Goal: Task Accomplishment & Management: Manage account settings

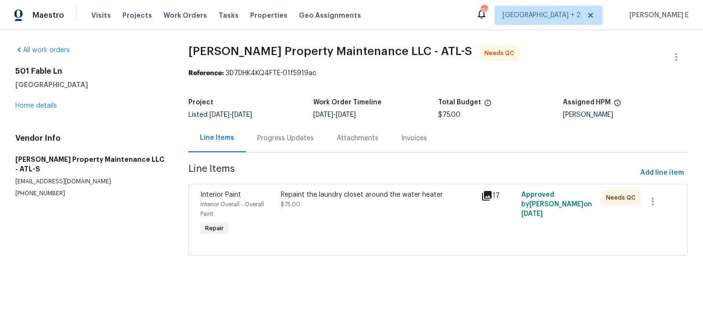
click at [269, 133] on div "Progress Updates" at bounding box center [285, 138] width 56 height 10
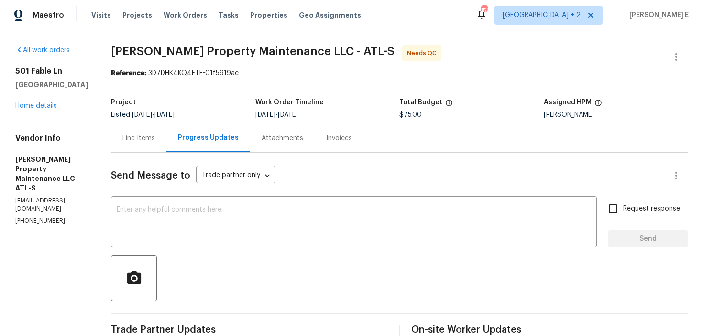
click at [135, 137] on div "Line Items" at bounding box center [138, 138] width 33 height 10
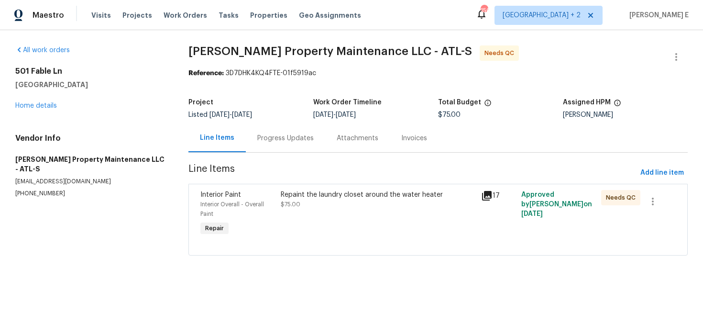
click at [246, 145] on div "Progress Updates" at bounding box center [285, 138] width 79 height 28
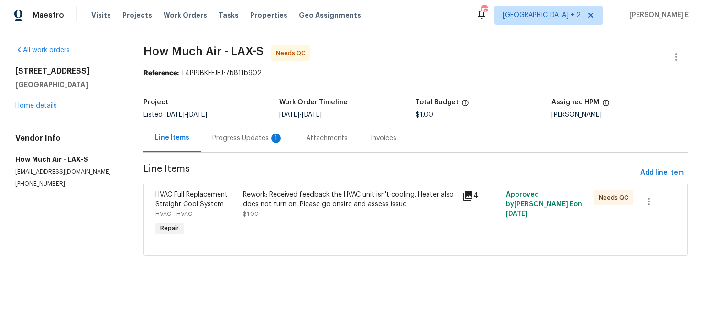
click at [235, 136] on div "Progress Updates 1" at bounding box center [247, 138] width 71 height 10
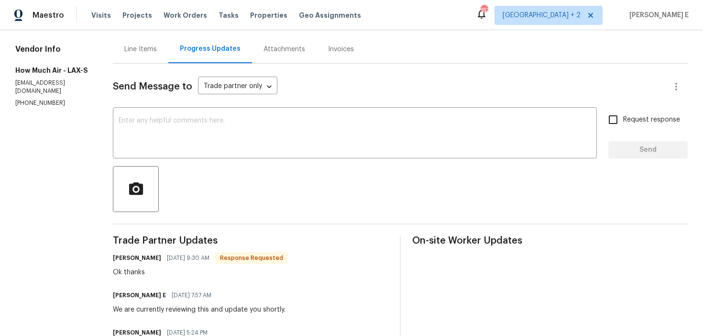
scroll to position [76, 0]
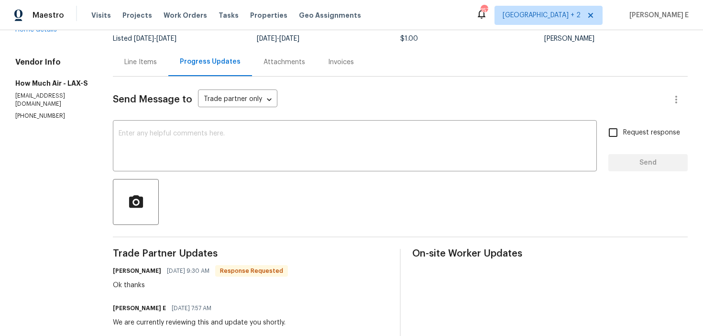
click at [139, 72] on div "Line Items" at bounding box center [140, 62] width 55 height 28
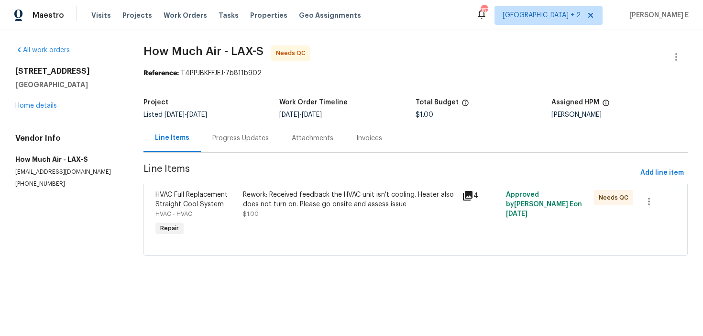
click at [252, 208] on div "Rework: Received feedback the HVAC unit isn't cooling. Heater also does not tur…" at bounding box center [349, 199] width 213 height 19
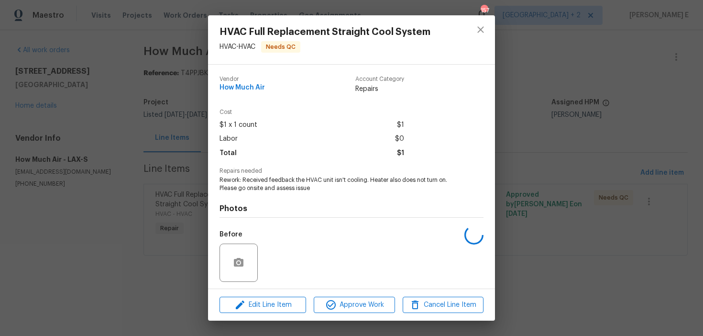
scroll to position [65, 0]
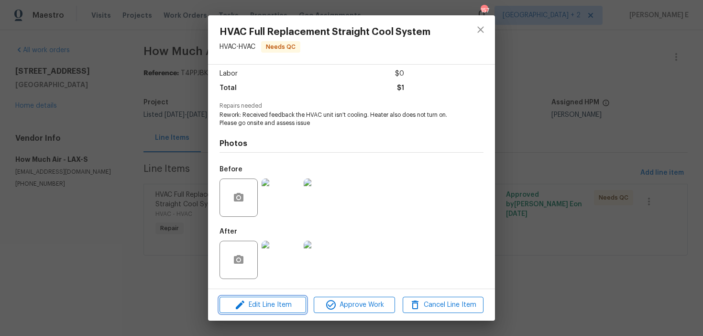
click at [242, 309] on icon "button" at bounding box center [239, 304] width 11 height 11
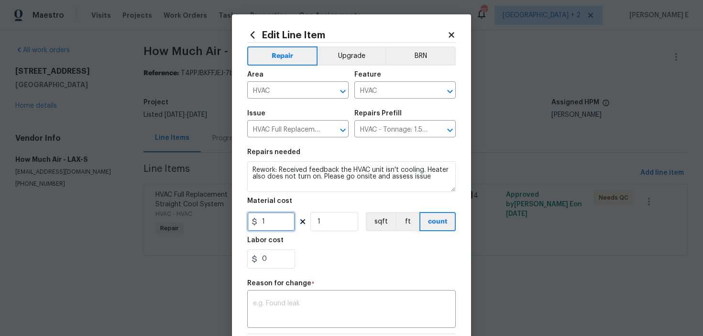
click at [265, 223] on input "1" at bounding box center [271, 221] width 48 height 19
type input "400"
click at [273, 296] on div "x ​" at bounding box center [351, 309] width 208 height 35
paste textarea "(KE) Updated cost per BR team approval."
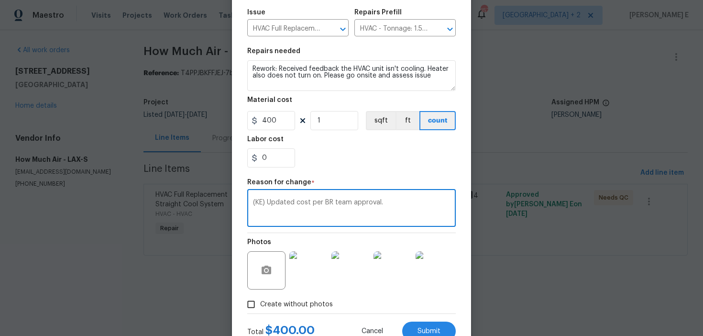
scroll to position [136, 0]
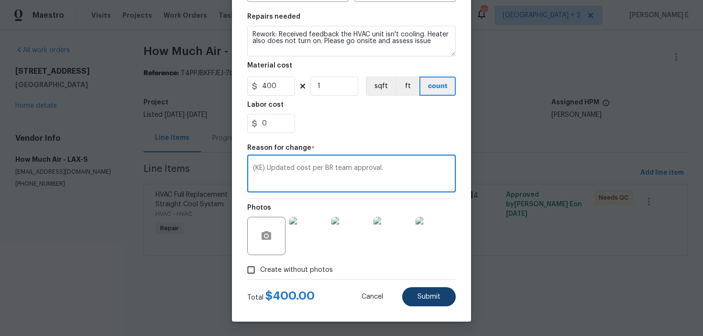
type textarea "(KE) Updated cost per BR team approval."
click at [413, 300] on button "Submit" at bounding box center [429, 296] width 54 height 19
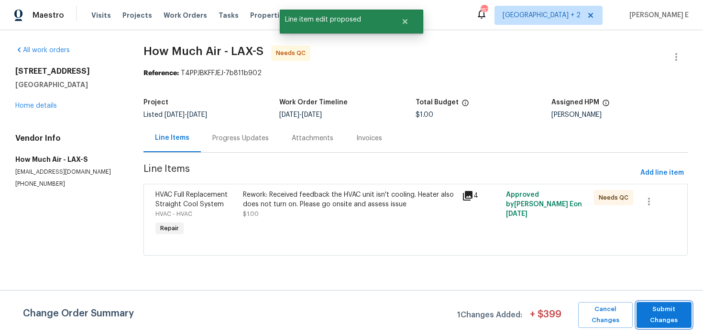
scroll to position [0, 0]
click at [654, 312] on span "Submit Changes" at bounding box center [663, 315] width 45 height 22
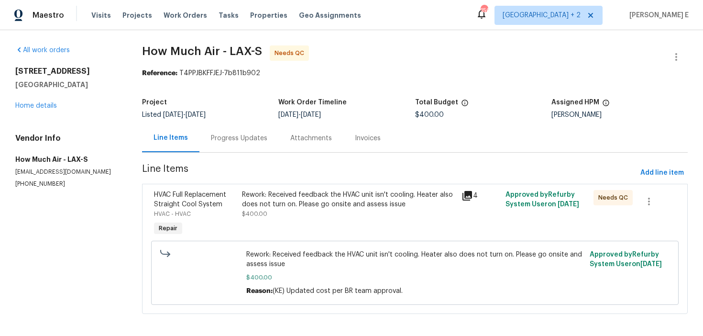
click at [693, 50] on div "All work orders 700 W La Veta Ave Unit H7 Orange, CA 92868 Home details Vendor …" at bounding box center [351, 185] width 703 height 310
click at [678, 57] on icon "button" at bounding box center [675, 56] width 11 height 11
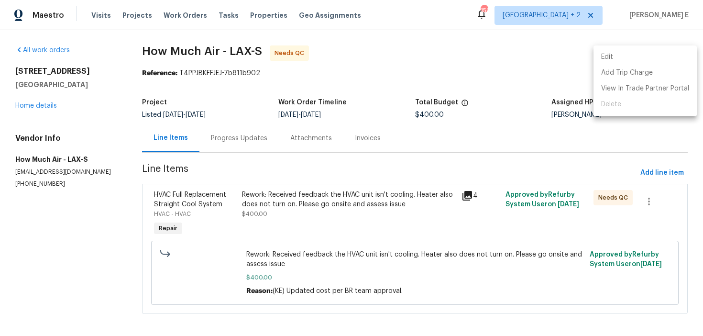
click at [637, 51] on li "Edit" at bounding box center [644, 57] width 103 height 16
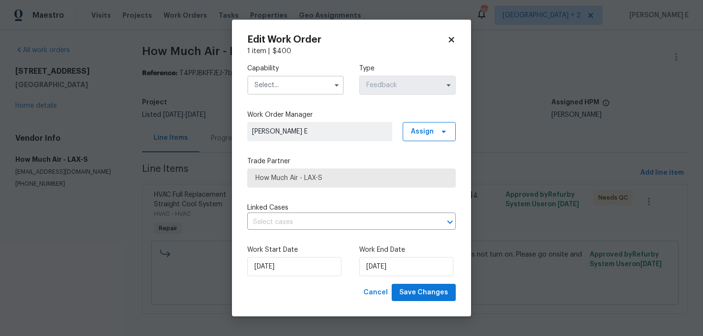
click at [309, 88] on input "text" at bounding box center [295, 85] width 97 height 19
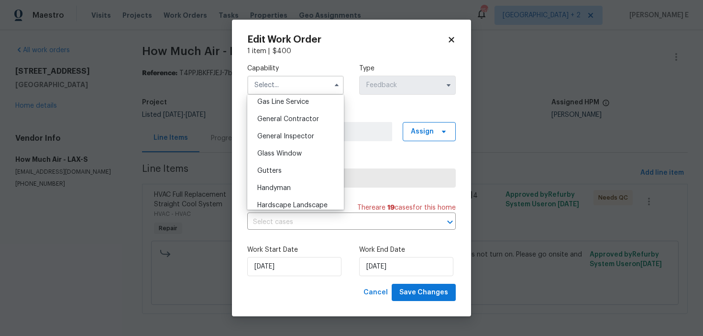
scroll to position [450, 0]
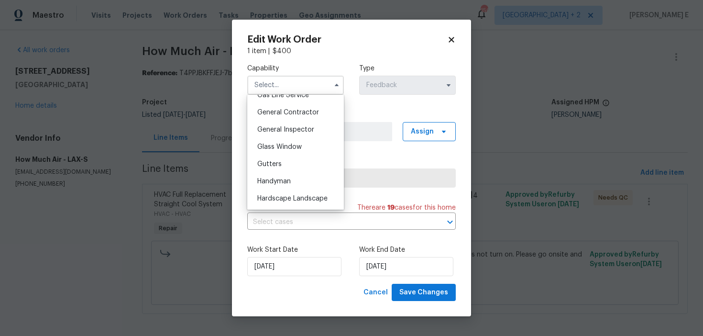
click at [298, 181] on div "Handyman" at bounding box center [296, 181] width 92 height 17
type input "Handyman"
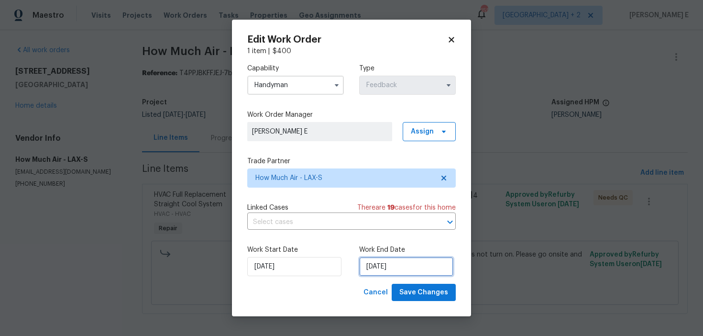
click at [363, 267] on input "08/09/2025" at bounding box center [406, 266] width 94 height 19
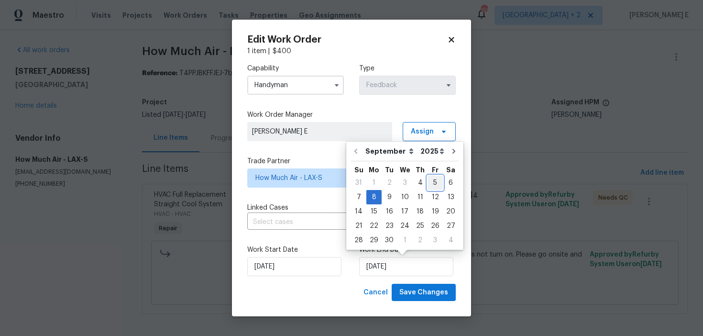
click at [428, 183] on div "5" at bounding box center [434, 182] width 15 height 13
type input "[DATE]"
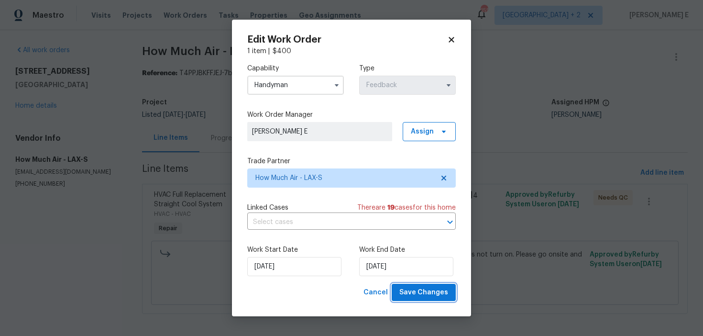
click at [437, 298] on span "Save Changes" at bounding box center [423, 292] width 49 height 12
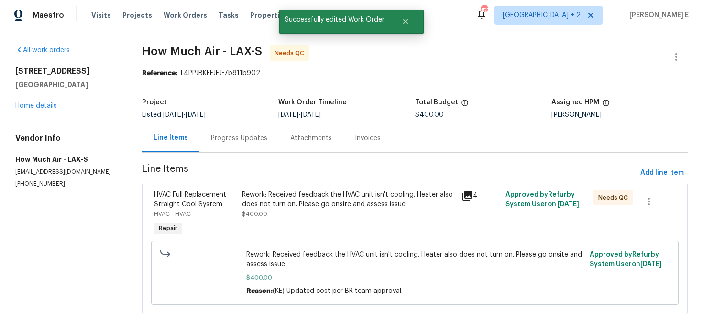
click at [239, 220] on div "HVAC Full Replacement Straight Cool System HVAC - HVAC Repair" at bounding box center [195, 214] width 88 height 54
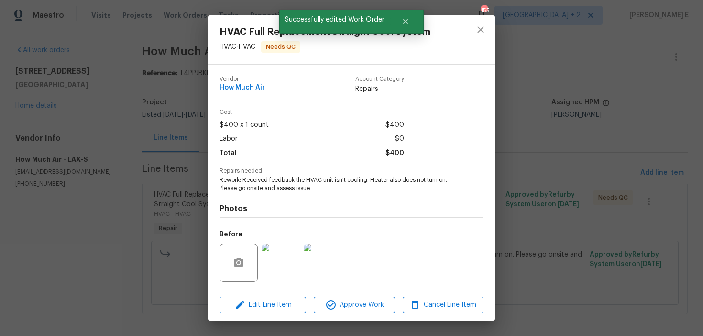
scroll to position [65, 0]
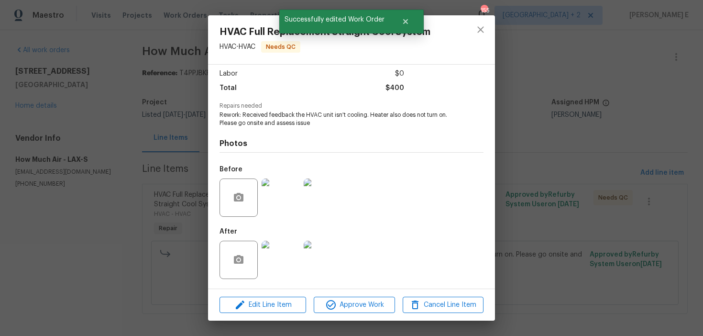
click at [326, 314] on div "Edit Line Item Approve Work Cancel Line Item" at bounding box center [351, 305] width 287 height 32
click at [343, 305] on span "Approve Work" at bounding box center [353, 305] width 75 height 12
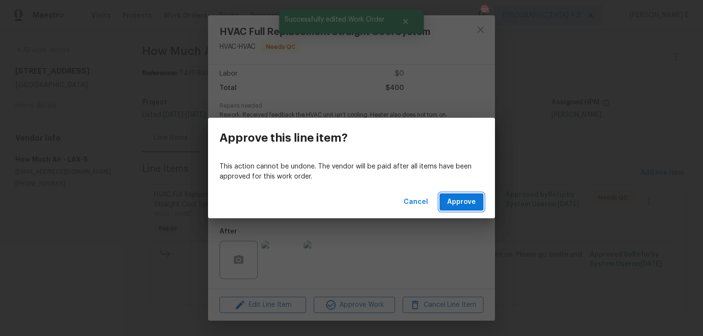
click at [461, 199] on span "Approve" at bounding box center [461, 202] width 29 height 12
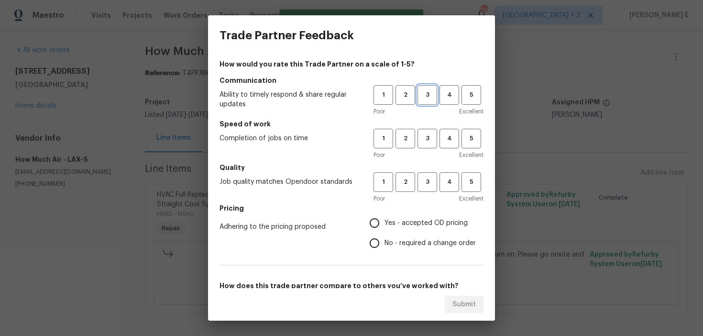
click at [427, 104] on button "3" at bounding box center [427, 95] width 20 height 20
click at [421, 141] on span "3" at bounding box center [427, 138] width 18 height 11
click at [423, 194] on div "Poor Excellent" at bounding box center [428, 199] width 110 height 10
click at [424, 181] on span "3" at bounding box center [427, 181] width 18 height 11
click at [385, 243] on span "No - required a change order" at bounding box center [429, 243] width 91 height 10
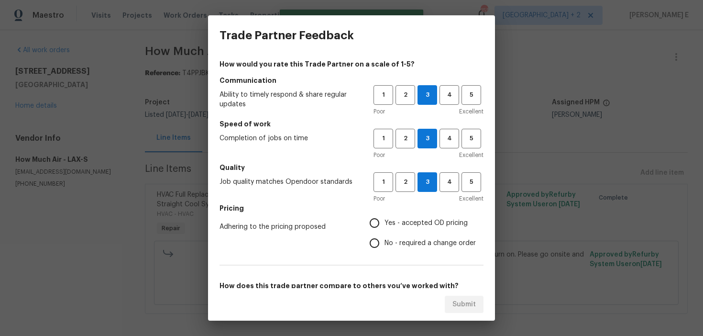
click at [384, 243] on input "No - required a change order" at bounding box center [374, 243] width 20 height 20
radio input "true"
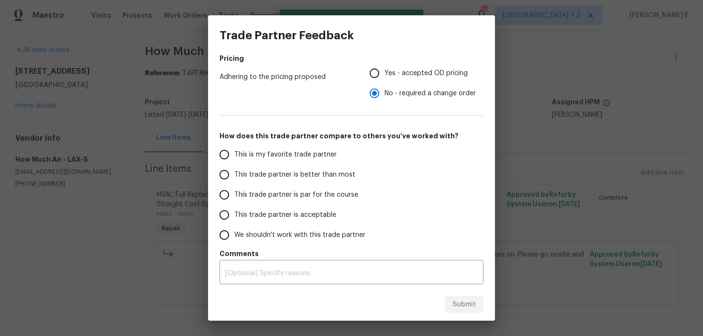
click at [298, 188] on label "This trade partner is par for the course" at bounding box center [289, 195] width 151 height 20
click at [234, 188] on input "This trade partner is par for the course" at bounding box center [224, 195] width 20 height 20
click at [464, 307] on span "Submit" at bounding box center [463, 304] width 23 height 12
radio input "true"
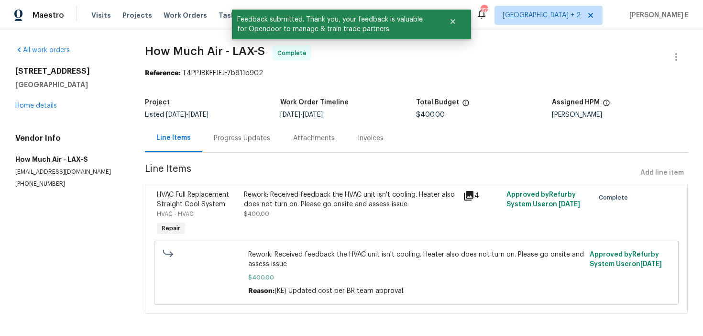
click at [257, 143] on div "Progress Updates" at bounding box center [241, 138] width 79 height 28
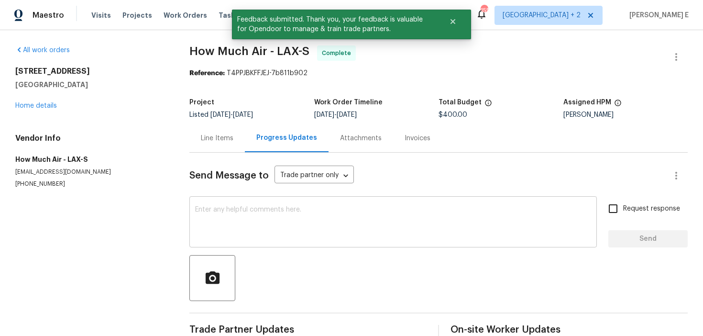
click at [228, 226] on textarea at bounding box center [393, 222] width 396 height 33
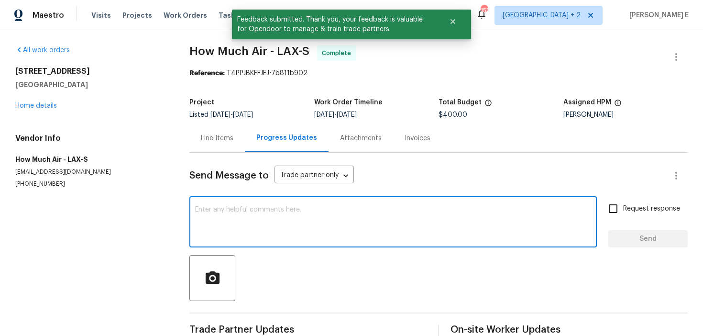
scroll to position [22, 0]
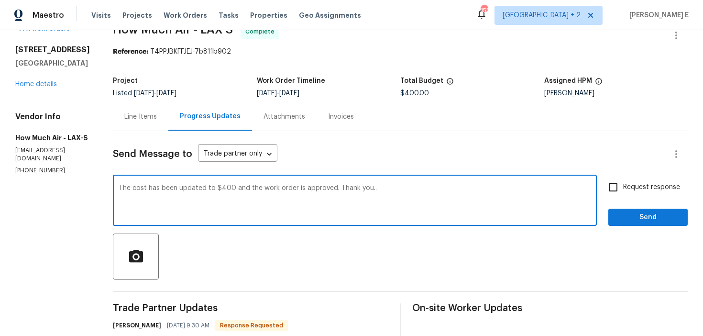
type textarea "The cost has been updated to $400 and the work order is approved. Thank you.."
click at [621, 193] on input "Request response" at bounding box center [613, 187] width 20 height 20
checkbox input "true"
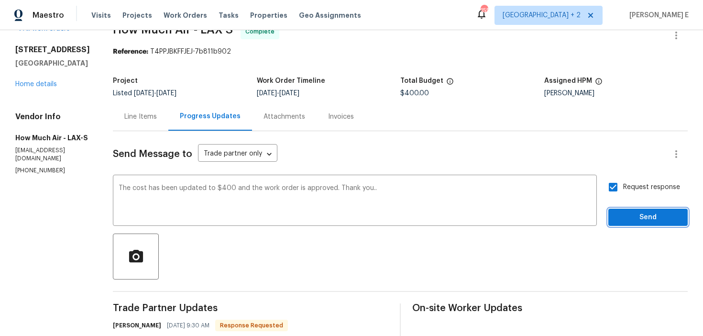
click at [625, 214] on span "Send" at bounding box center [648, 217] width 64 height 12
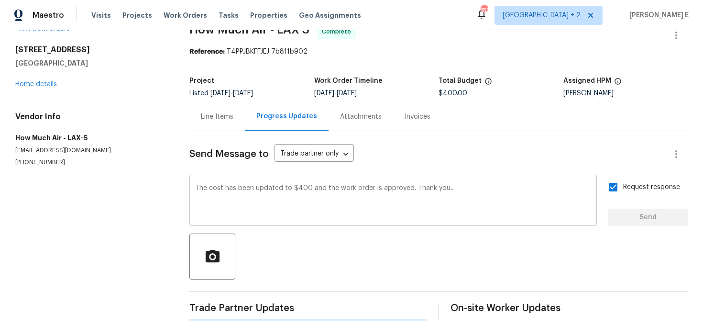
scroll to position [0, 0]
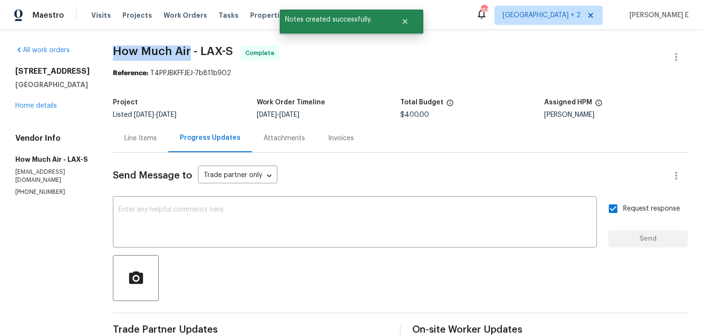
drag, startPoint x: 115, startPoint y: 49, endPoint x: 188, endPoint y: 51, distance: 73.6
click at [188, 51] on span "How Much Air - LAX-S" at bounding box center [173, 50] width 120 height 11
copy span "How Much Air"
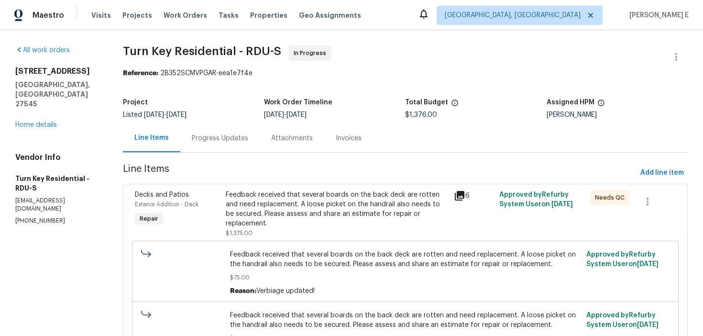
click at [248, 139] on div "Progress Updates" at bounding box center [220, 138] width 56 height 10
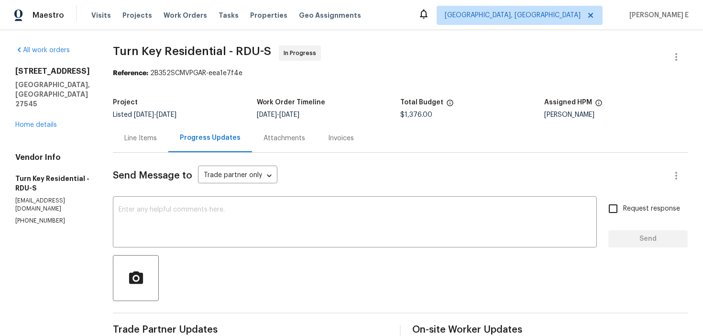
click at [143, 144] on div "Line Items" at bounding box center [140, 138] width 55 height 28
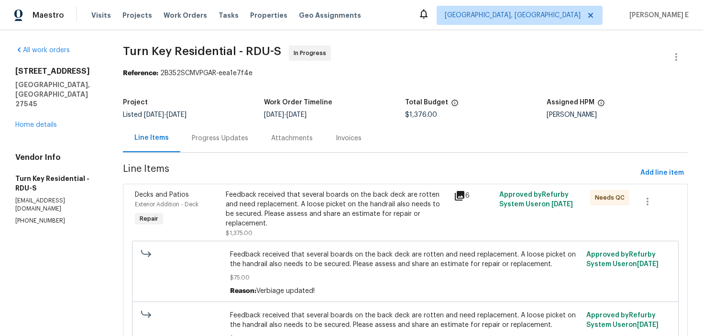
scroll to position [128, 0]
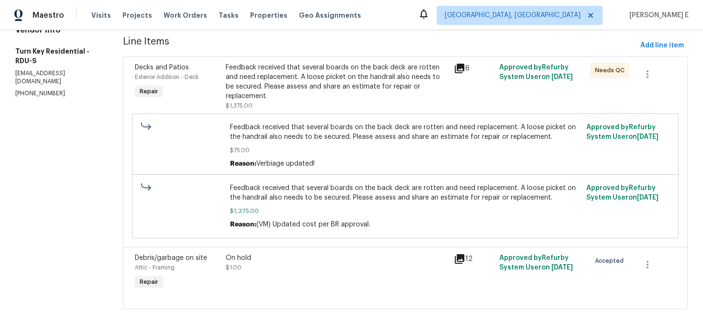
click at [279, 255] on div "On hold" at bounding box center [337, 258] width 222 height 10
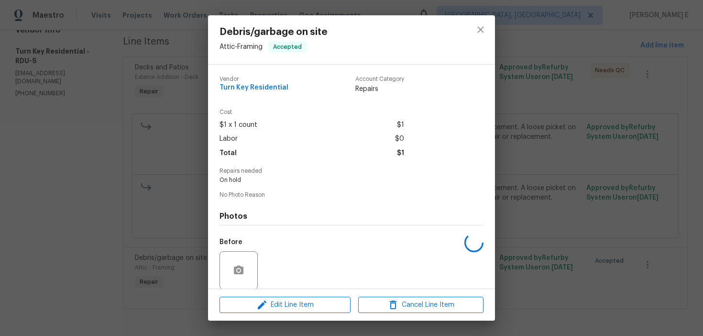
scroll to position [72, 0]
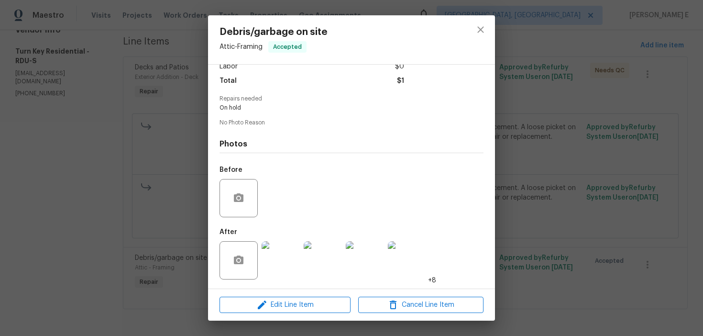
click at [279, 255] on img at bounding box center [280, 260] width 38 height 38
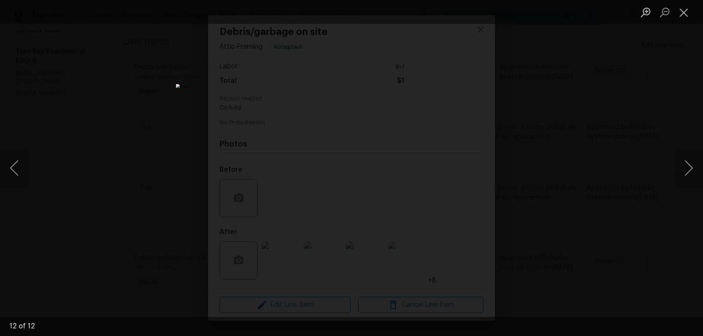
click at [545, 143] on div "Lightbox" at bounding box center [351, 168] width 703 height 336
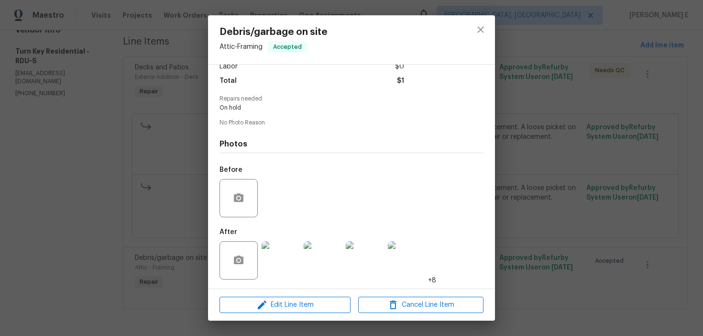
click at [545, 143] on div "Debris/garbage on site Attic - Framing Accepted Vendor Turn Key Residential Acc…" at bounding box center [351, 168] width 703 height 336
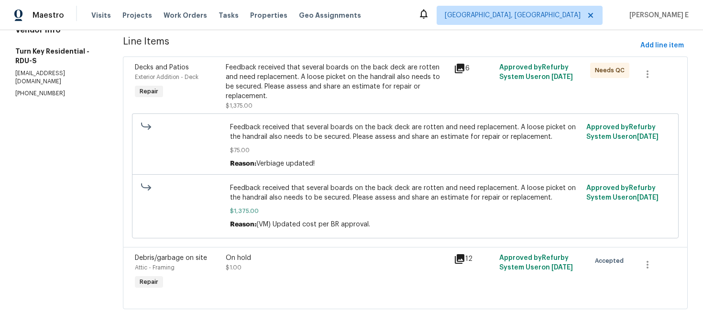
scroll to position [0, 0]
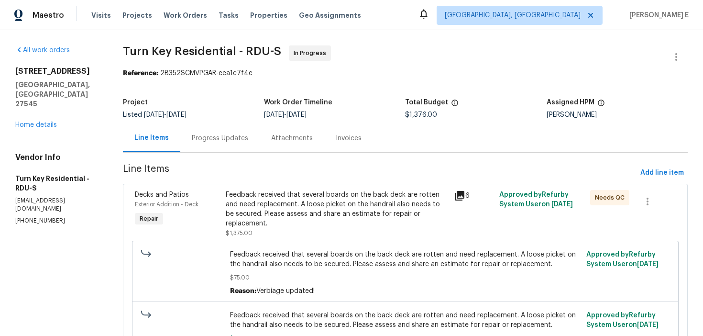
click at [243, 216] on div "Feedback received that several boards on the back deck are rotten and need repl…" at bounding box center [337, 209] width 222 height 38
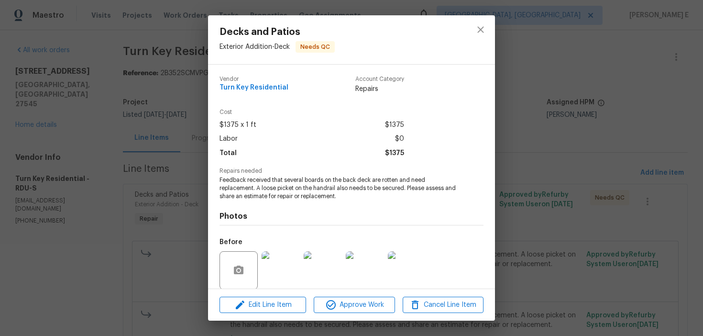
scroll to position [73, 0]
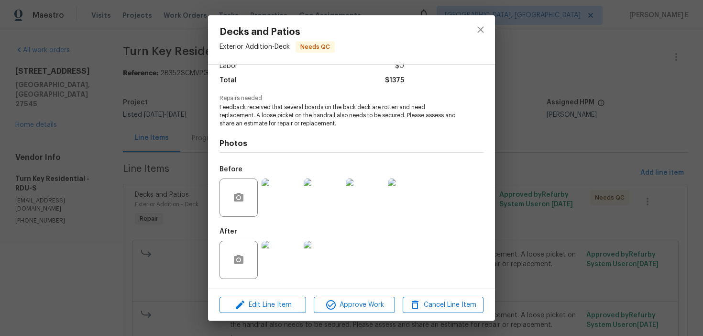
click at [267, 272] on img at bounding box center [280, 259] width 38 height 38
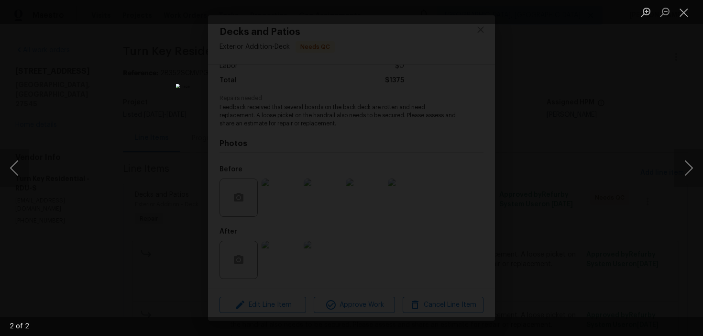
click at [528, 153] on div "Lightbox" at bounding box center [351, 168] width 703 height 336
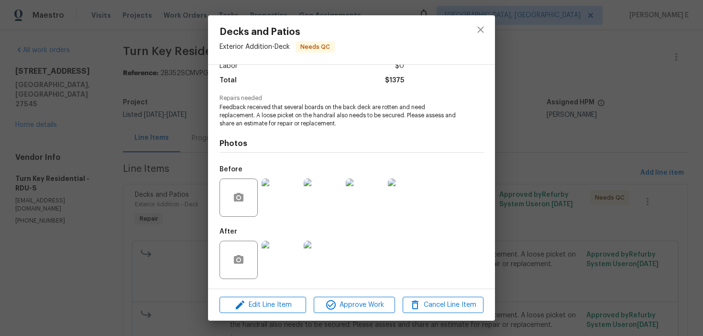
click at [528, 153] on div "Decks and Patios Exterior Addition - Deck Needs QC Vendor Turn Key Residential …" at bounding box center [351, 168] width 703 height 336
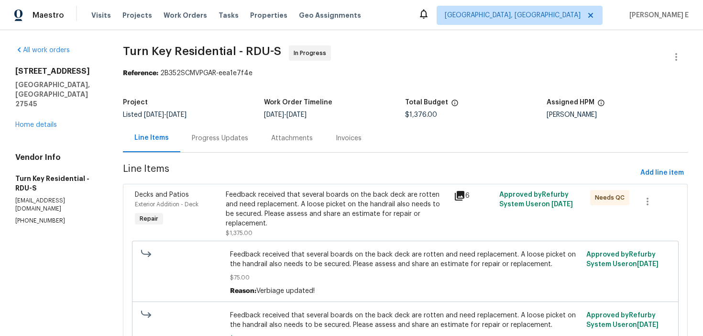
click at [228, 146] on div "Progress Updates" at bounding box center [219, 138] width 79 height 28
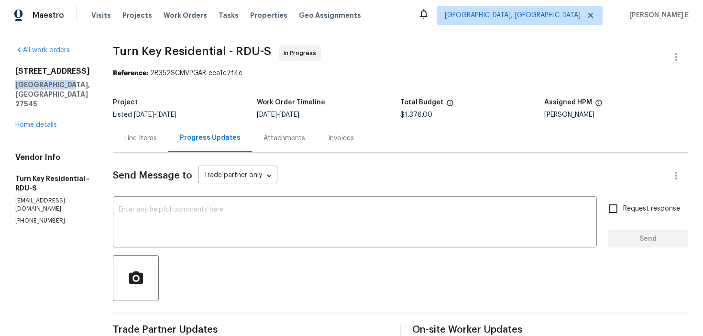
drag, startPoint x: 12, startPoint y: 88, endPoint x: 65, endPoint y: 87, distance: 52.1
copy h5 "Knightdale, NC"
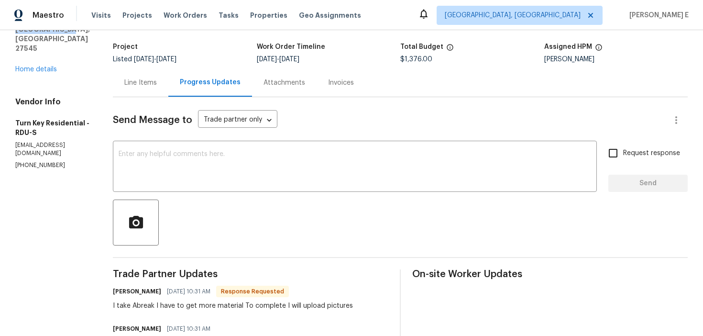
scroll to position [61, 0]
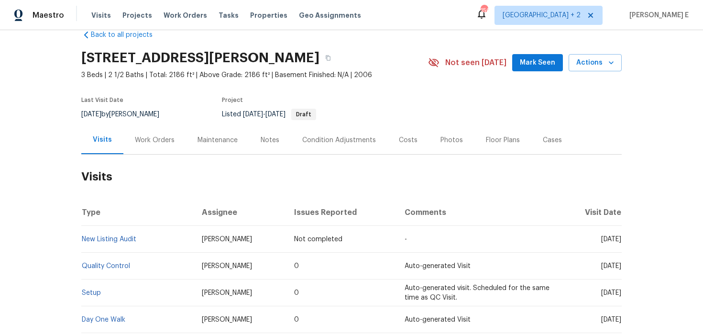
scroll to position [44, 0]
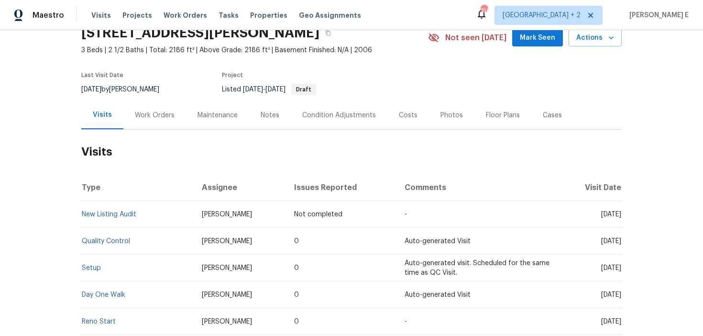
click at [156, 125] on div "Work Orders" at bounding box center [154, 115] width 63 height 28
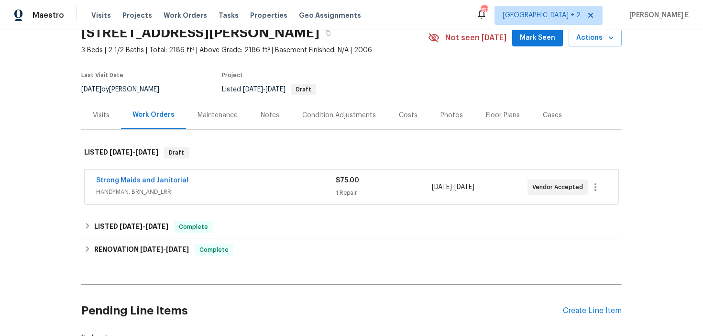
scroll to position [69, 0]
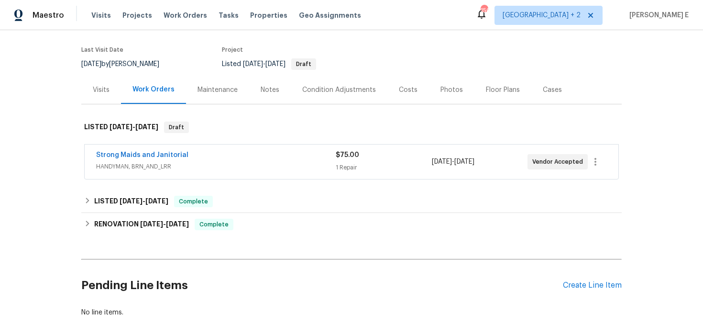
click at [146, 159] on span "Strong Maids and Janitorial" at bounding box center [142, 155] width 92 height 10
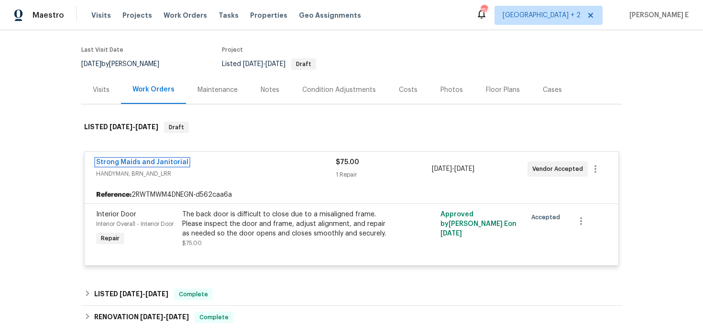
click at [146, 159] on link "Strong Maids and Janitorial" at bounding box center [142, 162] width 92 height 7
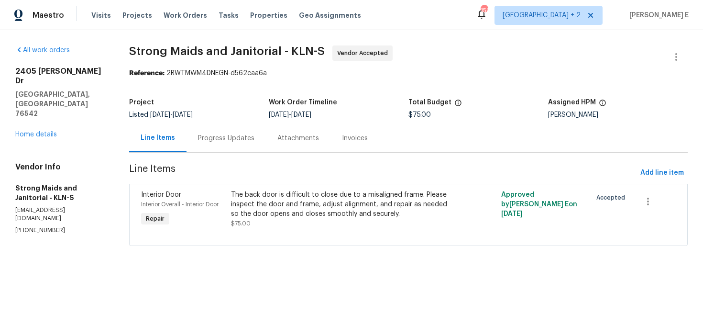
click at [211, 142] on div "Progress Updates" at bounding box center [226, 138] width 56 height 10
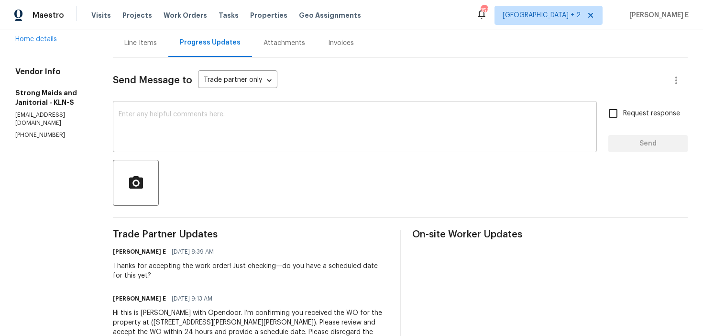
scroll to position [34, 0]
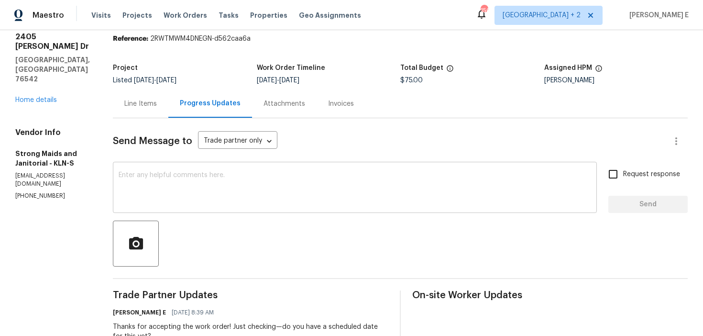
click at [299, 195] on textarea at bounding box center [355, 188] width 472 height 33
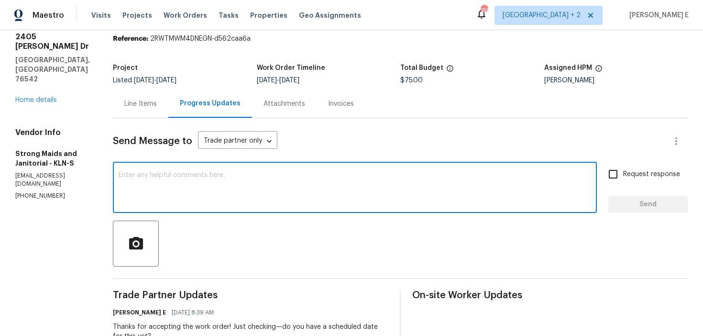
paste textarea "Has a date been confirmed for this yet?"
type textarea "Has a date been confirmed for this yet?"
click at [620, 182] on input "Request response" at bounding box center [613, 174] width 20 height 20
checkbox input "true"
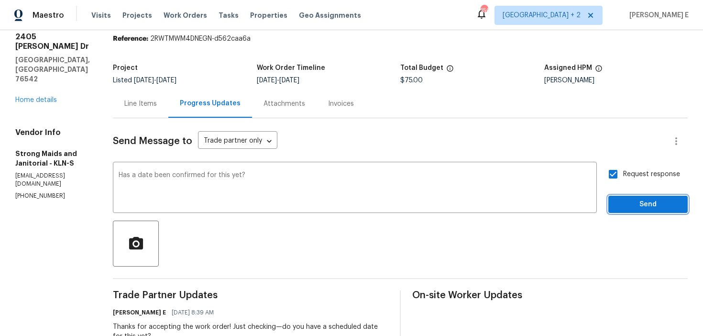
click at [622, 197] on button "Send" at bounding box center [647, 205] width 79 height 18
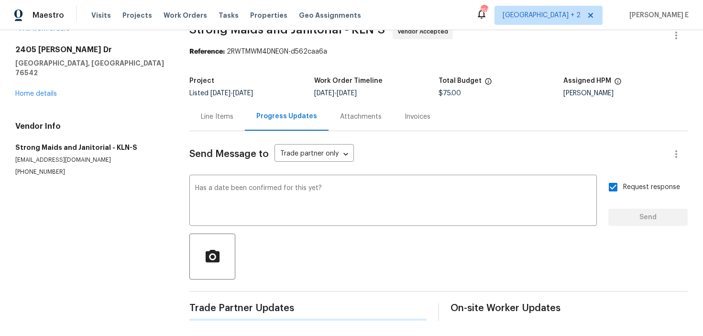
scroll to position [0, 0]
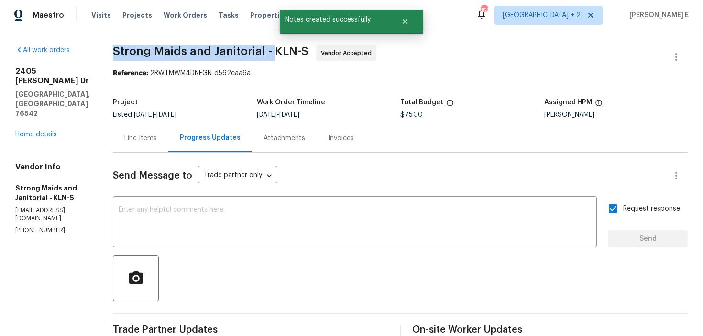
drag, startPoint x: 110, startPoint y: 51, endPoint x: 270, endPoint y: 52, distance: 159.2
click at [270, 52] on div "All work orders 2405 Riley Dr Killeen, TX 76542 Home details Vendor Info Strong…" at bounding box center [351, 272] width 703 height 485
copy span "Strong Maids and Janitorial -"
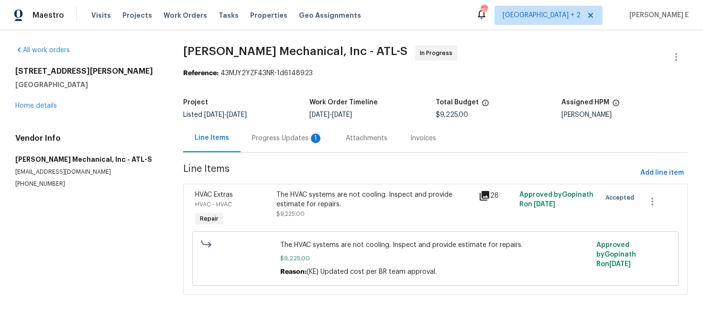
click at [290, 133] on div "Progress Updates 1" at bounding box center [287, 138] width 71 height 10
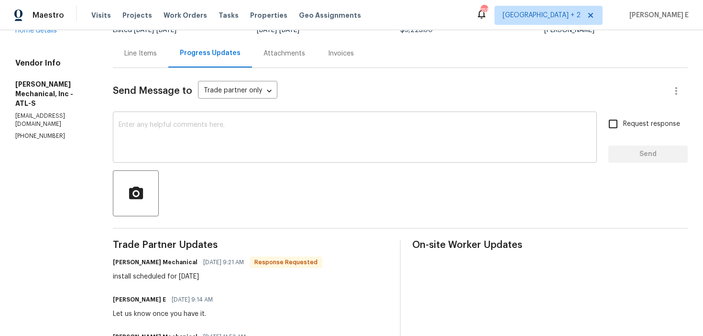
scroll to position [76, 0]
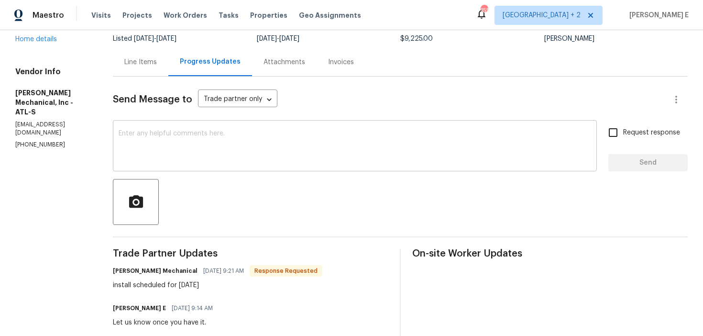
click at [308, 157] on textarea at bounding box center [355, 146] width 472 height 33
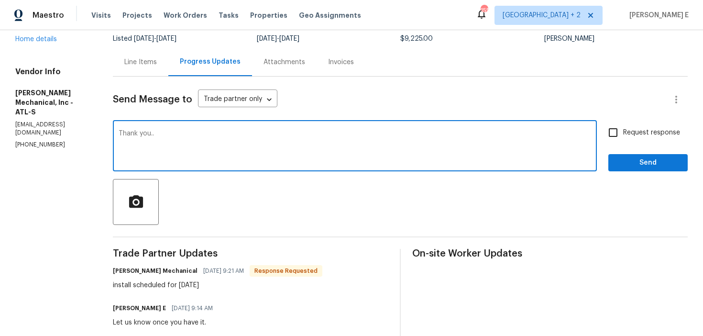
type textarea "Thank you.."
click at [680, 162] on button "Send" at bounding box center [647, 163] width 79 height 18
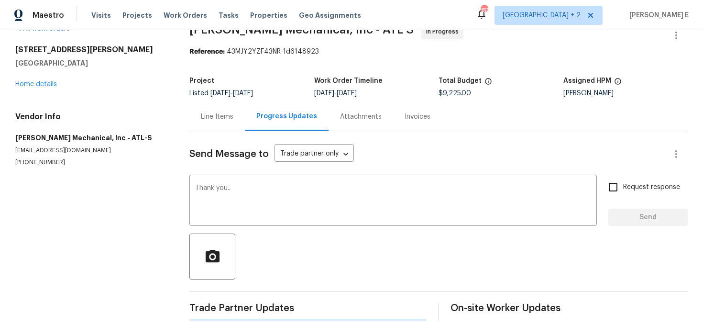
scroll to position [22, 0]
click at [680, 162] on button "button" at bounding box center [675, 153] width 23 height 23
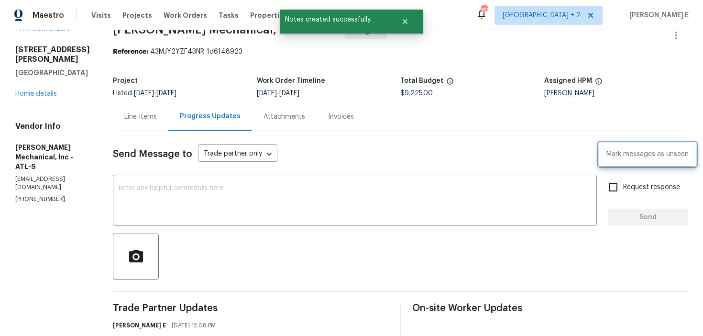
click at [133, 33] on div at bounding box center [351, 168] width 703 height 336
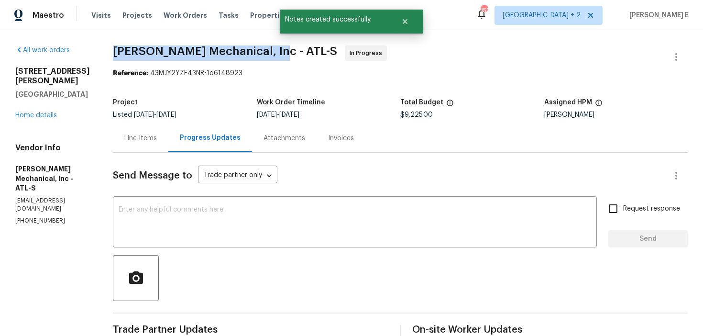
drag, startPoint x: 128, startPoint y: 54, endPoint x: 281, endPoint y: 55, distance: 152.5
copy span "JH Martin Mechanical, Inc -"
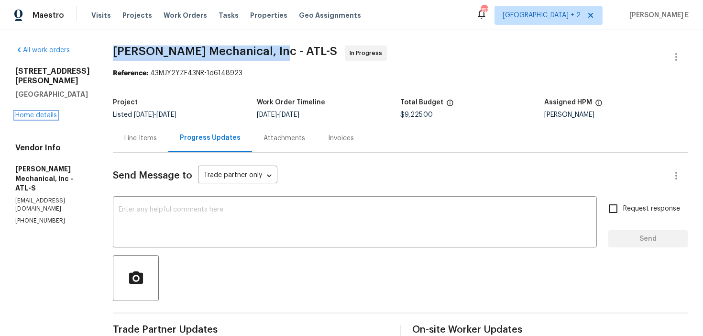
click at [34, 112] on link "Home details" at bounding box center [36, 115] width 42 height 7
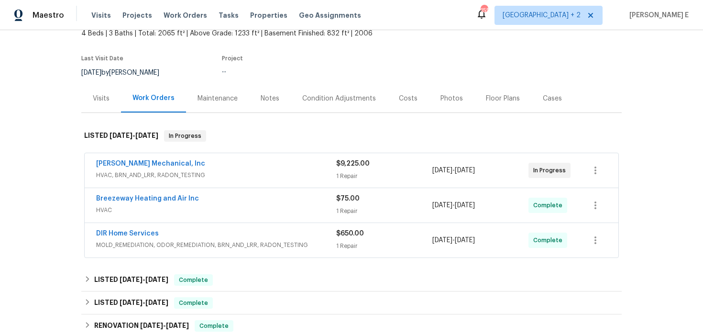
scroll to position [64, 0]
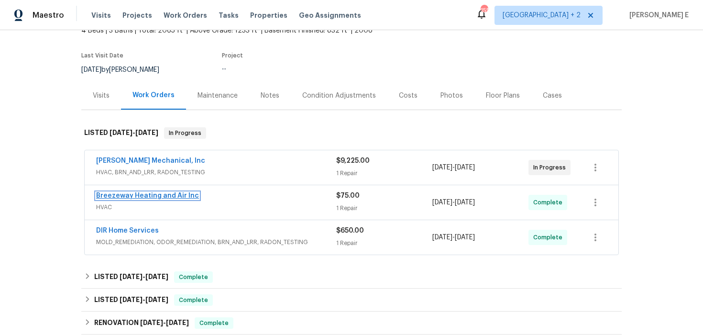
click at [141, 197] on link "Breezeway Heating and Air Inc" at bounding box center [147, 195] width 103 height 7
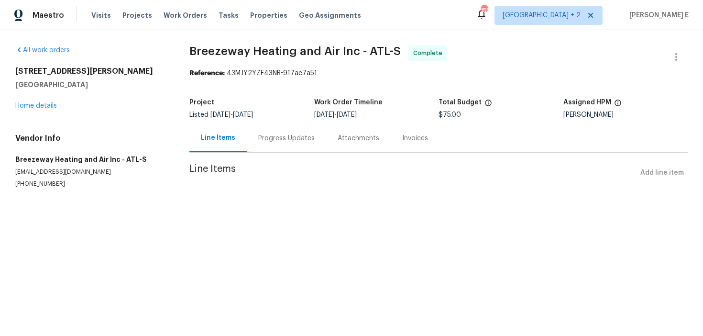
click at [254, 132] on div "Progress Updates" at bounding box center [286, 138] width 79 height 28
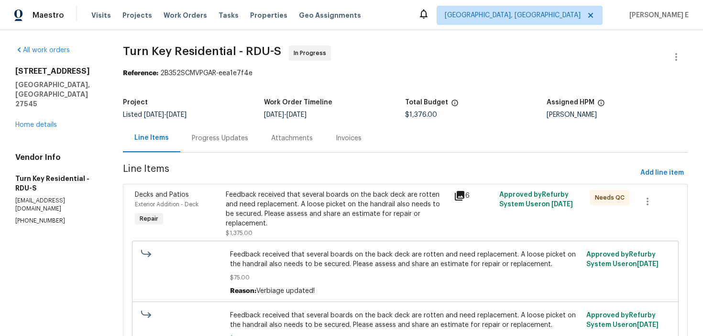
click at [244, 135] on div "Progress Updates" at bounding box center [220, 138] width 56 height 10
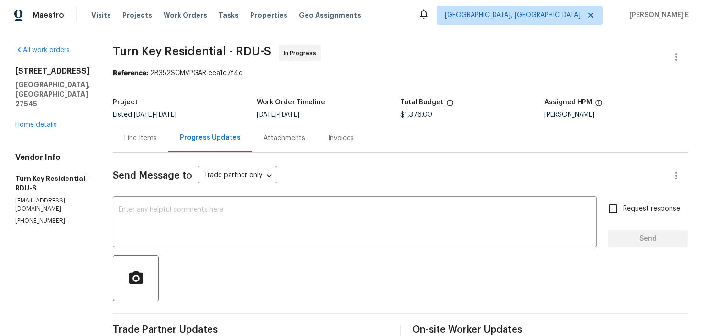
click at [156, 144] on div "Line Items" at bounding box center [140, 138] width 55 height 28
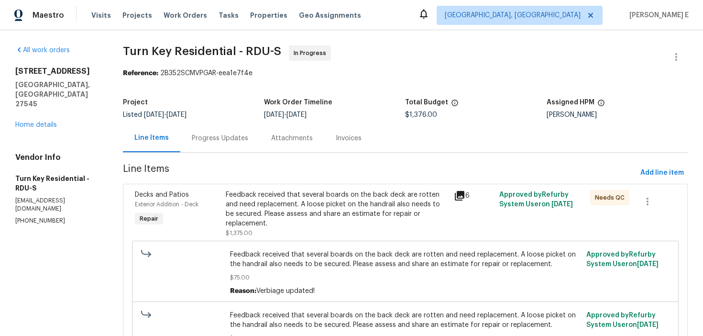
click at [214, 138] on div "Progress Updates" at bounding box center [220, 138] width 56 height 10
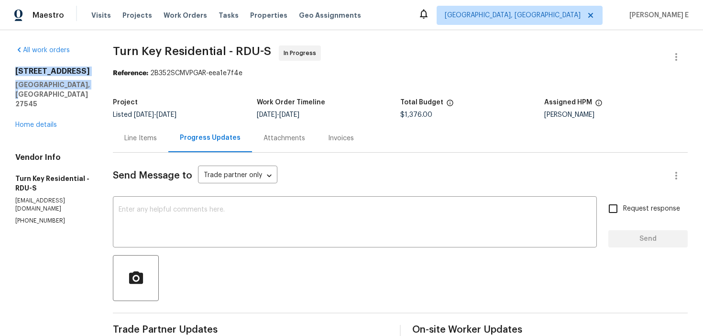
drag, startPoint x: 13, startPoint y: 72, endPoint x: 94, endPoint y: 84, distance: 82.2
copy div "213 Dwelling Pl Knightdale, NC 27545"
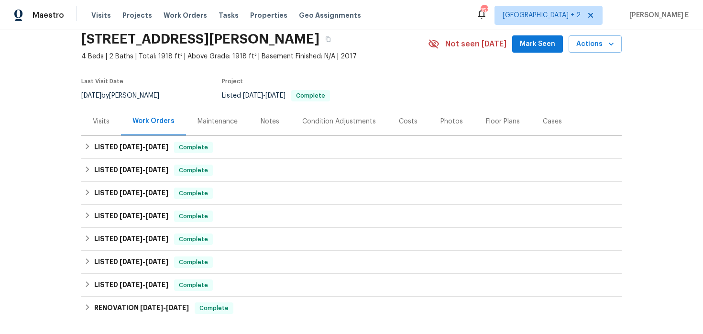
scroll to position [170, 0]
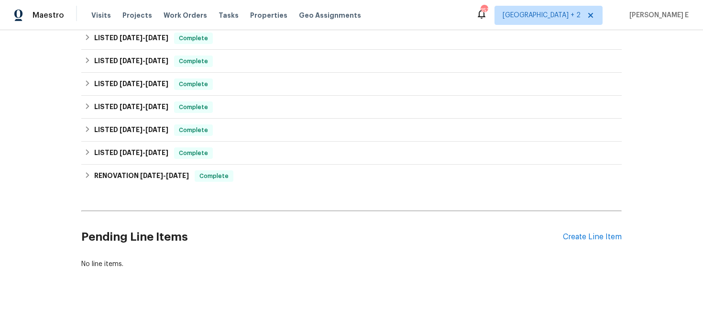
click at [570, 231] on div "Pending Line Items Create Line Item" at bounding box center [351, 237] width 540 height 44
click at [583, 236] on div "Create Line Item" at bounding box center [592, 236] width 59 height 9
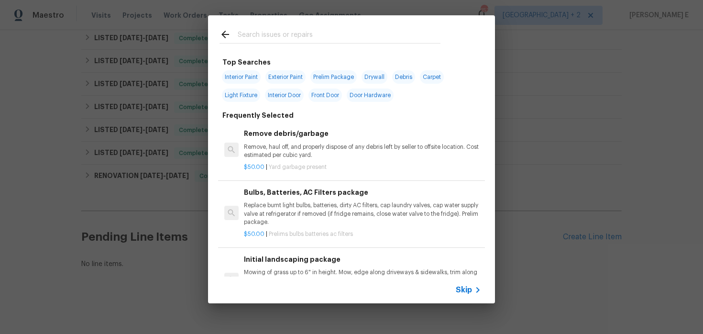
click at [466, 288] on span "Skip" at bounding box center [464, 290] width 16 height 10
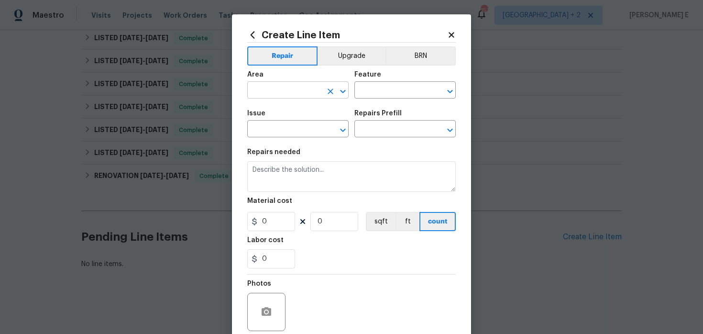
click at [286, 90] on input "text" at bounding box center [284, 91] width 75 height 15
type input "In-ground pool / Spa"
type input "Plumbing"
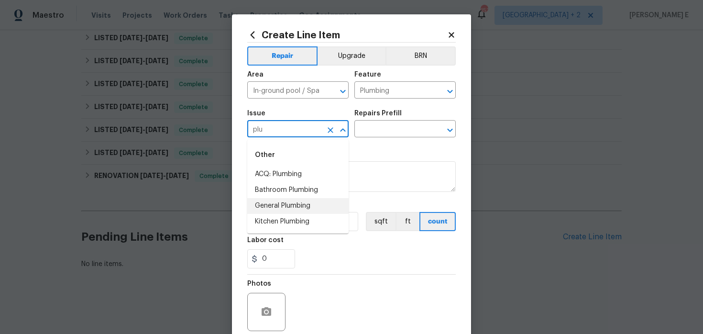
click at [270, 208] on li "General Plumbing" at bounding box center [297, 206] width 101 height 16
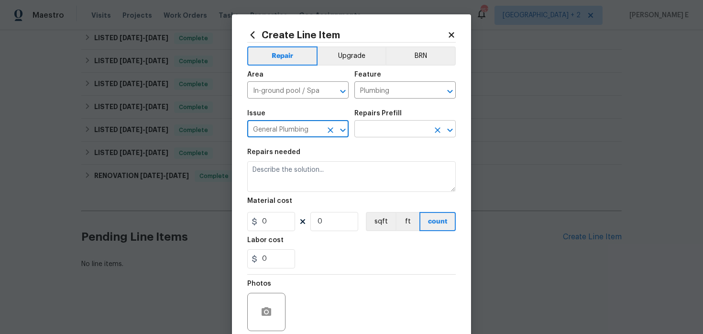
type input "General Plumbing"
click at [372, 133] on input "text" at bounding box center [391, 129] width 75 height 15
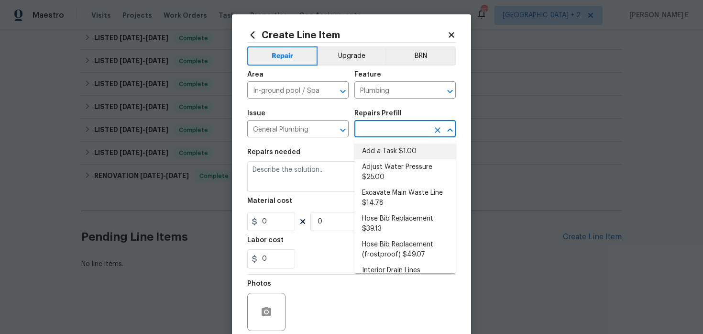
click at [367, 152] on li "Add a Task $1.00" at bounding box center [404, 151] width 101 height 16
type input "Add a Task $1.00"
type textarea "HPM to detail"
type input "1"
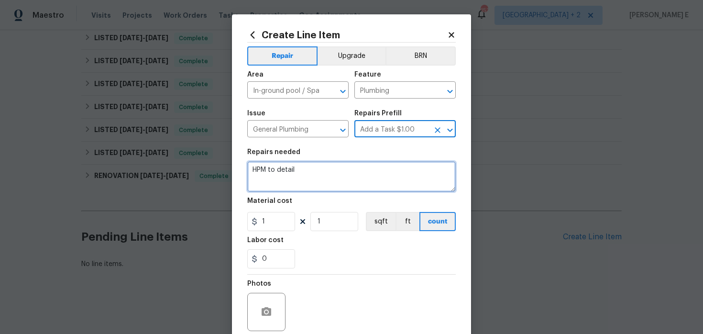
click at [302, 175] on textarea "HPM to detail" at bounding box center [351, 176] width 208 height 31
paste textarea "There are large amounts of grass clippings, trash, pavers, and a broken PVC pip…"
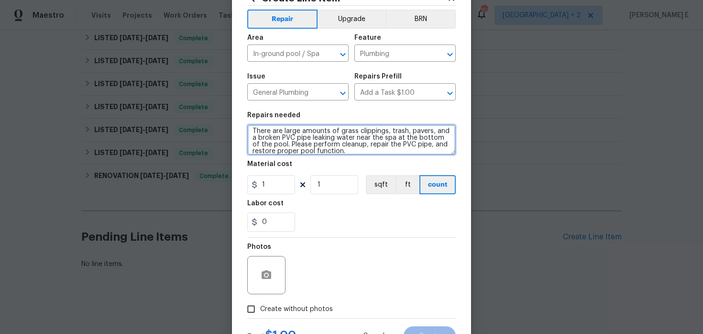
scroll to position [45, 0]
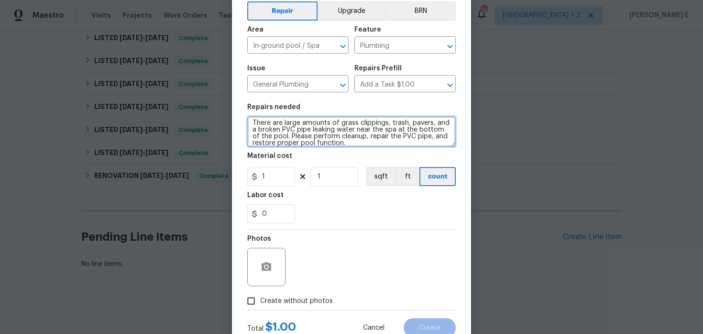
type textarea "There are large amounts of grass clippings, trash, pavers, and a broken PVC pip…"
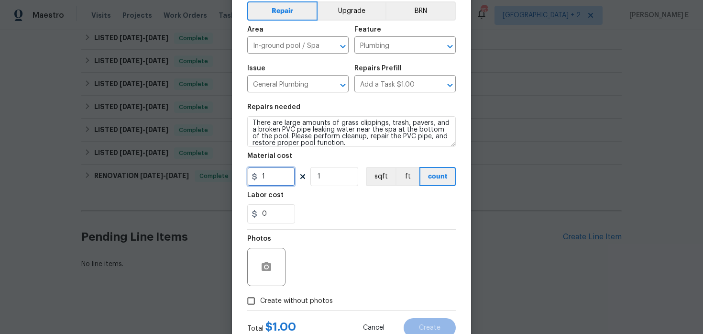
drag, startPoint x: 265, startPoint y: 182, endPoint x: 245, endPoint y: 182, distance: 20.1
click at [247, 182] on input "1" at bounding box center [271, 176] width 48 height 19
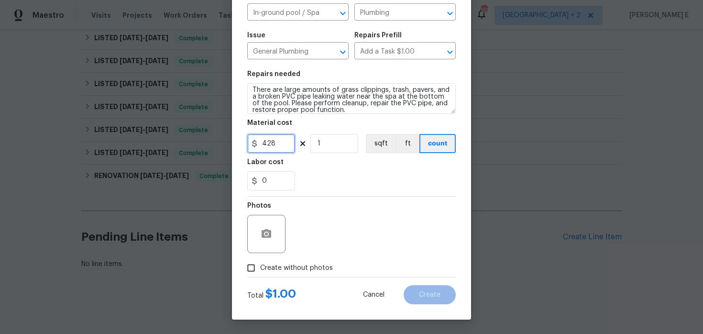
type input "428"
click at [298, 269] on span "Create without photos" at bounding box center [296, 268] width 73 height 10
click at [260, 269] on input "Create without photos" at bounding box center [251, 268] width 18 height 18
checkbox input "true"
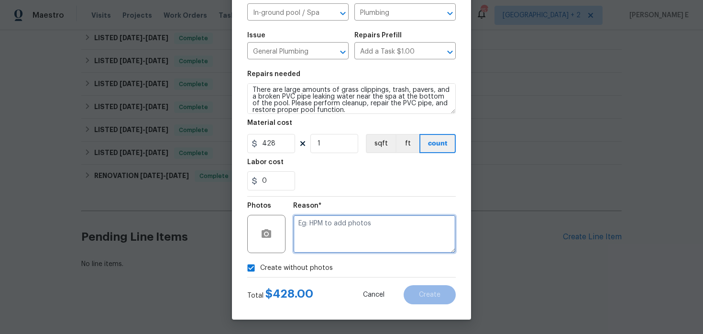
click at [354, 222] on textarea at bounding box center [374, 234] width 163 height 38
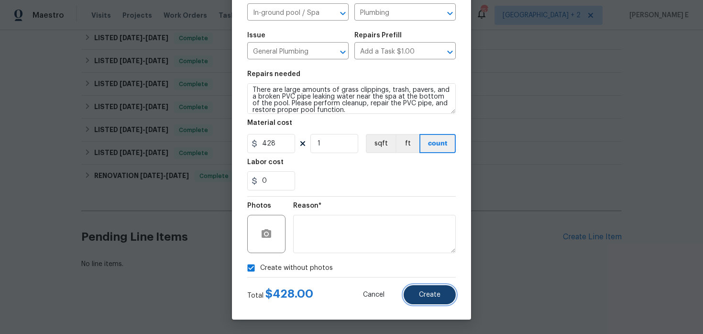
click at [427, 300] on button "Create" at bounding box center [429, 294] width 52 height 19
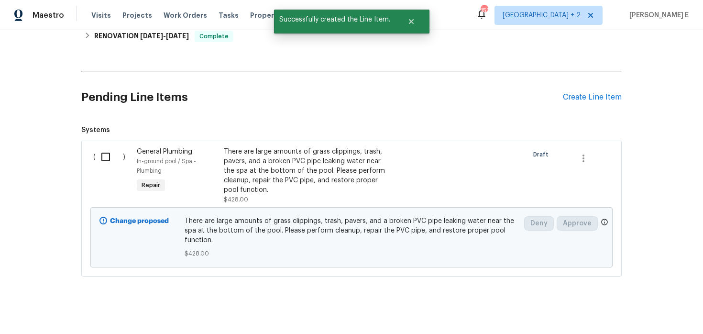
scroll to position [317, 0]
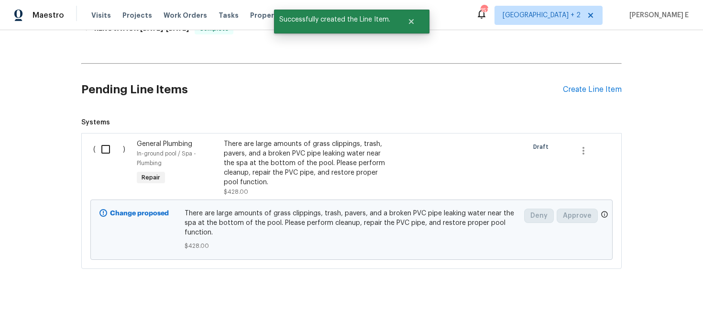
click at [114, 153] on input "checkbox" at bounding box center [109, 149] width 27 height 20
checkbox input "true"
click at [641, 301] on button "Create Work Order" at bounding box center [648, 310] width 79 height 18
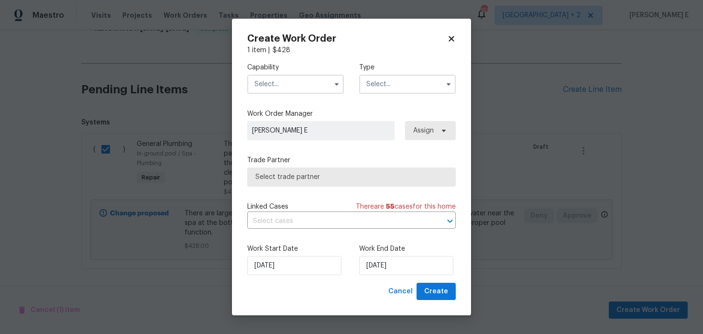
click at [324, 87] on input "text" at bounding box center [295, 84] width 97 height 19
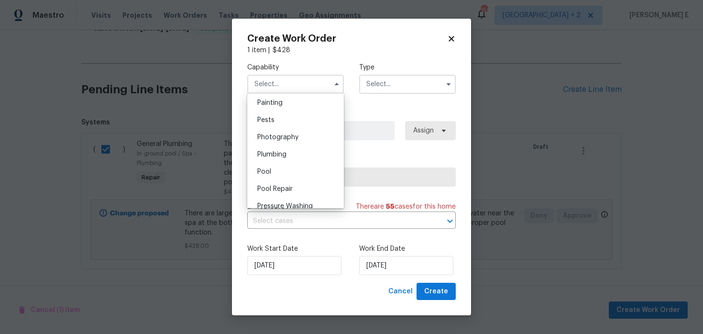
scroll to position [813, 0]
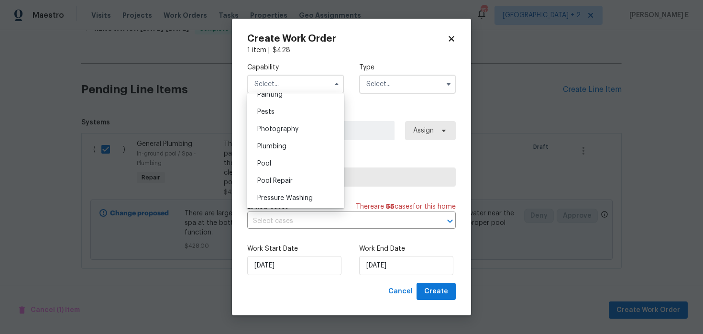
click at [293, 169] on div "Pool" at bounding box center [296, 163] width 92 height 17
type input "Pool"
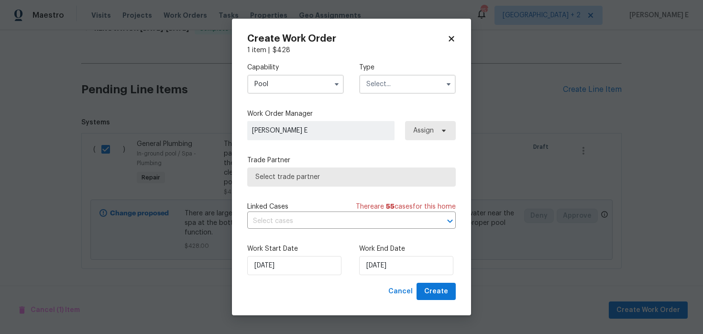
click at [384, 85] on input "text" at bounding box center [407, 84] width 97 height 19
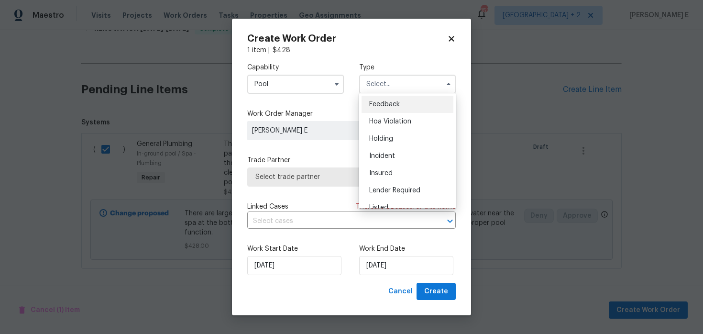
click at [380, 103] on span "Feedback" at bounding box center [384, 104] width 31 height 7
type input "Feedback"
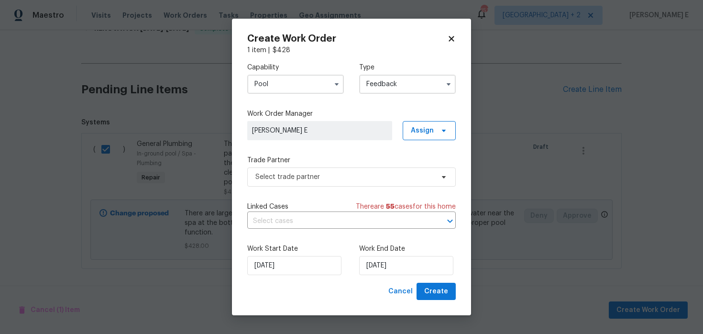
click at [326, 165] on div "Trade Partner Select trade partner" at bounding box center [351, 170] width 208 height 31
click at [313, 174] on span "Select trade partner" at bounding box center [344, 177] width 178 height 10
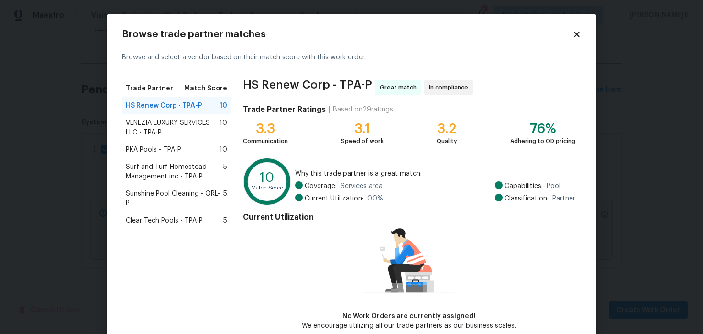
click at [179, 142] on div "PKA Pools - TPA-P 10" at bounding box center [176, 149] width 109 height 17
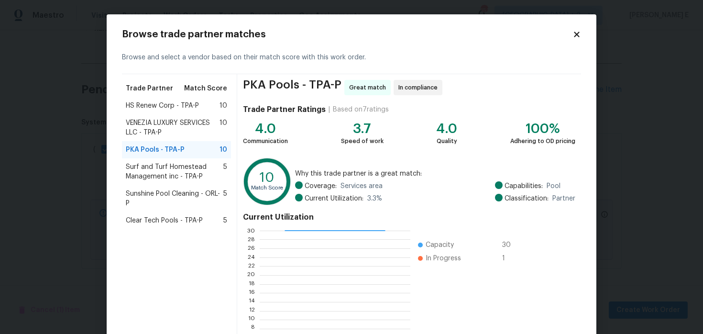
scroll to position [88, 0]
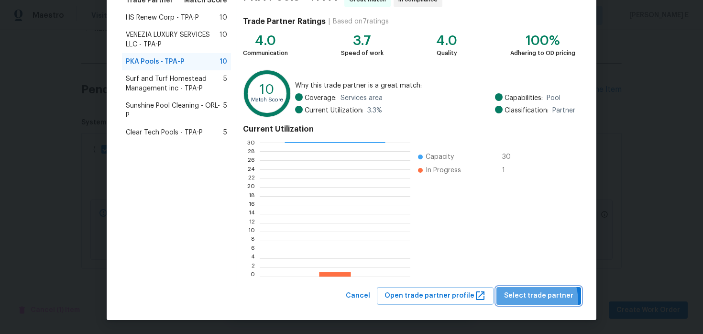
click at [524, 301] on button "Select trade partner" at bounding box center [538, 296] width 85 height 18
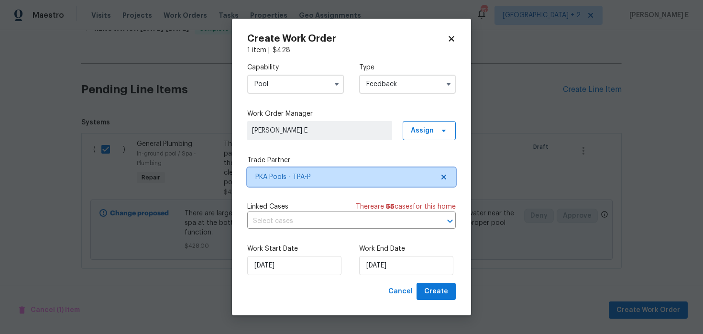
scroll to position [0, 0]
click at [383, 253] on label "Work End Date" at bounding box center [407, 249] width 97 height 10
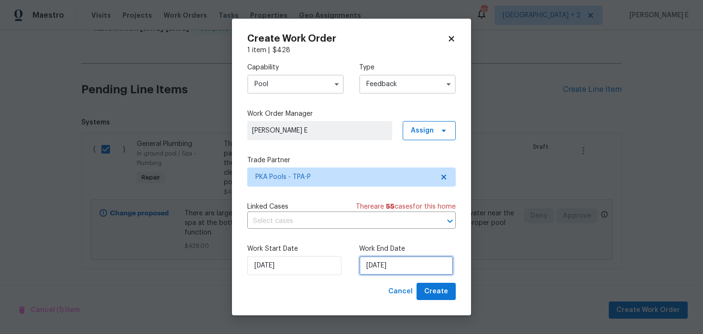
click at [379, 271] on input "05/09/2025" at bounding box center [406, 265] width 94 height 19
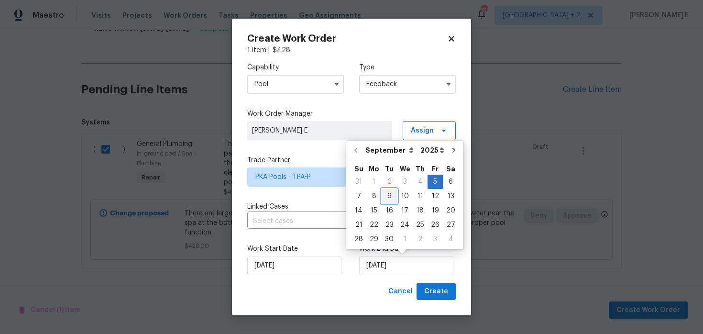
click at [382, 195] on div "9" at bounding box center [388, 195] width 15 height 13
type input "09/09/2025"
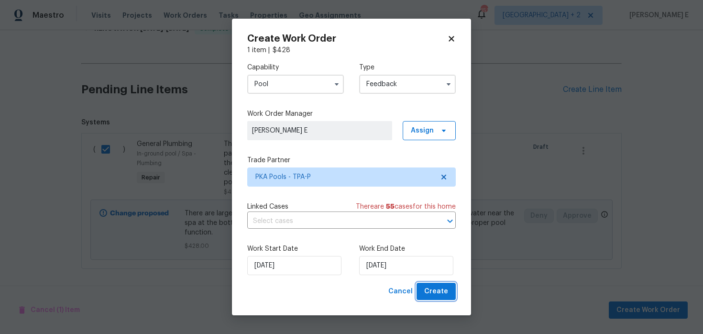
click at [434, 293] on span "Create" at bounding box center [436, 291] width 24 height 12
checkbox input "false"
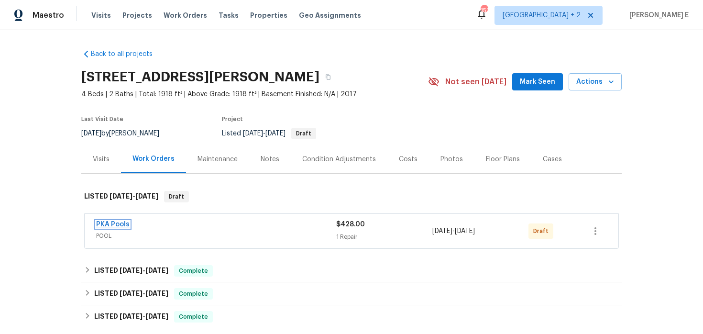
click at [123, 223] on link "PKA Pools" at bounding box center [112, 224] width 33 height 7
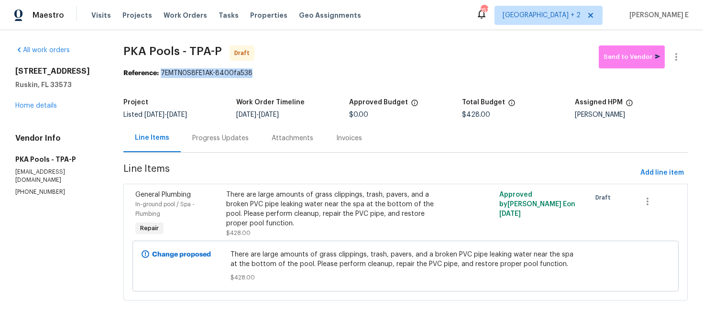
drag, startPoint x: 163, startPoint y: 73, endPoint x: 256, endPoint y: 73, distance: 92.7
click at [256, 73] on div "Reference: 7EMTN0S8FE1AK-8400fa538" at bounding box center [405, 73] width 564 height 10
copy div "7EMTN0S8FE1AK-8400fa538"
click at [234, 138] on div "Progress Updates" at bounding box center [220, 138] width 56 height 10
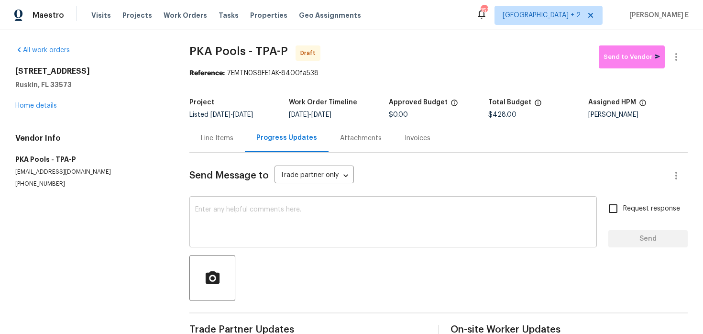
click at [206, 243] on div "x ​" at bounding box center [392, 222] width 407 height 49
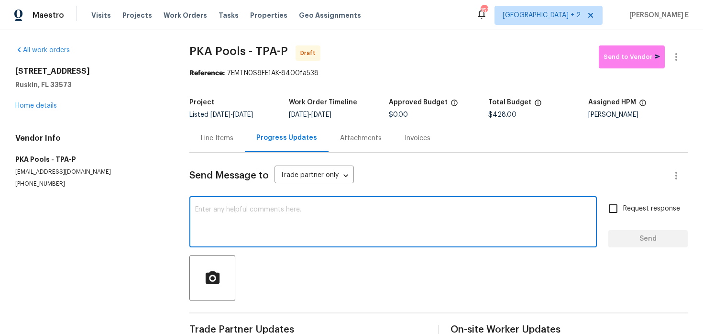
paste textarea "Hi this is Keerthana with Opendoor. I’m confirming you received the WO for the …"
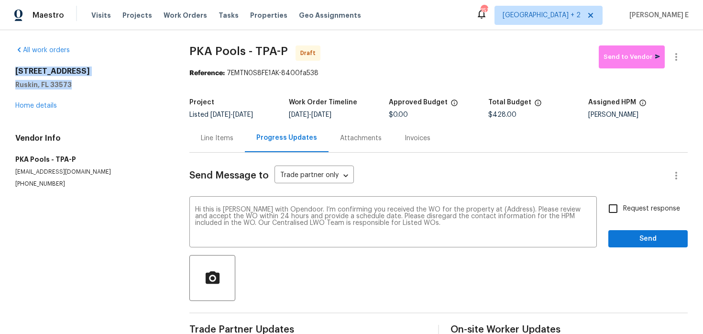
drag, startPoint x: 12, startPoint y: 72, endPoint x: 78, endPoint y: 86, distance: 67.9
click at [78, 85] on div "All work orders 7231 Somerset Pond Dr Ruskin, FL 33573 Home details Vendor Info…" at bounding box center [351, 192] width 703 height 325
copy div "7231 Somerset Pond Dr Ruskin, FL 33573"
click at [499, 210] on textarea "Hi this is [PERSON_NAME] with Opendoor. I’m confirming you received the WO for …" at bounding box center [393, 222] width 396 height 33
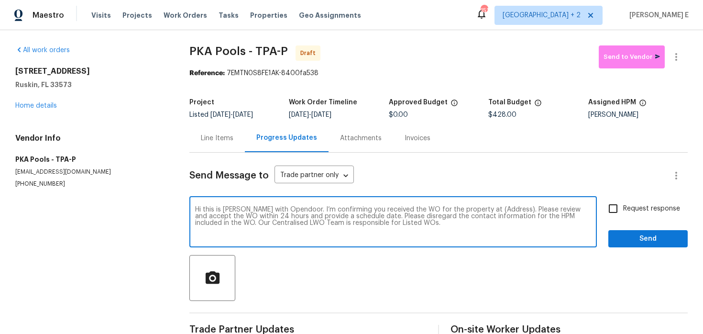
click at [499, 210] on textarea "Hi this is Keerthana with Opendoor. I’m confirming you received the WO for the …" at bounding box center [393, 222] width 396 height 33
paste textarea "7231 Somerset Pond Dr Ruskin, FL 33573"
type textarea "Hi this is Keerthana with Opendoor. I’m confirming you received the WO for the …"
click at [650, 205] on span "Request response" at bounding box center [651, 209] width 57 height 10
click at [623, 205] on input "Request response" at bounding box center [613, 208] width 20 height 20
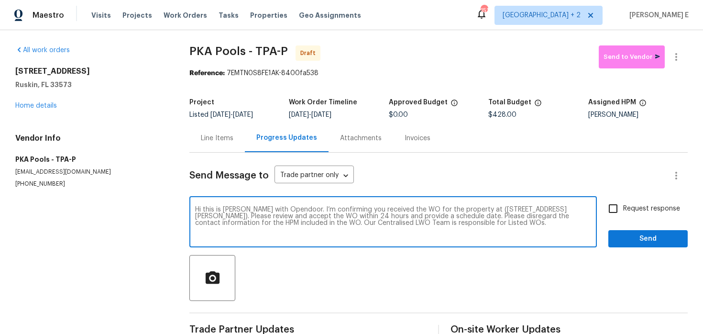
checkbox input "true"
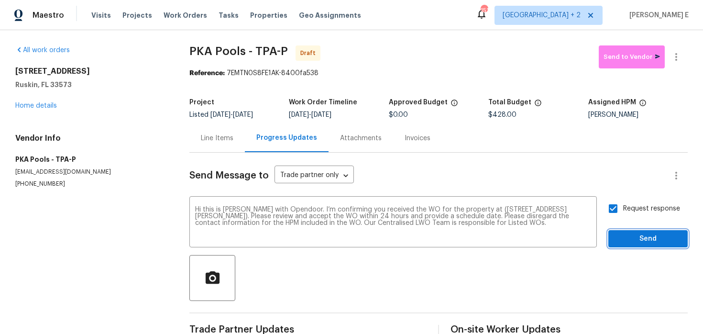
click at [630, 235] on span "Send" at bounding box center [648, 239] width 64 height 12
click at [678, 50] on button "button" at bounding box center [675, 56] width 23 height 23
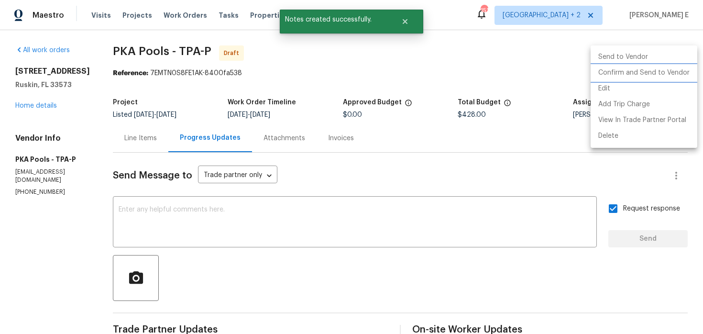
click at [652, 72] on li "Confirm and Send to Vendor" at bounding box center [643, 73] width 107 height 16
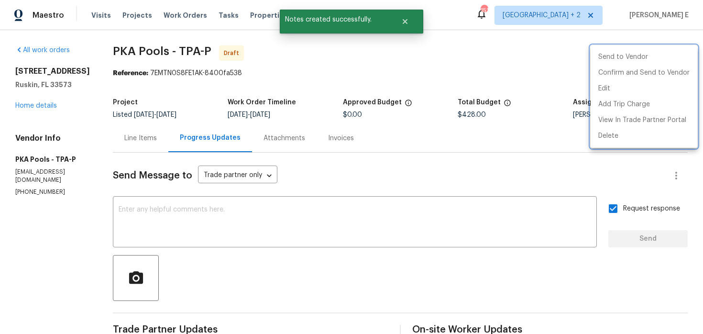
click at [273, 108] on div at bounding box center [351, 167] width 703 height 334
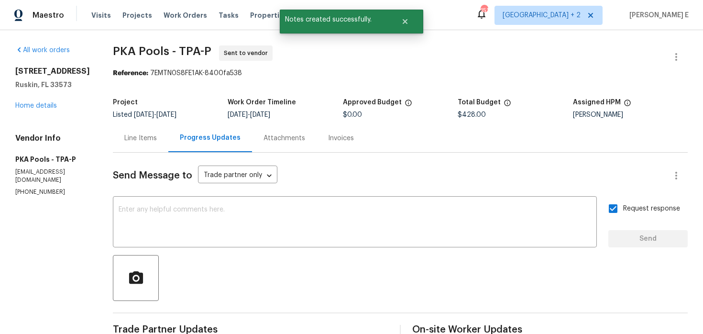
click at [28, 110] on div "7231 Somerset Pond Dr Ruskin, FL 33573 Home details" at bounding box center [52, 88] width 75 height 44
click at [33, 109] on link "Home details" at bounding box center [36, 105] width 42 height 7
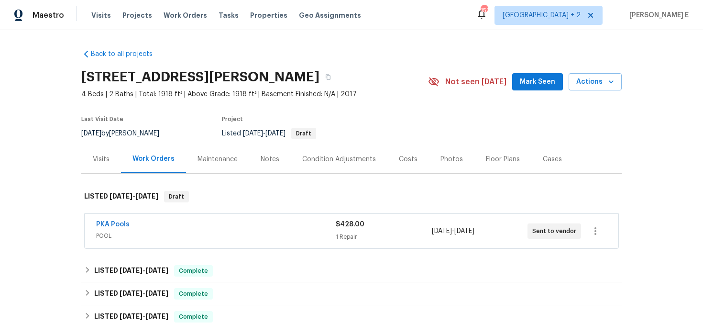
scroll to position [255, 0]
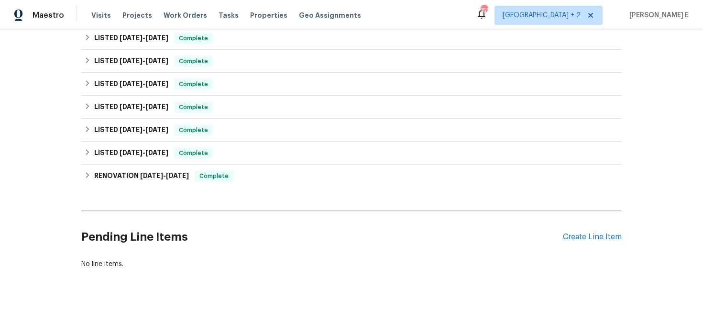
click at [598, 241] on div "Pending Line Items Create Line Item" at bounding box center [351, 237] width 540 height 44
click at [598, 235] on div "Create Line Item" at bounding box center [592, 236] width 59 height 9
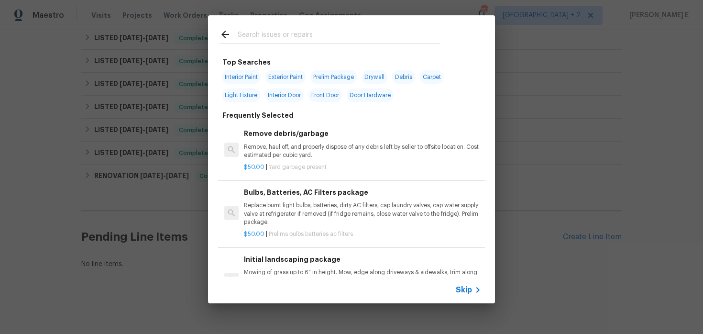
click at [467, 290] on span "Skip" at bounding box center [464, 290] width 16 height 10
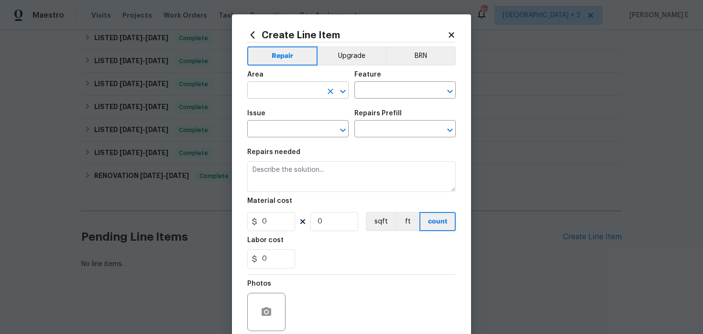
click at [279, 84] on input "text" at bounding box center [284, 91] width 75 height 15
type input "f"
type input "Exterior Overall"
type input "Fence"
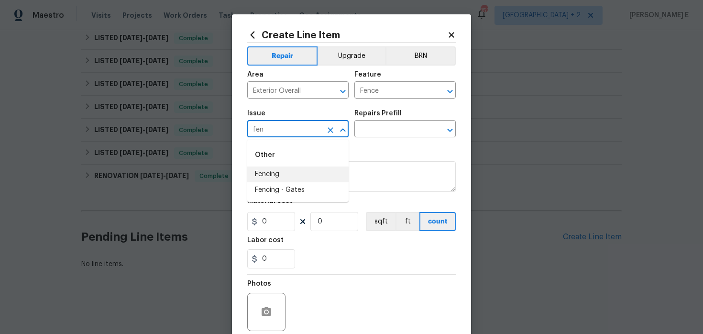
click at [280, 177] on li "Fencing" at bounding box center [297, 174] width 101 height 16
type input "Fencing"
click at [390, 135] on input "text" at bounding box center [391, 129] width 75 height 15
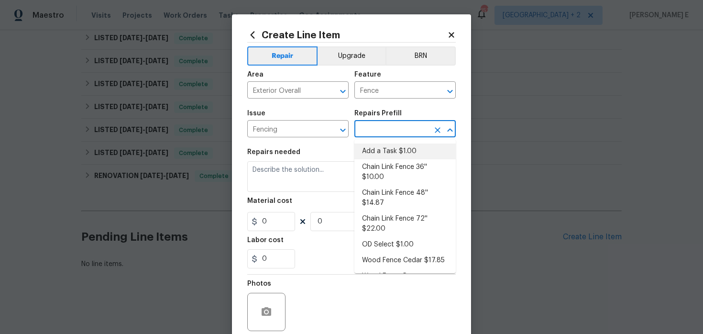
click at [376, 148] on li "Add a Task $1.00" at bounding box center [404, 151] width 101 height 16
type input "Add a Task $1.00"
type textarea "HPM to detail"
type input "1"
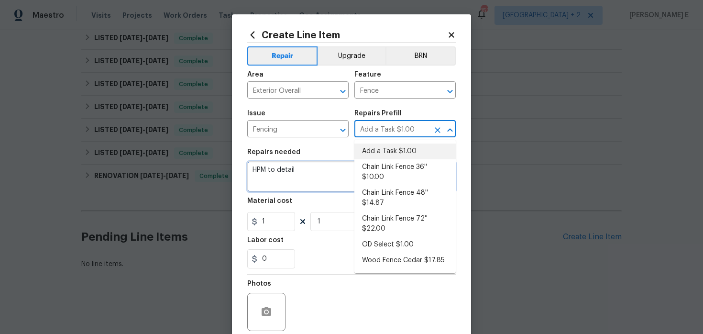
click at [269, 179] on textarea "HPM to detail" at bounding box center [351, 176] width 208 height 31
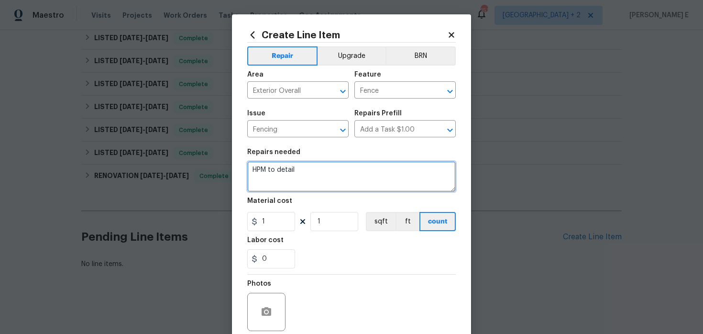
click at [269, 179] on textarea "HPM to detail" at bounding box center [351, 176] width 208 height 31
paste textarea "Rework: Feedback received again that the fencing near the pool is broken. Pleas…"
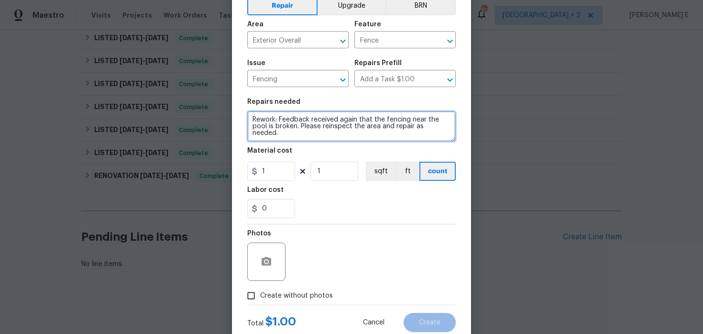
scroll to position [78, 0]
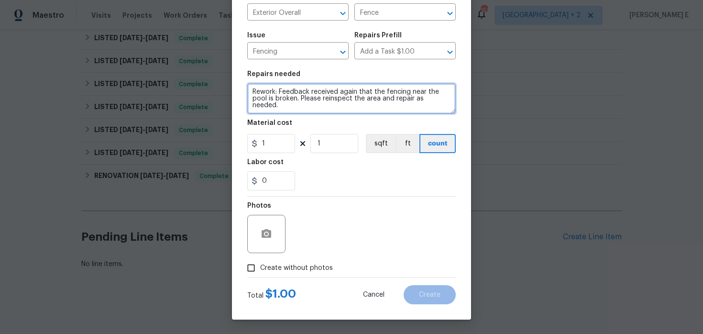
type textarea "Rework: Feedback received again that the fencing near the pool is broken. Pleas…"
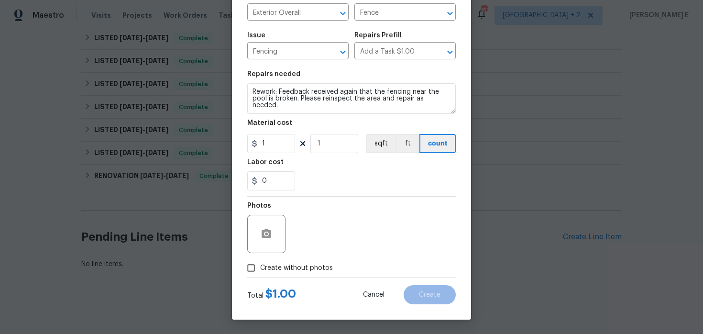
click at [271, 264] on span "Create without photos" at bounding box center [296, 268] width 73 height 10
click at [260, 264] on input "Create without photos" at bounding box center [251, 268] width 18 height 18
checkbox input "true"
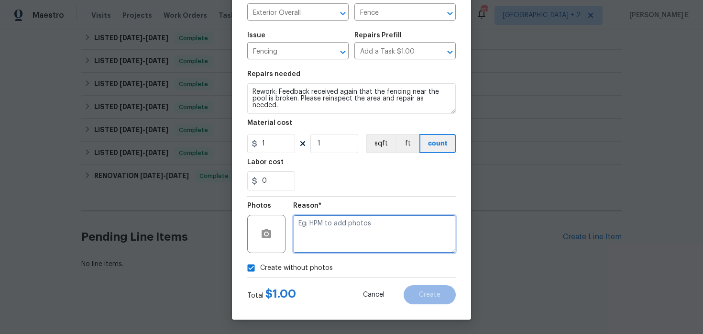
click at [327, 242] on textarea at bounding box center [374, 234] width 163 height 38
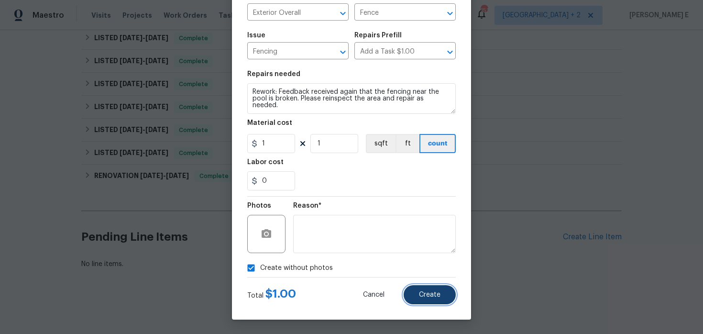
click at [424, 296] on span "Create" at bounding box center [430, 294] width 22 height 7
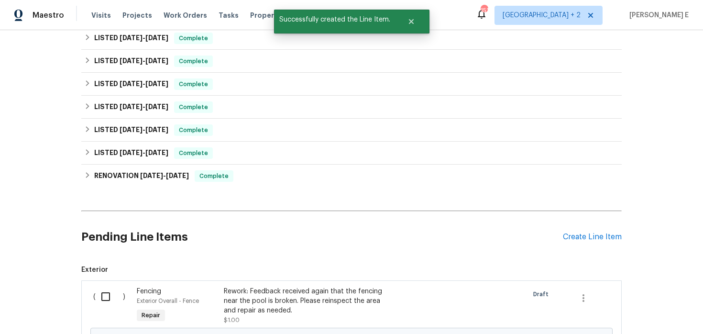
scroll to position [374, 0]
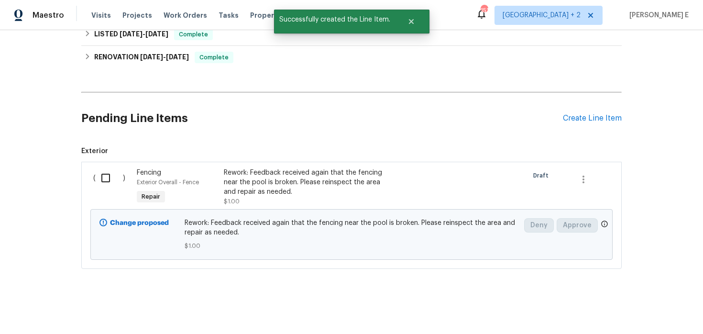
click at [98, 177] on input "checkbox" at bounding box center [109, 178] width 27 height 20
checkbox input "true"
click at [630, 303] on button "Create Work Order" at bounding box center [648, 310] width 79 height 18
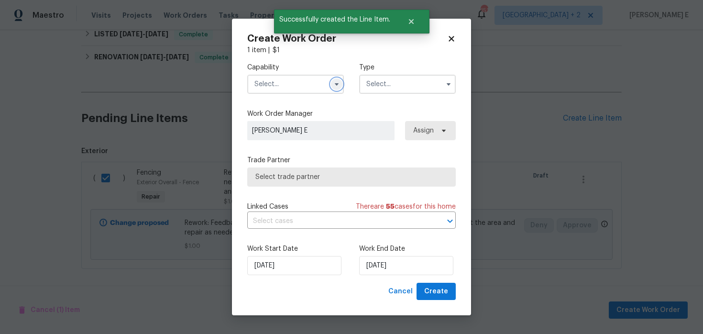
click at [341, 80] on button "button" at bounding box center [336, 83] width 11 height 11
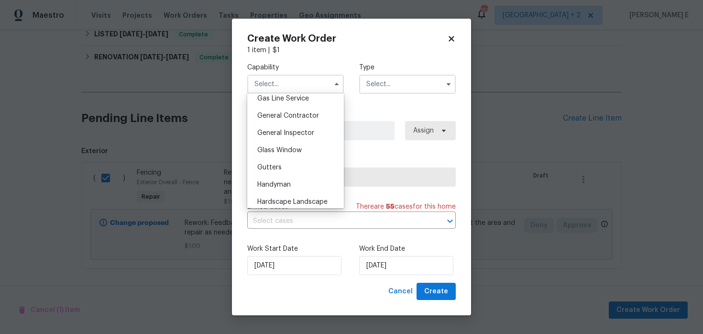
scroll to position [462, 0]
click at [285, 165] on span "Handyman" at bounding box center [273, 167] width 33 height 7
type input "Handyman"
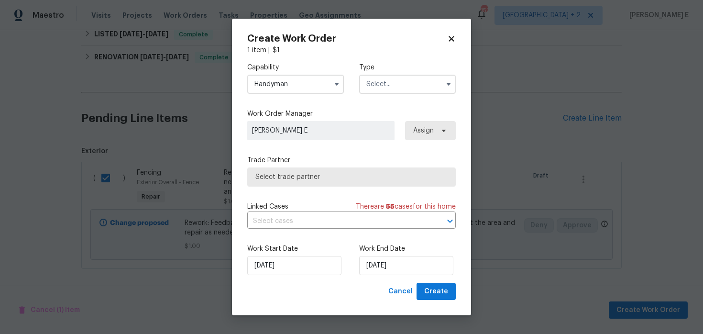
click at [401, 86] on input "text" at bounding box center [407, 84] width 97 height 19
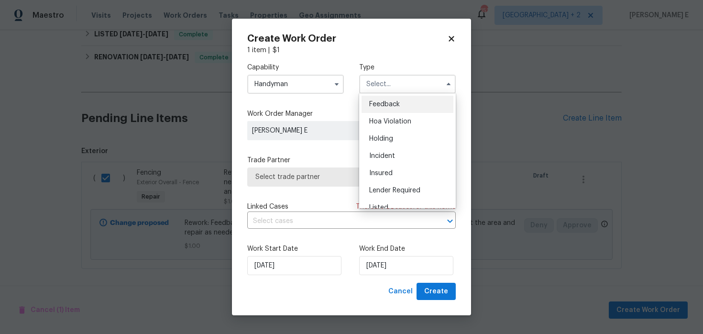
click at [390, 105] on span "Feedback" at bounding box center [384, 104] width 31 height 7
type input "Feedback"
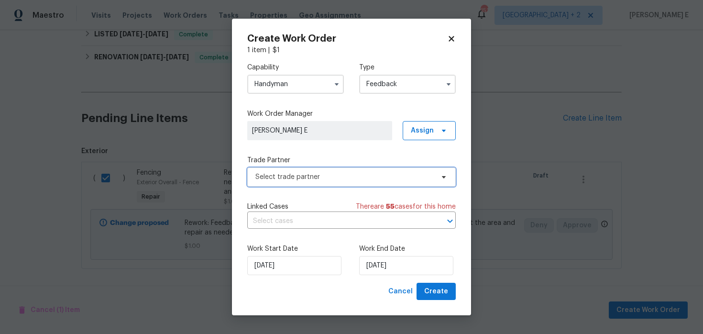
click at [288, 171] on span "Select trade partner" at bounding box center [351, 176] width 208 height 19
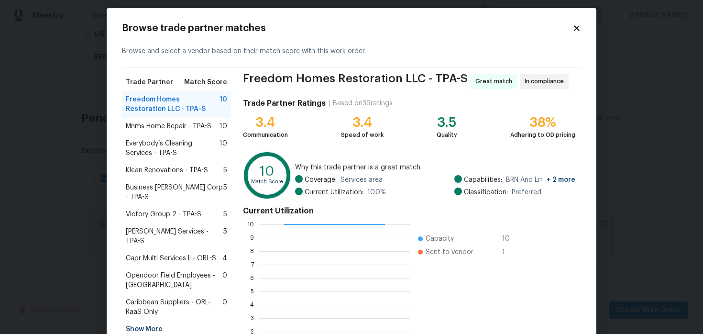
scroll to position [88, 0]
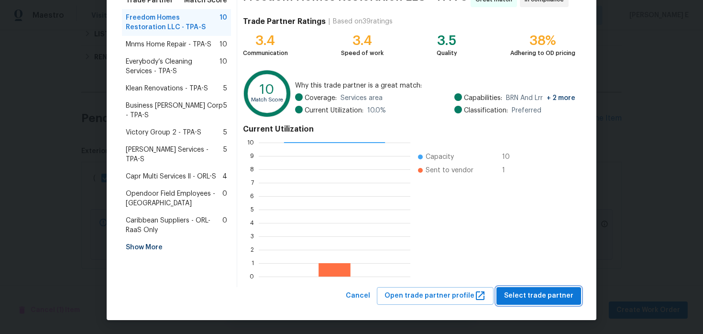
click at [542, 294] on span "Select trade partner" at bounding box center [538, 296] width 69 height 12
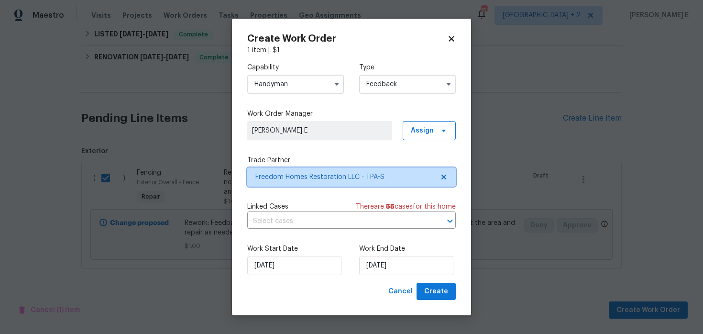
scroll to position [0, 0]
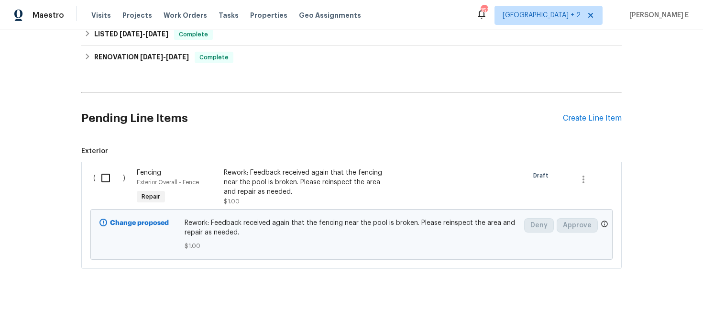
click at [208, 201] on div "Fencing Exterior Overall - Fence Repair" at bounding box center [177, 187] width 87 height 44
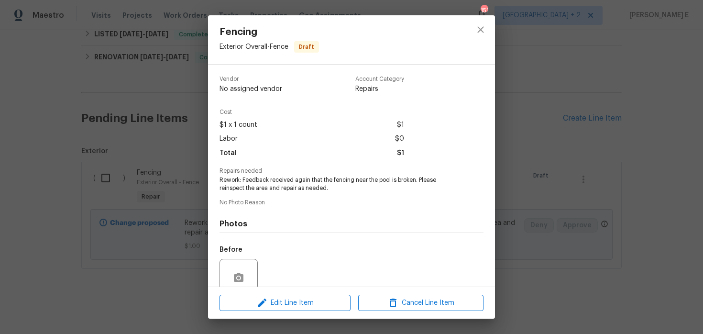
click at [536, 75] on div "Fencing Exterior Overall - Fence Draft Vendor No assigned vendor Account Catego…" at bounding box center [351, 167] width 703 height 334
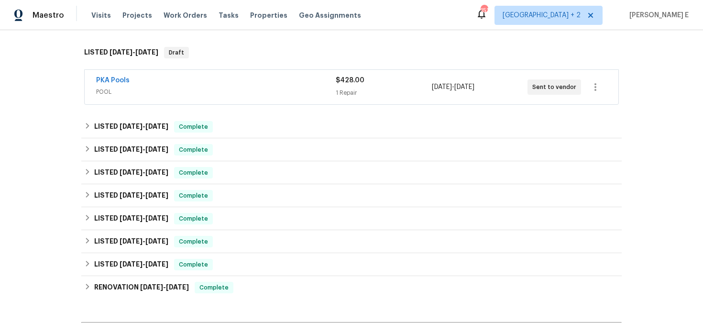
scroll to position [134, 0]
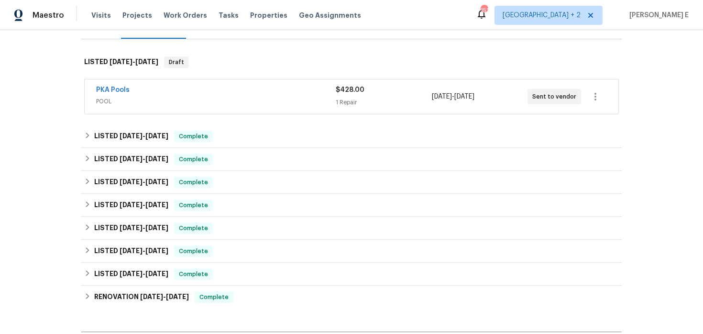
click at [142, 123] on div "Back to all projects 7231 Somerset Pond Dr, Ruskin, FL 33573 4 Beds | 2 Baths |…" at bounding box center [351, 211] width 540 height 609
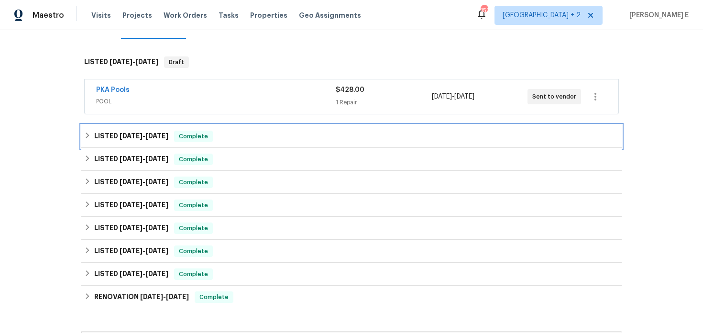
click at [137, 130] on h6 "LISTED 8/6/25 - 8/6/25" at bounding box center [131, 135] width 74 height 11
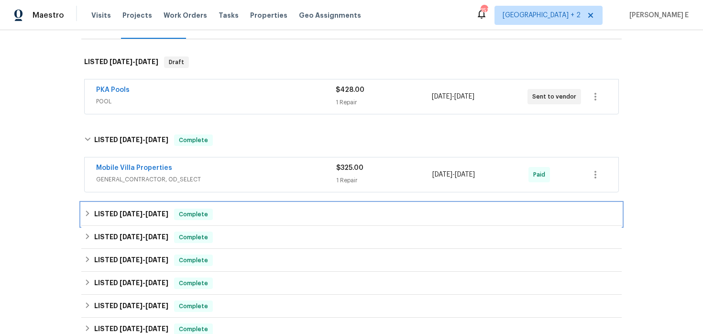
click at [148, 209] on h6 "LISTED 7/28/25 - 7/30/25" at bounding box center [131, 213] width 74 height 11
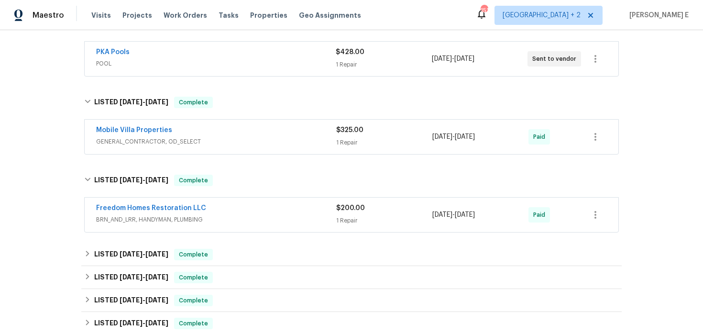
click at [229, 219] on span "BRN_AND_LRR, HANDYMAN, PLUMBING" at bounding box center [216, 220] width 240 height 10
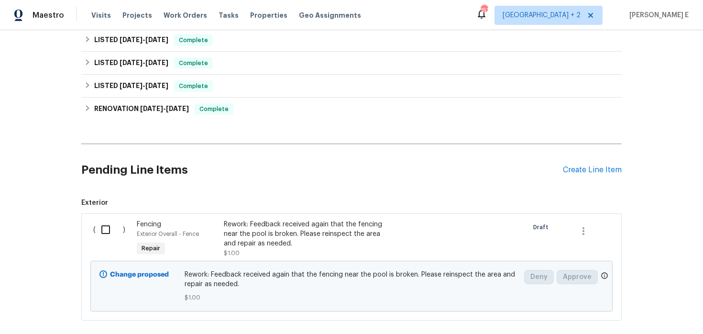
scroll to position [626, 0]
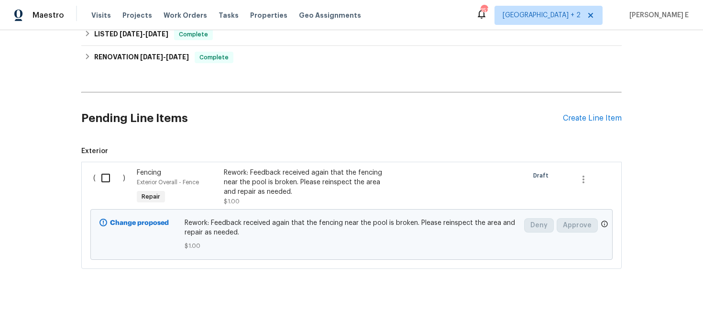
click at [105, 174] on input "checkbox" at bounding box center [109, 178] width 27 height 20
checkbox input "true"
click at [645, 303] on button "Create Work Order" at bounding box center [648, 310] width 79 height 18
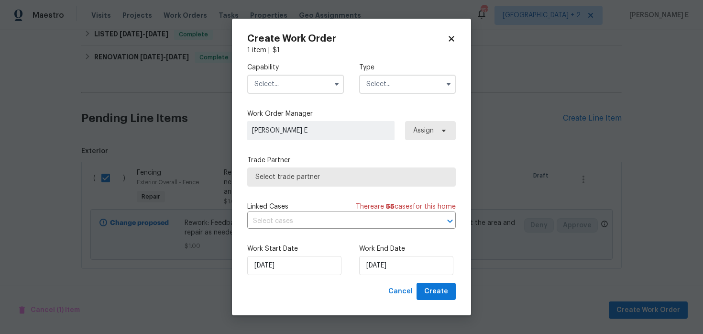
click at [274, 93] on input "text" at bounding box center [295, 84] width 97 height 19
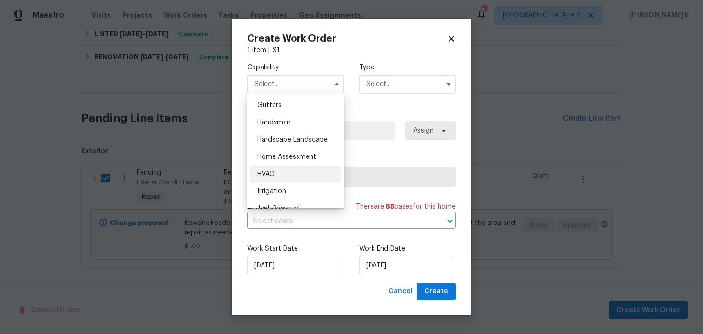
scroll to position [503, 0]
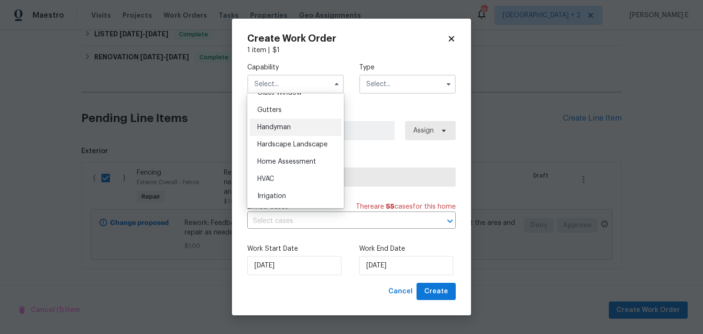
click at [286, 126] on span "Handyman" at bounding box center [273, 127] width 33 height 7
type input "Handyman"
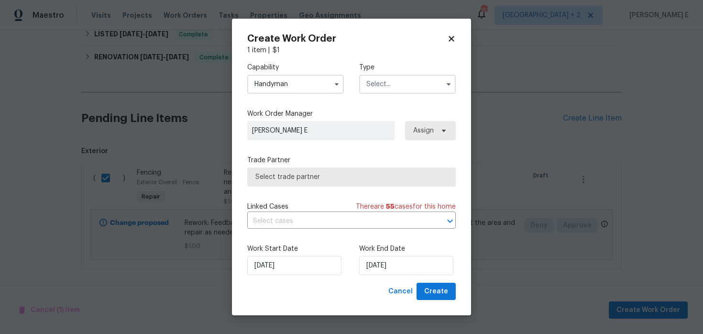
click at [358, 79] on div "Capability Handyman Agent Appliance Bathtub Resurfacing BRN And Lrr Broker Cabi…" at bounding box center [351, 78] width 208 height 46
click at [377, 84] on input "text" at bounding box center [407, 84] width 97 height 19
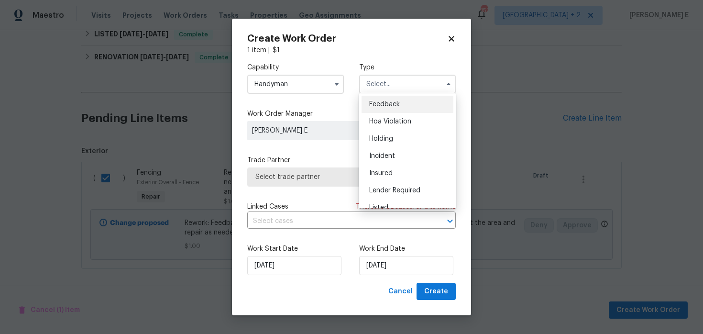
click at [377, 103] on span "Feedback" at bounding box center [384, 104] width 31 height 7
type input "Feedback"
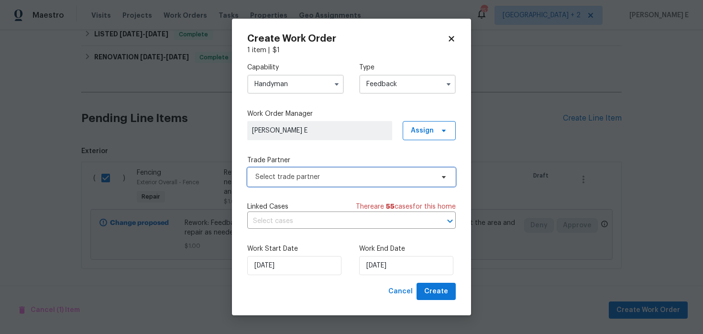
click at [298, 176] on span "Select trade partner" at bounding box center [344, 177] width 178 height 10
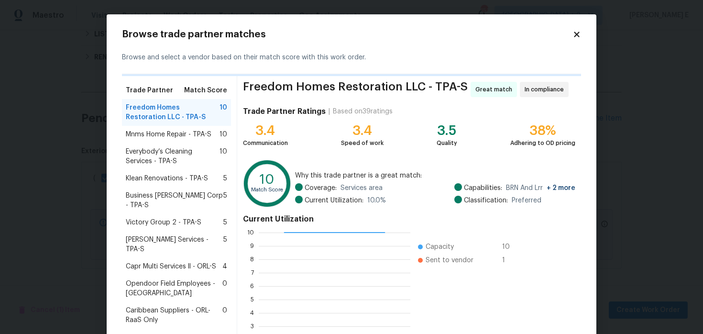
scroll to position [90, 0]
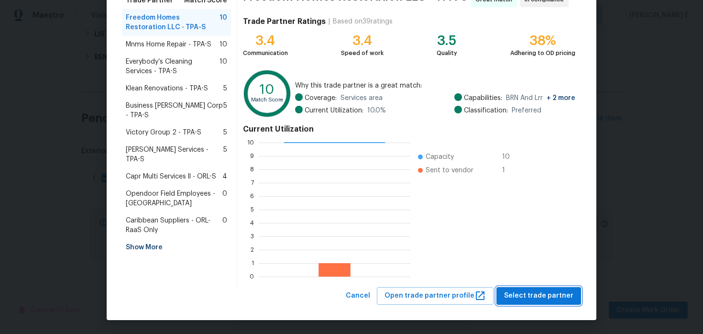
click at [524, 294] on span "Select trade partner" at bounding box center [538, 296] width 69 height 12
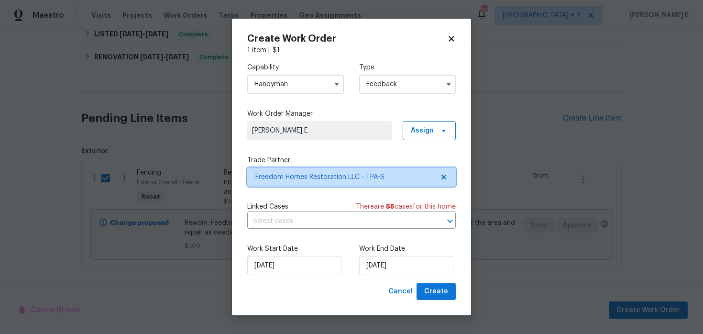
scroll to position [0, 0]
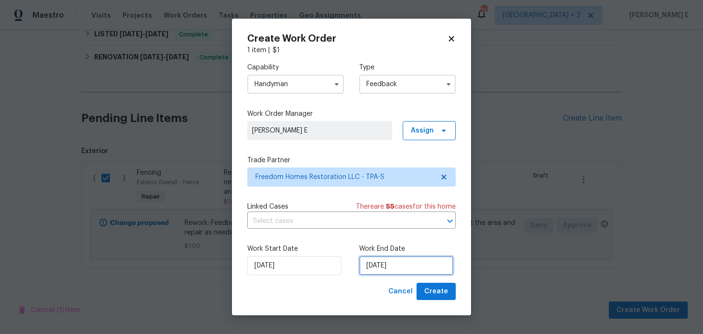
click at [390, 267] on input "05/09/2025" at bounding box center [406, 265] width 94 height 19
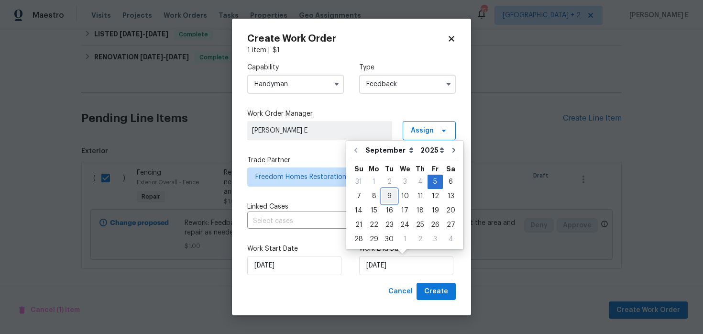
click at [385, 196] on div "9" at bounding box center [388, 195] width 15 height 13
type input "09/09/2025"
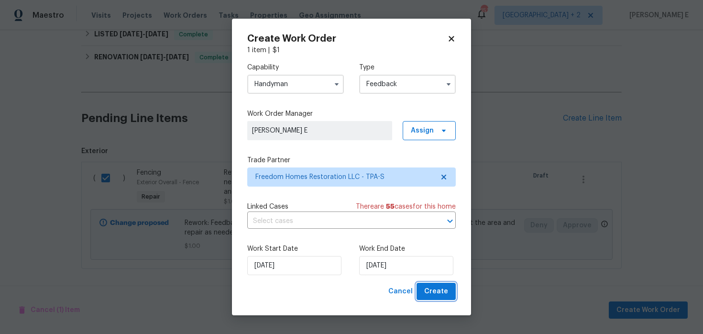
click at [429, 287] on span "Create" at bounding box center [436, 291] width 24 height 12
checkbox input "false"
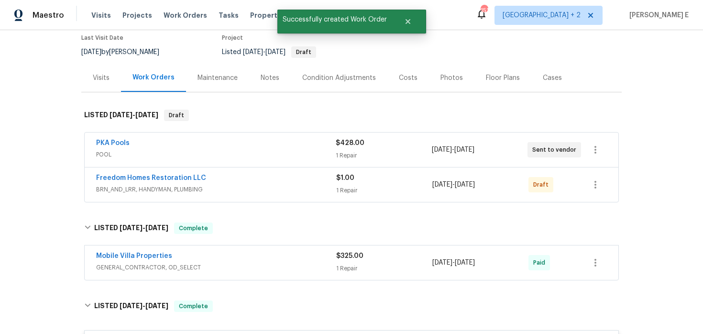
scroll to position [69, 0]
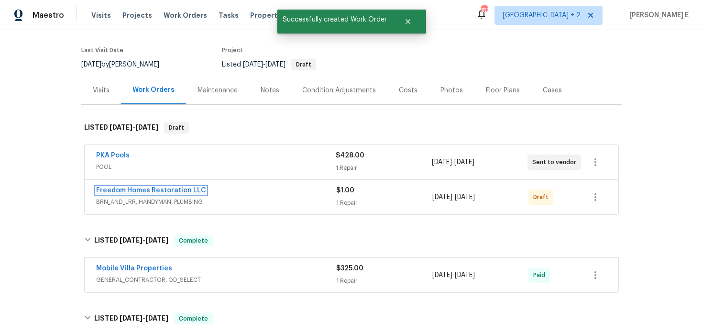
click at [146, 191] on link "Freedom Homes Restoration LLC" at bounding box center [151, 190] width 110 height 7
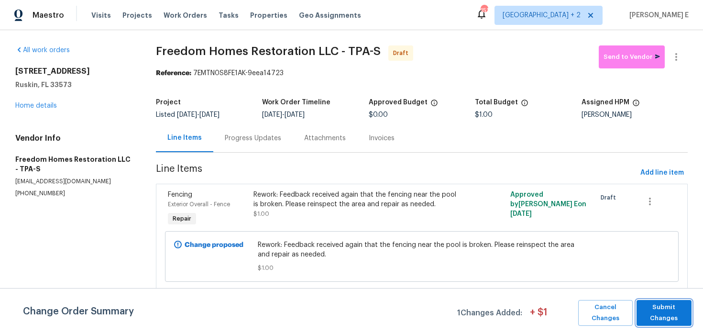
click at [674, 316] on span "Submit Changes" at bounding box center [663, 313] width 45 height 22
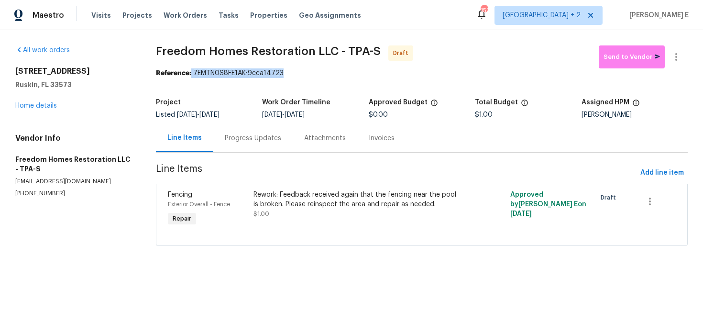
drag, startPoint x: 194, startPoint y: 73, endPoint x: 291, endPoint y: 75, distance: 97.0
click at [291, 74] on div "Reference: 7EMTN0S8FE1AK-9eea14723" at bounding box center [422, 73] width 532 height 10
copy div "7EMTN0S8FE1AK-9eea14723"
click at [248, 140] on div "Progress Updates" at bounding box center [253, 138] width 56 height 10
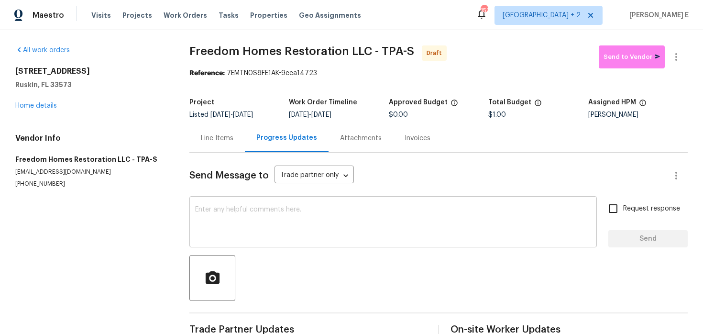
click at [197, 219] on textarea at bounding box center [393, 222] width 396 height 33
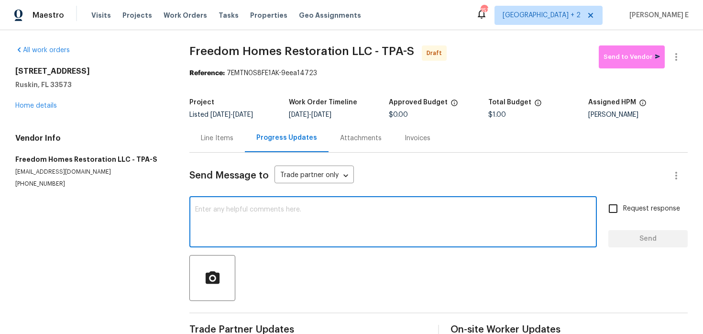
paste textarea "Hi this is Keerthana with Opendoor. I’m confirming you received the WO for the …"
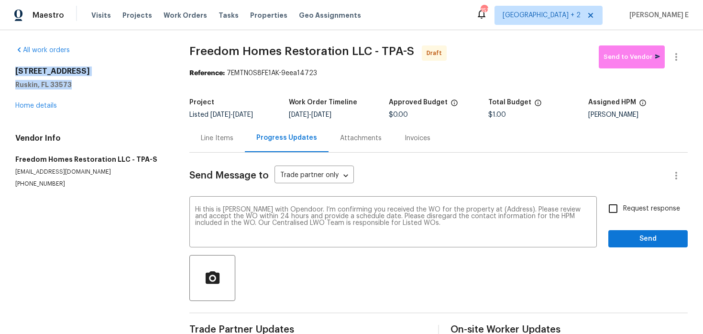
drag, startPoint x: 14, startPoint y: 68, endPoint x: 79, endPoint y: 86, distance: 66.9
click at [79, 86] on div "All work orders 7231 Somerset Pond Dr Ruskin, FL 33573 Home details Vendor Info…" at bounding box center [351, 192] width 703 height 325
copy div "7231 Somerset Pond Dr Ruskin, FL 33573"
click at [495, 206] on div "Hi this is Keerthana with Opendoor. I’m confirming you received the WO for the …" at bounding box center [392, 222] width 407 height 49
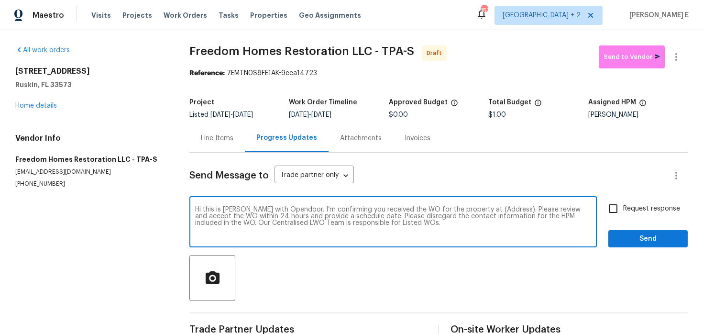
click at [501, 211] on textarea "Hi this is Keerthana with Opendoor. I’m confirming you received the WO for the …" at bounding box center [393, 222] width 396 height 33
paste textarea "7231 Somerset Pond Dr Ruskin, FL 33573"
type textarea "Hi this is Keerthana with Opendoor. I’m confirming you received the WO for the …"
click at [630, 215] on label "Request response" at bounding box center [641, 208] width 77 height 20
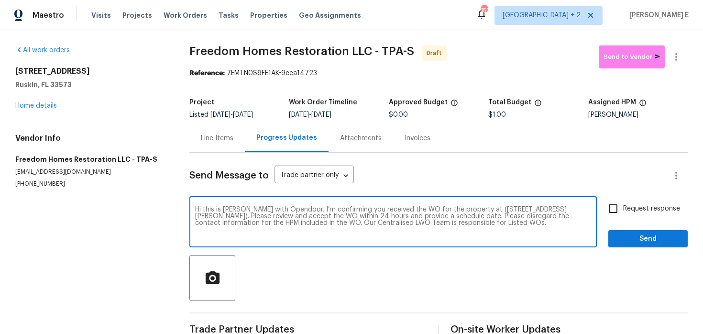
click at [623, 215] on input "Request response" at bounding box center [613, 208] width 20 height 20
checkbox input "true"
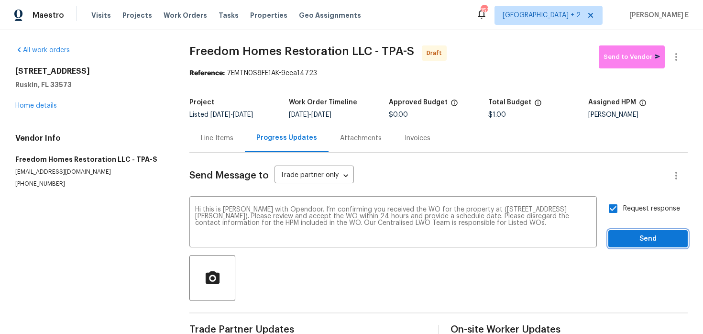
click at [629, 231] on button "Send" at bounding box center [647, 239] width 79 height 18
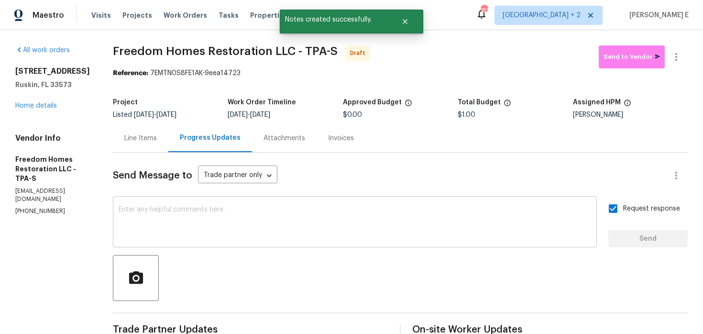
click at [291, 201] on div "x ​" at bounding box center [355, 222] width 484 height 49
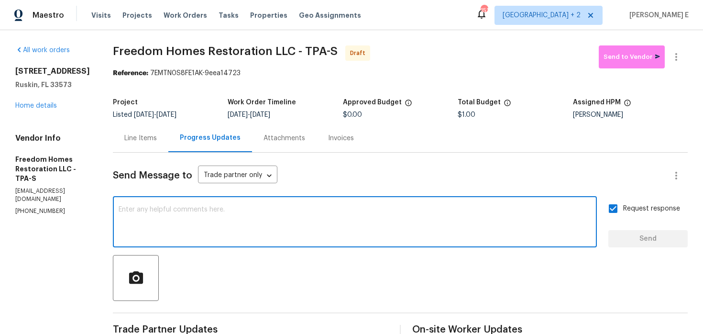
paste textarea "Attention All Work Orders must include before-photos (both close-up and wide-an…"
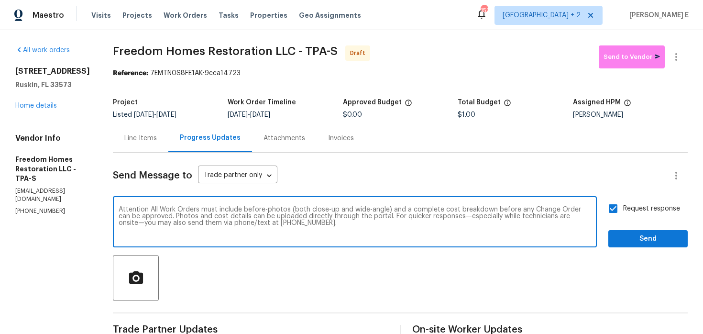
type textarea "Attention All Work Orders must include before-photos (both close-up and wide-an…"
click at [622, 231] on button "Send" at bounding box center [647, 239] width 79 height 18
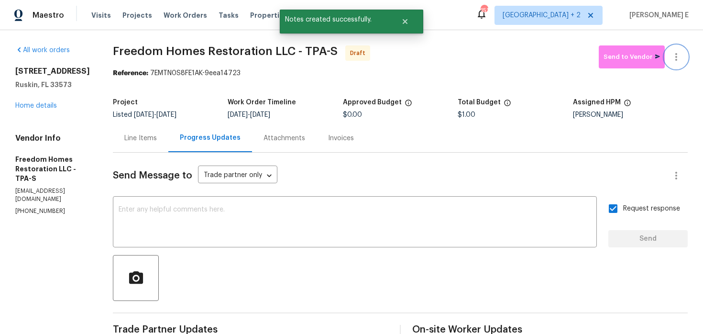
click at [680, 54] on icon "button" at bounding box center [675, 56] width 11 height 11
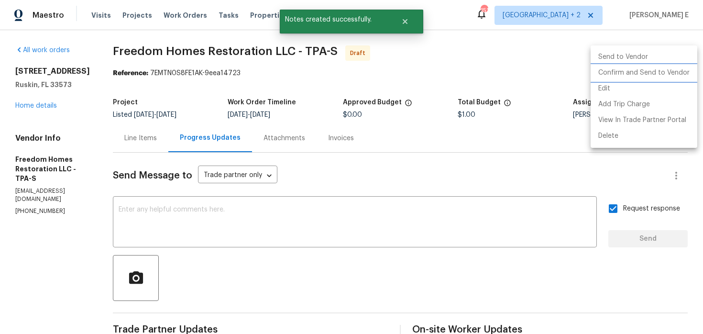
click at [666, 70] on li "Confirm and Send to Vendor" at bounding box center [643, 73] width 107 height 16
click at [356, 141] on div at bounding box center [351, 167] width 703 height 334
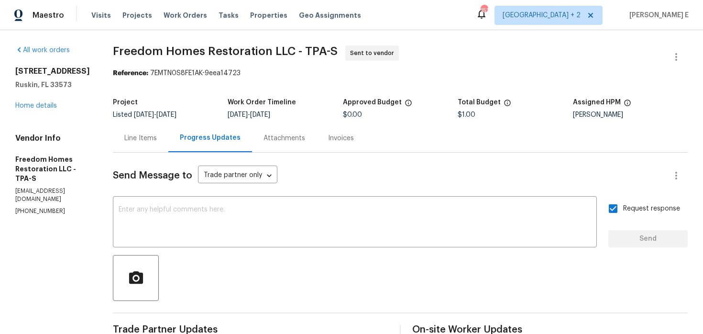
click at [130, 72] on b "Reference:" at bounding box center [130, 73] width 35 height 7
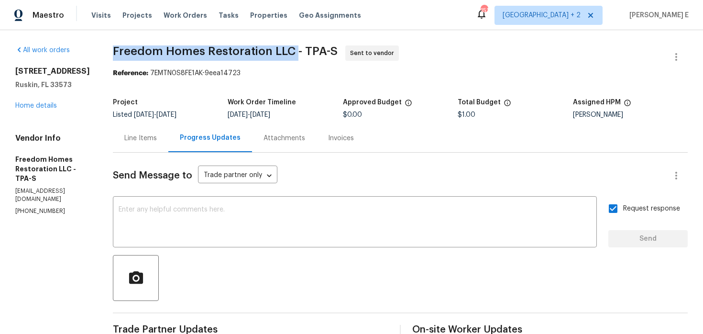
drag, startPoint x: 117, startPoint y: 49, endPoint x: 295, endPoint y: 54, distance: 178.4
click at [295, 54] on span "Freedom Homes Restoration LLC - TPA-S" at bounding box center [225, 50] width 225 height 11
copy span "Freedom Homes Restoration LLC"
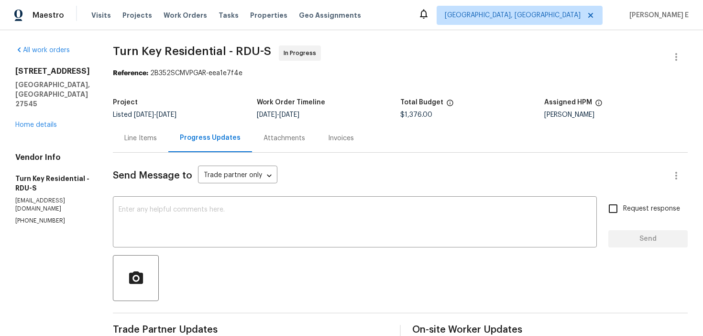
click at [157, 137] on div "Line Items" at bounding box center [140, 138] width 33 height 10
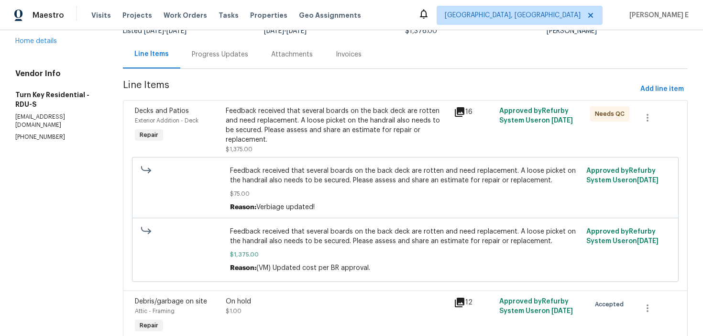
scroll to position [128, 0]
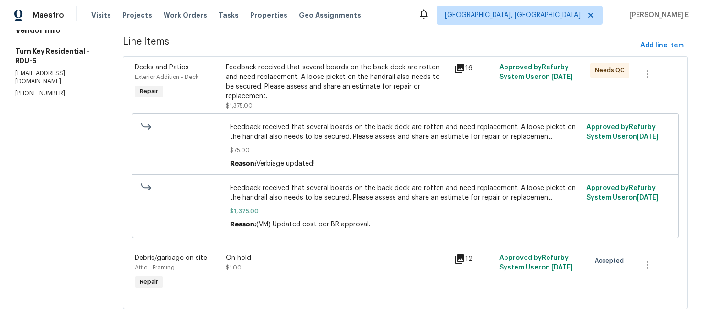
click at [305, 85] on div "Feedback received that several boards on the back deck are rotten and need repl…" at bounding box center [337, 82] width 222 height 38
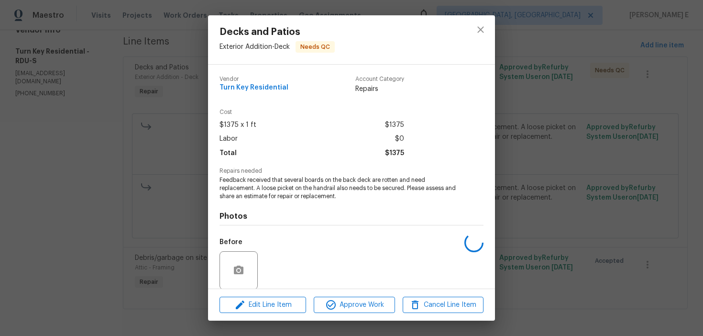
scroll to position [73, 0]
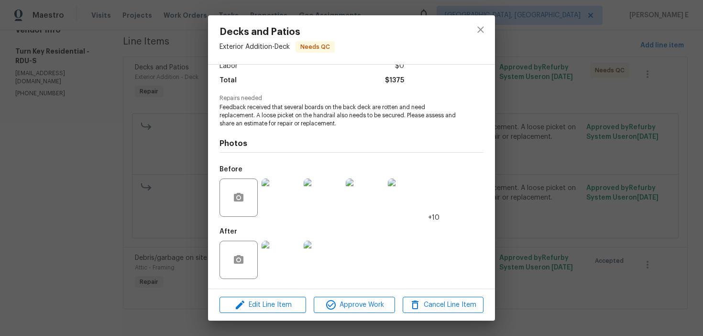
click at [140, 261] on div "Decks and Patios Exterior Addition - Deck Needs QC Vendor Turn Key Residential …" at bounding box center [351, 168] width 703 height 336
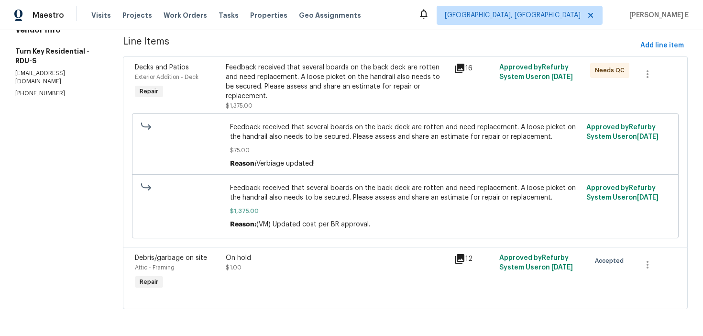
click at [255, 272] on div "On hold $1.00" at bounding box center [337, 272] width 228 height 44
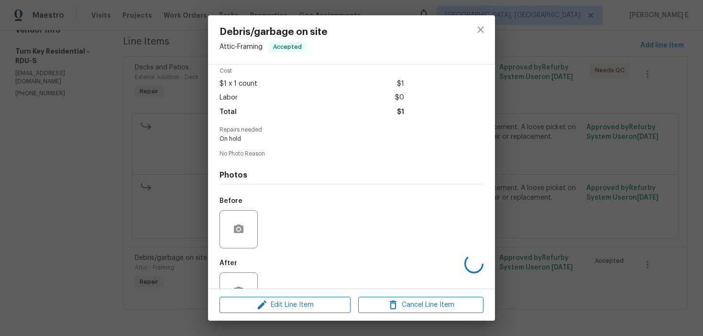
scroll to position [44, 0]
click at [74, 245] on div "Debris/garbage on site Attic - Framing Accepted Vendor Turn Key Residential Acc…" at bounding box center [351, 168] width 703 height 336
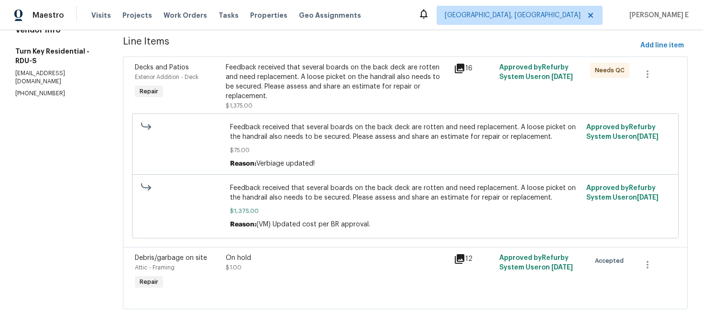
scroll to position [0, 0]
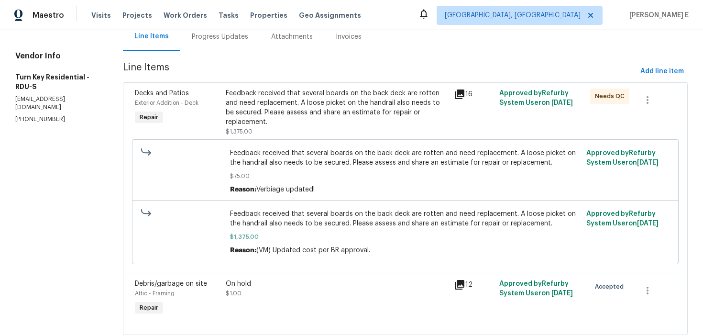
scroll to position [128, 0]
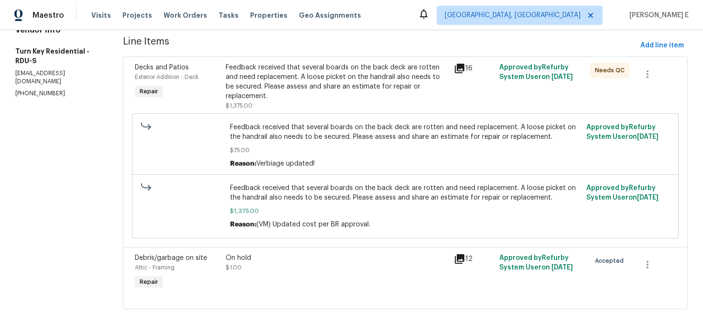
click at [293, 271] on div "On hold $1.00" at bounding box center [337, 262] width 222 height 19
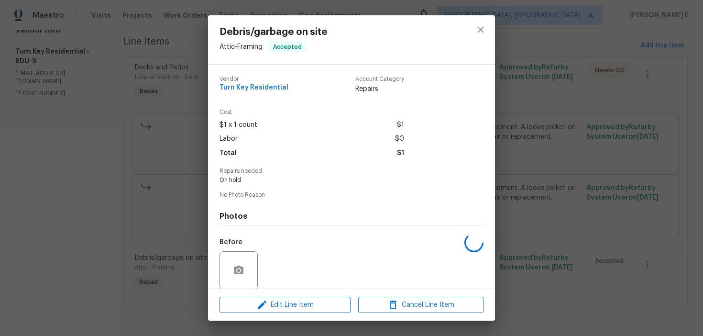
scroll to position [72, 0]
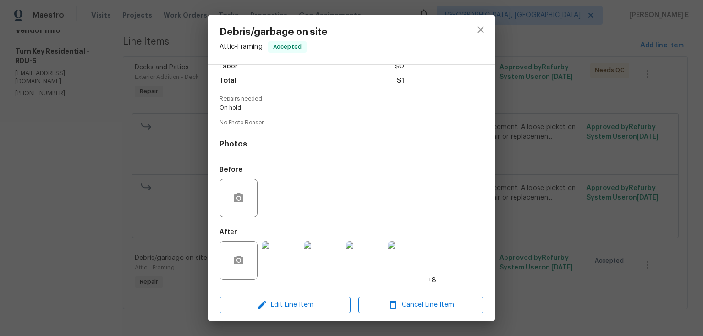
click at [268, 255] on img at bounding box center [280, 260] width 38 height 38
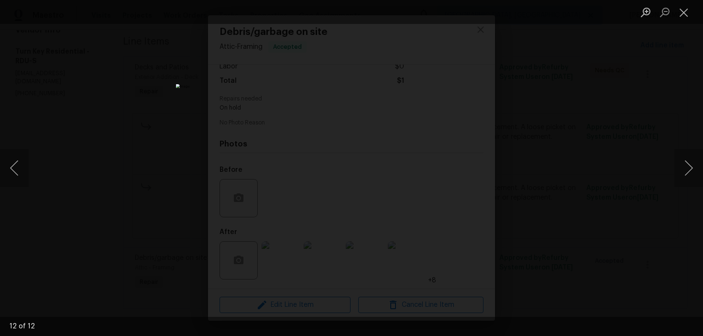
click at [500, 174] on div "Lightbox" at bounding box center [351, 168] width 703 height 336
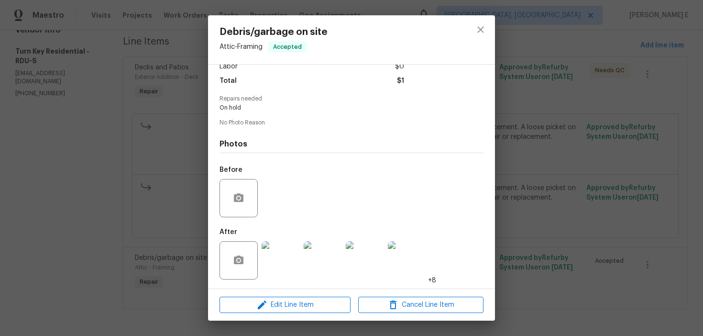
click at [500, 174] on div "Debris/garbage on site Attic - Framing Accepted Vendor Turn Key Residential Acc…" at bounding box center [351, 168] width 703 height 336
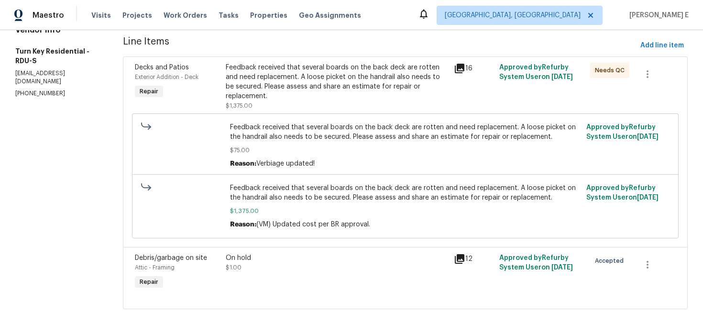
click at [359, 114] on div "Feedback received that several boards on the back deck are rotten and need repl…" at bounding box center [405, 145] width 546 height 64
click at [369, 88] on div "Feedback received that several boards on the back deck are rotten and need repl…" at bounding box center [337, 82] width 222 height 38
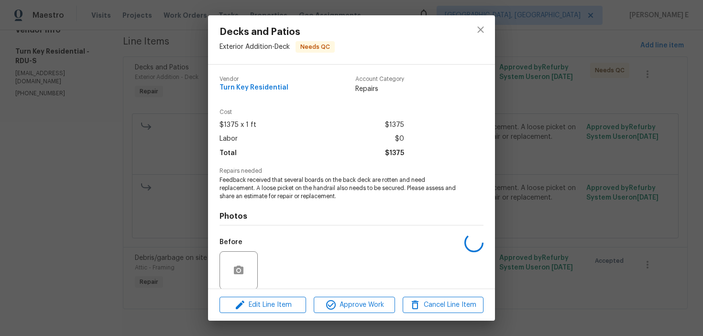
scroll to position [73, 0]
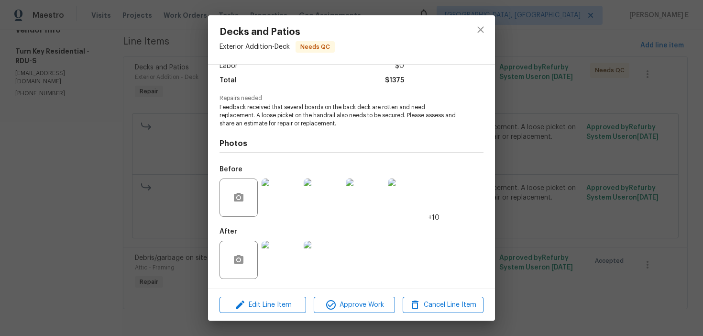
click at [181, 272] on div "Decks and Patios Exterior Addition - Deck Needs QC Vendor Turn Key Residential …" at bounding box center [351, 168] width 703 height 336
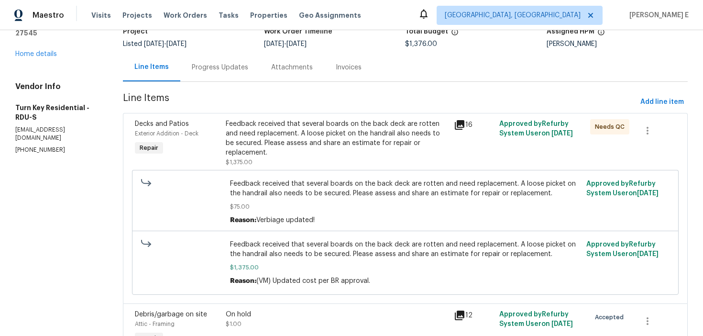
scroll to position [0, 0]
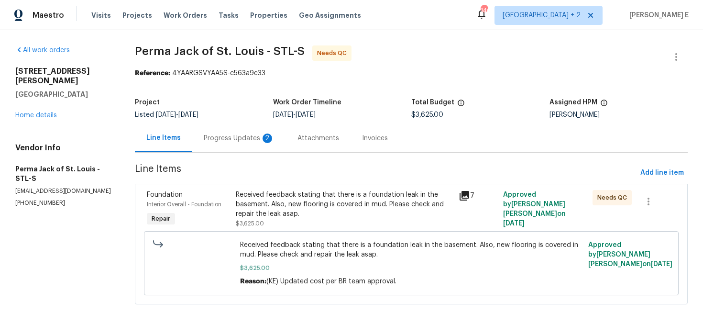
click at [243, 140] on div "Progress Updates 2" at bounding box center [239, 138] width 71 height 10
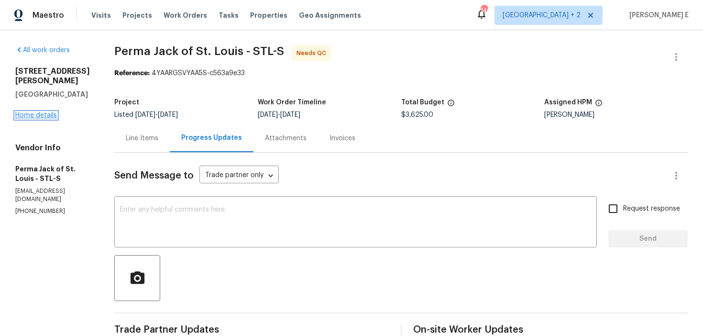
click at [15, 112] on link "Home details" at bounding box center [36, 115] width 42 height 7
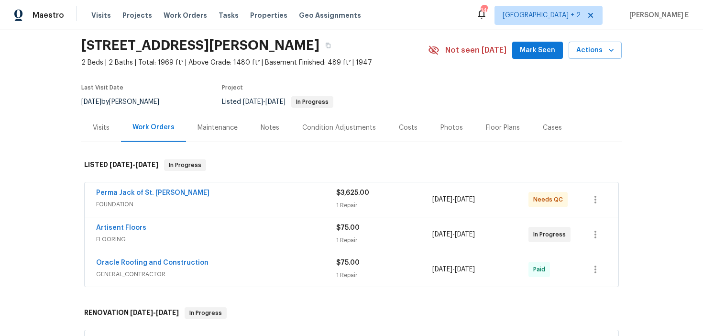
scroll to position [38, 0]
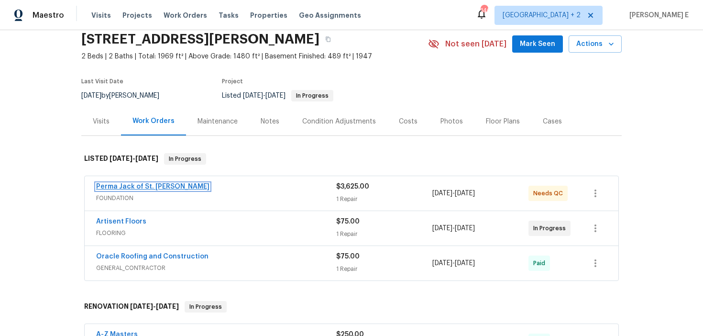
click at [134, 188] on link "Perma Jack of St. [PERSON_NAME]" at bounding box center [152, 186] width 113 height 7
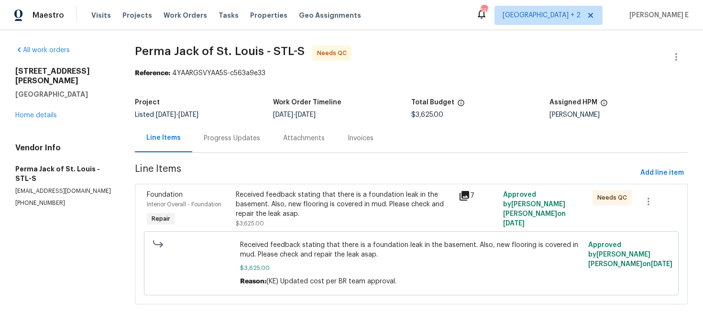
click at [269, 211] on div "Received feedback stating that there is a foundation leak in the basement. Also…" at bounding box center [344, 204] width 217 height 29
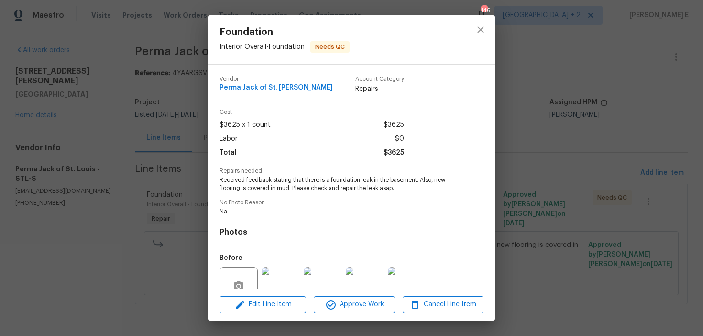
scroll to position [88, 0]
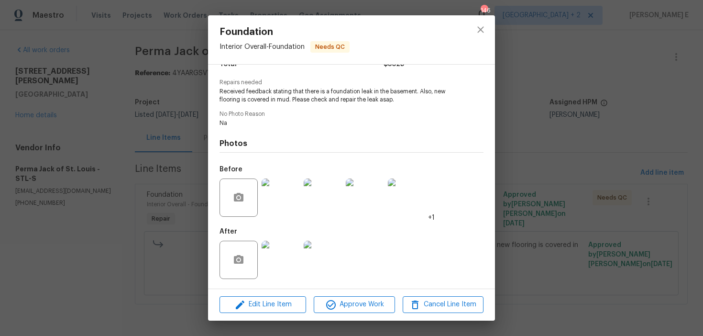
click at [277, 257] on img at bounding box center [280, 259] width 38 height 38
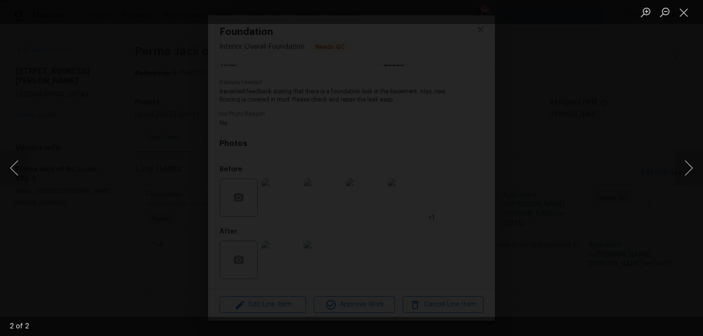
click at [681, 92] on div "Lightbox" at bounding box center [351, 168] width 703 height 336
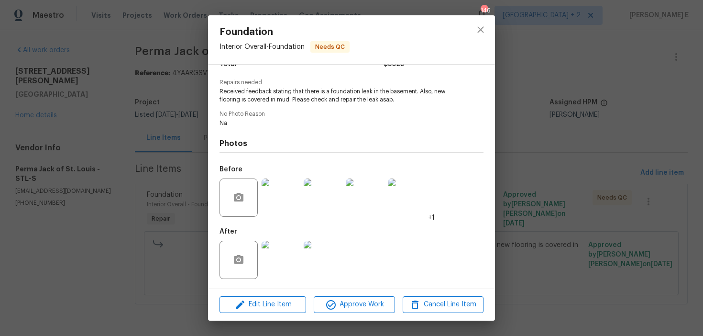
click at [681, 92] on div "Foundation Interior Overall - Foundation Needs QC Vendor Perma Jack of St. Loui…" at bounding box center [351, 168] width 703 height 336
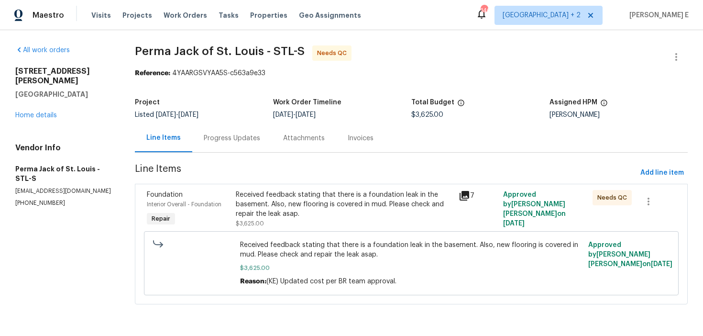
click at [239, 152] on div "Line Items Progress Updates Attachments Invoices" at bounding box center [411, 138] width 553 height 29
click at [243, 136] on div "Progress Updates" at bounding box center [232, 138] width 56 height 10
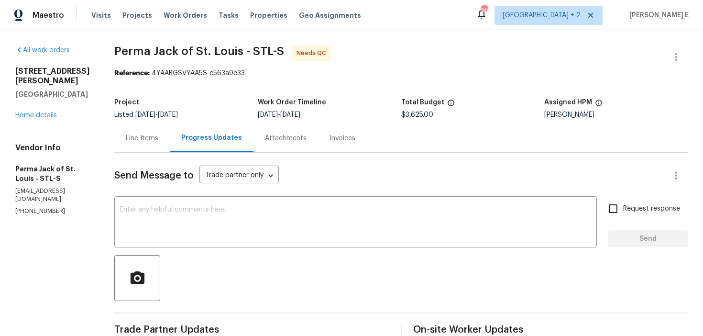
click at [382, 226] on textarea at bounding box center [355, 222] width 471 height 33
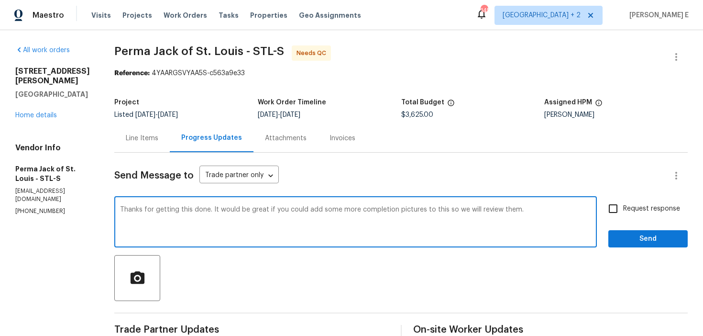
type textarea "Thanks for getting this done. It would be great if you could add some more comp…"
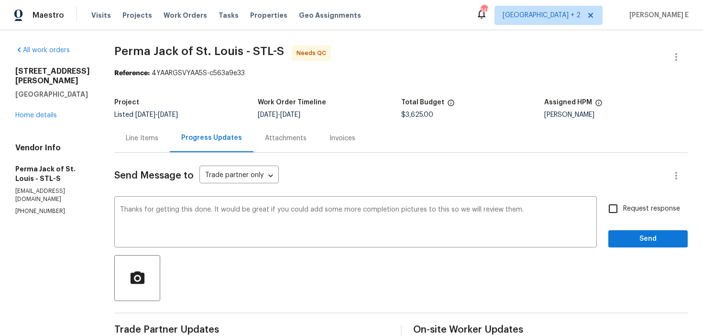
click at [679, 204] on span "Request response" at bounding box center [651, 209] width 57 height 10
click at [623, 204] on input "Request response" at bounding box center [613, 208] width 20 height 20
checkbox input "true"
click at [639, 236] on span "Send" at bounding box center [648, 239] width 64 height 12
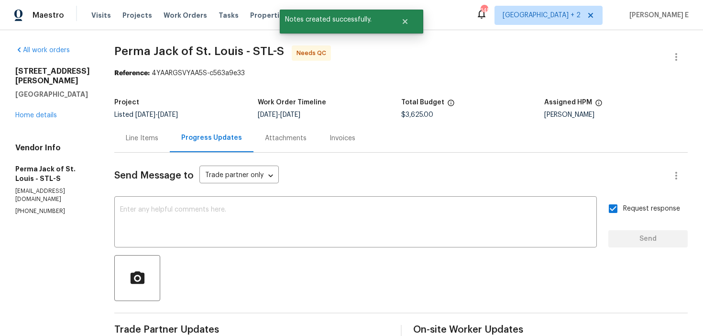
click at [204, 139] on div "Progress Updates" at bounding box center [211, 138] width 61 height 10
click at [152, 141] on div "Line Items" at bounding box center [142, 138] width 33 height 10
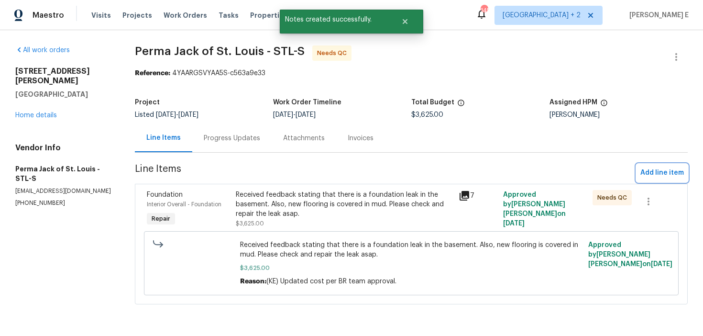
click at [657, 174] on span "Add line item" at bounding box center [661, 173] width 43 height 12
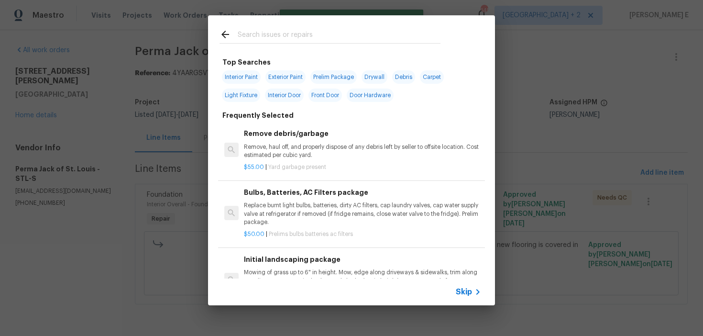
click at [460, 288] on span "Skip" at bounding box center [464, 292] width 16 height 10
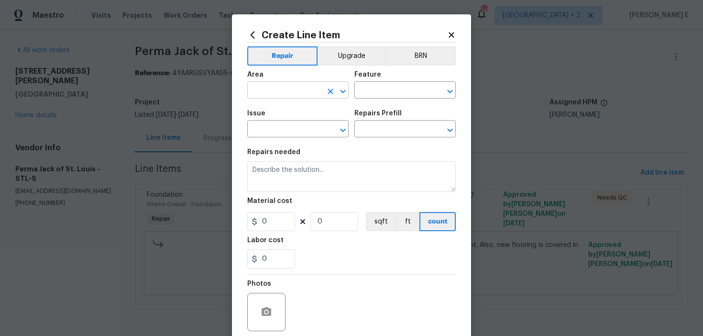
click at [265, 91] on input "text" at bounding box center [284, 91] width 75 height 15
type input "Interior Overall"
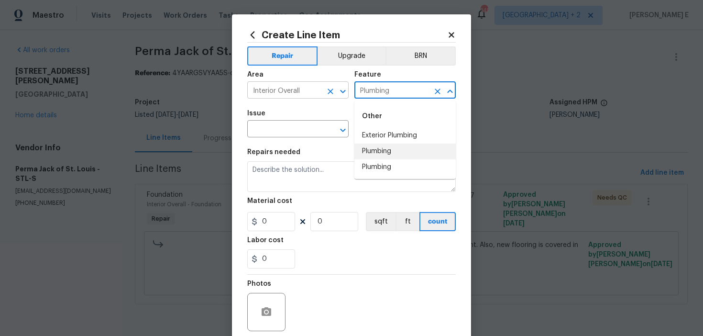
type input "Plumbing"
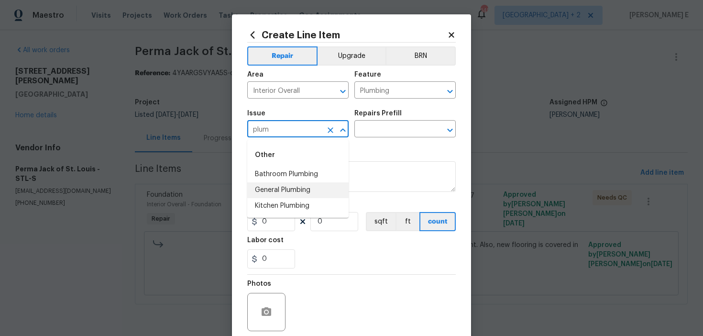
click at [277, 189] on li "General Plumbing" at bounding box center [297, 190] width 101 height 16
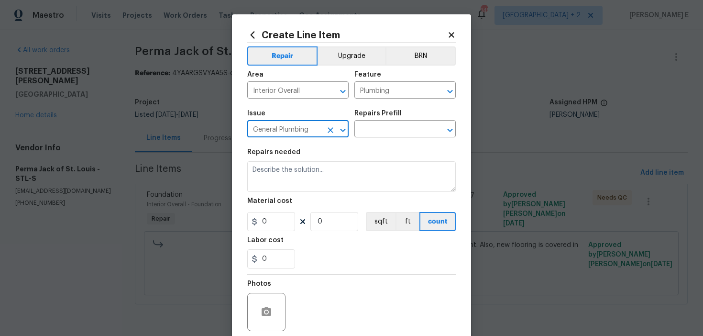
type input "General Plumbing"
click at [377, 151] on div "Repairs needed" at bounding box center [351, 155] width 208 height 12
click at [387, 132] on input "text" at bounding box center [391, 129] width 75 height 15
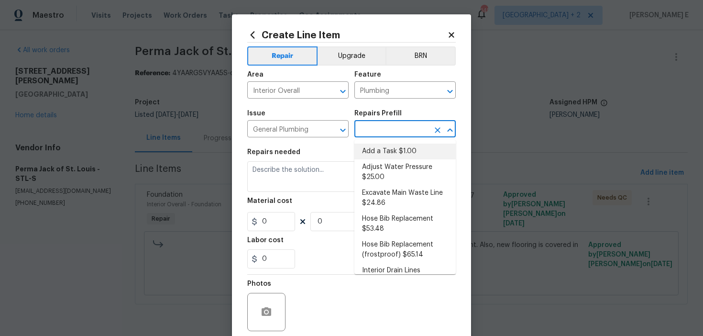
click at [380, 150] on li "Add a Task $1.00" at bounding box center [404, 151] width 101 height 16
type input "Add a Task $1.00"
type textarea "HPM to detail"
type input "1"
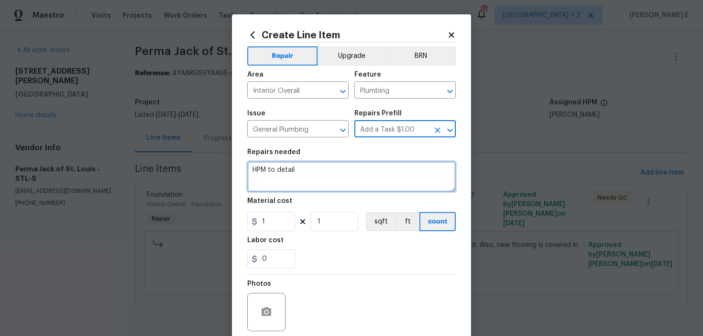
click at [333, 177] on textarea "HPM to detail" at bounding box center [351, 176] width 208 height 31
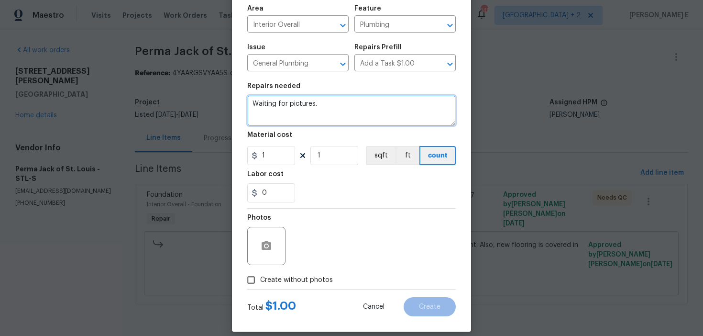
scroll to position [76, 0]
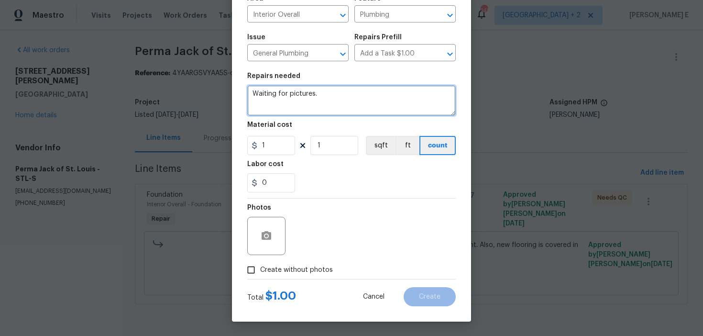
type textarea "Waiting for pictures."
click at [286, 281] on div "Total $ 1.00 Cancel Create" at bounding box center [351, 292] width 208 height 27
click at [299, 267] on span "Create without photos" at bounding box center [296, 270] width 73 height 10
click at [260, 267] on input "Create without photos" at bounding box center [251, 270] width 18 height 18
checkbox input "true"
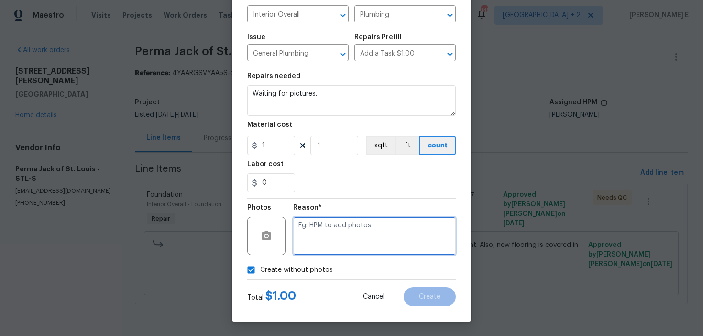
click at [342, 241] on textarea at bounding box center [374, 236] width 163 height 38
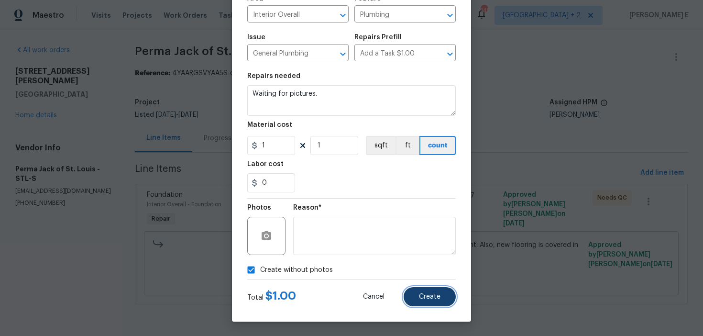
click at [440, 302] on button "Create" at bounding box center [429, 296] width 52 height 19
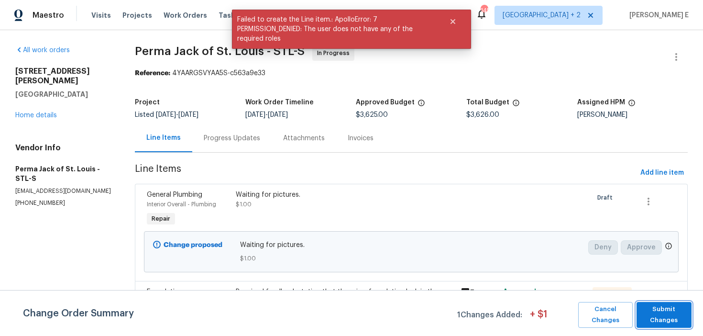
click at [652, 310] on span "Submit Changes" at bounding box center [663, 315] width 45 height 22
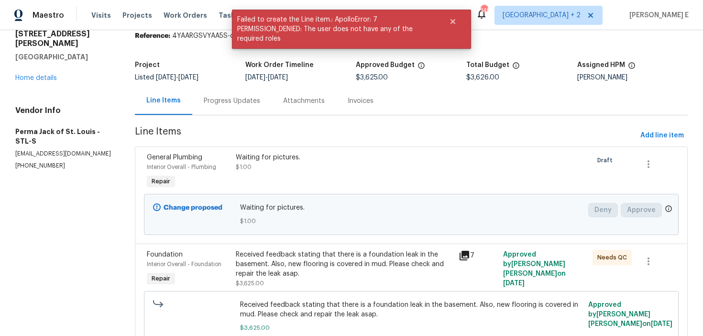
scroll to position [0, 0]
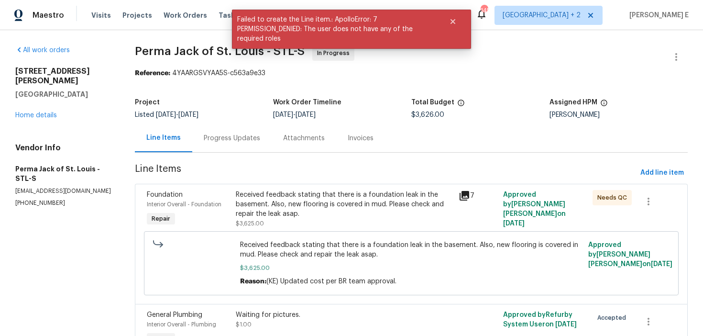
click at [220, 148] on div "Progress Updates" at bounding box center [231, 138] width 79 height 28
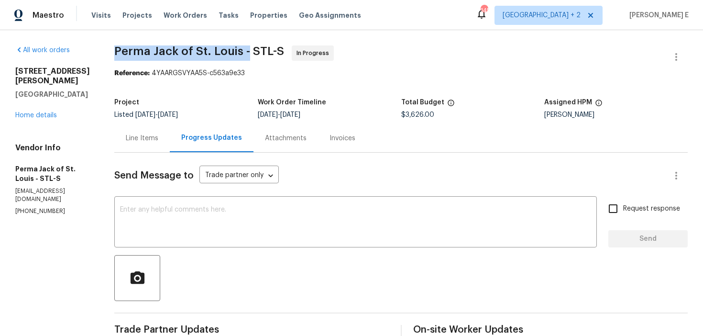
drag, startPoint x: 116, startPoint y: 48, endPoint x: 248, endPoint y: 52, distance: 132.0
click at [248, 52] on span "Perma Jack of St. Louis - STL-S" at bounding box center [199, 50] width 170 height 11
copy span "Perma Jack of St. Louis -"
click at [32, 112] on link "Home details" at bounding box center [36, 115] width 42 height 7
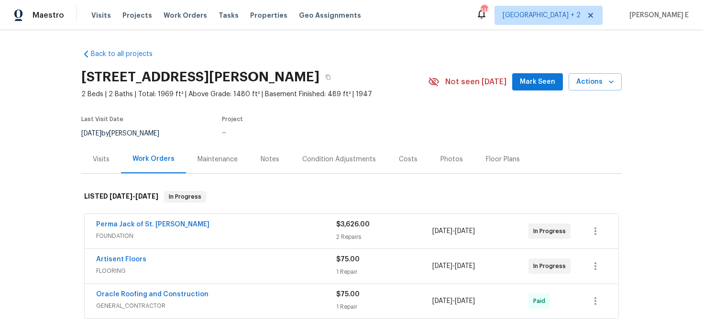
scroll to position [92, 0]
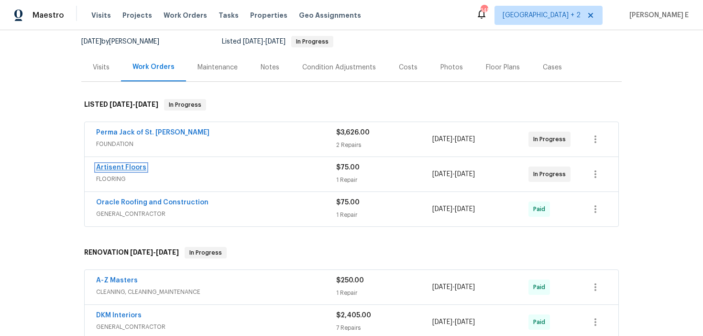
click at [125, 168] on link "Artisent Floors" at bounding box center [121, 167] width 50 height 7
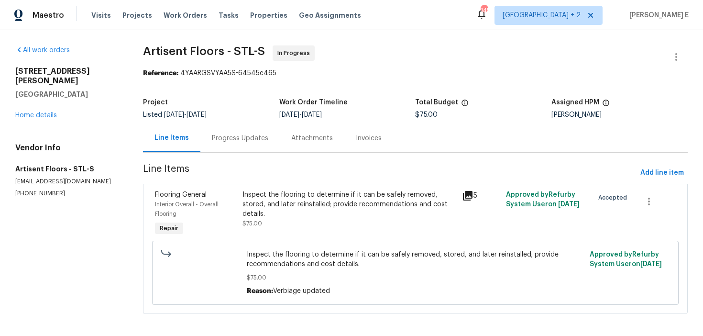
click at [259, 152] on div "Line Items Progress Updates Attachments Invoices" at bounding box center [415, 138] width 544 height 29
click at [251, 142] on div "Progress Updates" at bounding box center [240, 138] width 56 height 10
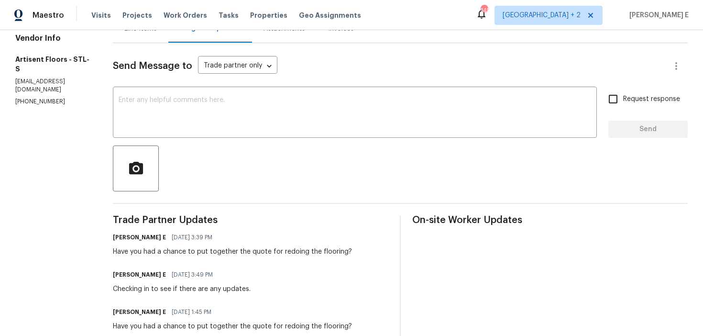
scroll to position [120, 0]
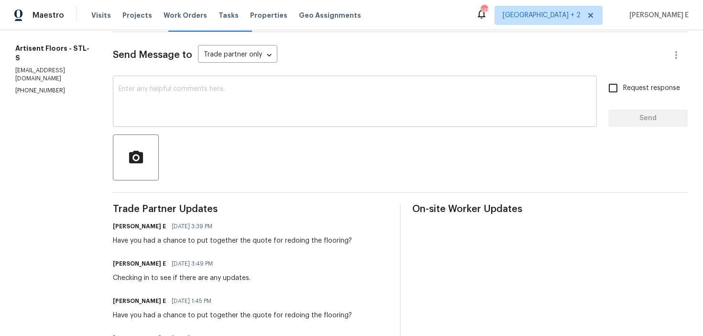
click at [263, 115] on textarea at bounding box center [355, 102] width 472 height 33
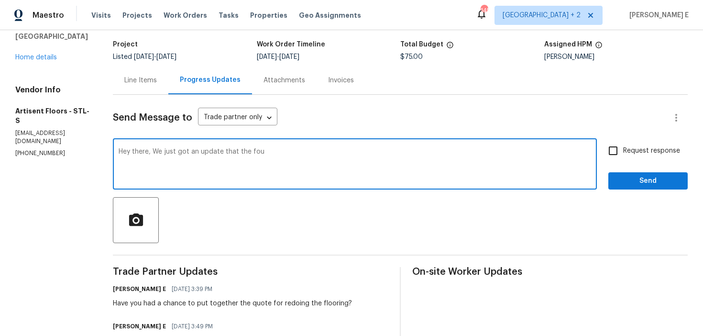
scroll to position [58, 0]
drag, startPoint x: 159, startPoint y: 152, endPoint x: 173, endPoint y: 190, distance: 40.5
paste textarea "received an update that the foundation work is completed. Could you provide us …"
type textarea "Hey there, We just received an update that the foundation work is completed. Co…"
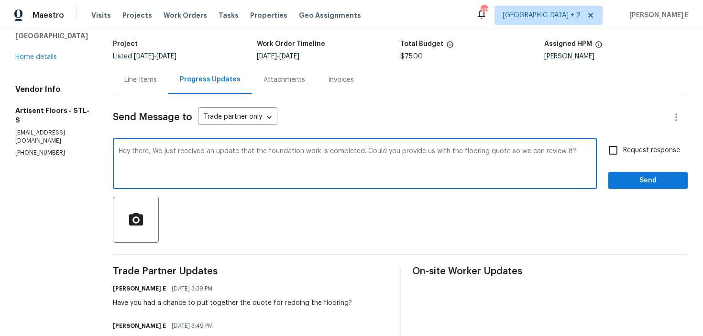
click at [632, 155] on label "Request response" at bounding box center [641, 150] width 77 height 20
click at [623, 155] on input "Request response" at bounding box center [613, 150] width 20 height 20
checkbox input "true"
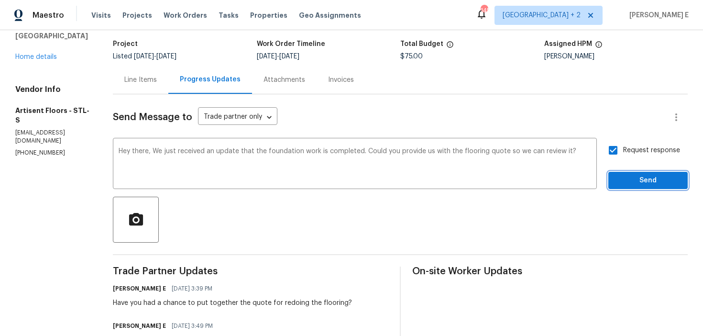
click at [630, 182] on span "Send" at bounding box center [648, 180] width 64 height 12
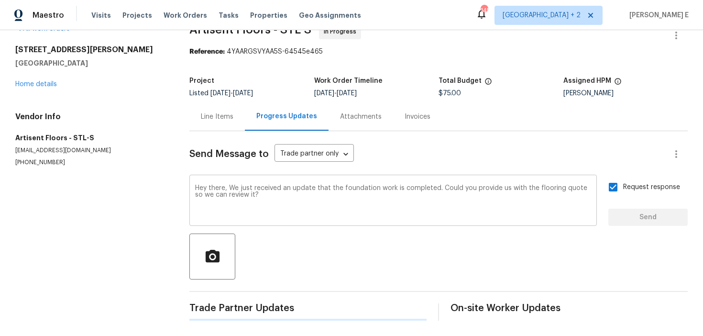
scroll to position [0, 0]
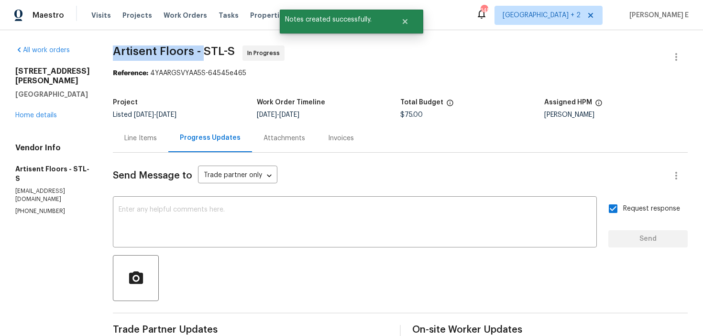
drag, startPoint x: 119, startPoint y: 54, endPoint x: 210, endPoint y: 54, distance: 91.3
copy span "Artisent Floors -"
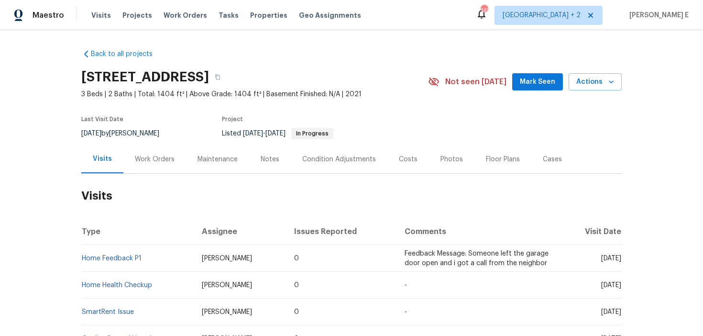
click at [163, 163] on div "Work Orders" at bounding box center [155, 159] width 40 height 10
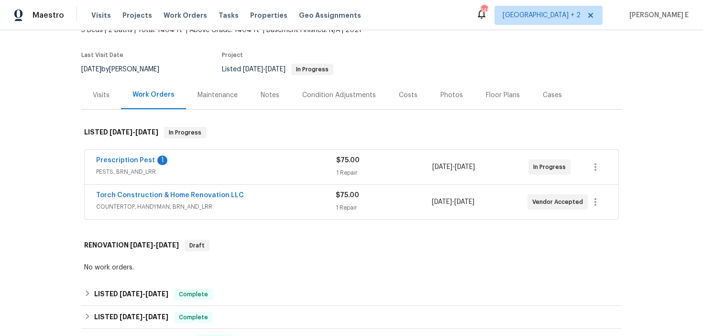
scroll to position [69, 0]
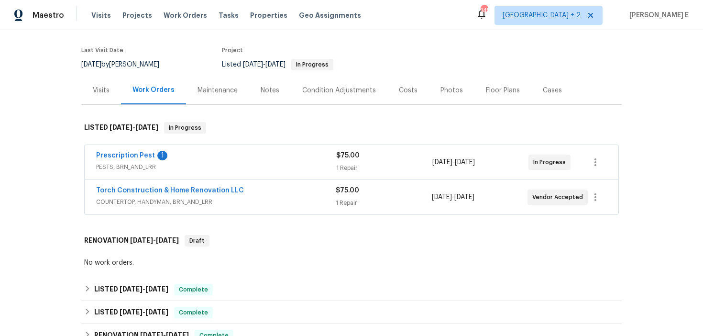
click at [282, 185] on div "Torch Construction & Home Renovation LLC COUNTERTOP, HANDYMAN, BRN_AND_LRR $75.…" at bounding box center [351, 197] width 533 height 34
click at [283, 194] on div "Torch Construction & Home Renovation LLC" at bounding box center [215, 190] width 239 height 11
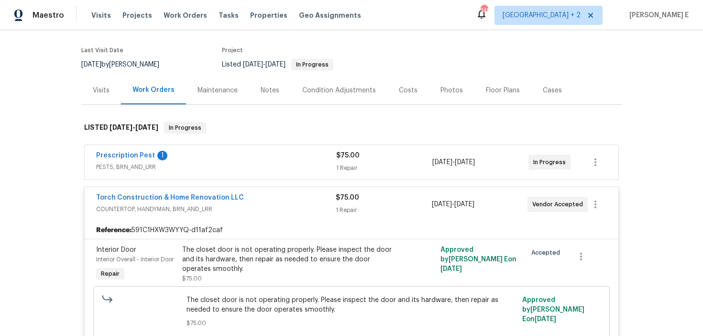
scroll to position [86, 0]
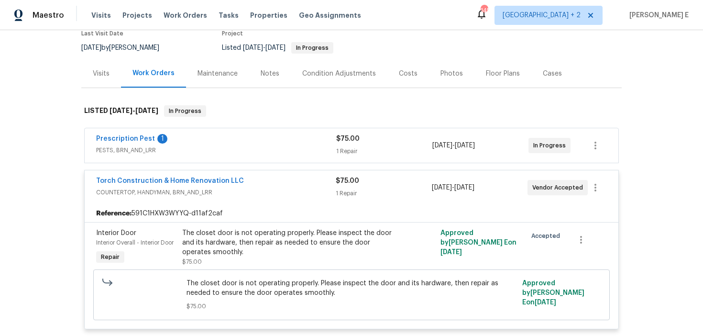
click at [248, 138] on div "Prescription Pest 1" at bounding box center [216, 139] width 240 height 11
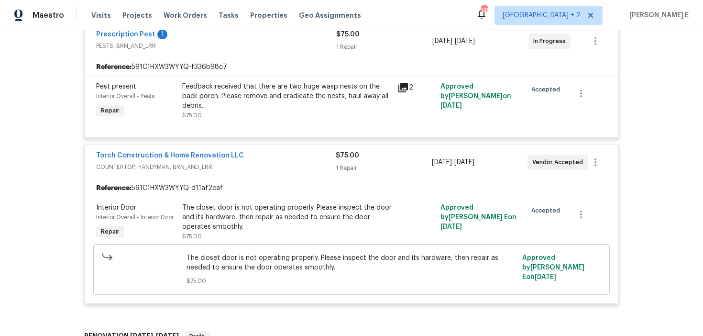
scroll to position [215, 0]
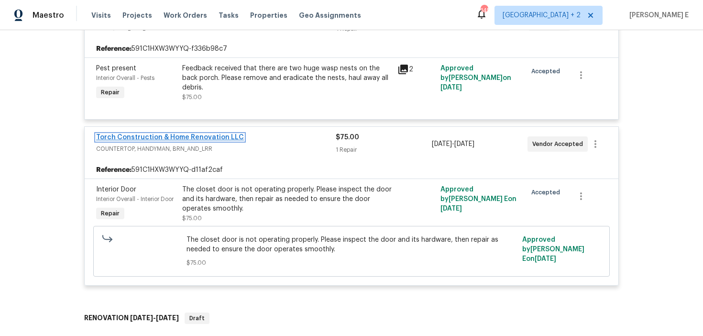
click at [164, 135] on link "Torch Construction & Home Renovation LLC" at bounding box center [170, 137] width 148 height 7
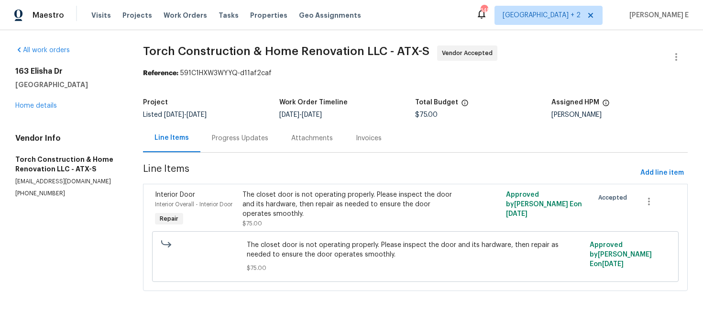
click at [210, 131] on div "Progress Updates" at bounding box center [239, 138] width 79 height 28
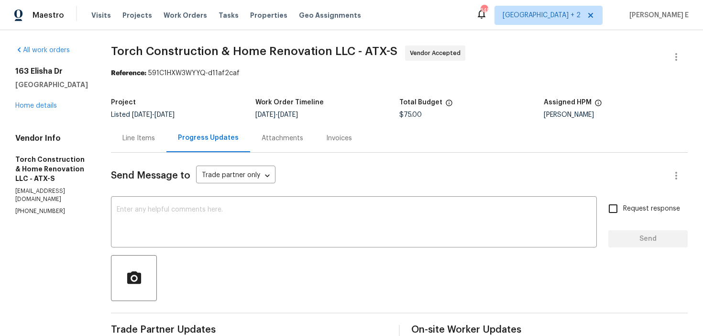
click at [217, 249] on div "Send Message to Trade partner only Trade partner only ​ x ​ Request response Se…" at bounding box center [399, 340] width 576 height 376
click at [231, 225] on textarea at bounding box center [354, 222] width 474 height 33
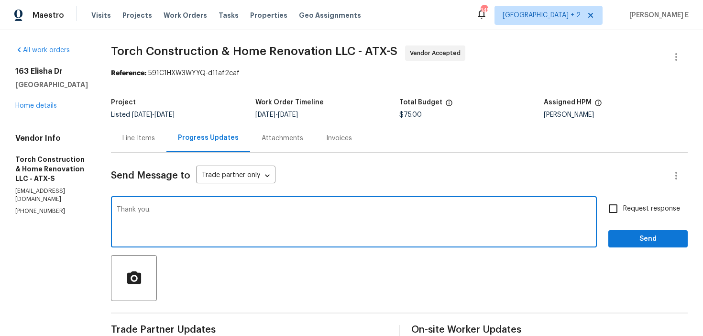
type textarea "Thank you."
click at [625, 238] on span "Send" at bounding box center [648, 239] width 64 height 12
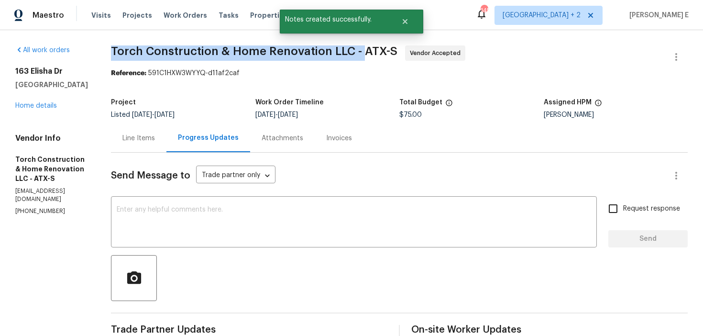
drag, startPoint x: 123, startPoint y: 52, endPoint x: 373, endPoint y: 51, distance: 250.0
click at [373, 51] on div "All work orders [STREET_ADDRESS] Home details Vendor Info Torch Construction & …" at bounding box center [351, 305] width 703 height 551
copy span "Torch Construction & Home Renovation LLC -"
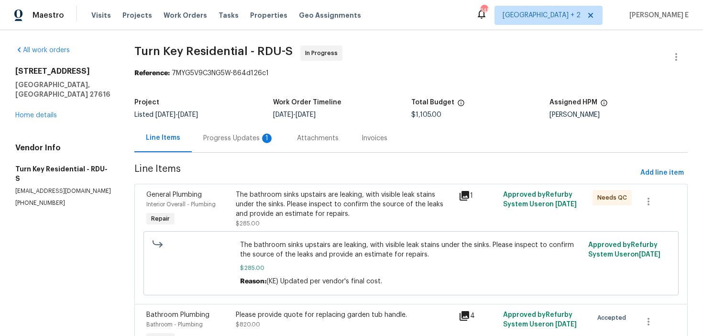
click at [214, 145] on div "Progress Updates 1" at bounding box center [239, 138] width 94 height 28
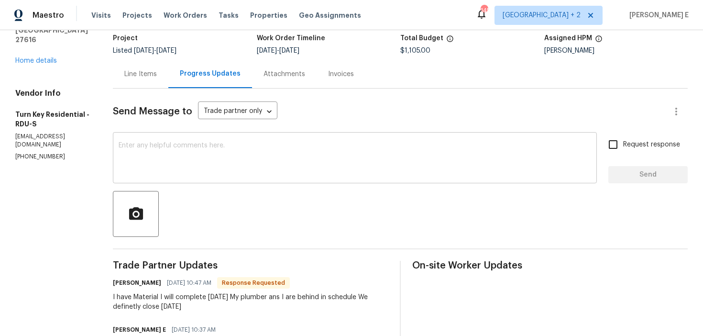
scroll to position [43, 0]
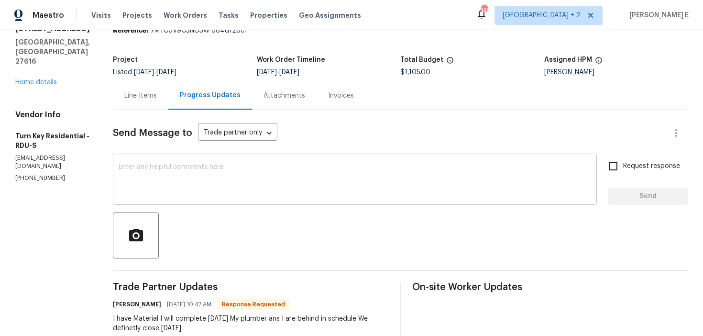
click at [246, 169] on textarea at bounding box center [355, 179] width 472 height 33
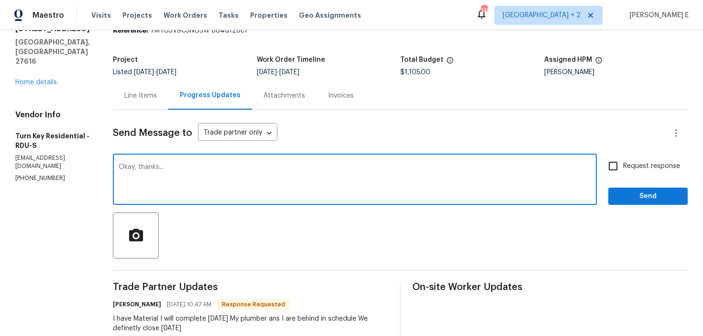
type textarea "Okay, thanks..."
click at [629, 201] on span "Send" at bounding box center [648, 196] width 64 height 12
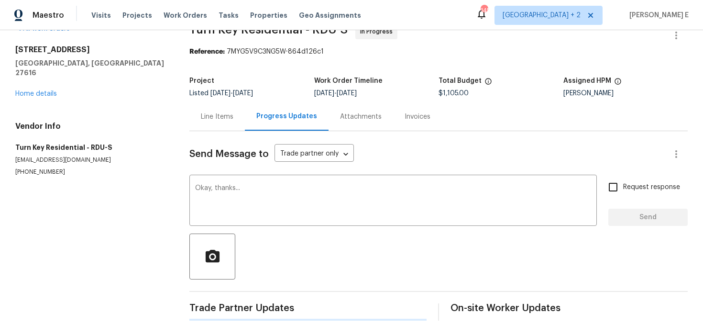
scroll to position [0, 0]
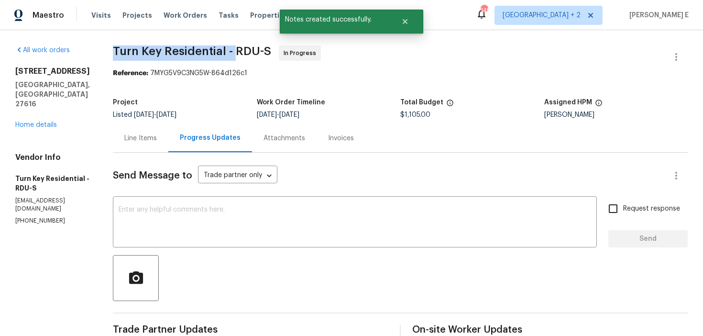
drag, startPoint x: 134, startPoint y: 52, endPoint x: 254, endPoint y: 53, distance: 120.5
copy span "Turn Key Residential -"
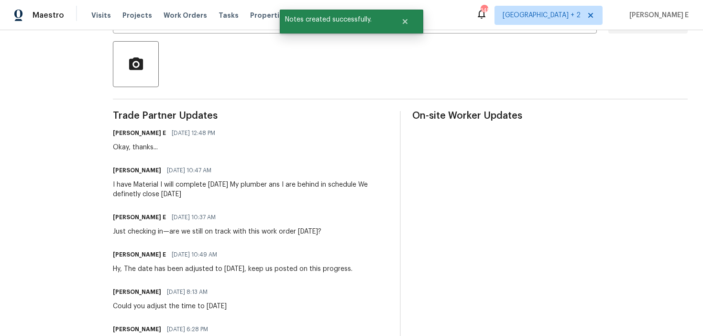
scroll to position [225, 0]
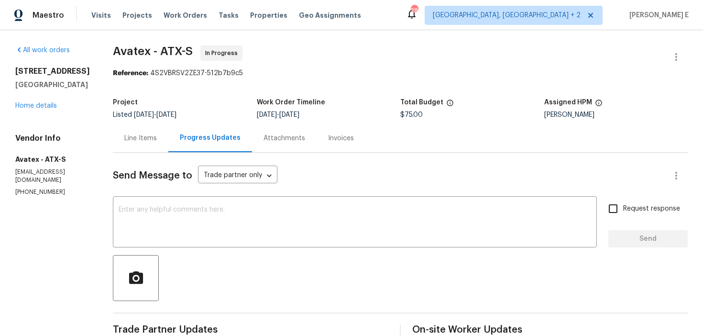
click at [21, 109] on div "[STREET_ADDRESS][PERSON_NAME] Home details" at bounding box center [52, 88] width 75 height 44
click at [26, 106] on link "Home details" at bounding box center [36, 105] width 42 height 7
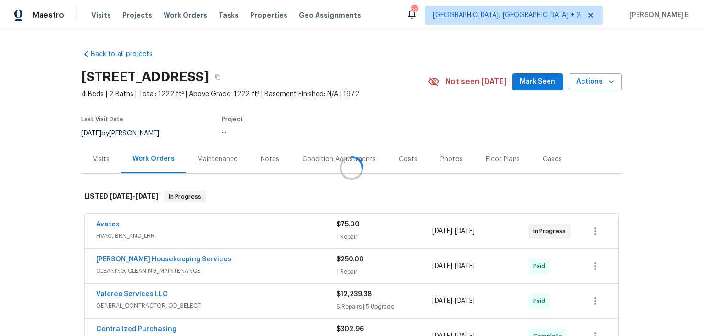
click at [96, 169] on div at bounding box center [351, 168] width 703 height 336
click at [99, 163] on div "Visits" at bounding box center [101, 159] width 17 height 10
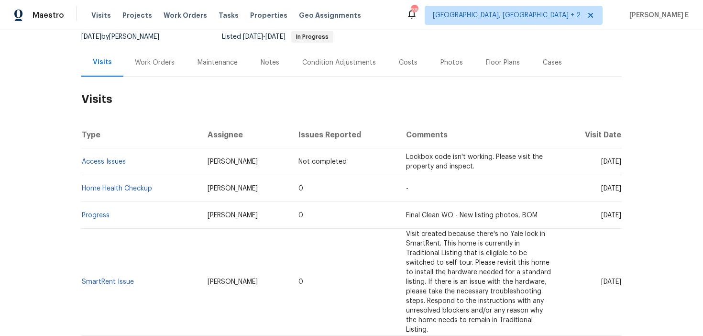
scroll to position [104, 0]
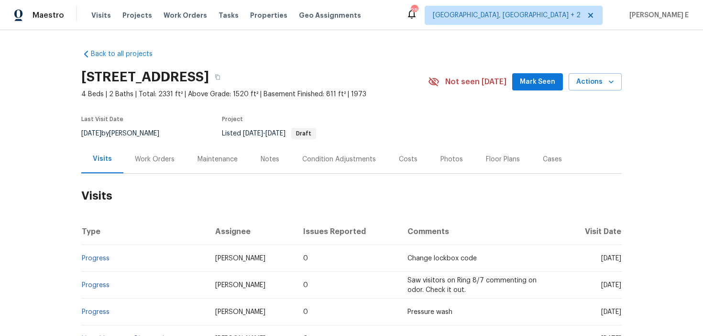
click at [146, 182] on h2 "Visits" at bounding box center [351, 196] width 540 height 44
click at [164, 161] on div "Work Orders" at bounding box center [155, 159] width 40 height 10
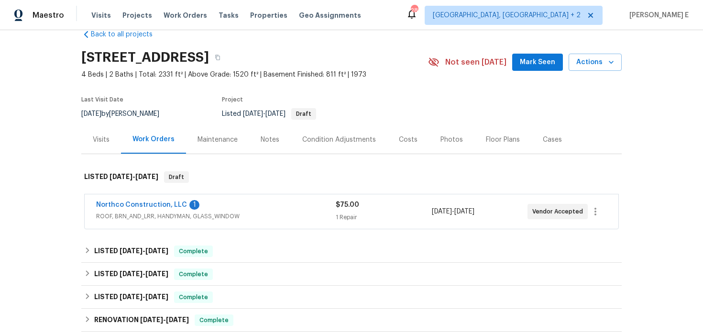
scroll to position [23, 0]
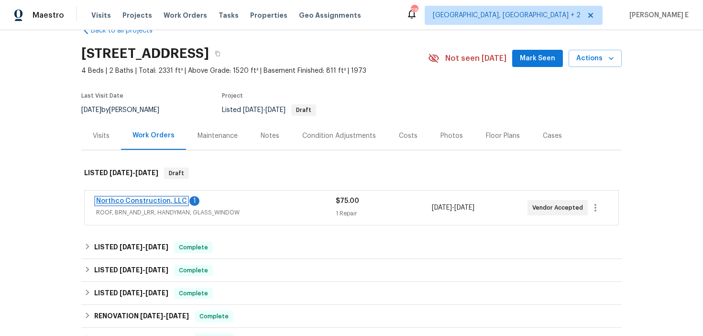
click at [158, 197] on link "Northco Construction, LLC" at bounding box center [141, 200] width 91 height 7
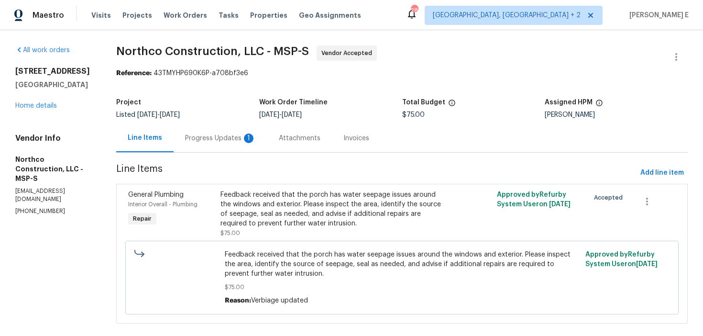
click at [241, 141] on div "Progress Updates 1" at bounding box center [220, 138] width 71 height 10
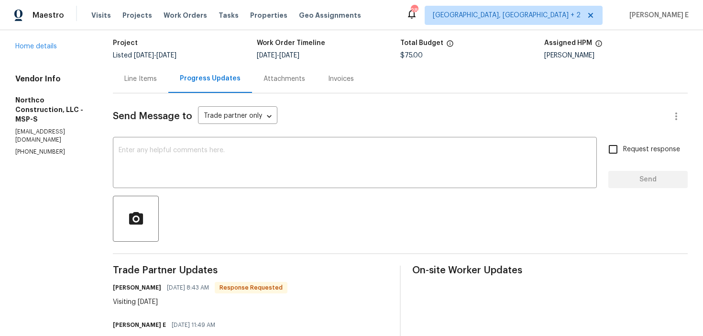
scroll to position [56, 0]
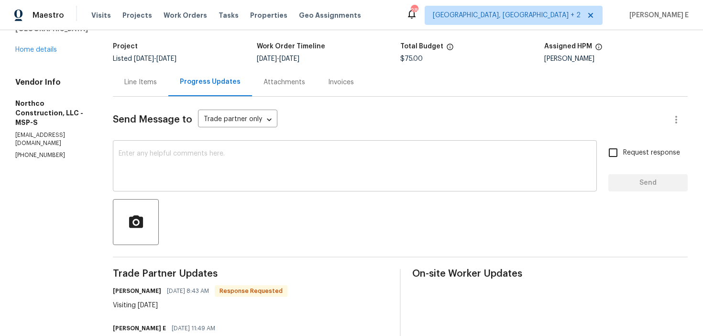
click at [239, 167] on textarea at bounding box center [355, 166] width 472 height 33
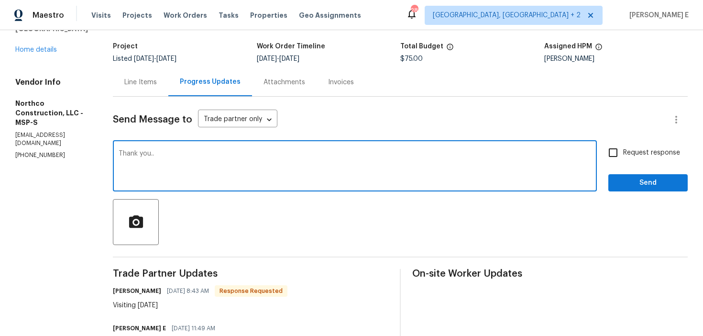
type textarea "Thank you.."
click at [630, 187] on span "Send" at bounding box center [648, 183] width 64 height 12
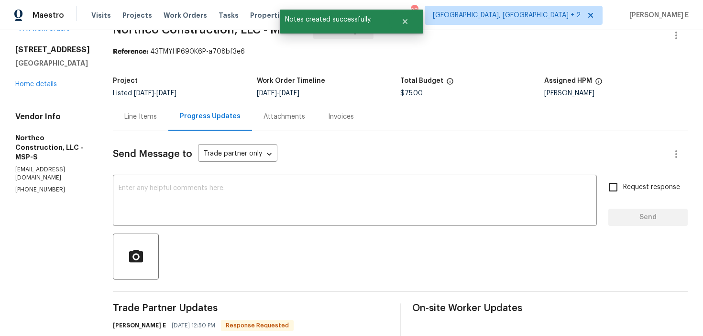
scroll to position [0, 0]
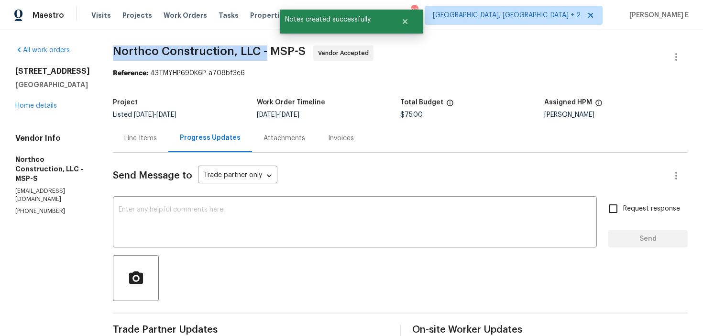
drag, startPoint x: 109, startPoint y: 52, endPoint x: 264, endPoint y: 57, distance: 155.4
click at [264, 57] on div "All work orders 5617 220th St N Forest Lake, MN 55025 Home details Vendor Info …" at bounding box center [351, 328] width 703 height 597
copy span "Northco Construction, LLC -"
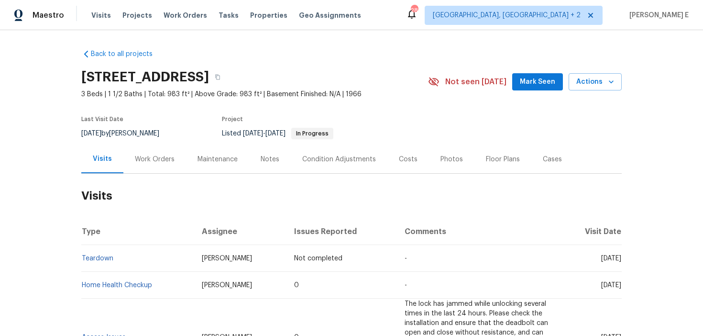
click at [166, 165] on div "Work Orders" at bounding box center [154, 159] width 63 height 28
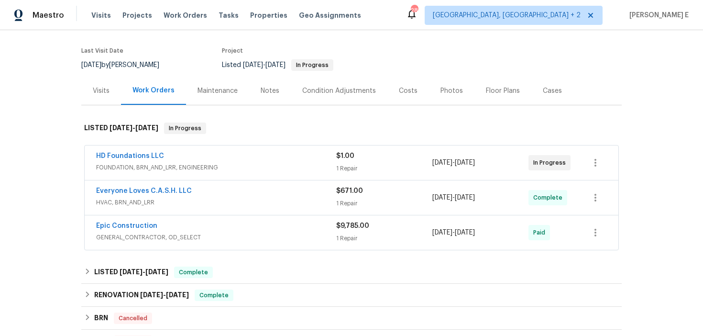
scroll to position [72, 0]
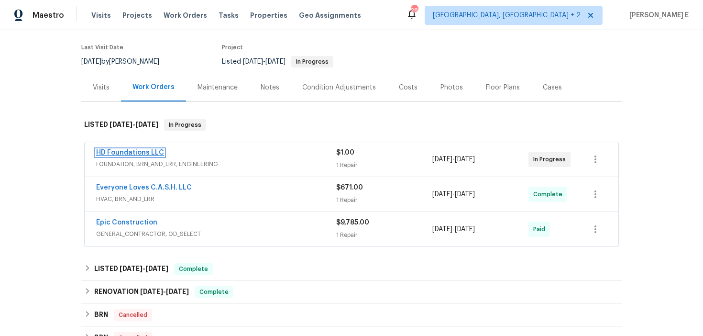
click at [129, 152] on link "HD Foundations LLC" at bounding box center [130, 152] width 68 height 7
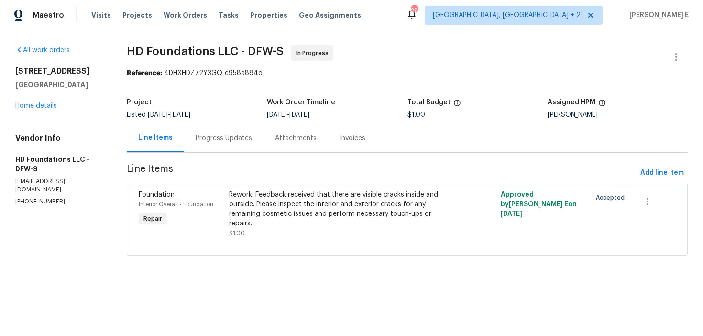
click at [245, 145] on div "Progress Updates" at bounding box center [223, 138] width 79 height 28
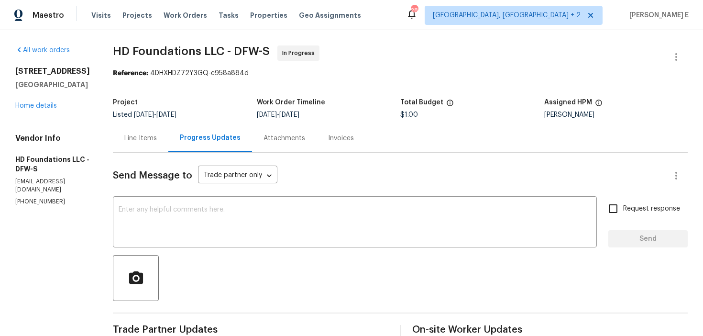
click at [157, 140] on div "Line Items" at bounding box center [140, 138] width 33 height 10
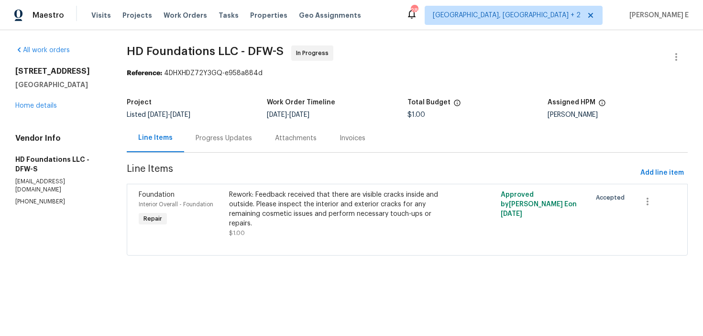
click at [211, 129] on div "Progress Updates" at bounding box center [223, 138] width 79 height 28
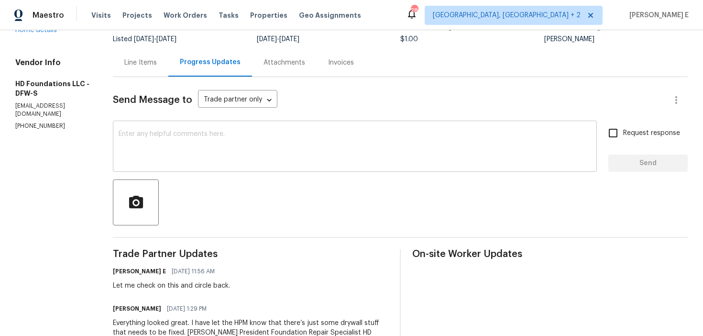
scroll to position [92, 0]
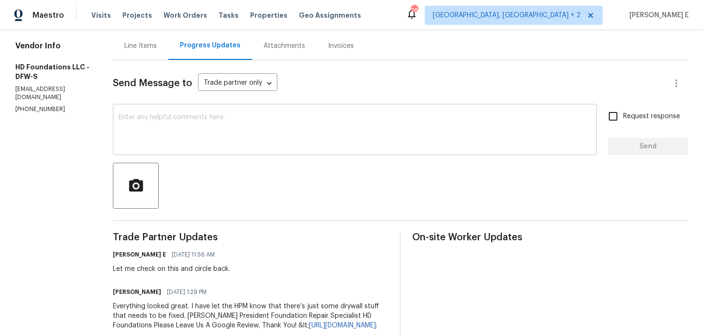
click at [244, 127] on textarea at bounding box center [355, 130] width 472 height 33
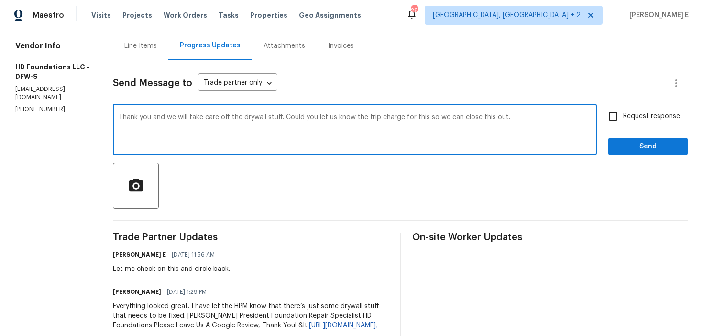
paste textarea "—we’ll take care of the drywall work. Could you let us know the trip charge so …"
type textarea "Thank you—we’ll take care of the drywall work. Could you let us know the trip c…"
click at [603, 115] on div "Thank you—we’ll take care of the drywall work. Could you let us know the trip c…" at bounding box center [400, 130] width 575 height 49
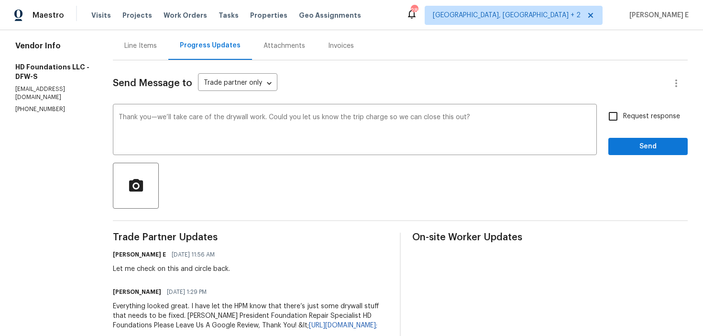
click at [635, 125] on label "Request response" at bounding box center [641, 116] width 77 height 20
click at [623, 125] on input "Request response" at bounding box center [613, 116] width 20 height 20
checkbox input "true"
click at [635, 141] on span "Send" at bounding box center [648, 147] width 64 height 12
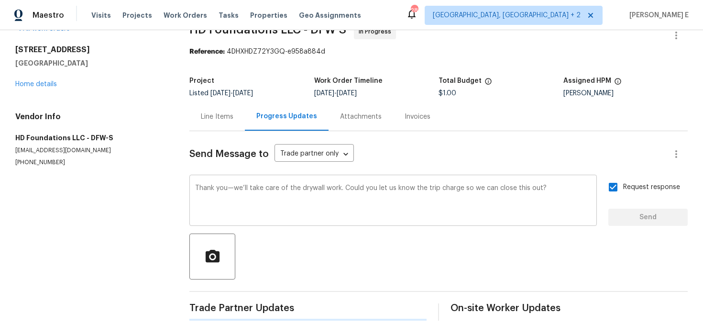
scroll to position [0, 0]
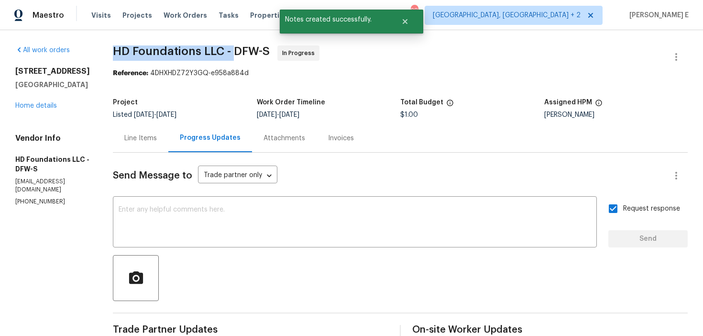
drag, startPoint x: 125, startPoint y: 52, endPoint x: 248, endPoint y: 53, distance: 122.9
copy span "HD Foundations LLC -"
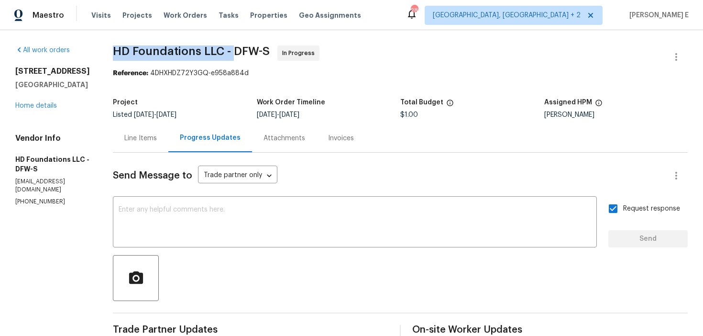
click at [161, 149] on div "Line Items" at bounding box center [140, 138] width 55 height 28
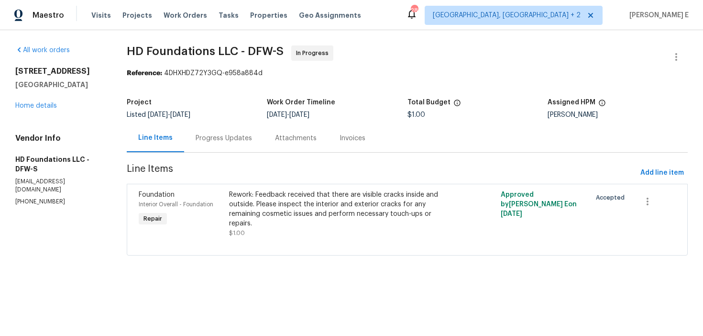
click at [225, 145] on div "Progress Updates" at bounding box center [223, 138] width 79 height 28
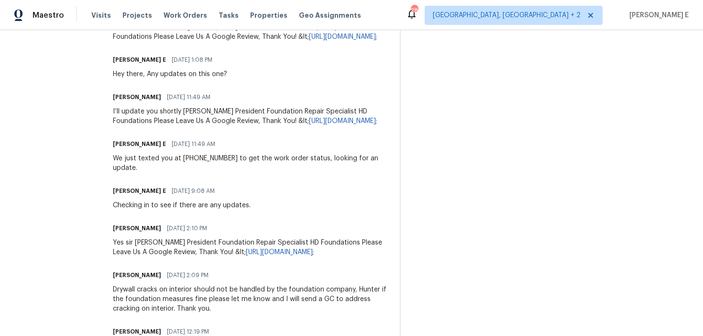
scroll to position [432, 0]
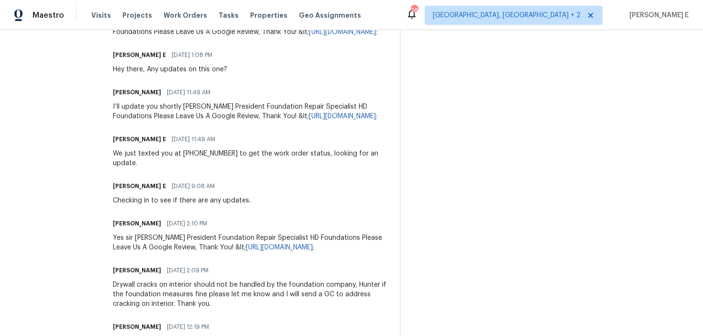
click at [239, 220] on div "Hunter Davis 08/28/2025 2:10 PM" at bounding box center [250, 223] width 275 height 13
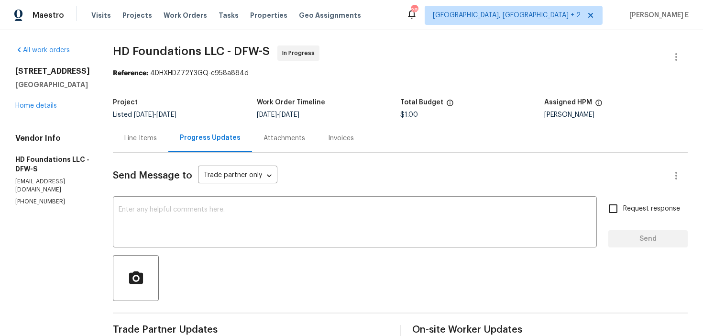
click at [157, 134] on div "Line Items" at bounding box center [140, 138] width 33 height 10
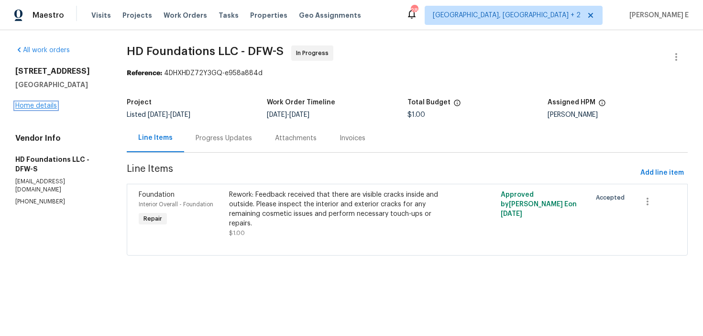
click at [50, 108] on link "Home details" at bounding box center [36, 105] width 42 height 7
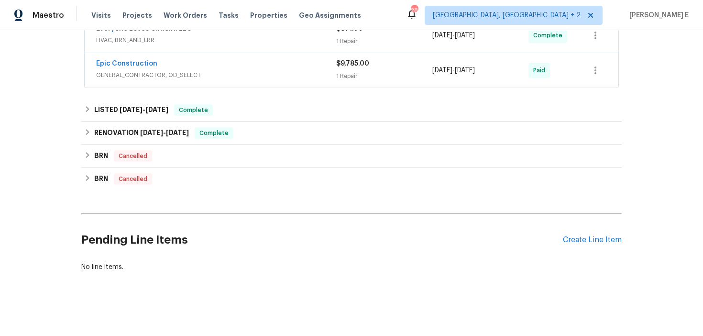
scroll to position [231, 0]
click at [571, 242] on div "Create Line Item" at bounding box center [592, 238] width 59 height 9
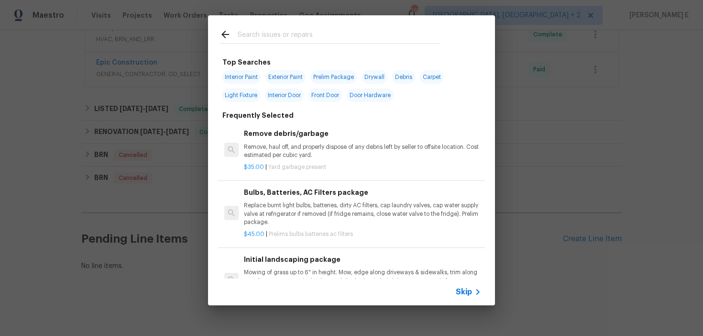
click at [465, 296] on span "Skip" at bounding box center [464, 292] width 16 height 10
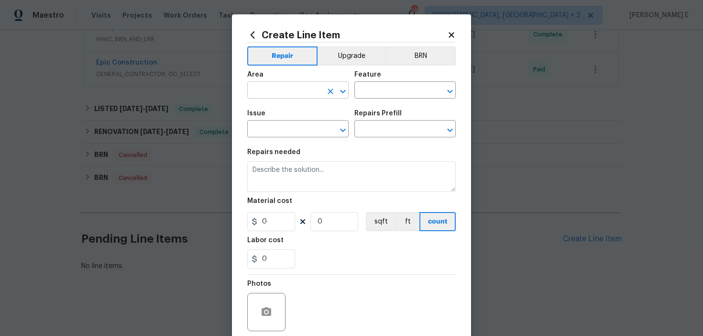
click at [251, 94] on input "text" at bounding box center [284, 91] width 75 height 15
type input "Interior Overall"
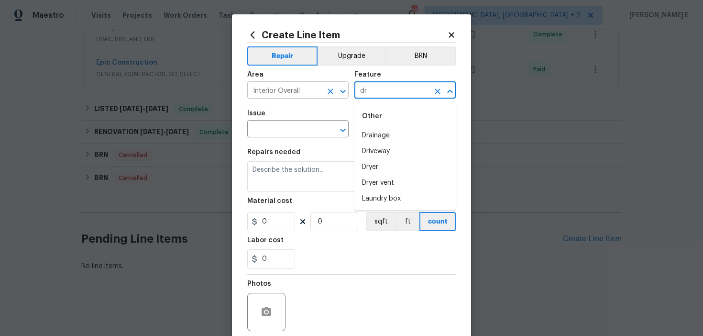
type input "d"
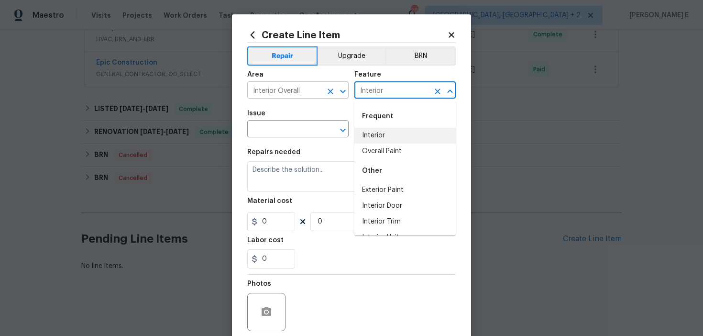
type input "Interior"
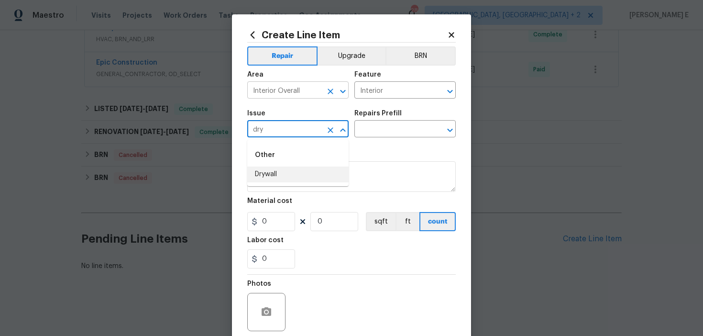
type input "Drywall"
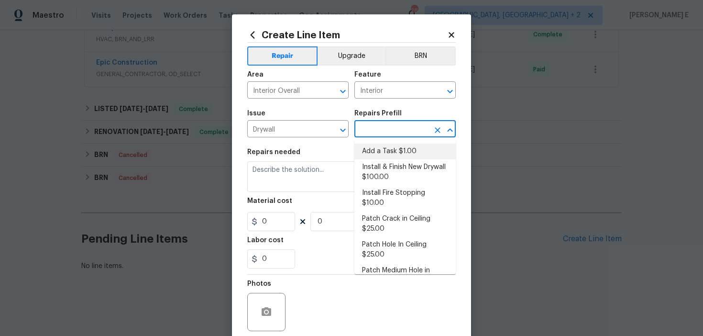
click at [385, 146] on li "Add a Task $1.00" at bounding box center [404, 151] width 101 height 16
type input "Walls and Ceiling"
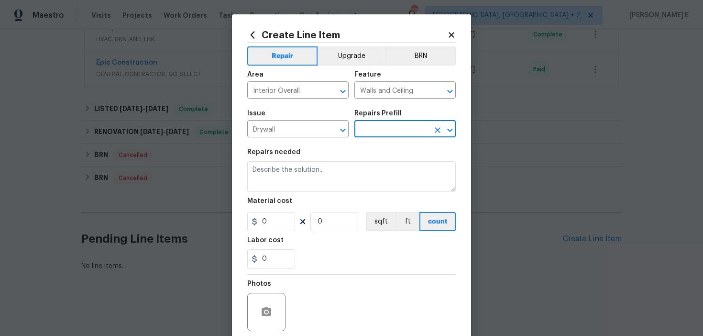
type input "Add a Task $1.00"
type textarea "HPM to detail"
type input "1"
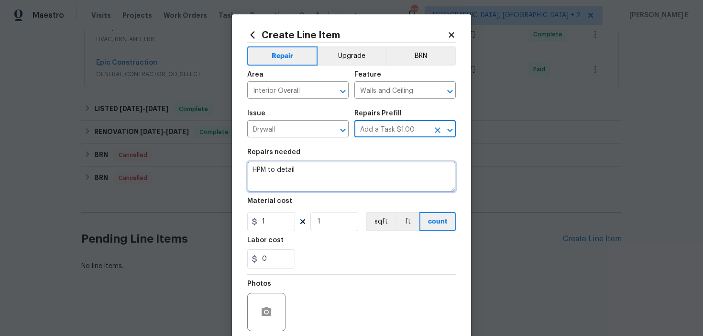
click at [326, 173] on textarea "HPM to detail" at bounding box center [351, 176] width 208 height 31
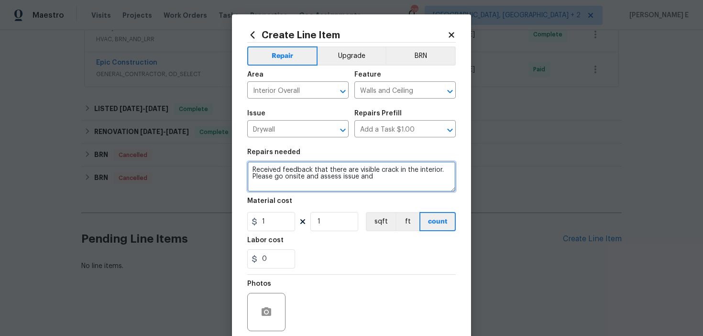
paste textarea "touch up paint"
paste textarea "about visible interior cracks—please inspect onsite and repair with touch-up pa…"
type textarea "Received feedback about visible interior cracks—please inspect onsite and repai…"
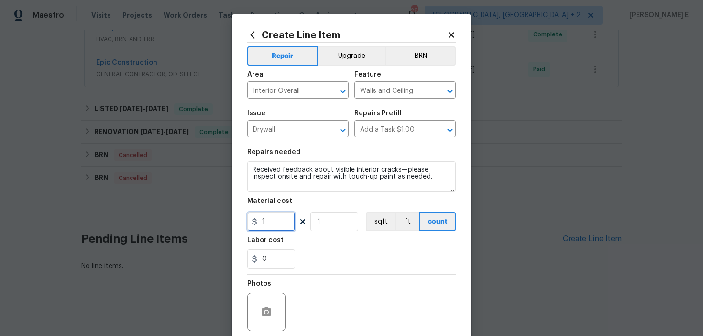
drag, startPoint x: 267, startPoint y: 228, endPoint x: 238, endPoint y: 227, distance: 29.2
click at [241, 228] on div "Create Line Item Repair Upgrade BRN Area Interior Overall ​ Feature Walls and C…" at bounding box center [351, 205] width 239 height 383
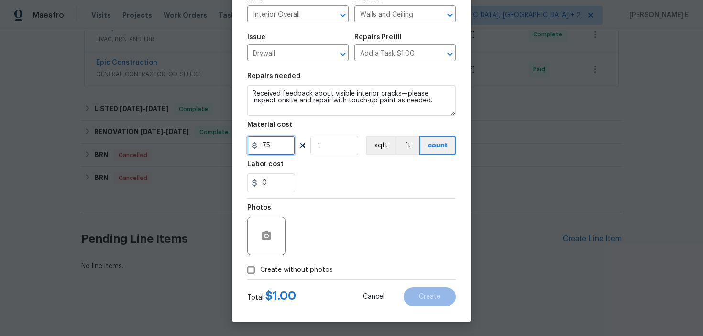
type input "75"
click at [268, 273] on span "Create without photos" at bounding box center [296, 270] width 73 height 10
click at [260, 273] on input "Create without photos" at bounding box center [251, 270] width 18 height 18
checkbox input "true"
click at [422, 215] on div "Reason*" at bounding box center [374, 210] width 163 height 12
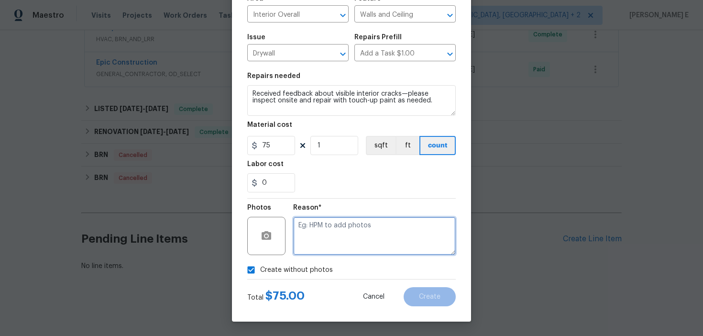
click at [391, 237] on textarea at bounding box center [374, 236] width 163 height 38
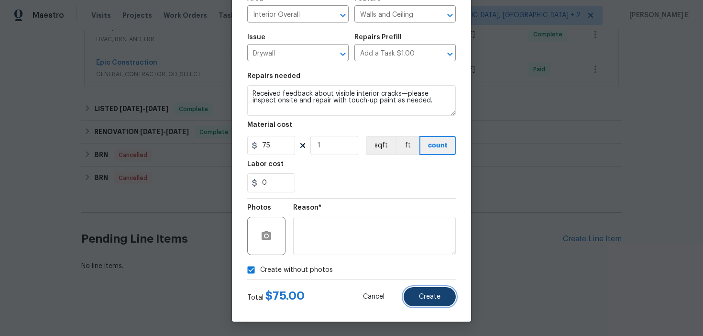
click at [422, 297] on span "Create" at bounding box center [430, 296] width 22 height 7
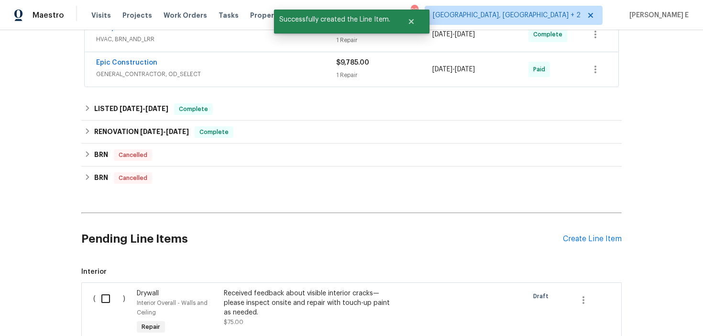
scroll to position [360, 0]
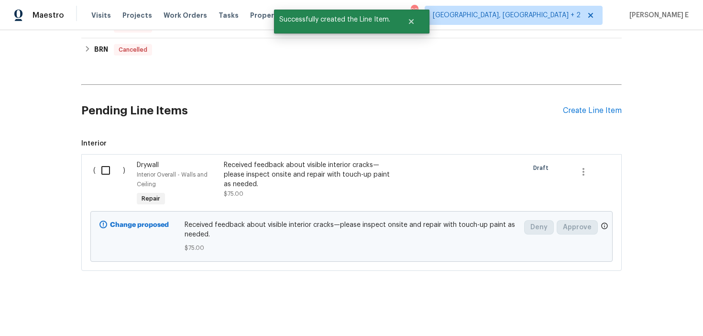
click at [106, 170] on input "checkbox" at bounding box center [109, 170] width 27 height 20
checkbox input "true"
click at [624, 308] on span "Create Work Order" at bounding box center [648, 312] width 64 height 12
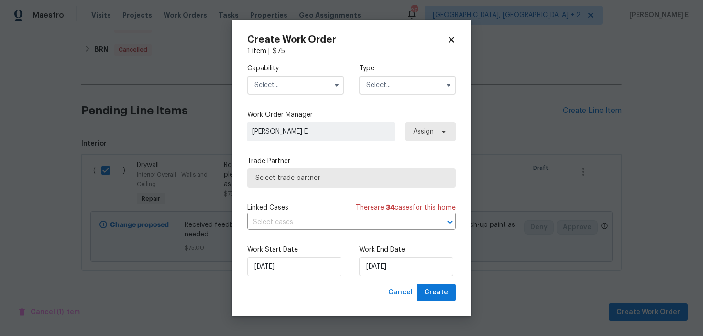
click at [321, 78] on input "text" at bounding box center [295, 85] width 97 height 19
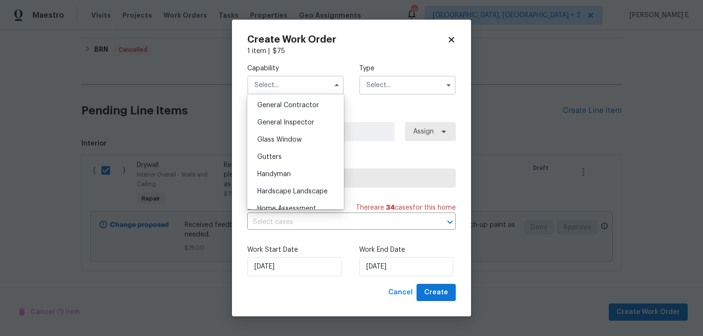
scroll to position [485, 0]
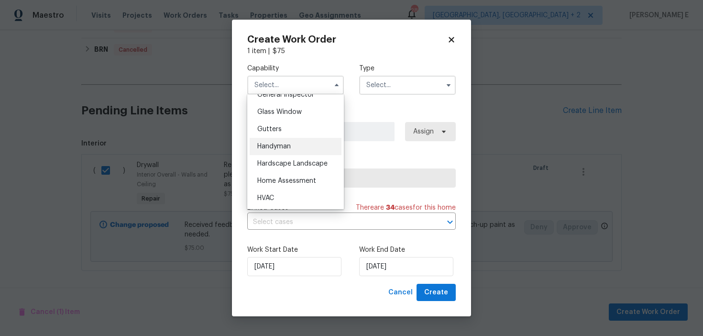
click at [303, 139] on div "Handyman" at bounding box center [296, 146] width 92 height 17
type input "Handyman"
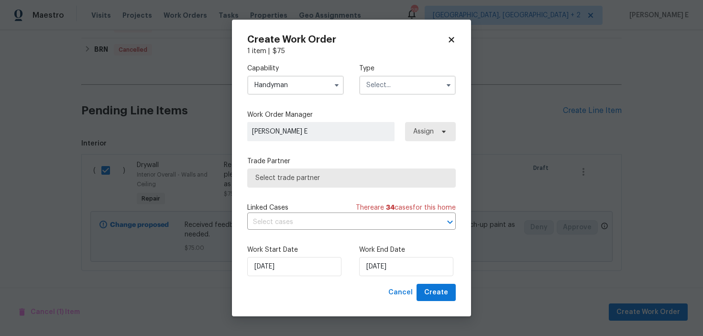
click at [396, 80] on input "text" at bounding box center [407, 85] width 97 height 19
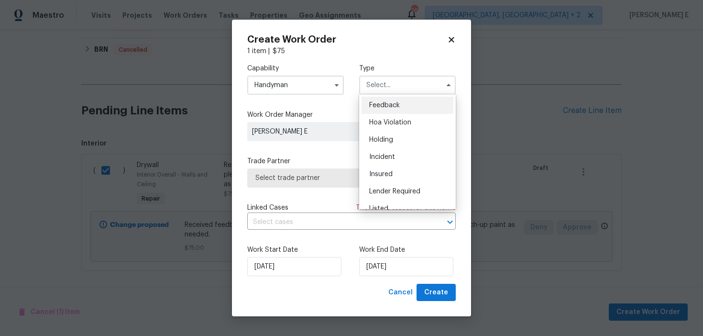
click at [384, 98] on div "Feedback" at bounding box center [407, 105] width 92 height 17
type input "Feedback"
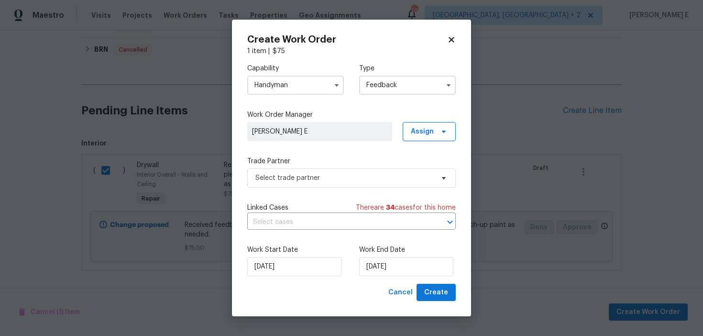
click at [314, 188] on div "Capability Handyman Type Feedback Work Order Manager Keerthana E Assign Trade P…" at bounding box center [351, 170] width 208 height 228
click at [325, 168] on span "Select trade partner" at bounding box center [351, 177] width 208 height 19
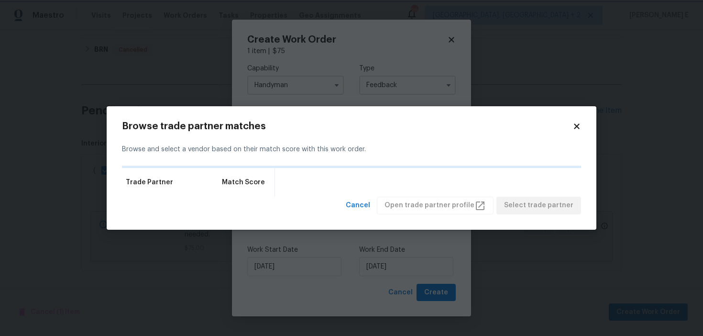
click at [370, 83] on body "Maestro Visits Projects Work Orders Tasks Properties Geo Assignments 28 Albuque…" at bounding box center [351, 168] width 703 height 336
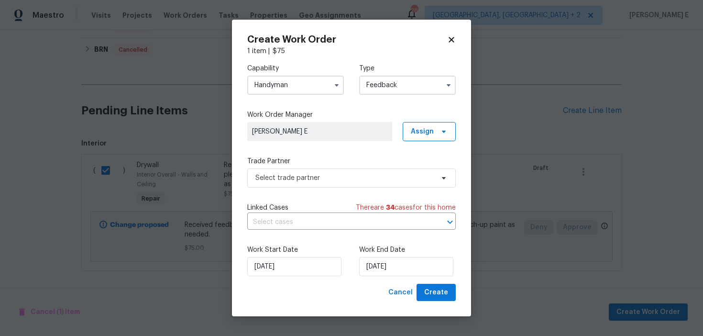
click at [316, 90] on input "Handyman" at bounding box center [295, 85] width 97 height 19
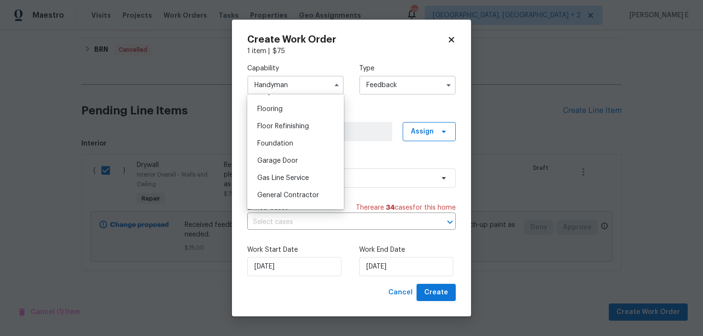
scroll to position [410, 0]
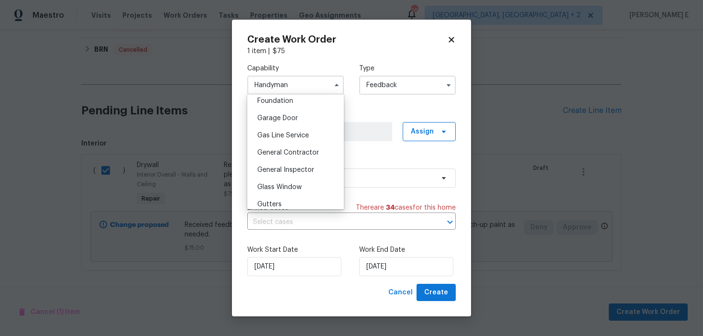
click at [304, 151] on span "General Contractor" at bounding box center [288, 152] width 62 height 7
type input "General Contractor"
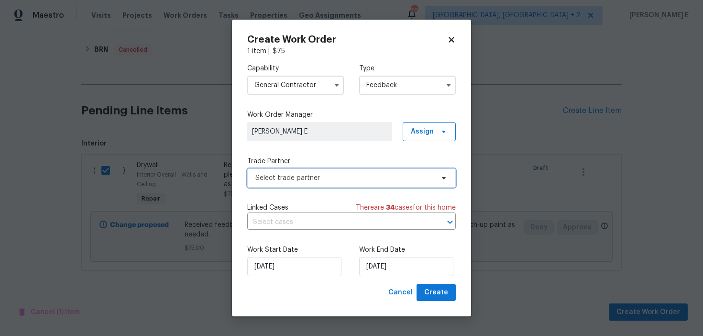
click at [304, 179] on span "Select trade partner" at bounding box center [344, 178] width 178 height 10
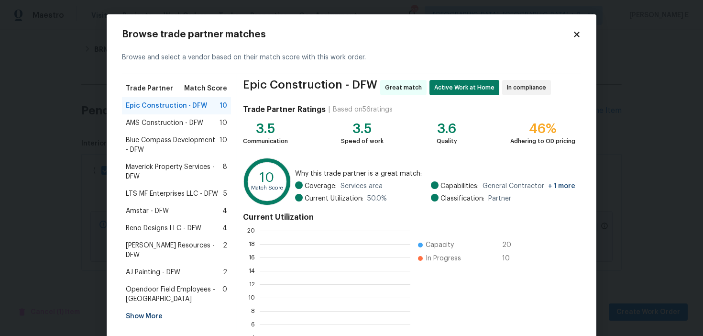
scroll to position [134, 151]
click at [197, 164] on span "Maverick Property Services - DFW" at bounding box center [174, 171] width 97 height 19
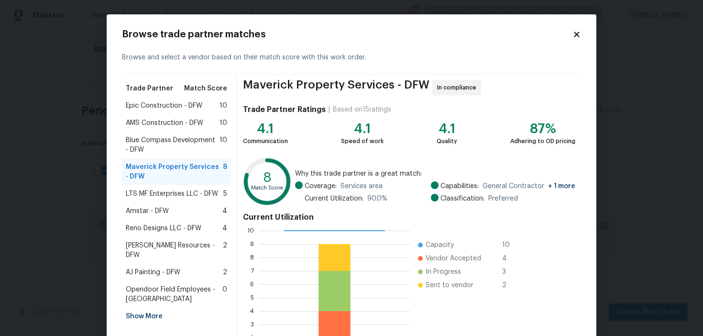
scroll to position [86, 0]
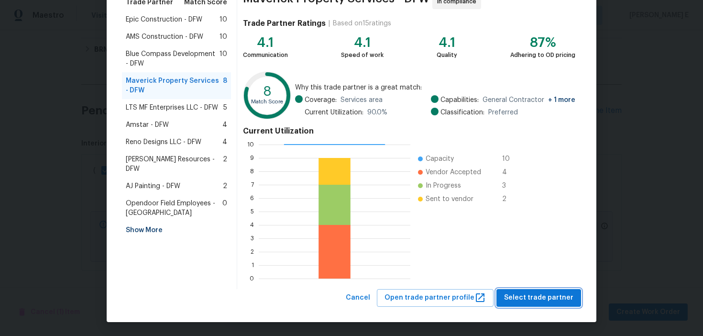
click at [515, 299] on span "Select trade partner" at bounding box center [538, 298] width 69 height 12
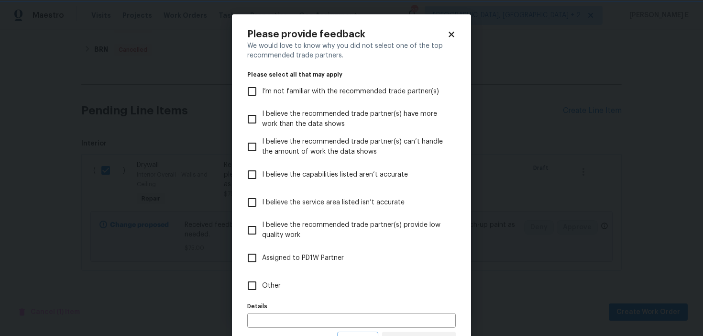
scroll to position [0, 0]
click at [329, 284] on label "Other" at bounding box center [345, 286] width 206 height 28
click at [262, 284] on input "Other" at bounding box center [252, 285] width 20 height 20
checkbox input "true"
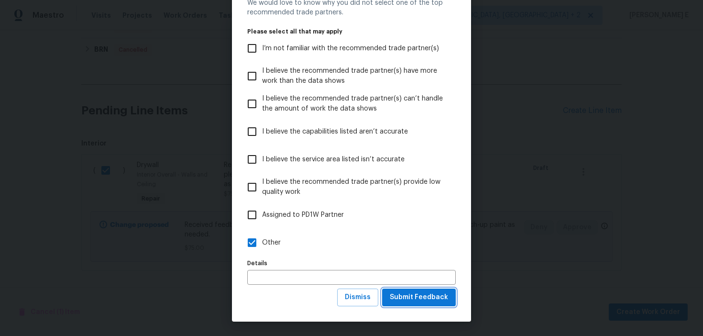
click at [408, 293] on span "Submit Feedback" at bounding box center [419, 297] width 58 height 12
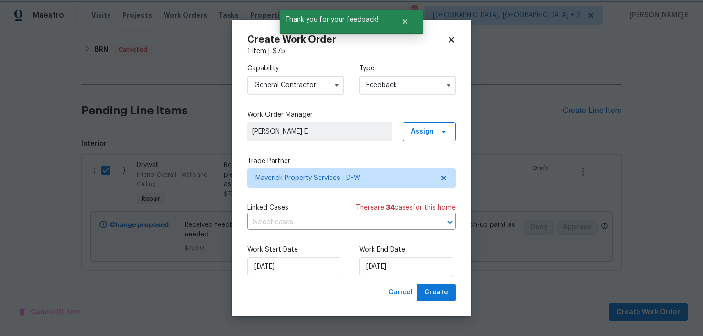
scroll to position [0, 0]
click at [373, 260] on input "05/09/2025" at bounding box center [406, 266] width 94 height 19
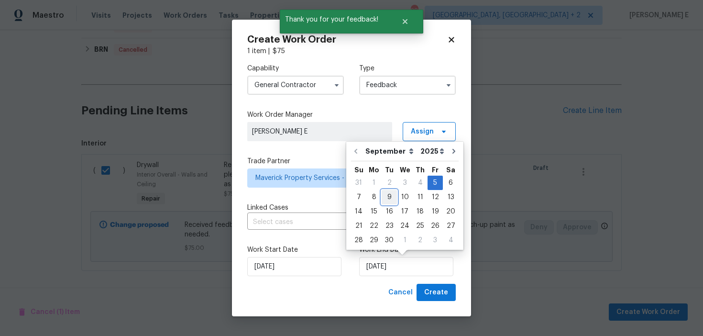
click at [387, 198] on div "9" at bounding box center [388, 196] width 15 height 13
type input "09/09/2025"
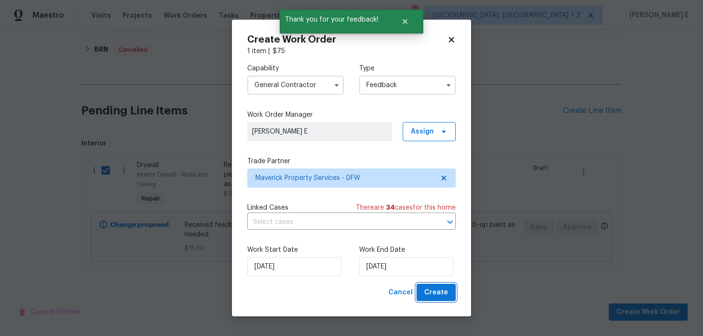
click at [435, 294] on span "Create" at bounding box center [436, 292] width 24 height 12
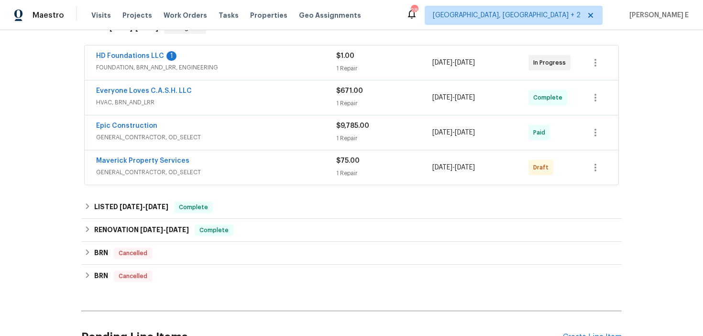
scroll to position [166, 0]
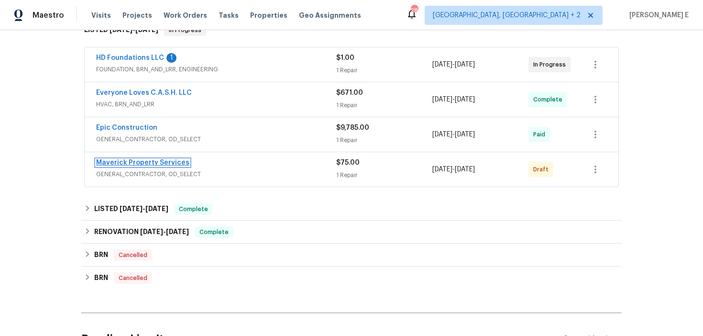
click at [157, 160] on link "Maverick Property Services" at bounding box center [142, 162] width 93 height 7
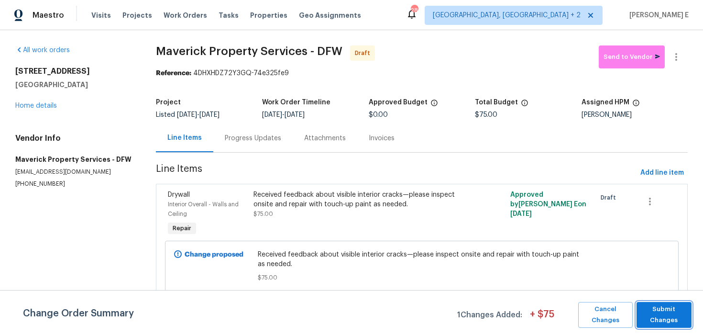
click at [661, 312] on span "Submit Changes" at bounding box center [663, 315] width 45 height 22
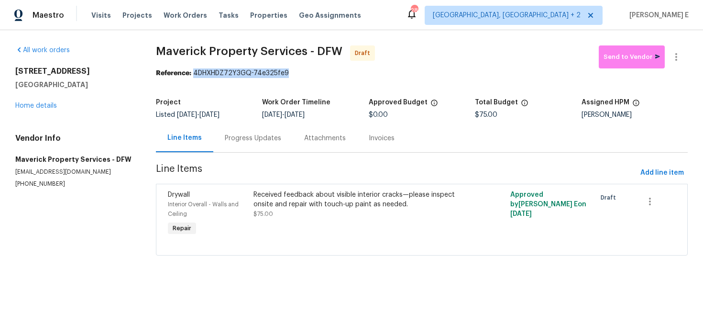
drag, startPoint x: 197, startPoint y: 74, endPoint x: 295, endPoint y: 75, distance: 98.0
click at [295, 74] on div "Reference: 4DHXHDZ72Y3GQ-74e325fe9" at bounding box center [422, 73] width 532 height 10
copy div "4DHXHDZ72Y3GQ-74e325fe9"
click at [241, 146] on div "Progress Updates" at bounding box center [252, 138] width 79 height 28
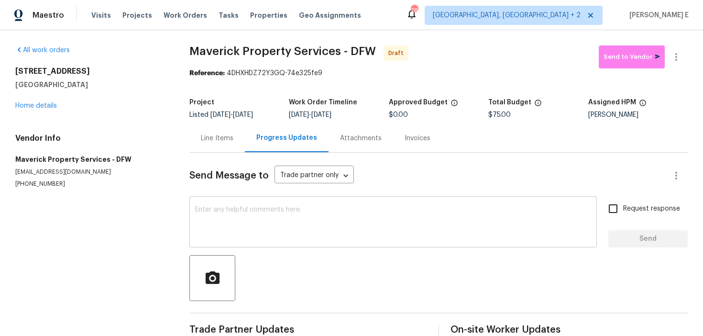
click at [248, 221] on textarea at bounding box center [393, 222] width 396 height 33
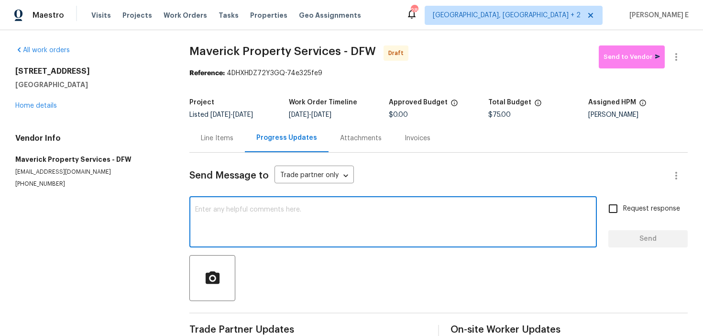
paste textarea "Hi this is Keerthana with Opendoor. I’m confirming you received the WO for the …"
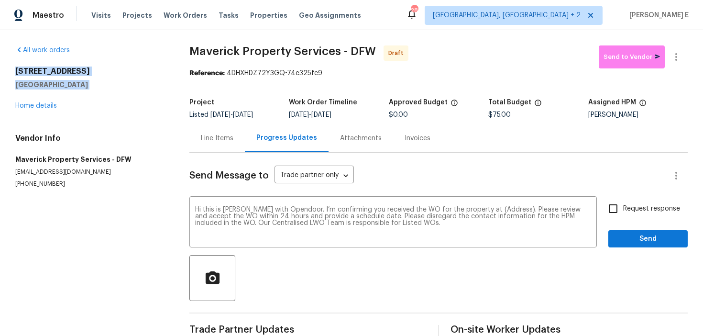
drag, startPoint x: 13, startPoint y: 70, endPoint x: 93, endPoint y: 91, distance: 83.0
click at [93, 91] on div "All work orders 720 Tanglewood Dr Hurst, TX 76053 Home details Vendor Info Mave…" at bounding box center [351, 192] width 703 height 325
copy div "720 Tanglewood Dr Hurst, TX 76053"
click at [500, 207] on textarea "Hi this is Keerthana with Opendoor. I’m confirming you received the WO for the …" at bounding box center [393, 222] width 396 height 33
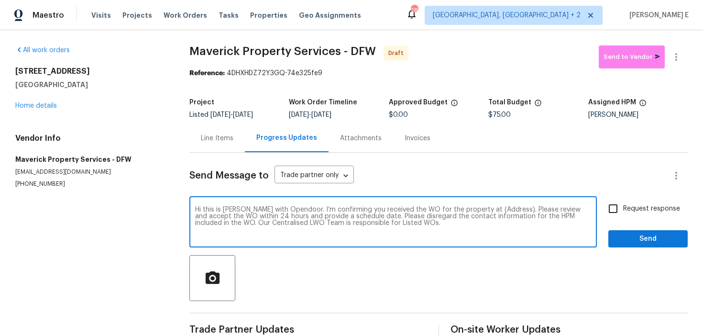
click at [500, 207] on textarea "Hi this is Keerthana with Opendoor. I’m confirming you received the WO for the …" at bounding box center [393, 222] width 396 height 33
paste textarea "720 Tanglewood Dr Hurst, TX 76053"
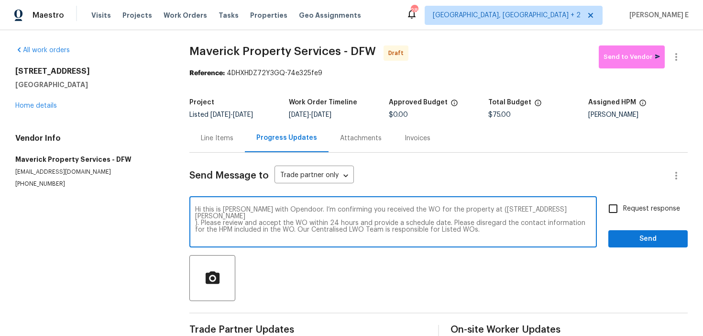
type textarea "Hi this is Keerthana with Opendoor. I’m confirming you received the WO for the …"
click at [630, 205] on span "Request response" at bounding box center [651, 209] width 57 height 10
click at [623, 205] on input "Request response" at bounding box center [613, 208] width 20 height 20
checkbox input "true"
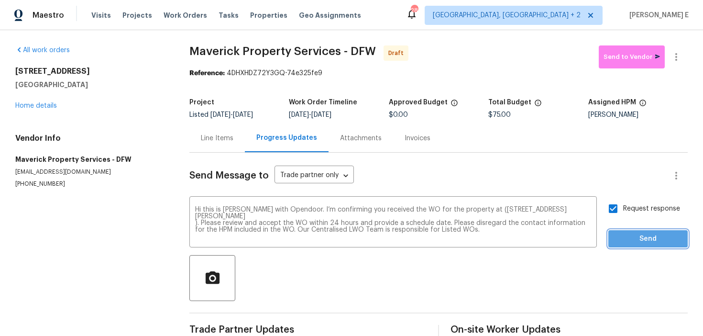
click at [627, 234] on span "Send" at bounding box center [648, 239] width 64 height 12
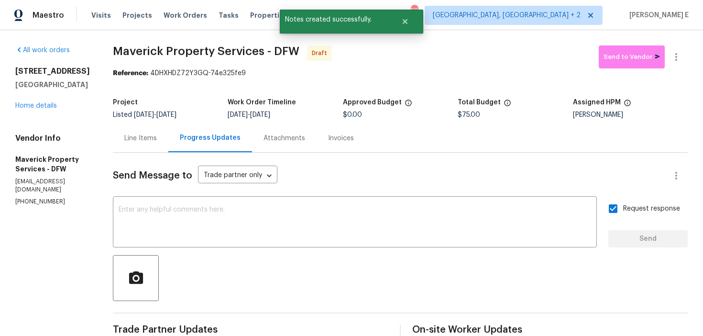
click at [487, 253] on div "Send Message to Trade partner only Trade partner only ​ x ​ Request response Se…" at bounding box center [400, 283] width 575 height 263
click at [517, 225] on textarea at bounding box center [355, 222] width 472 height 33
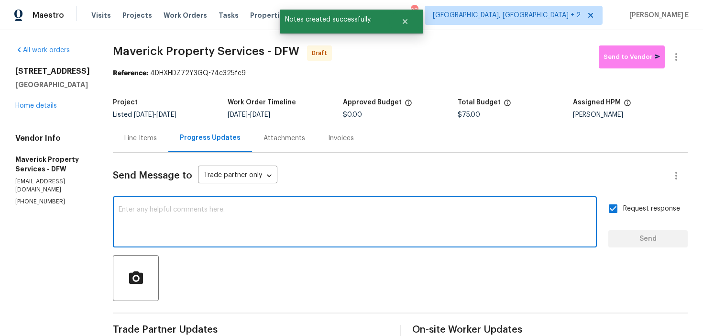
paste textarea "Attention All Work Orders must include before-photos (both close-up and wide-an…"
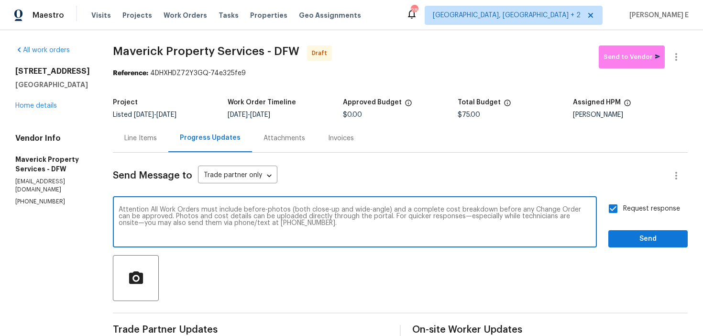
type textarea "Attention All Work Orders must include before-photos (both close-up and wide-an…"
click at [640, 230] on button "Send" at bounding box center [647, 239] width 79 height 18
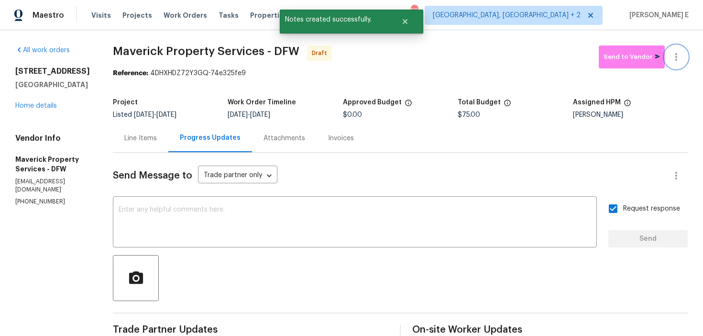
click at [674, 54] on icon "button" at bounding box center [675, 56] width 11 height 11
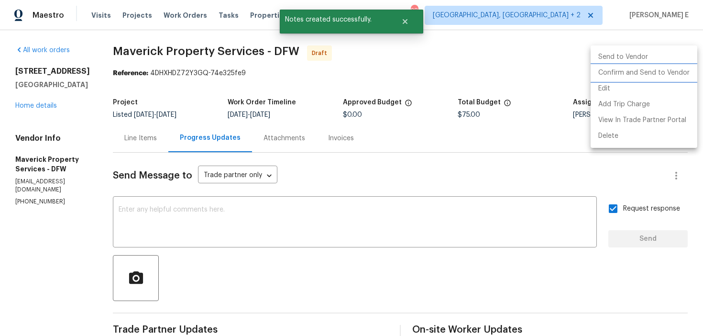
click at [630, 70] on li "Confirm and Send to Vendor" at bounding box center [643, 73] width 107 height 16
click at [346, 98] on div at bounding box center [351, 168] width 703 height 336
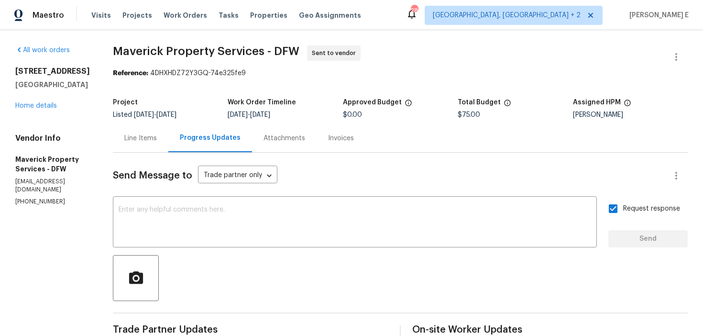
click at [90, 191] on section "All work orders 720 Tanglewood Dr Hurst, TX 76053 Home details Vendor Info Mave…" at bounding box center [52, 268] width 75 height 446
click at [144, 47] on div "All work orders 720 Tanglewood Dr Hurst, TX 76053 Home details Vendor Info Mave…" at bounding box center [351, 268] width 703 height 476
drag, startPoint x: 149, startPoint y: 52, endPoint x: 303, endPoint y: 52, distance: 153.9
click at [303, 52] on div "All work orders 720 Tanglewood Dr Hurst, TX 76053 Home details Vendor Info Mave…" at bounding box center [351, 268] width 703 height 476
copy span "Maverick Property Services"
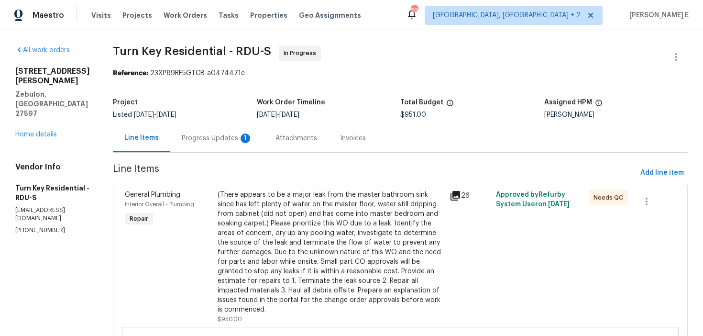
click at [253, 117] on div "Listed [DATE] - [DATE]" at bounding box center [185, 114] width 144 height 7
click at [244, 144] on div "Progress Updates 1" at bounding box center [217, 138] width 94 height 28
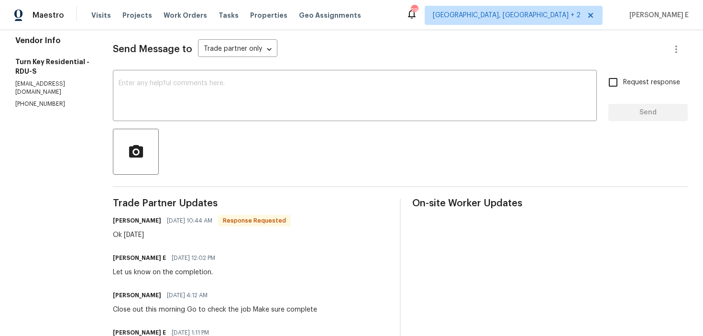
scroll to position [126, 0]
click at [272, 117] on div "x ​" at bounding box center [355, 97] width 484 height 49
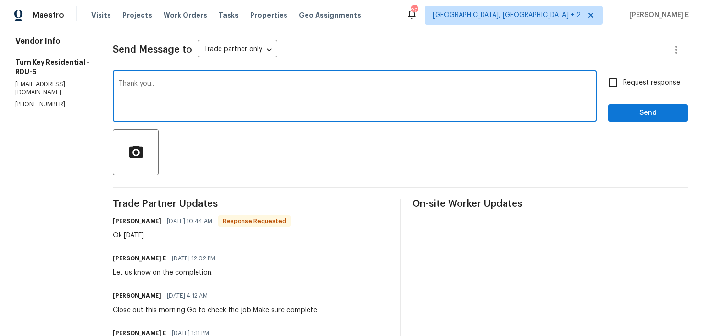
type textarea "Thank you.."
click at [627, 107] on span "Send" at bounding box center [648, 113] width 64 height 12
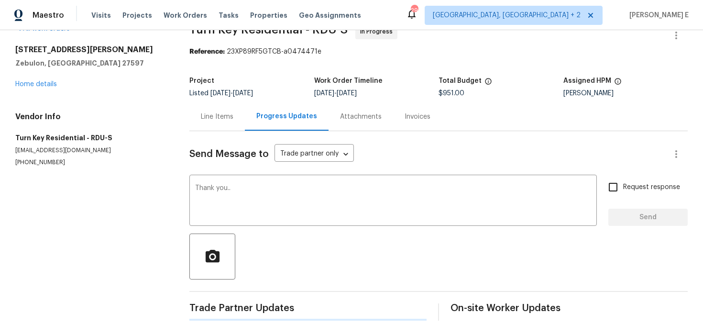
scroll to position [0, 0]
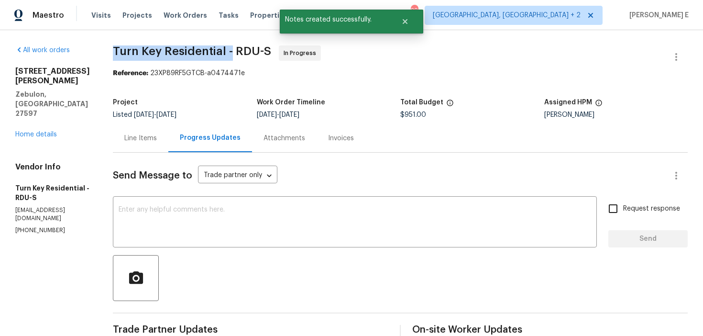
drag, startPoint x: 136, startPoint y: 54, endPoint x: 253, endPoint y: 56, distance: 117.6
click at [253, 56] on span "Turn Key Residential - RDU-S" at bounding box center [192, 50] width 158 height 11
copy span "Turn Key Residential -"
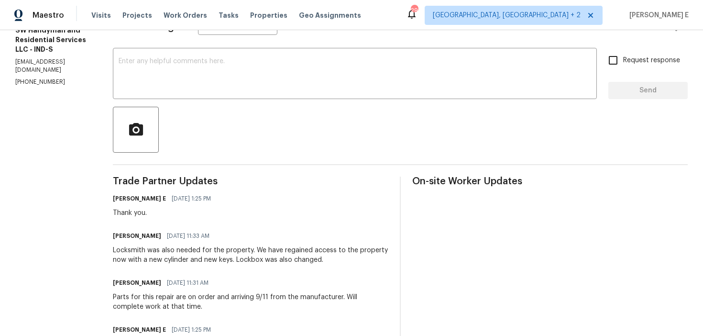
scroll to position [109, 0]
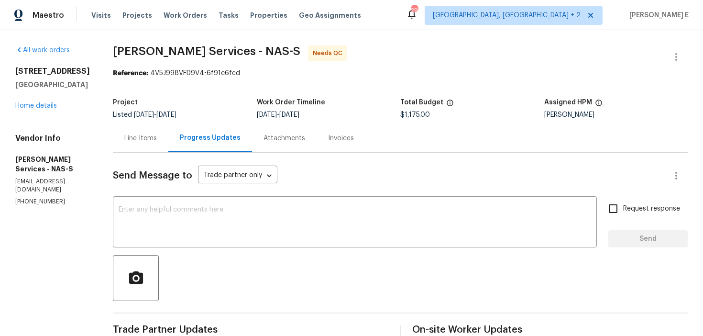
click at [129, 128] on div "Line Items" at bounding box center [140, 138] width 55 height 28
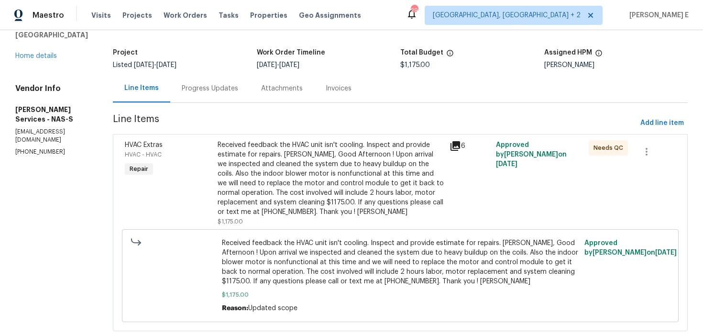
scroll to position [45, 0]
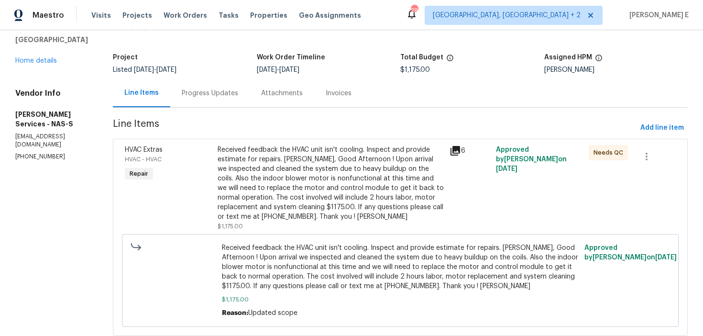
click at [291, 182] on div "Received feedback the HVAC unit isn't cooling. Inspect and provide estimate for…" at bounding box center [330, 183] width 226 height 76
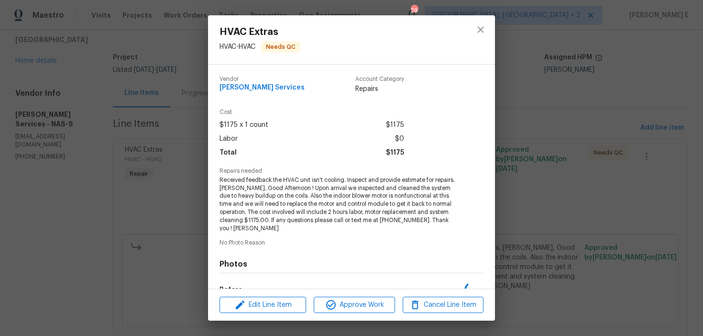
scroll to position [120, 0]
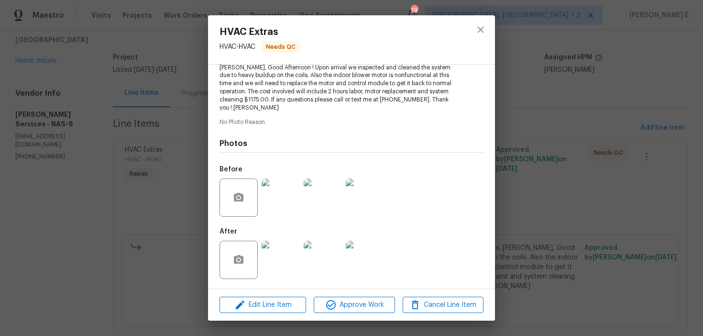
click at [279, 255] on img at bounding box center [280, 259] width 38 height 38
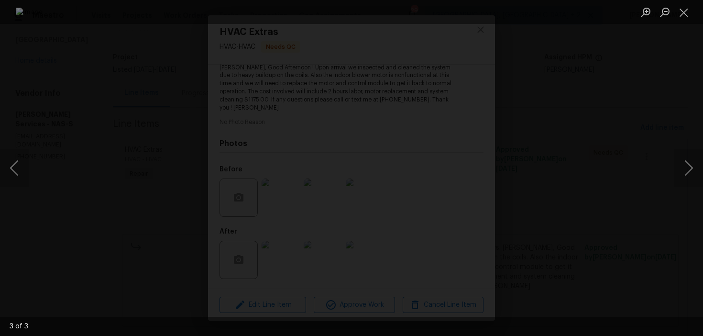
click at [618, 120] on div "Lightbox" at bounding box center [351, 168] width 703 height 336
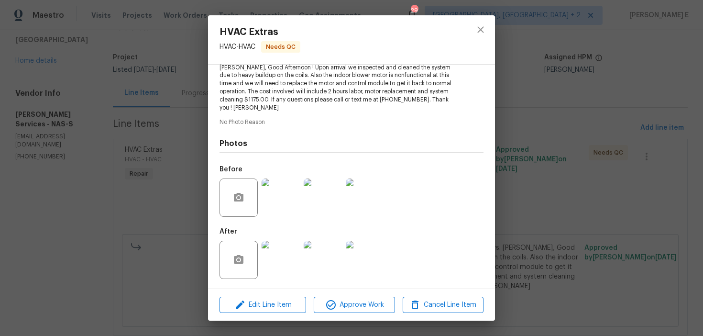
click at [618, 120] on div "HVAC Extras HVAC - HVAC Needs QC Vendor Tony Barrett Services Account Category …" at bounding box center [351, 168] width 703 height 336
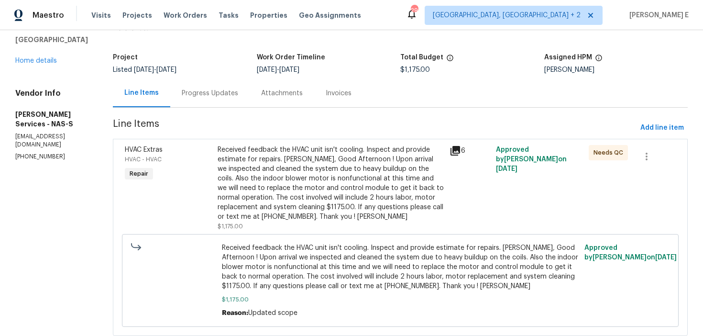
scroll to position [0, 0]
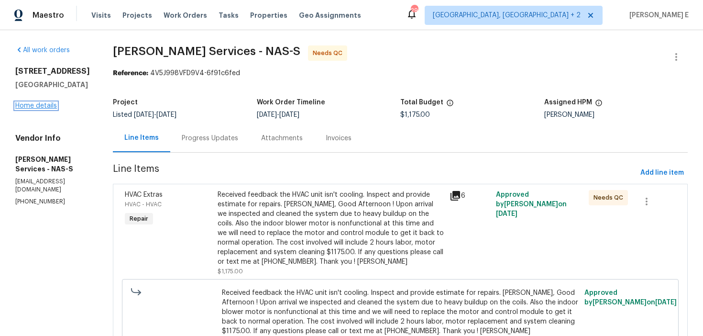
click at [29, 105] on link "Home details" at bounding box center [36, 105] width 42 height 7
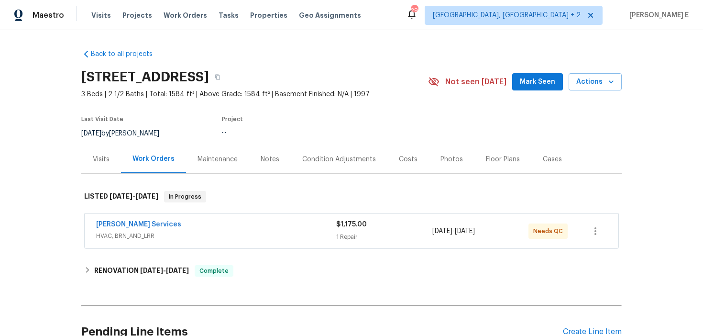
scroll to position [5, 0]
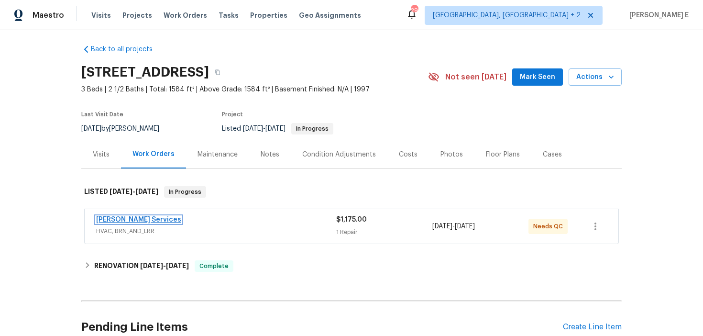
click at [139, 219] on link "Tony Barrett Services" at bounding box center [138, 219] width 85 height 7
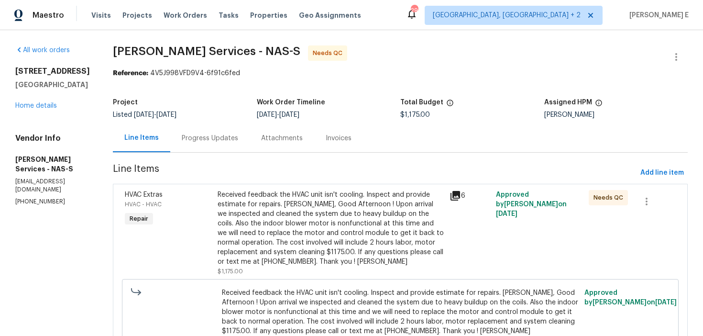
click at [213, 142] on div "Progress Updates" at bounding box center [210, 138] width 56 height 10
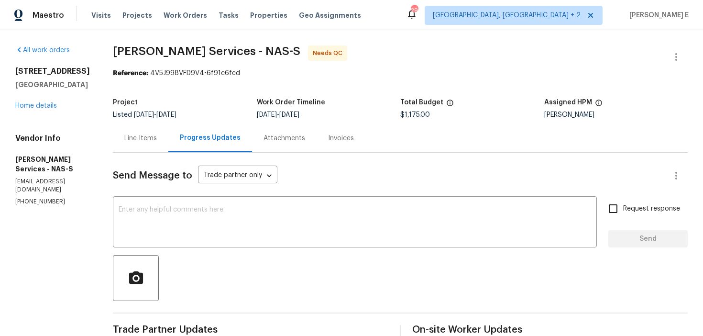
click at [155, 144] on div "Line Items" at bounding box center [140, 138] width 55 height 28
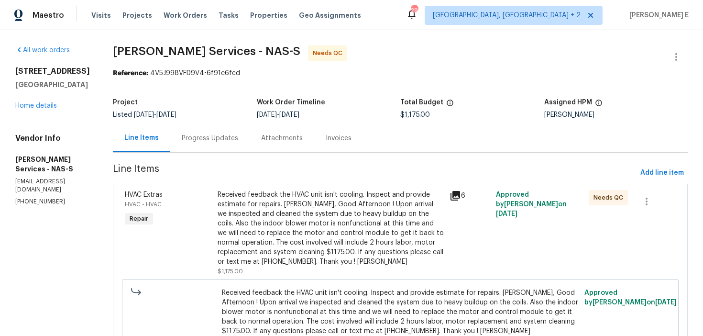
click at [196, 129] on div "Progress Updates" at bounding box center [209, 138] width 79 height 28
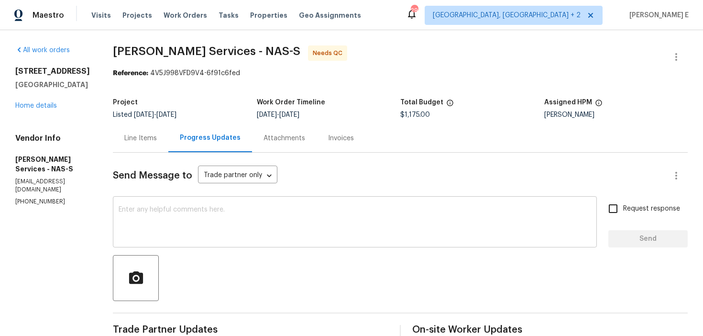
click at [293, 227] on textarea at bounding box center [355, 222] width 472 height 33
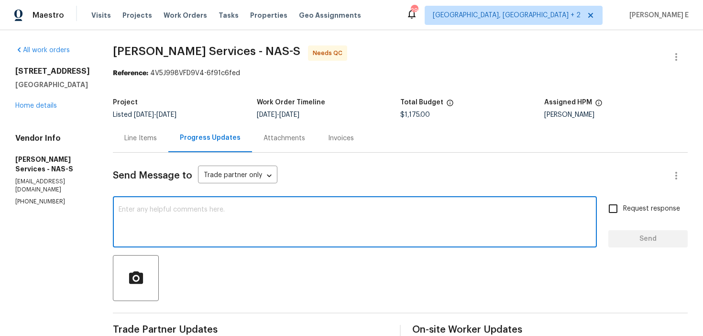
paste textarea "The cost has been updated, and we see this work order is marked complete—can yo…"
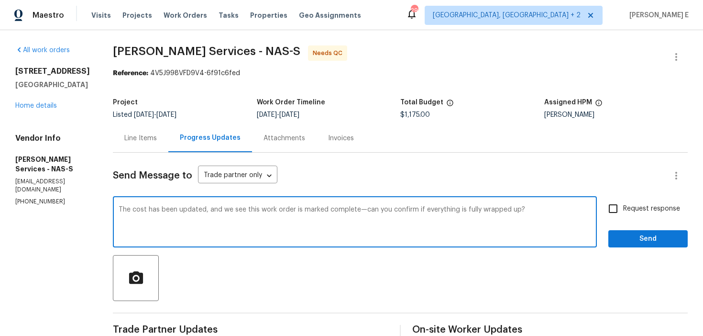
type textarea "The cost has been updated, and we see this work order is marked complete—can yo…"
click at [619, 206] on input "Request response" at bounding box center [613, 208] width 20 height 20
checkbox input "true"
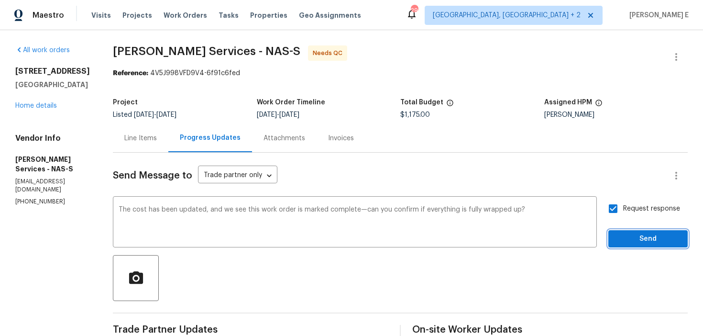
click at [620, 234] on span "Send" at bounding box center [648, 239] width 64 height 12
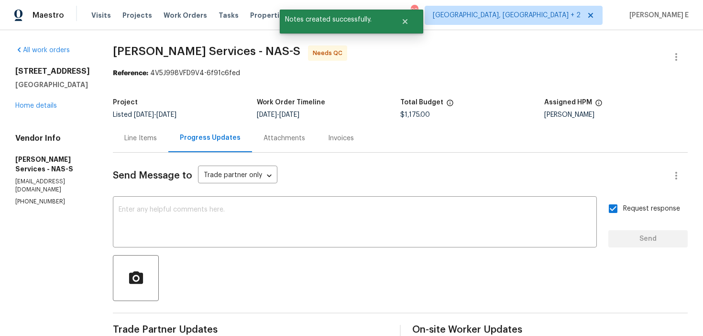
click at [140, 133] on div "Line Items" at bounding box center [140, 138] width 33 height 10
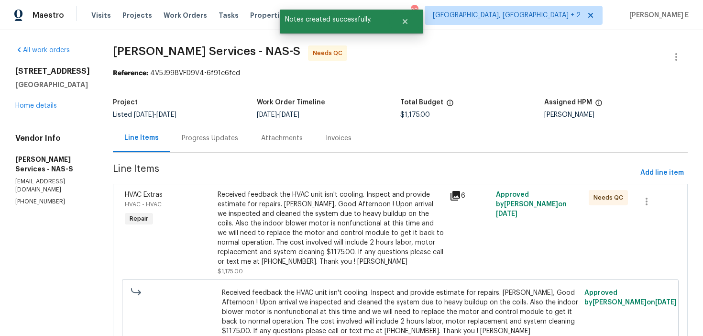
scroll to position [72, 0]
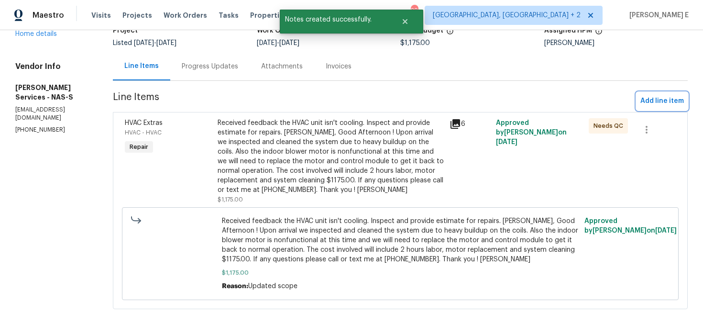
click at [655, 101] on span "Add line item" at bounding box center [661, 101] width 43 height 12
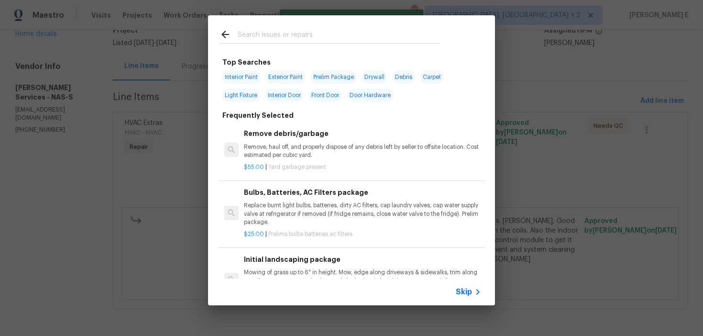
click at [469, 289] on span "Skip" at bounding box center [464, 292] width 16 height 10
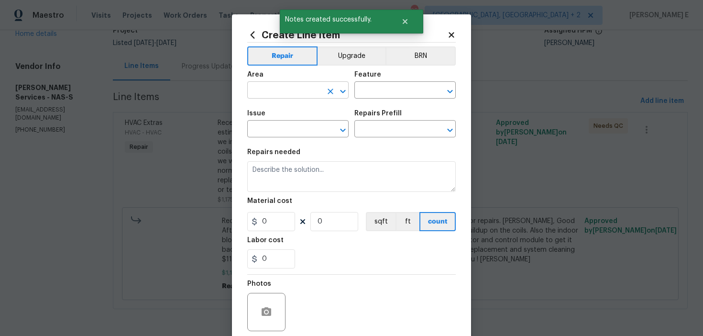
click at [272, 90] on input "text" at bounding box center [284, 91] width 75 height 15
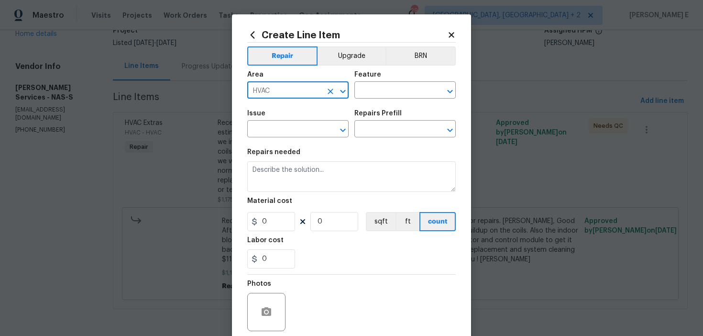
type input "HVAC"
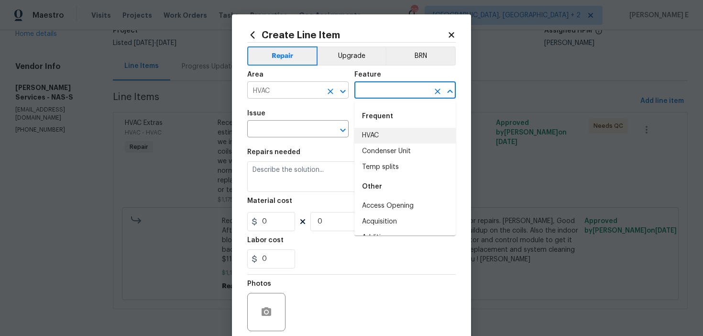
type input "HVAC"
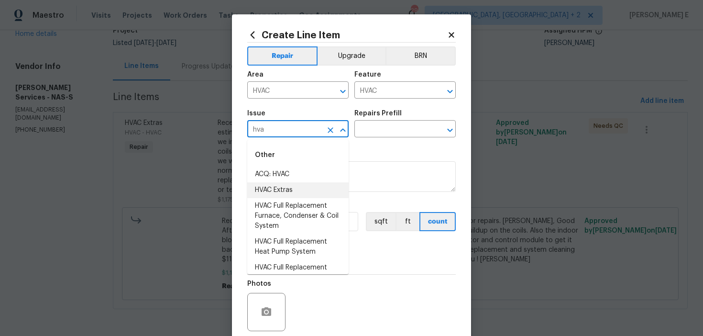
click at [274, 188] on li "HVAC Extras" at bounding box center [297, 190] width 101 height 16
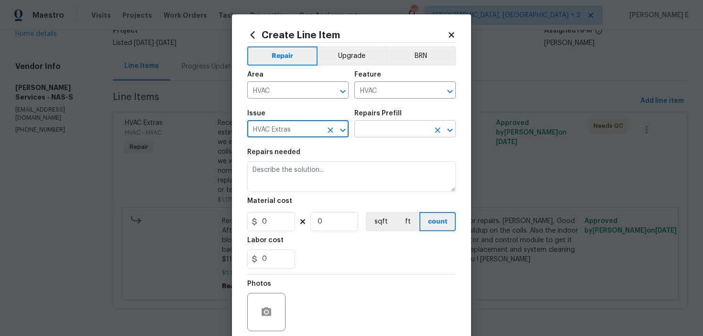
type input "HVAC Extras"
click at [370, 137] on input "text" at bounding box center [391, 129] width 75 height 15
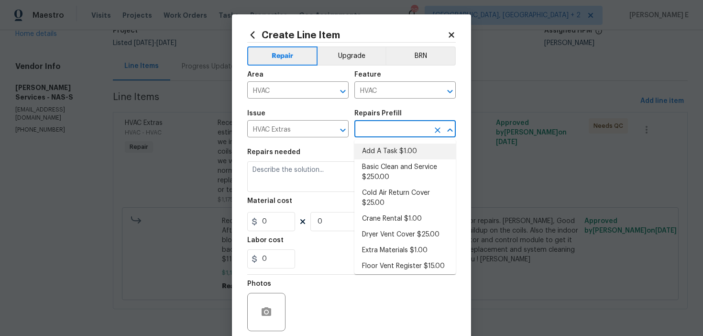
click at [368, 150] on li "Add A Task $1.00" at bounding box center [404, 151] width 101 height 16
type input "Add A Task $1.00"
type textarea "HPM to detail"
type input "1"
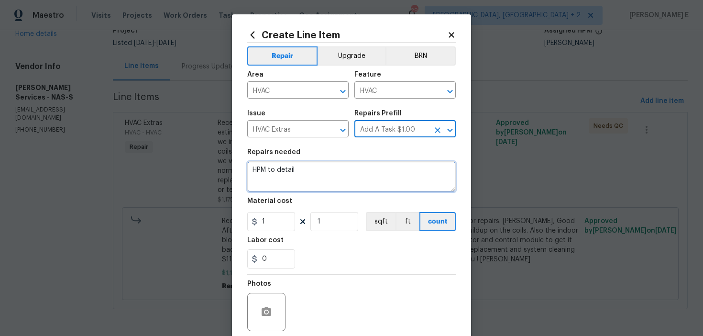
click at [341, 171] on textarea "HPM to detail" at bounding box center [351, 176] width 208 height 31
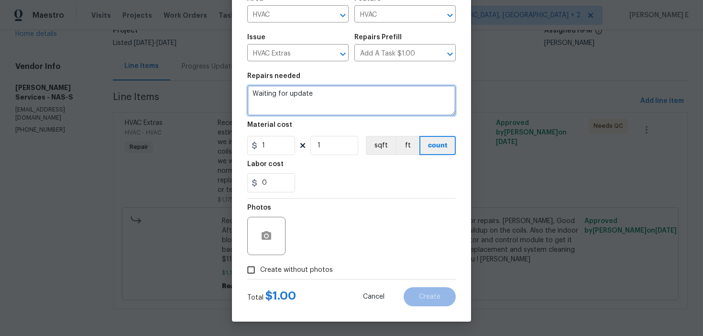
type textarea "Waiting for update"
click at [289, 264] on label "Create without photos" at bounding box center [287, 270] width 91 height 18
click at [260, 264] on input "Create without photos" at bounding box center [251, 270] width 18 height 18
checkbox input "true"
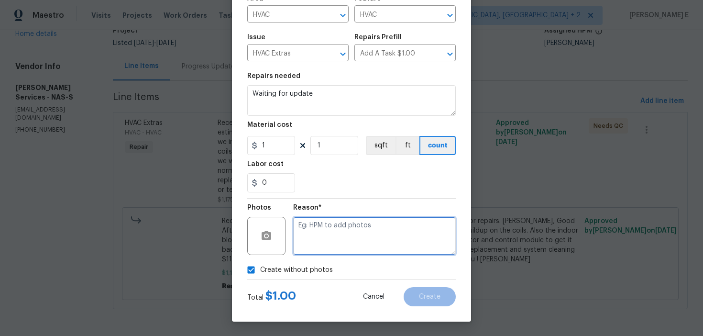
click at [360, 222] on textarea at bounding box center [374, 236] width 163 height 38
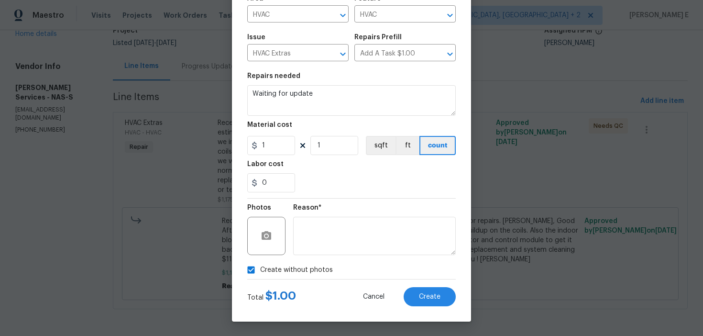
click at [433, 286] on div "Total $ 1.00 Cancel Create" at bounding box center [351, 292] width 208 height 27
click at [433, 294] on span "Create" at bounding box center [430, 296] width 22 height 7
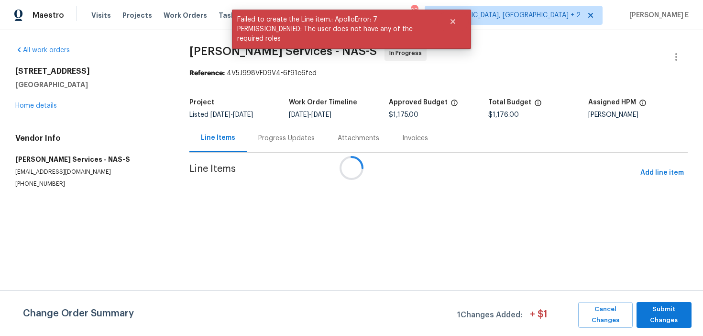
scroll to position [0, 0]
click at [671, 311] on span "Submit Changes" at bounding box center [663, 315] width 45 height 22
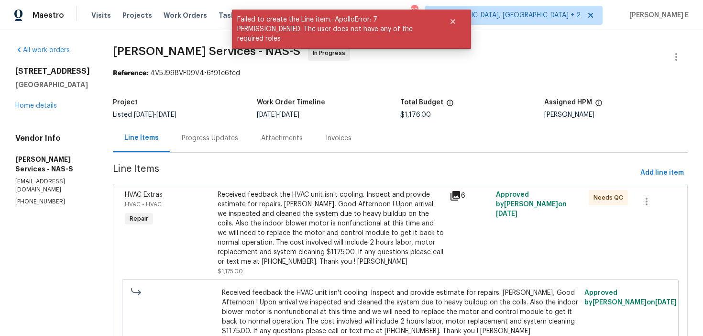
click at [219, 136] on div "Progress Updates" at bounding box center [210, 138] width 56 height 10
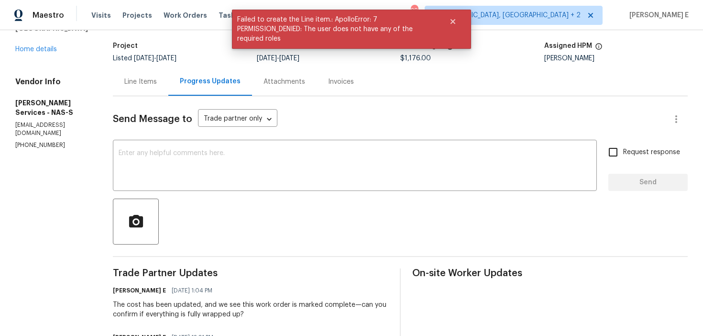
scroll to position [57, 0]
click at [248, 180] on textarea at bounding box center [355, 165] width 472 height 33
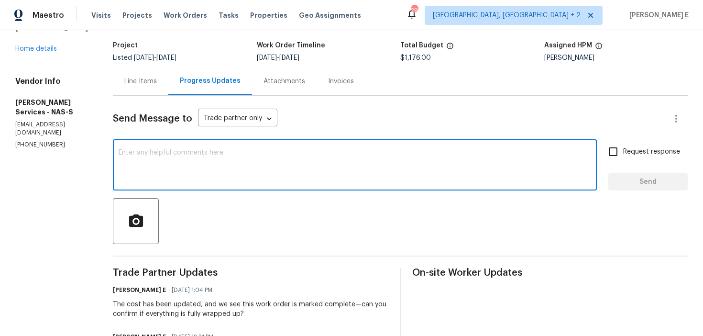
scroll to position [0, 0]
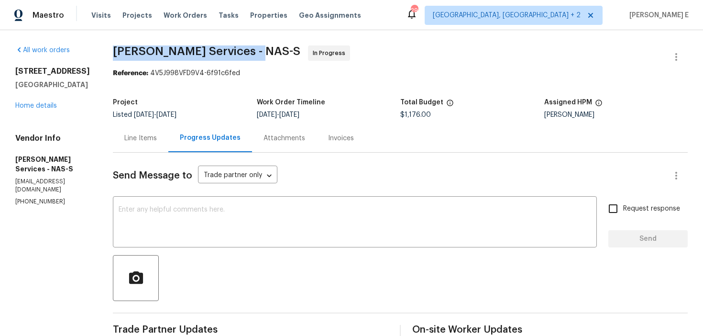
drag, startPoint x: 111, startPoint y: 52, endPoint x: 241, endPoint y: 52, distance: 129.5
click at [241, 52] on span "Tony Barrett Services - NAS-S" at bounding box center [206, 50] width 187 height 11
copy span "Tony Barrett Services - N"
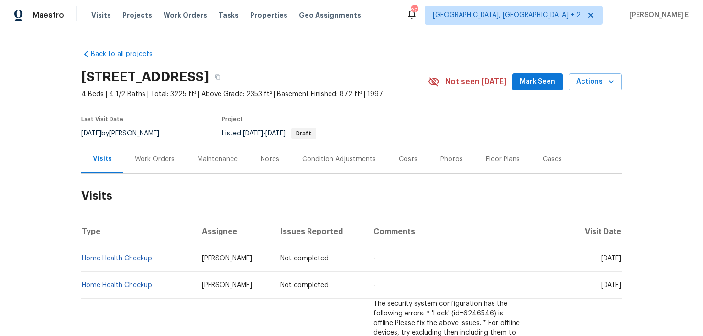
click at [157, 167] on div "Work Orders" at bounding box center [154, 159] width 63 height 28
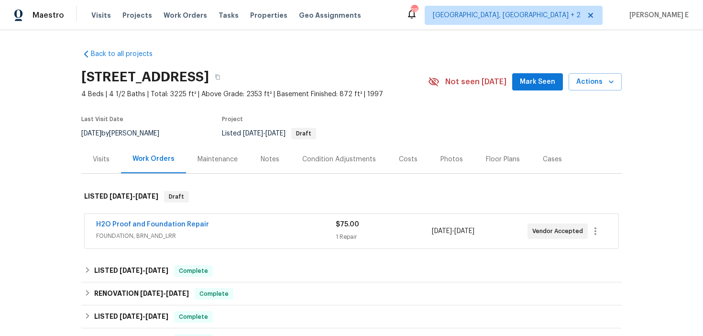
scroll to position [45, 0]
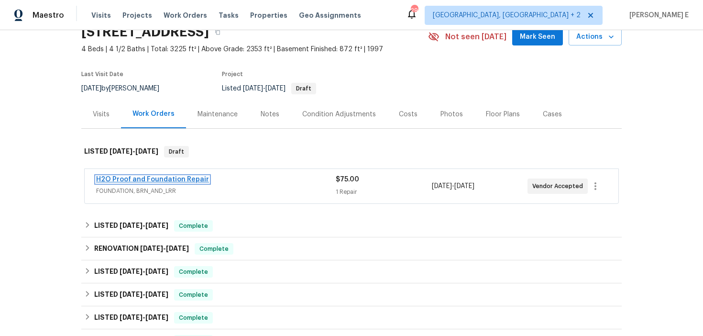
click at [159, 178] on link "H2O Proof and Foundation Repair" at bounding box center [152, 179] width 113 height 7
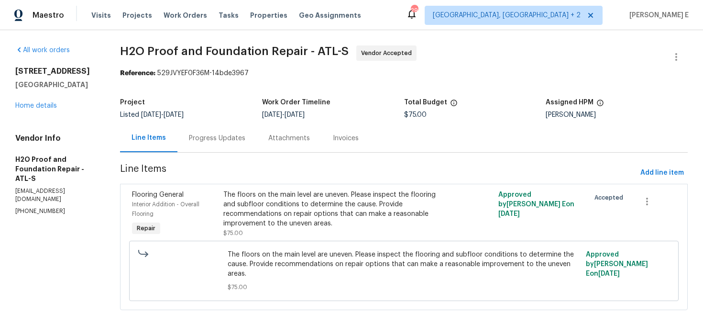
click at [241, 141] on div "Progress Updates" at bounding box center [217, 138] width 56 height 10
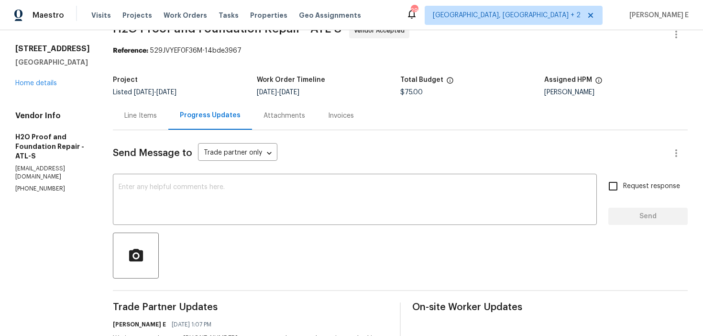
scroll to position [22, 0]
click at [133, 111] on div "Line Items" at bounding box center [140, 116] width 33 height 10
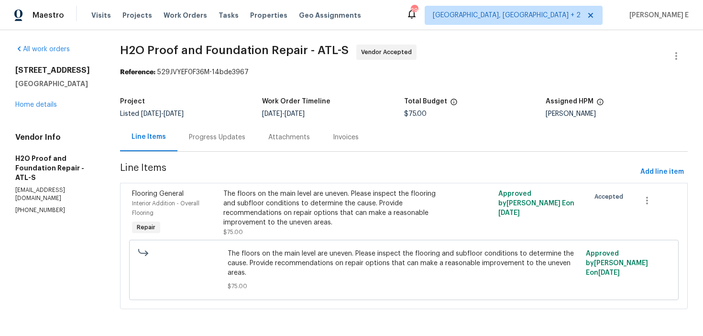
scroll to position [1, 0]
click at [378, 76] on section "H2O Proof and Foundation Repair - ATL-S Vendor Accepted Reference: 529JVYEF0F36…" at bounding box center [403, 182] width 567 height 276
click at [223, 136] on div "Progress Updates" at bounding box center [217, 137] width 56 height 10
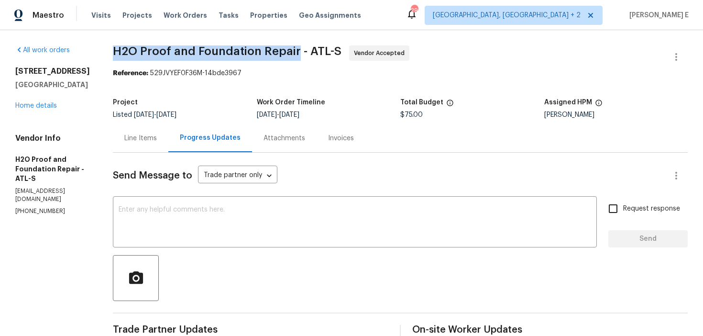
drag, startPoint x: 111, startPoint y: 54, endPoint x: 291, endPoint y: 53, distance: 179.7
click at [291, 53] on span "H2O Proof and Foundation Repair - ATL-S" at bounding box center [227, 50] width 228 height 11
copy span "H2O Proof and Foundation Repair"
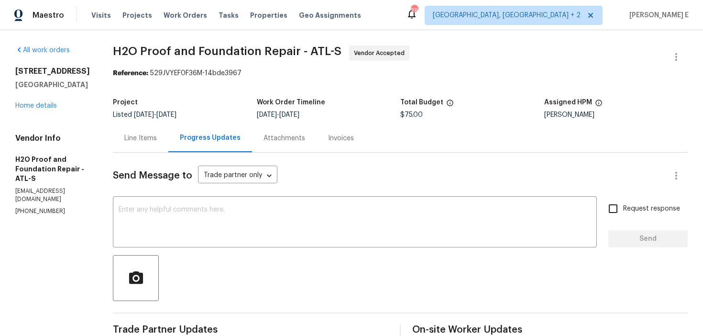
click at [340, 79] on section "H2O Proof and Foundation Repair - ATL-S Vendor Accepted Reference: 529JVYEF0F36…" at bounding box center [400, 328] width 575 height 566
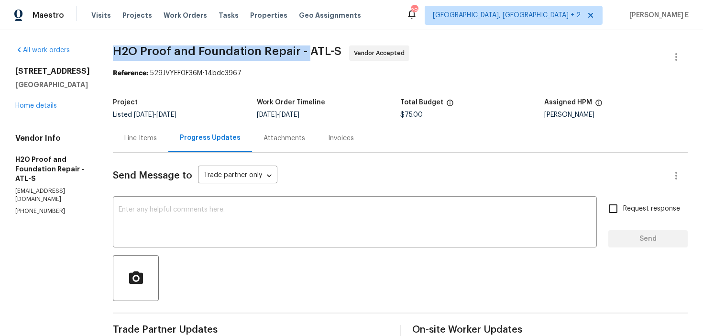
drag, startPoint x: 111, startPoint y: 52, endPoint x: 305, endPoint y: 56, distance: 194.1
click at [305, 56] on div "All work orders [STREET_ADDRESS] Home details Vendor Info H2O Proof and Foundat…" at bounding box center [351, 328] width 703 height 597
copy span "H2O Proof and Foundation Repair -"
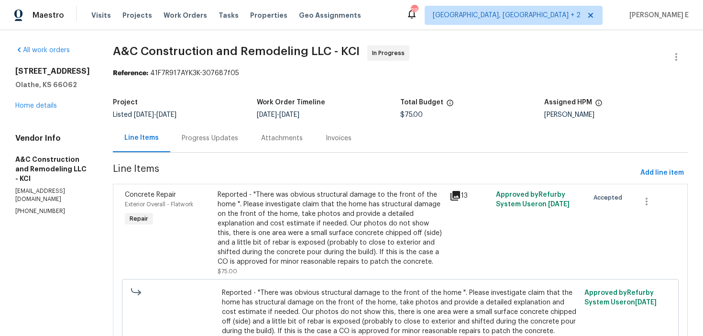
click at [221, 149] on div "Progress Updates" at bounding box center [209, 138] width 79 height 28
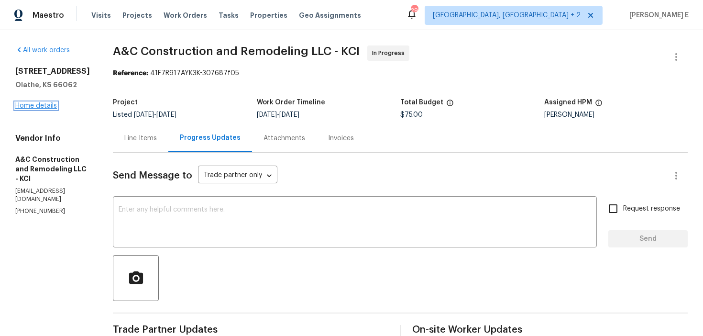
click at [36, 103] on link "Home details" at bounding box center [36, 105] width 42 height 7
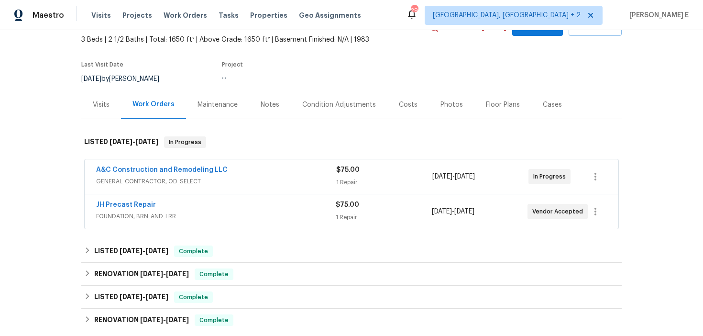
scroll to position [68, 0]
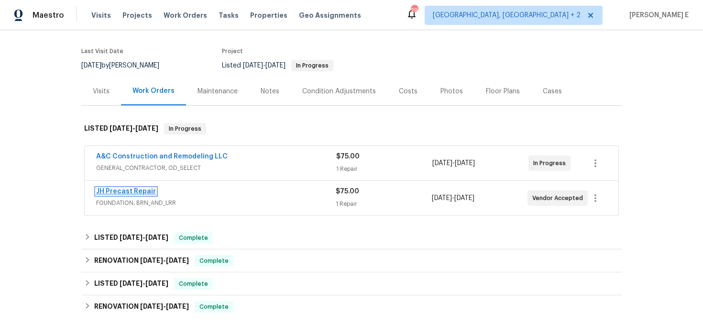
click at [128, 192] on link "JH Precast Repair" at bounding box center [126, 191] width 60 height 7
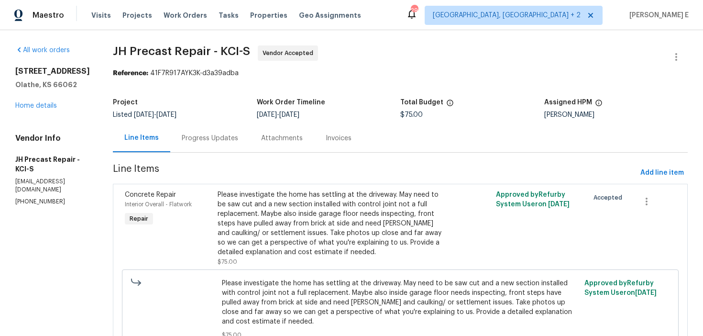
click at [248, 136] on div "Progress Updates" at bounding box center [209, 138] width 79 height 28
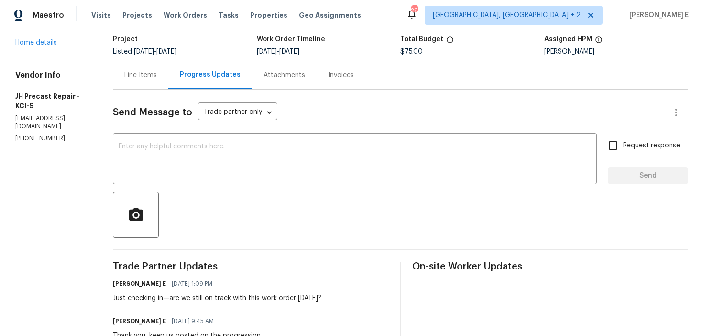
scroll to position [61, 0]
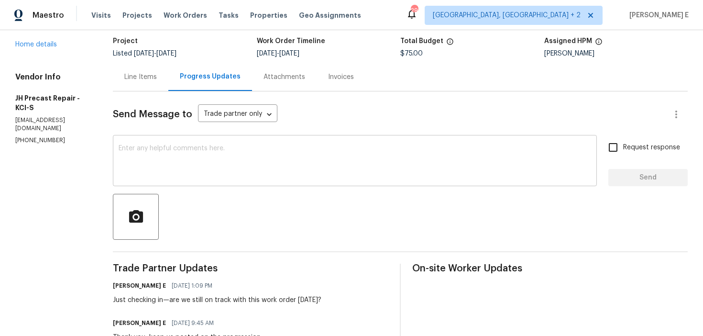
click at [353, 148] on textarea at bounding box center [355, 161] width 472 height 33
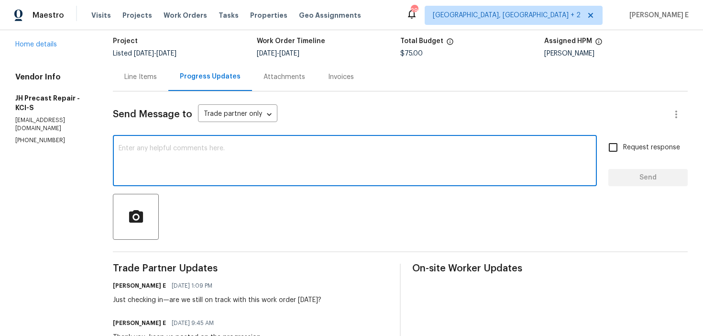
paste textarea "Checking in to see if there are any updates."
type textarea "Checking in to see if there are any updates."
click at [626, 149] on span "Request response" at bounding box center [651, 147] width 57 height 10
click at [623, 149] on input "Request response" at bounding box center [613, 147] width 20 height 20
checkbox input "true"
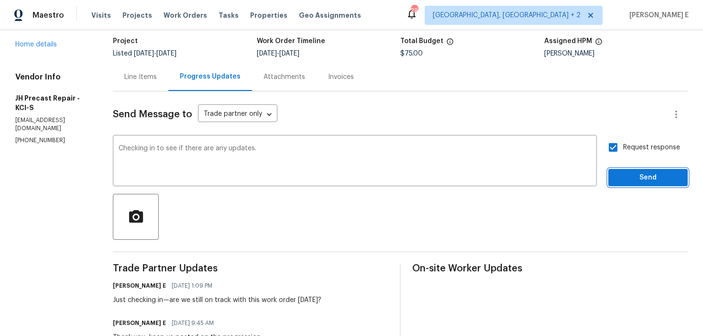
click at [628, 172] on span "Send" at bounding box center [648, 178] width 64 height 12
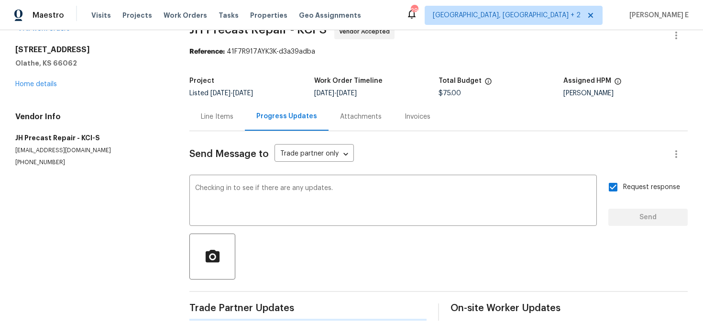
scroll to position [0, 0]
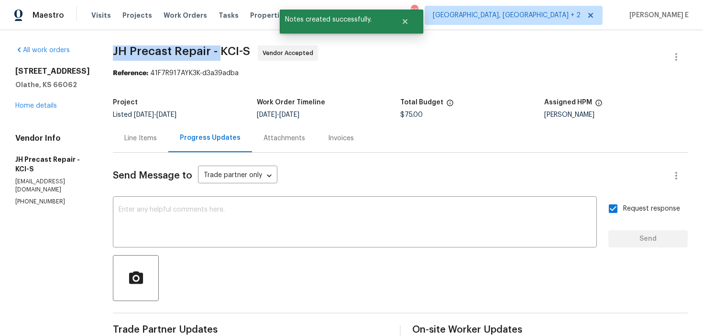
drag, startPoint x: 120, startPoint y: 53, endPoint x: 225, endPoint y: 56, distance: 105.2
click at [225, 56] on div "All work orders [STREET_ADDRESS] Home details Vendor Info JH Precast Repair - K…" at bounding box center [351, 300] width 703 height 540
copy span "JH Precast Repair -"
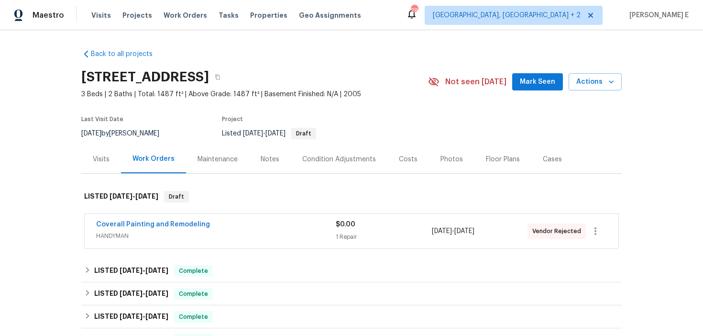
scroll to position [40, 0]
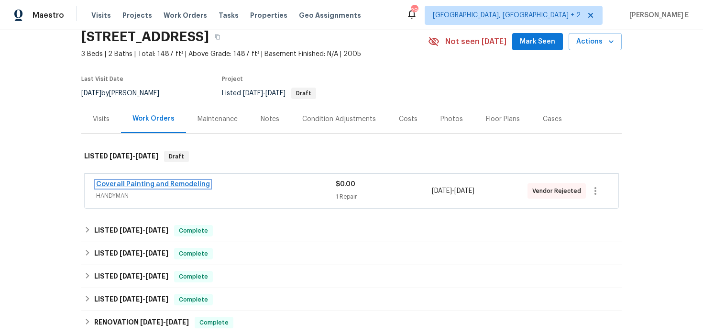
click at [174, 183] on link "Coverall Painting and Remodeling" at bounding box center [153, 184] width 114 height 7
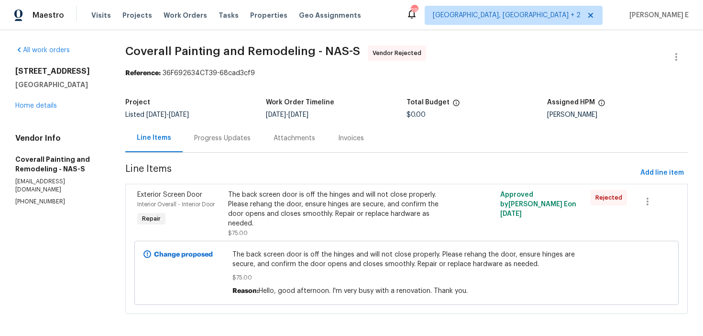
click at [262, 133] on div "Progress Updates" at bounding box center [222, 138] width 79 height 28
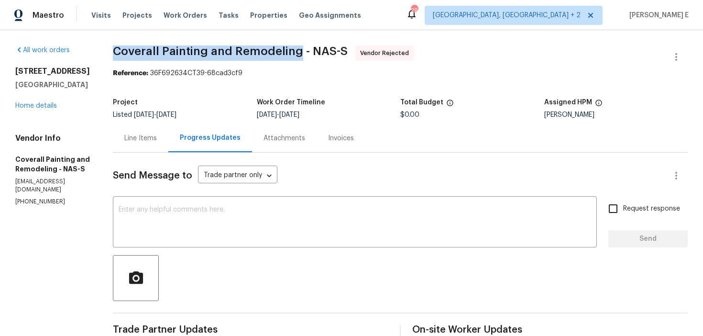
drag, startPoint x: 157, startPoint y: 53, endPoint x: 337, endPoint y: 57, distance: 180.3
click at [337, 57] on span "Coverall Painting and Remodeling - NAS-S Vendor Rejected" at bounding box center [389, 56] width 552 height 23
copy span "Coverall Painting and Remodeling"
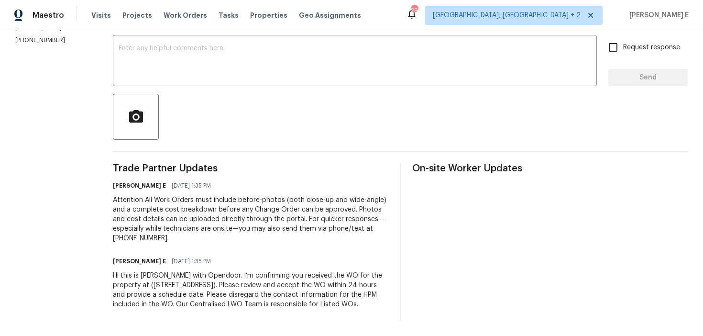
click at [207, 286] on div "Hi this is [PERSON_NAME] with Opendoor. I’m confirming you received the WO for …" at bounding box center [250, 290] width 275 height 38
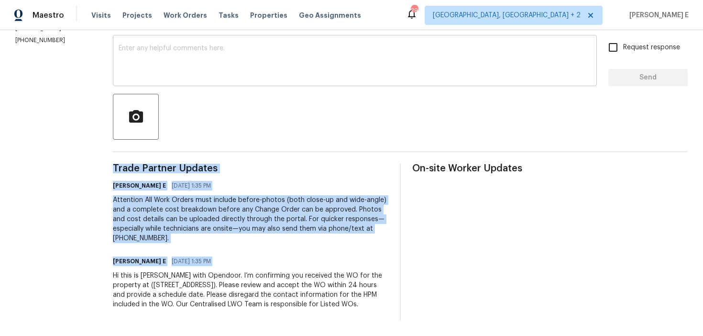
copy div "Trade Partner Updates [PERSON_NAME] E [DATE] 1:35 PM Attention All Work Orders …"
click at [337, 212] on div "Attention All Work Orders must include before-photos (both close-up and wide-an…" at bounding box center [250, 219] width 275 height 48
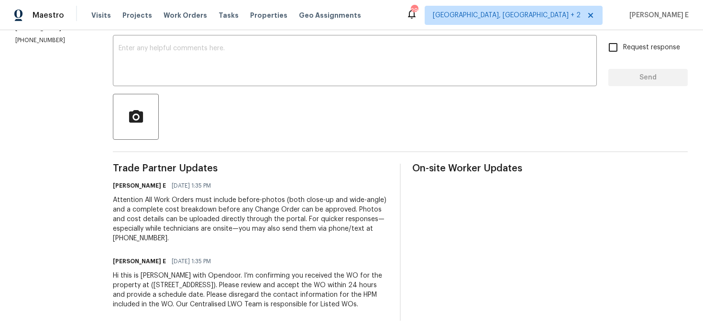
click at [337, 212] on div "Attention All Work Orders must include before-photos (both close-up and wide-an…" at bounding box center [250, 219] width 275 height 48
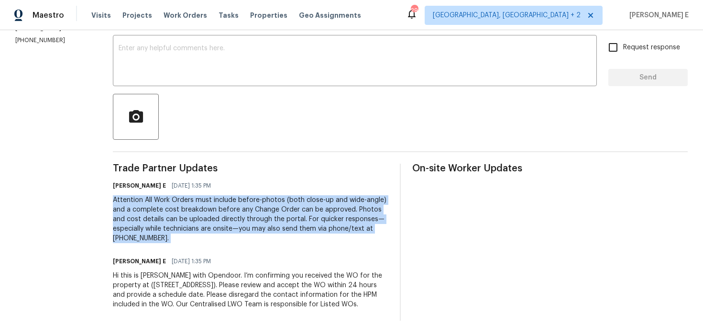
copy div "Attention All Work Orders must include before-photos (both close-up and wide-an…"
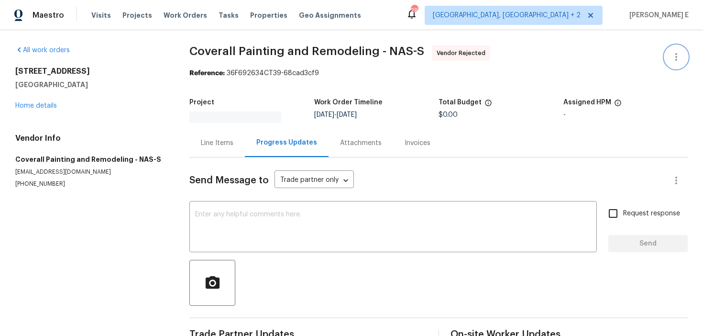
click at [679, 65] on button "button" at bounding box center [675, 56] width 23 height 23
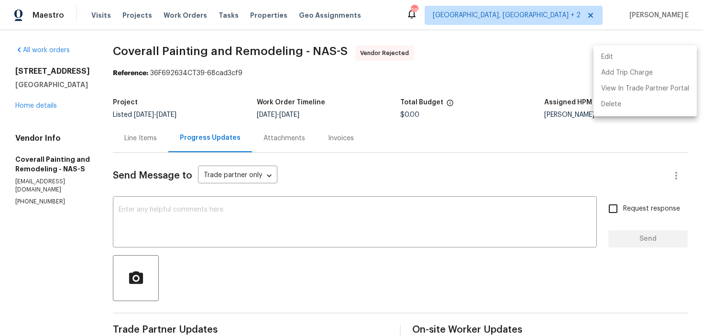
click at [618, 60] on li "Edit" at bounding box center [644, 57] width 103 height 16
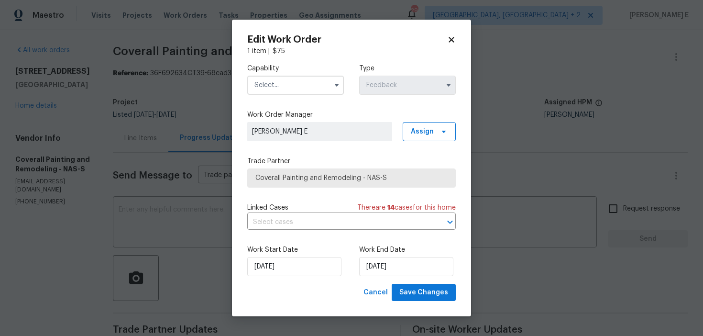
click at [275, 82] on input "text" at bounding box center [295, 85] width 97 height 19
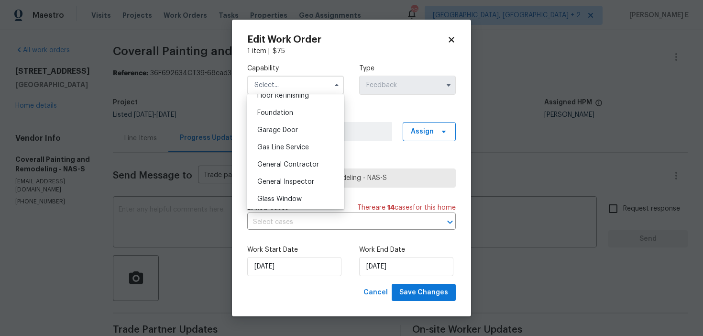
scroll to position [433, 0]
click at [274, 196] on span "Handyman" at bounding box center [273, 198] width 33 height 7
type input "Handyman"
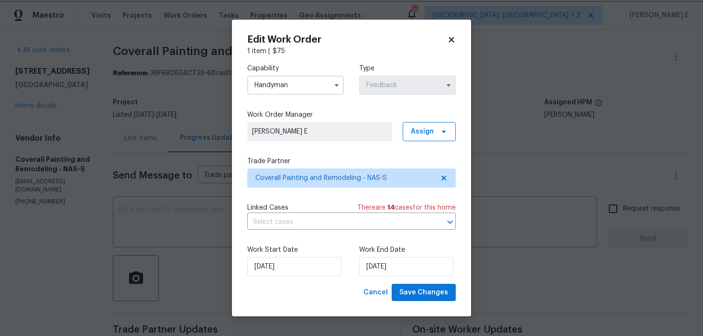
scroll to position [450, 0]
click at [340, 180] on span "Coverall Painting and Remodeling - NAS-S" at bounding box center [344, 178] width 178 height 10
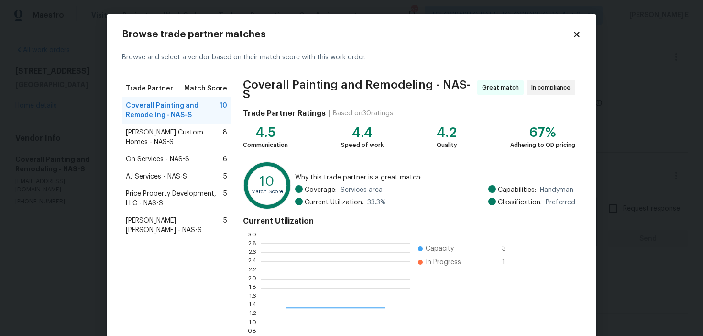
scroll to position [134, 149]
click at [134, 132] on span "Rappa Custom Homes - NAS-S" at bounding box center [174, 137] width 97 height 19
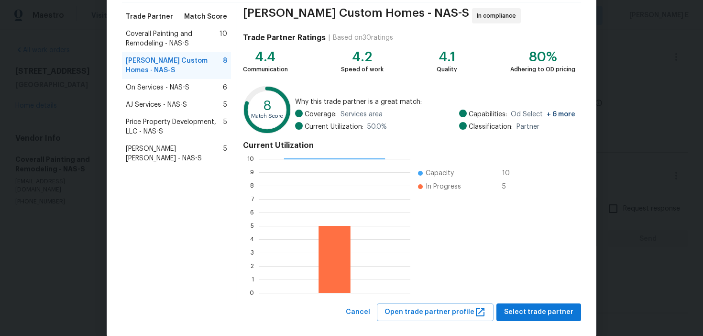
scroll to position [86, 0]
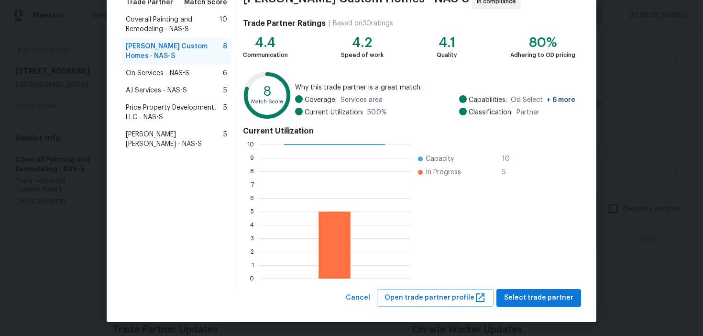
click at [180, 68] on span "On Services - NAS-S" at bounding box center [158, 73] width 64 height 10
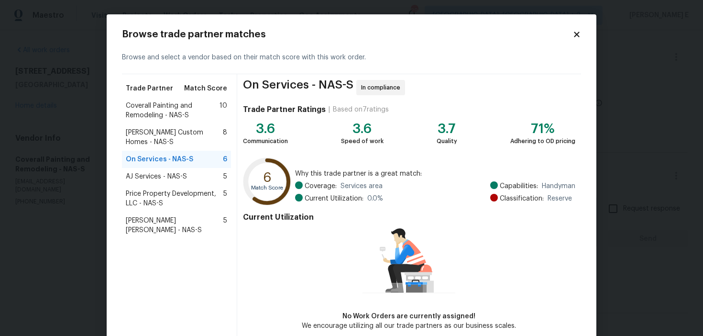
scroll to position [47, 0]
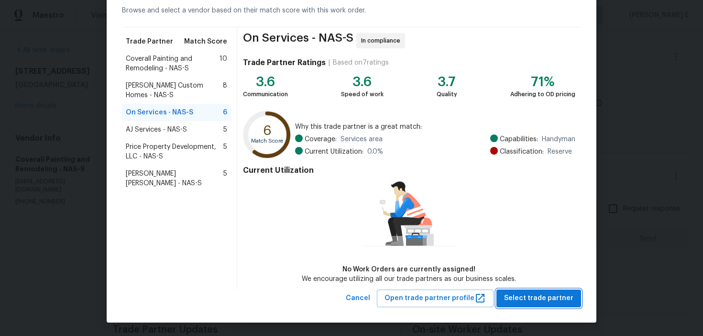
click at [527, 298] on span "Select trade partner" at bounding box center [538, 298] width 69 height 12
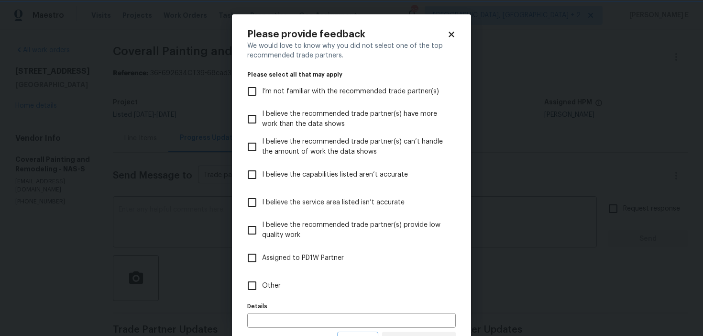
scroll to position [0, 0]
click at [363, 294] on label "Other" at bounding box center [345, 286] width 206 height 28
click at [262, 294] on input "Other" at bounding box center [252, 285] width 20 height 20
checkbox input "true"
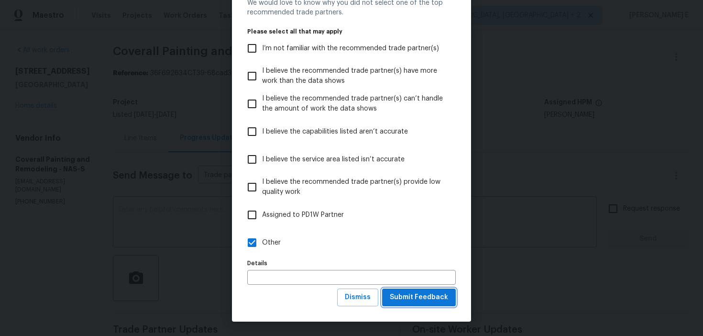
click at [391, 300] on button "Submit Feedback" at bounding box center [419, 297] width 74 height 18
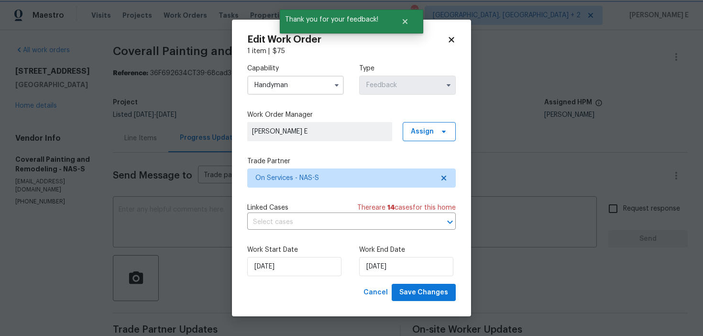
scroll to position [0, 0]
click at [299, 268] on input "04/09/2025" at bounding box center [294, 266] width 94 height 19
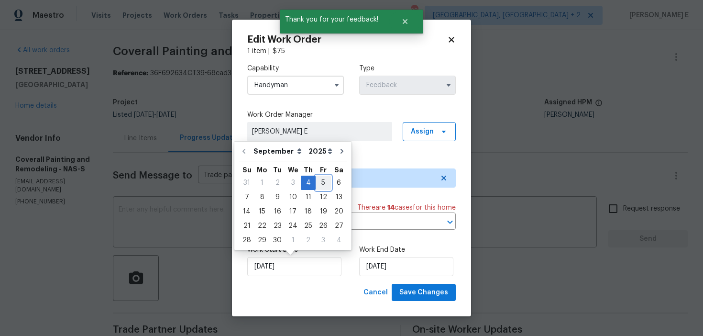
click at [318, 183] on div "5" at bounding box center [322, 182] width 15 height 13
type input "05/09/2025"
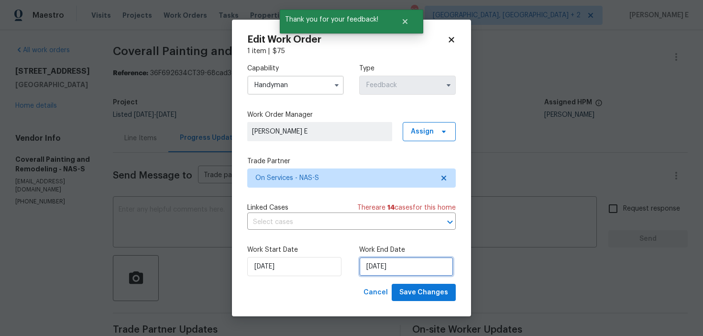
click at [364, 261] on input "08/09/2025" at bounding box center [406, 266] width 94 height 19
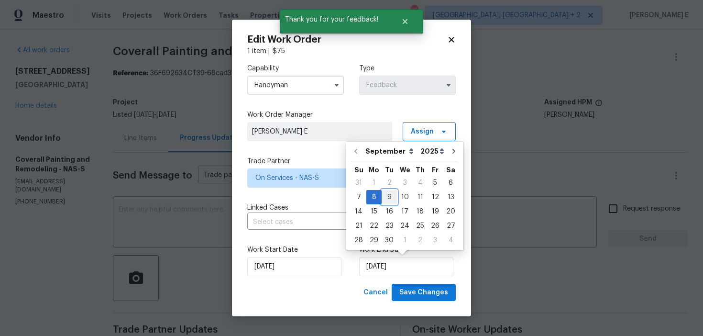
click at [388, 198] on div "9" at bounding box center [388, 196] width 15 height 13
type input "09/09/2025"
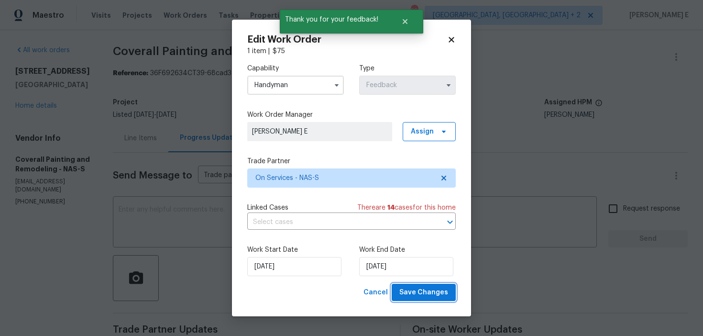
click at [410, 290] on span "Save Changes" at bounding box center [423, 292] width 49 height 12
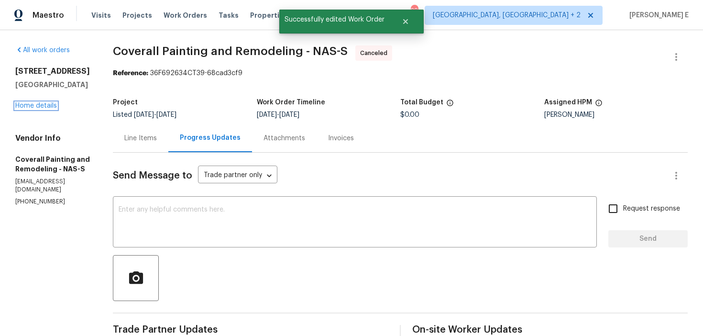
click at [34, 109] on link "Home details" at bounding box center [36, 105] width 42 height 7
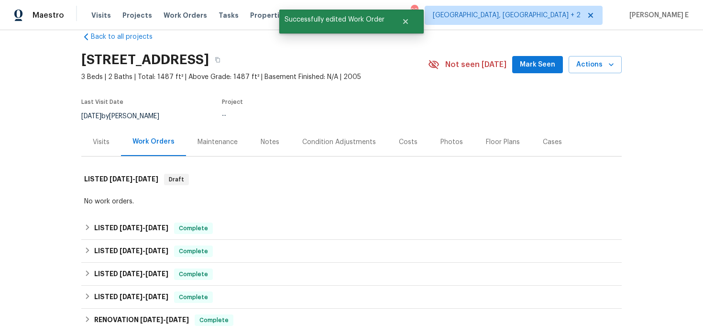
scroll to position [20, 0]
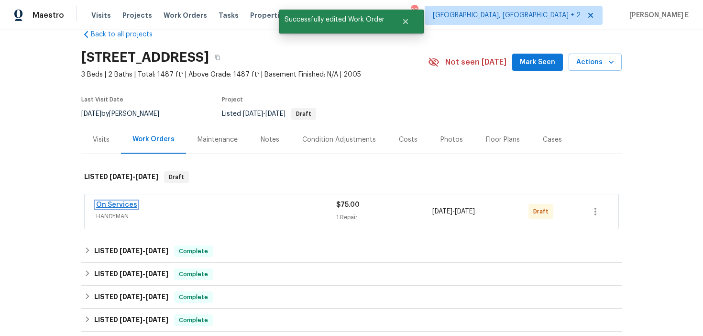
click at [107, 203] on link "On Services" at bounding box center [116, 204] width 41 height 7
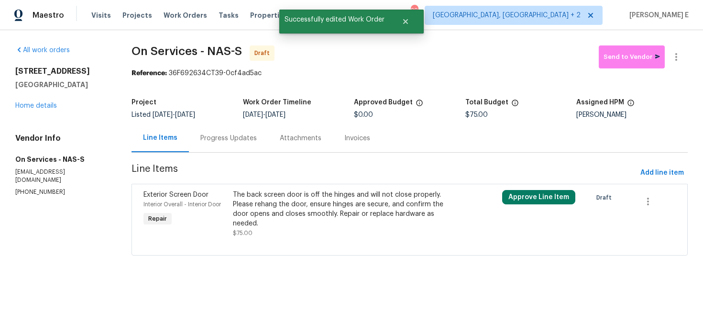
click at [284, 196] on div "The back screen door is off the hinges and will not close properly. Please reha…" at bounding box center [342, 209] width 218 height 38
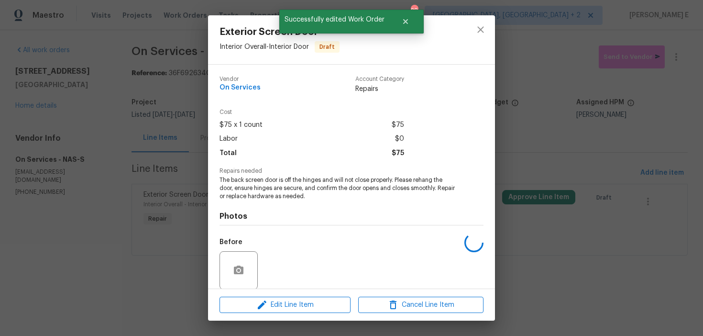
scroll to position [73, 0]
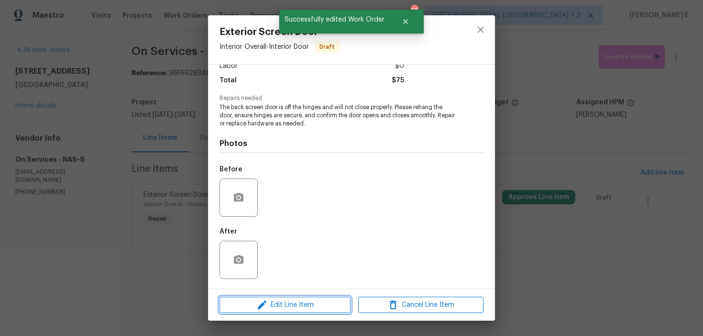
click at [244, 296] on button "Edit Line Item" at bounding box center [284, 304] width 131 height 17
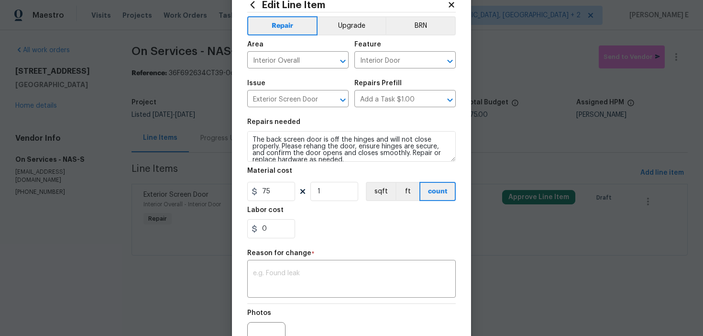
scroll to position [31, 0]
click at [255, 292] on div "x ​" at bounding box center [351, 278] width 208 height 35
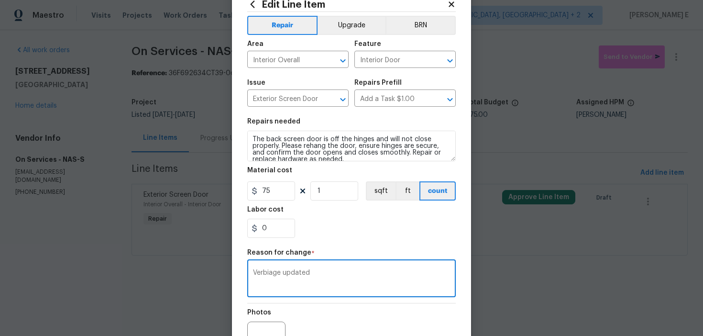
scroll to position [136, 0]
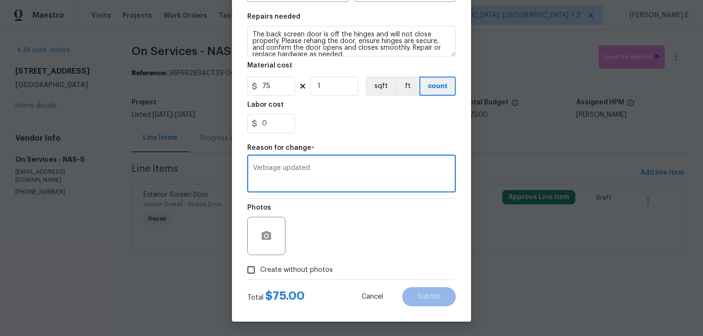
type textarea "Verbiage updated"
click at [302, 266] on span "Create without photos" at bounding box center [296, 270] width 73 height 10
click at [260, 266] on input "Create without photos" at bounding box center [251, 270] width 18 height 18
checkbox input "true"
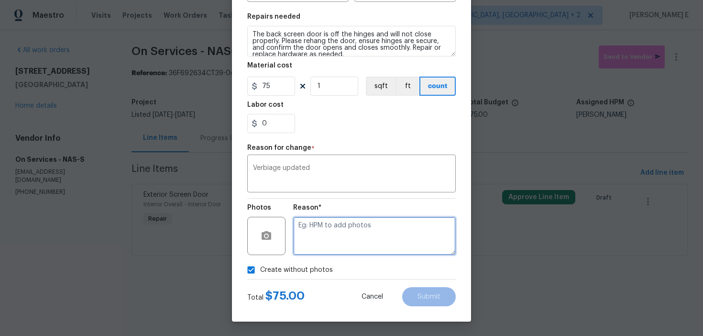
click at [347, 240] on textarea at bounding box center [374, 236] width 163 height 38
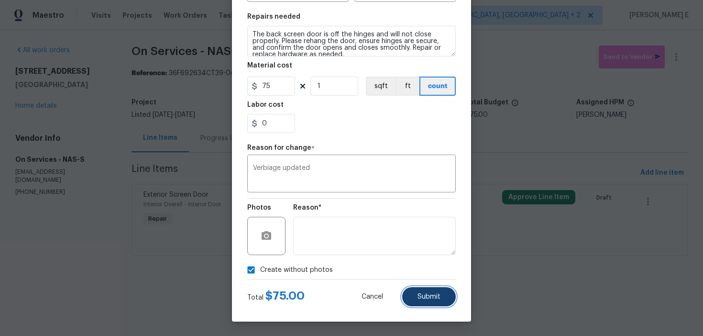
click at [443, 294] on button "Submit" at bounding box center [429, 296] width 54 height 19
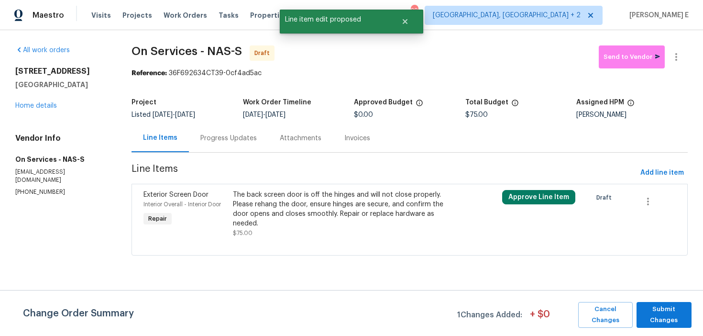
scroll to position [0, 0]
click at [675, 307] on span "Submit Changes" at bounding box center [663, 315] width 45 height 22
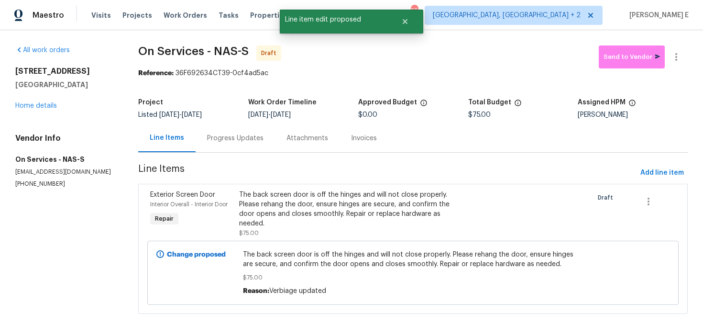
click at [228, 141] on div "Progress Updates" at bounding box center [235, 138] width 56 height 10
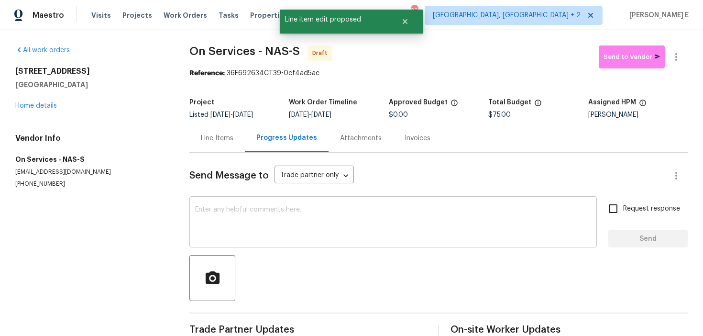
click at [363, 214] on textarea at bounding box center [393, 222] width 396 height 33
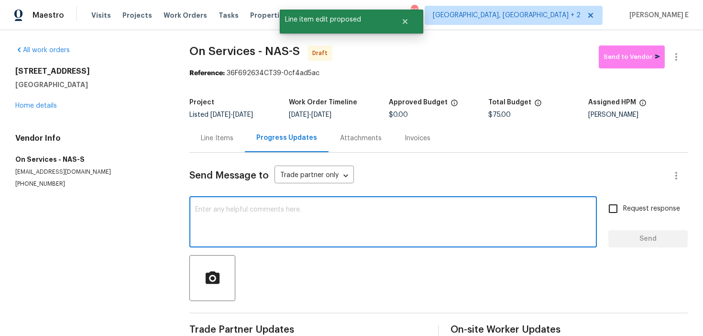
paste textarea "Hi this is Keerthana with Opendoor. I’m confirming you received the WO for the …"
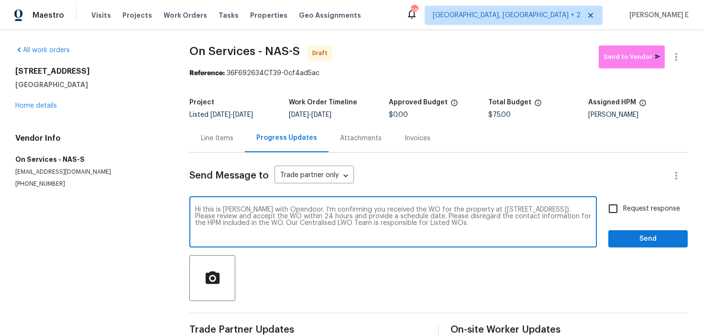
type textarea "Hi this is Keerthana with Opendoor. I’m confirming you received the WO for the …"
click at [634, 216] on label "Request response" at bounding box center [641, 208] width 77 height 20
click at [623, 216] on input "Request response" at bounding box center [613, 208] width 20 height 20
checkbox input "true"
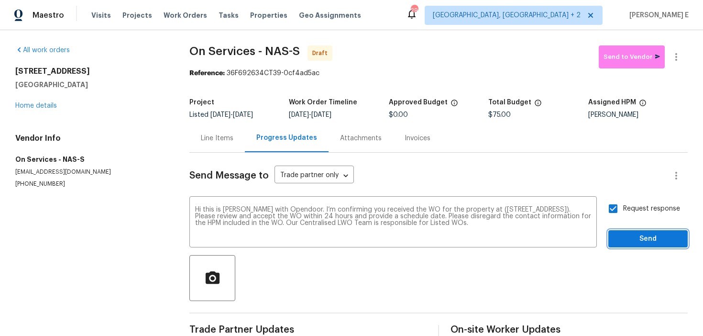
click at [632, 244] on span "Send" at bounding box center [648, 239] width 64 height 12
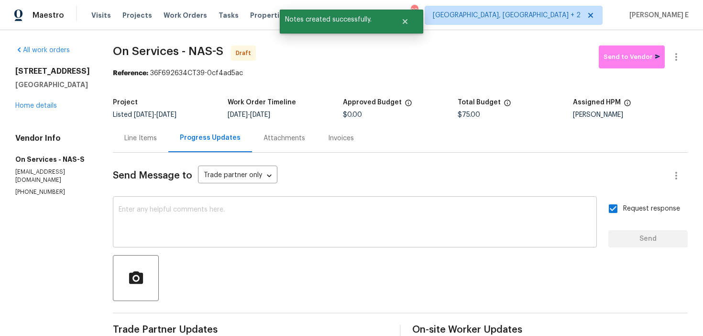
click at [288, 211] on textarea at bounding box center [355, 222] width 472 height 33
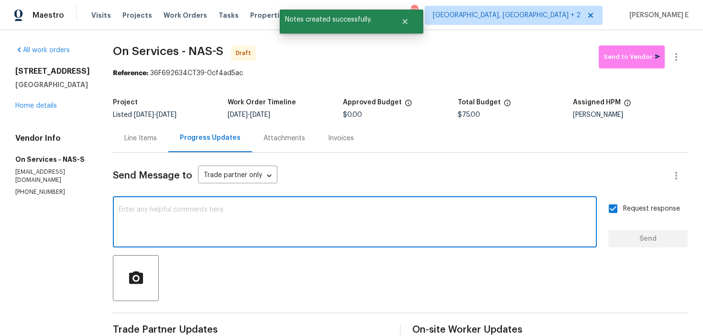
paste textarea "Attention All Work Orders must include before-photos (both close-up and wide-an…"
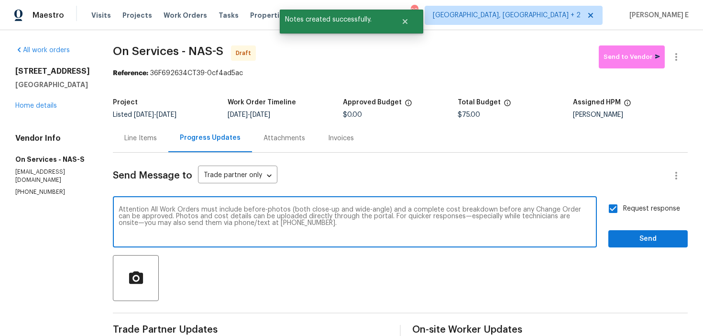
type textarea "Attention All Work Orders must include before-photos (both close-up and wide-an…"
click at [621, 240] on span "Send" at bounding box center [648, 239] width 64 height 12
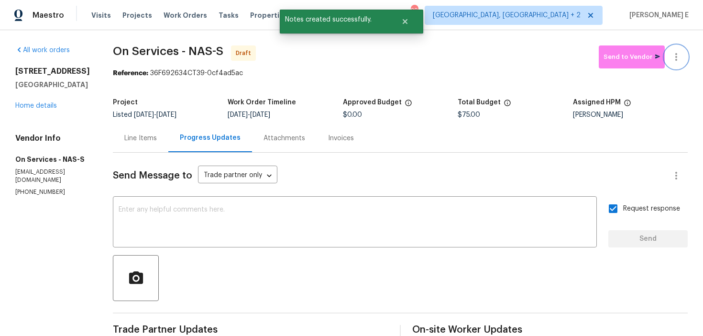
click at [678, 54] on icon "button" at bounding box center [675, 56] width 11 height 11
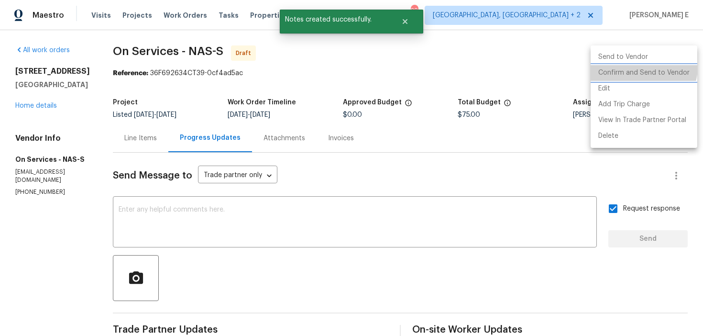
click at [638, 66] on li "Confirm and Send to Vendor" at bounding box center [643, 73] width 107 height 16
click at [364, 100] on div at bounding box center [351, 168] width 703 height 336
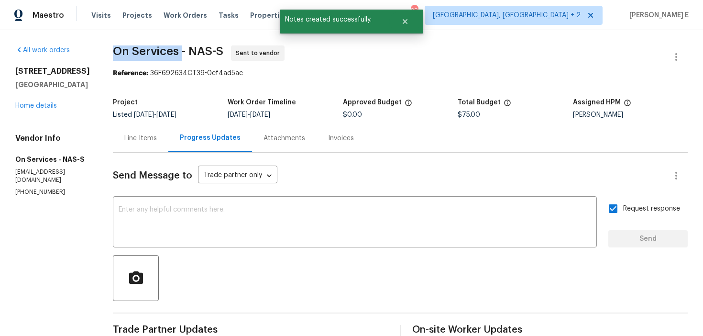
drag, startPoint x: 120, startPoint y: 54, endPoint x: 177, endPoint y: 53, distance: 56.9
click at [177, 53] on span "On Services - NAS-S" at bounding box center [168, 50] width 110 height 11
copy span "On Services"
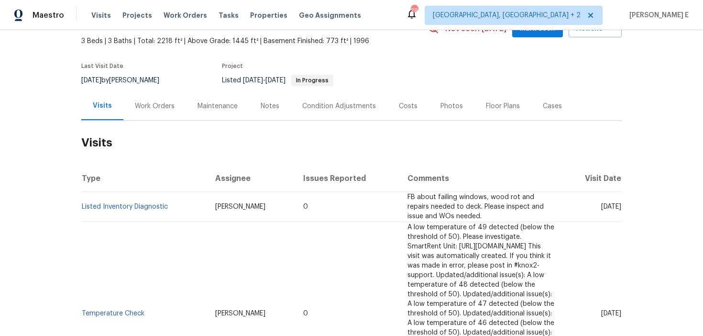
click at [151, 112] on div "Work Orders" at bounding box center [154, 106] width 63 height 28
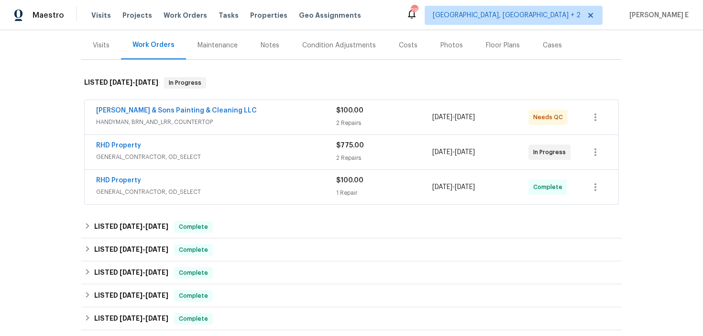
scroll to position [111, 0]
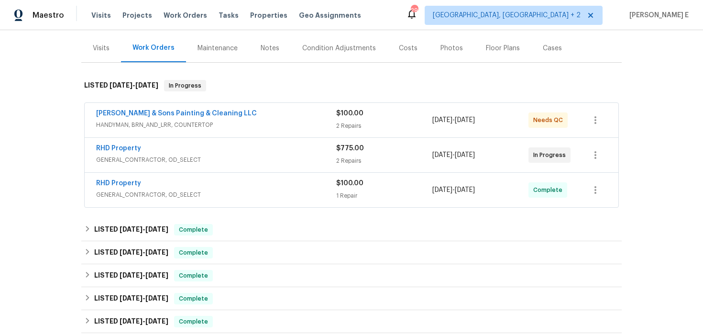
click at [269, 116] on div "[PERSON_NAME] & Sons Painting & Cleaning LLC" at bounding box center [216, 114] width 240 height 11
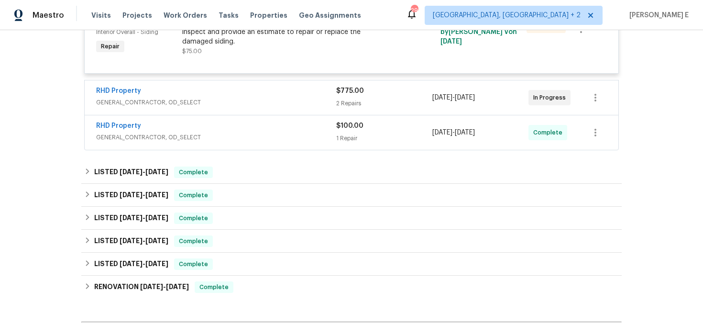
scroll to position [432, 0]
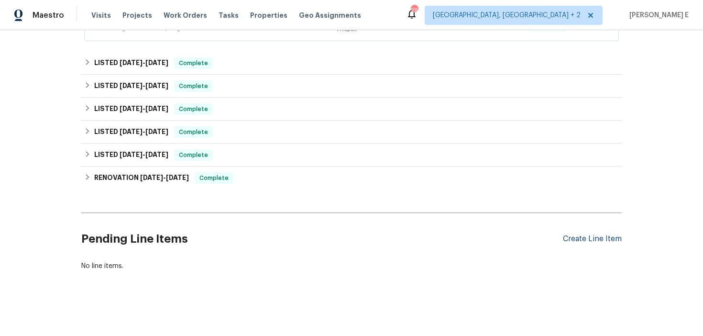
click at [574, 240] on div "Create Line Item" at bounding box center [592, 238] width 59 height 9
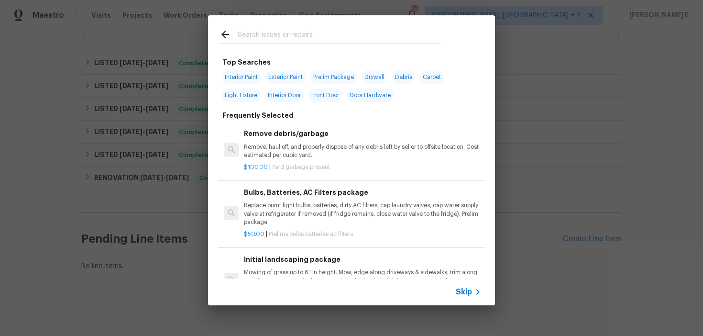
click at [474, 285] on div "Skip" at bounding box center [351, 291] width 287 height 27
click at [457, 292] on span "Skip" at bounding box center [464, 292] width 16 height 10
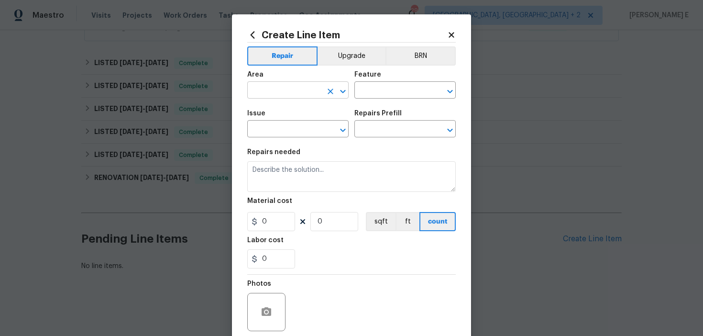
click at [296, 89] on input "text" at bounding box center [284, 91] width 75 height 15
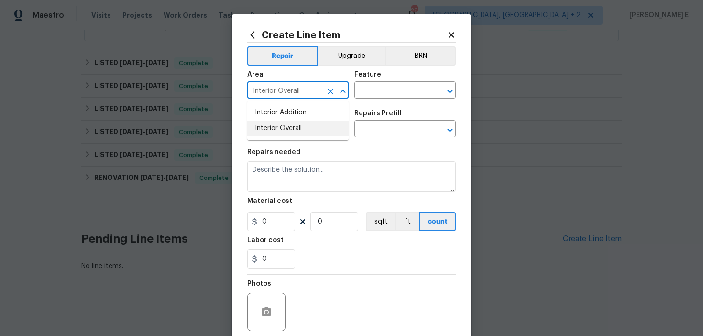
type input "Interior Overall"
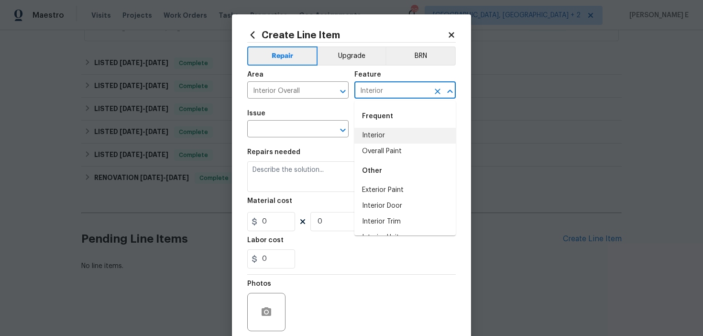
type input "Interior"
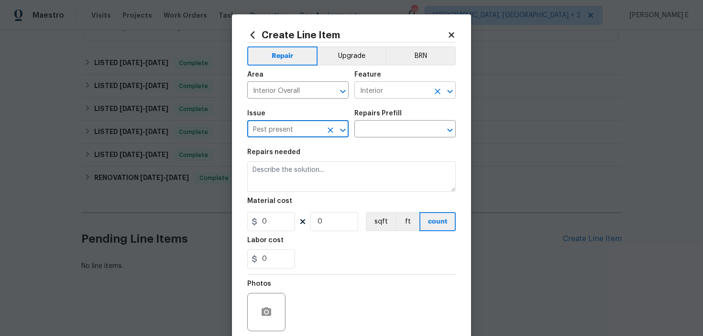
type input "Pest present"
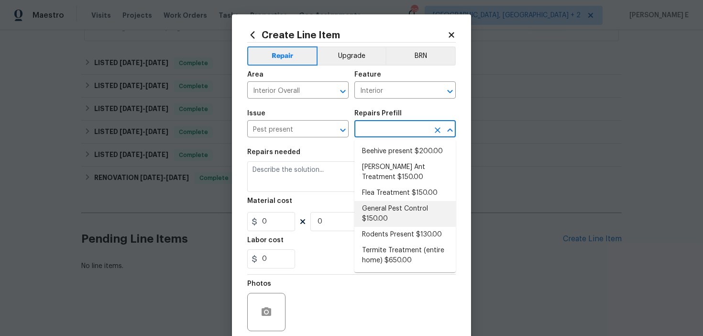
click at [374, 209] on li "General Pest Control $150.00" at bounding box center [404, 214] width 101 height 26
type input "Pests"
type input "General Pest Control $150.00"
type textarea "General pest treatment for active pest/insect infestation - non termite"
type input "150"
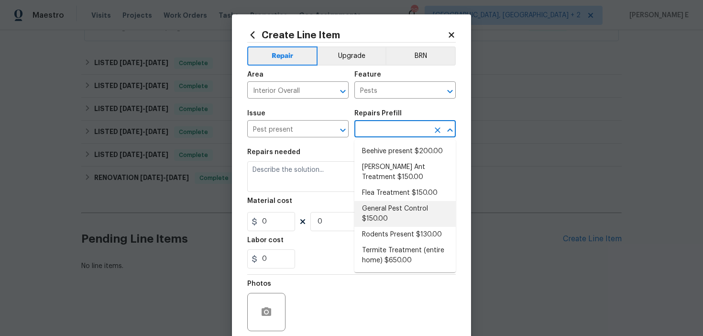
type input "1"
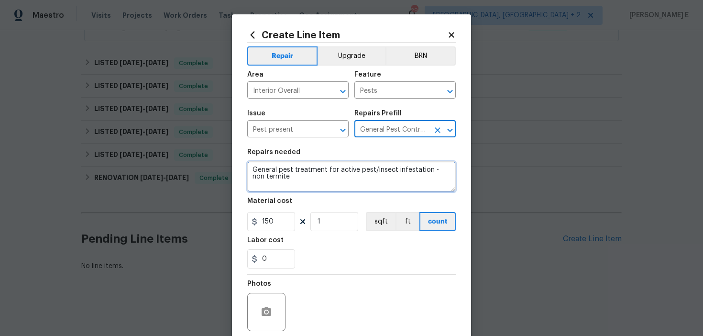
click at [304, 185] on textarea "General pest treatment for active pest/insect infestation - non termite" at bounding box center [351, 176] width 208 height 31
paste textarea "Rework: Feedback received that birds are present in the chimney and can be hear…"
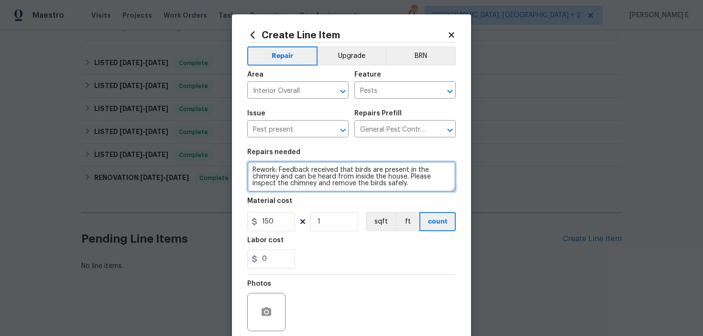
scroll to position [2, 0]
type textarea "Rework: Feedback received that birds are present in the chimney and can be hear…"
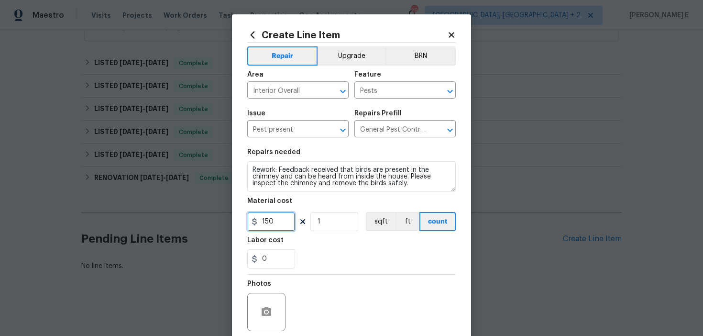
click at [265, 219] on input "150" at bounding box center [271, 221] width 48 height 19
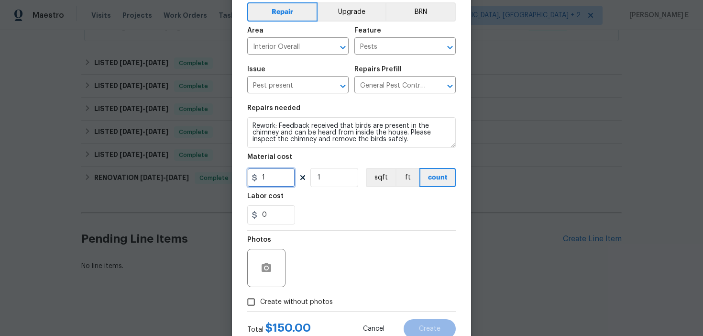
scroll to position [76, 0]
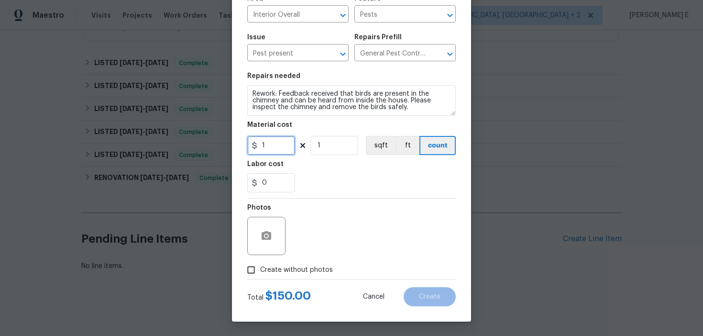
type input "1"
click at [262, 274] on span "Create without photos" at bounding box center [296, 270] width 73 height 10
click at [260, 274] on input "Create without photos" at bounding box center [251, 270] width 18 height 18
checkbox input "true"
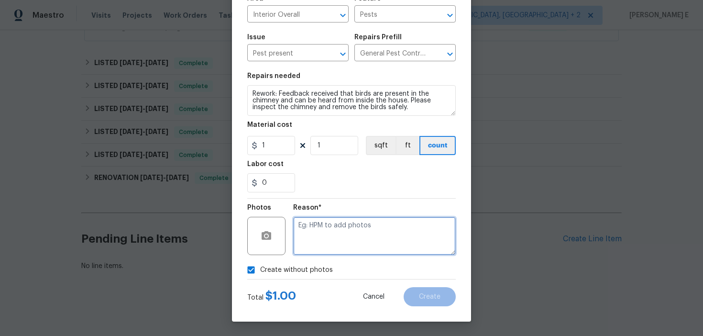
click at [336, 225] on textarea at bounding box center [374, 236] width 163 height 38
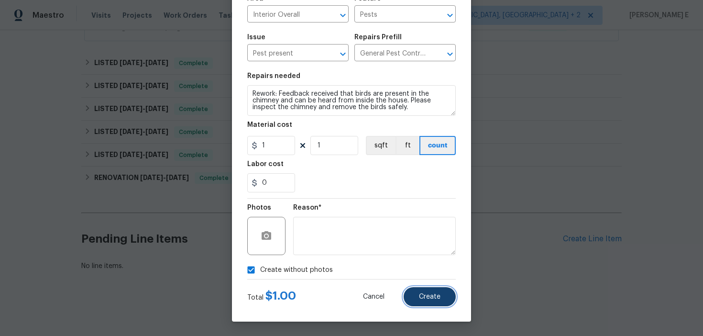
click at [426, 294] on span "Create" at bounding box center [430, 296] width 22 height 7
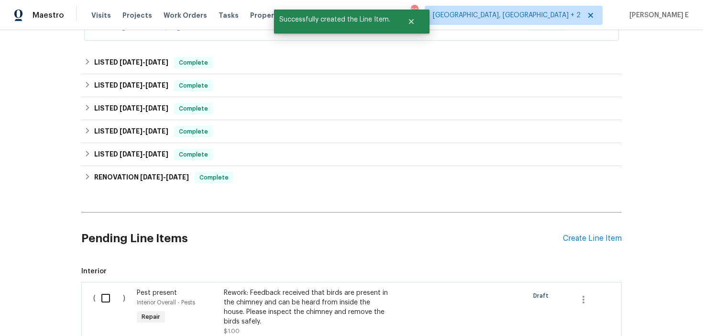
scroll to position [560, 0]
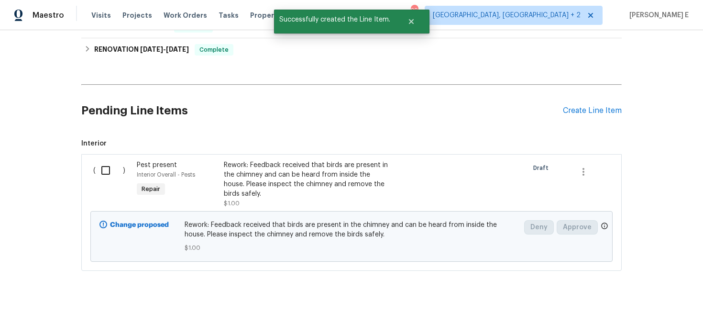
click at [105, 173] on input "checkbox" at bounding box center [109, 170] width 27 height 20
checkbox input "true"
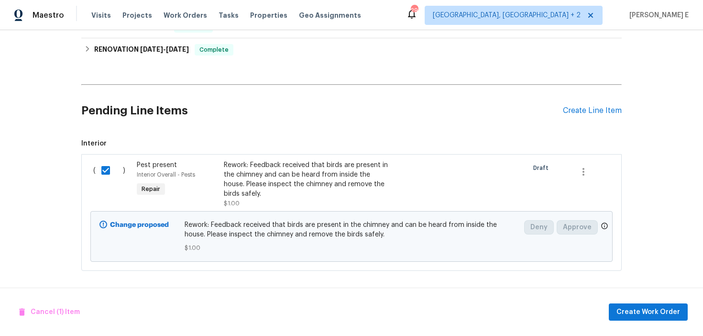
click at [657, 302] on div "Cancel (1) Item Create Work Order" at bounding box center [351, 311] width 703 height 49
click at [641, 309] on span "Create Work Order" at bounding box center [648, 312] width 64 height 12
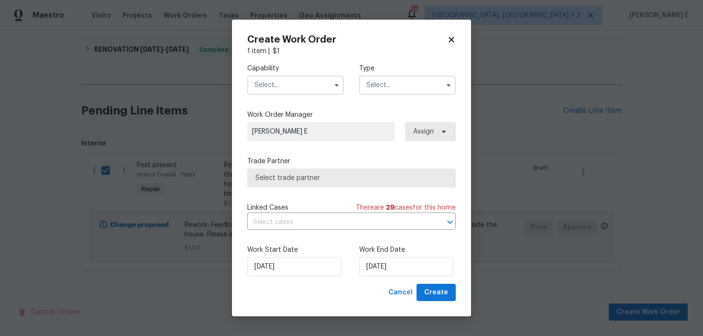
click at [268, 89] on input "text" at bounding box center [295, 85] width 97 height 19
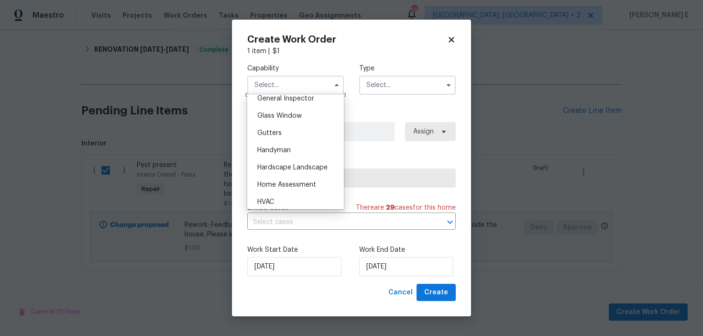
scroll to position [475, 0]
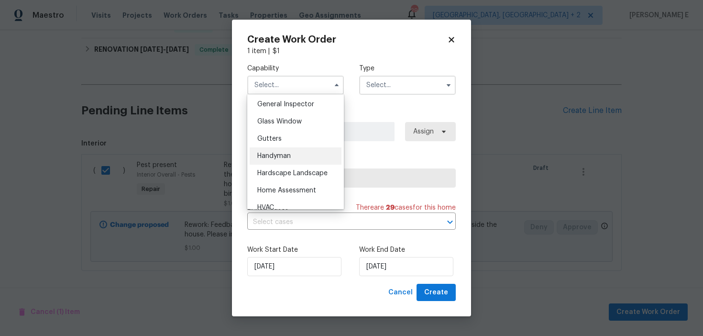
click at [303, 156] on div "Handyman" at bounding box center [296, 155] width 92 height 17
type input "Handyman"
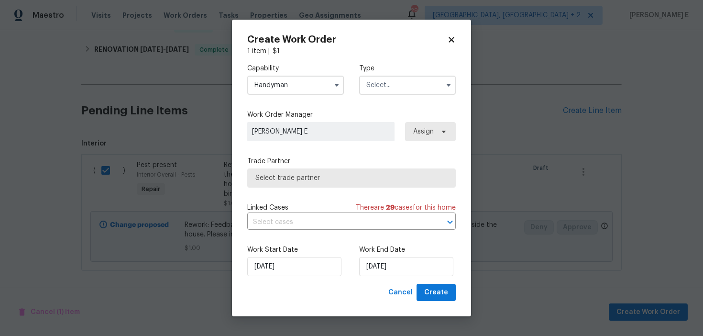
click at [393, 83] on input "text" at bounding box center [407, 85] width 97 height 19
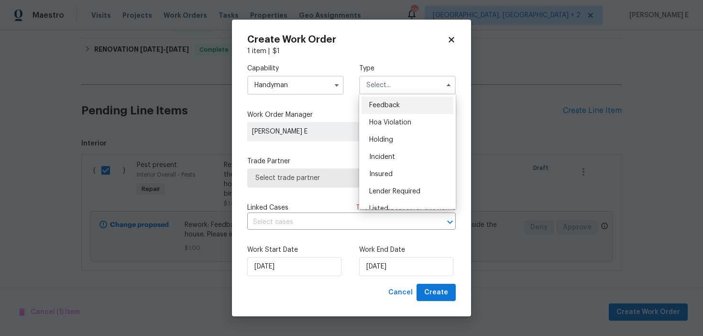
click at [376, 102] on span "Feedback" at bounding box center [384, 105] width 31 height 7
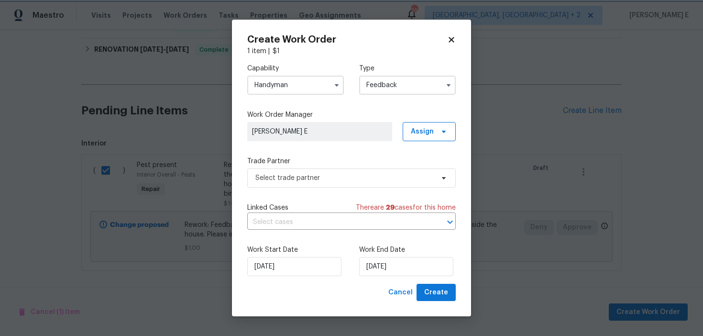
type input "Feedback"
click at [265, 178] on span "Select trade partner" at bounding box center [344, 178] width 178 height 10
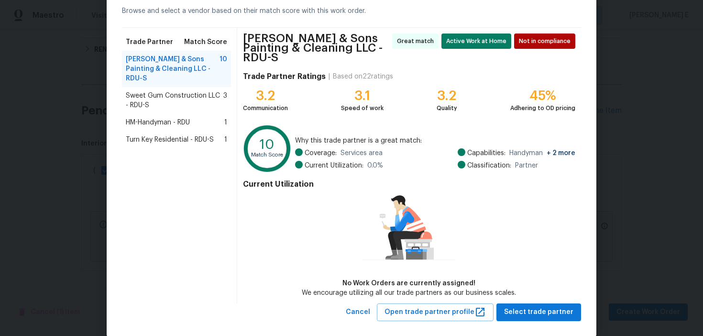
scroll to position [51, 0]
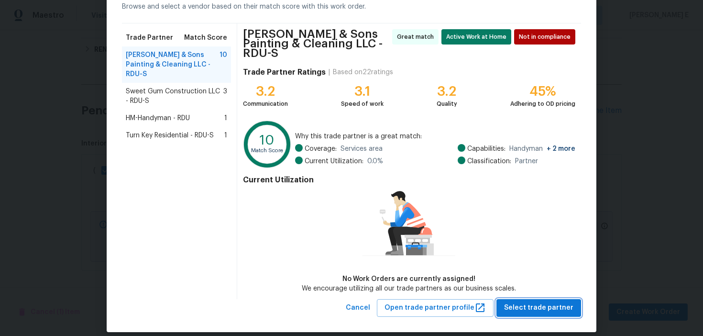
click at [514, 302] on span "Select trade partner" at bounding box center [538, 308] width 69 height 12
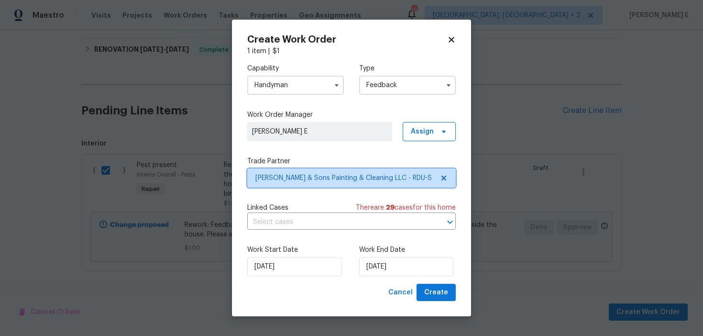
scroll to position [0, 0]
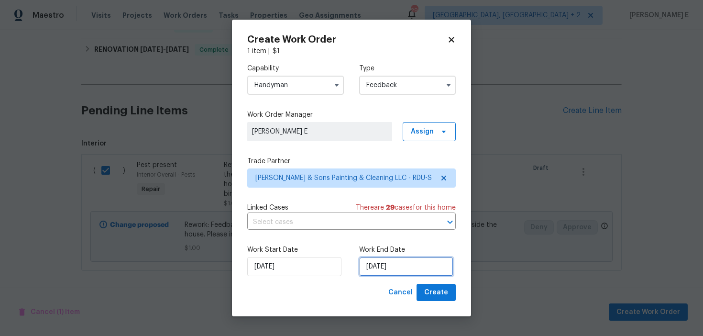
click at [400, 271] on input "05/09/2025" at bounding box center [406, 266] width 94 height 19
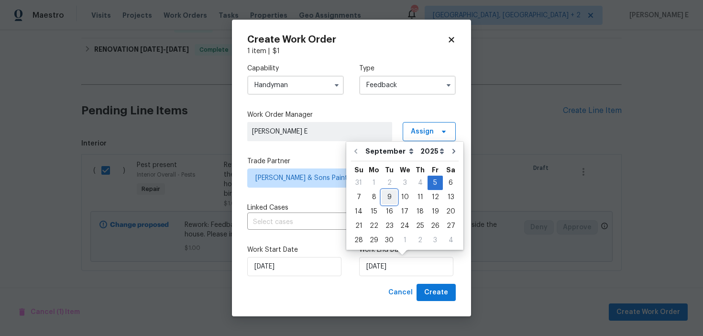
click at [384, 196] on div "9" at bounding box center [388, 196] width 15 height 13
type input "09/09/2025"
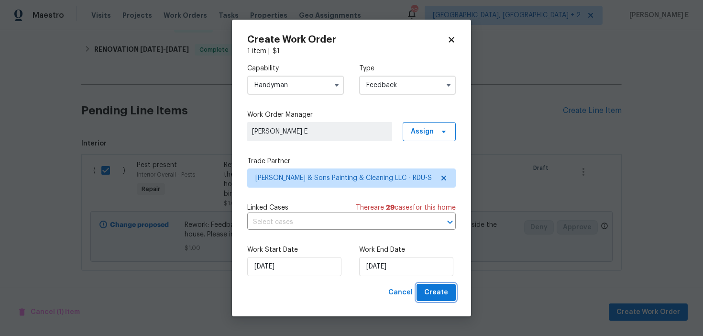
click at [430, 293] on span "Create" at bounding box center [436, 292] width 24 height 12
checkbox input "false"
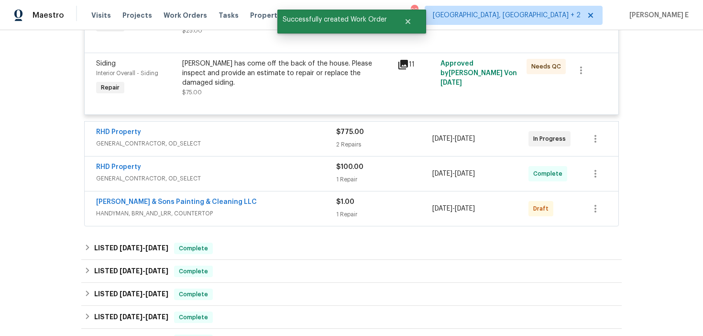
scroll to position [283, 0]
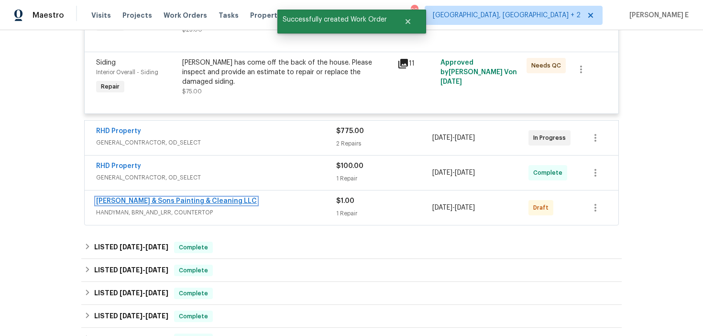
click at [155, 202] on link "Hodge & Sons Painting & Cleaning LLC" at bounding box center [176, 200] width 161 height 7
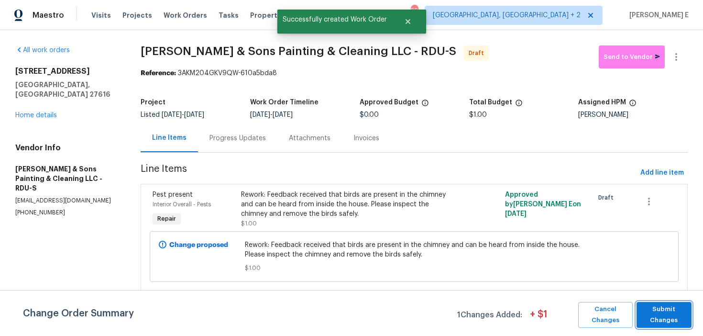
click at [640, 315] on button "Submit Changes" at bounding box center [663, 315] width 55 height 26
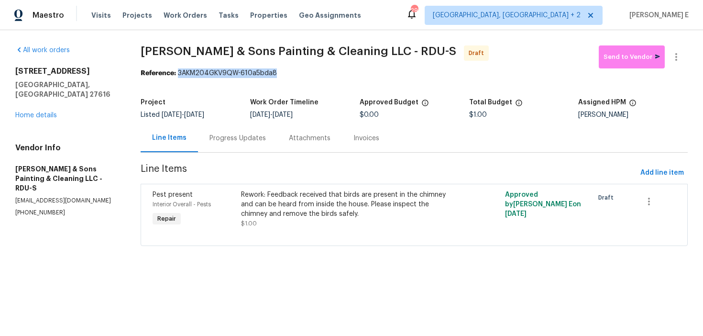
drag, startPoint x: 181, startPoint y: 74, endPoint x: 278, endPoint y: 75, distance: 97.0
click at [278, 75] on div "Reference: 3AKM204GKV9QW-610a5bda8" at bounding box center [414, 73] width 547 height 10
copy div "3AKM204GKV9QW-610a5bda8"
click at [240, 137] on div "Progress Updates" at bounding box center [237, 138] width 56 height 10
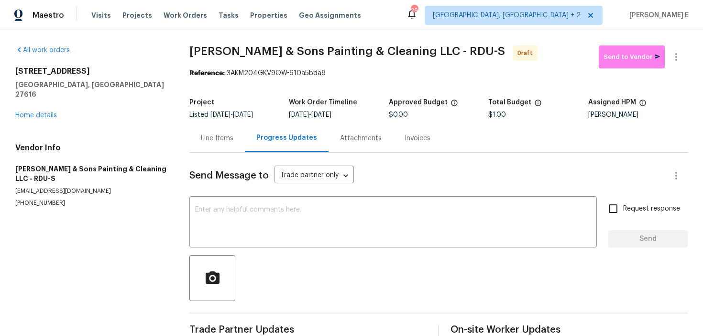
scroll to position [20, 0]
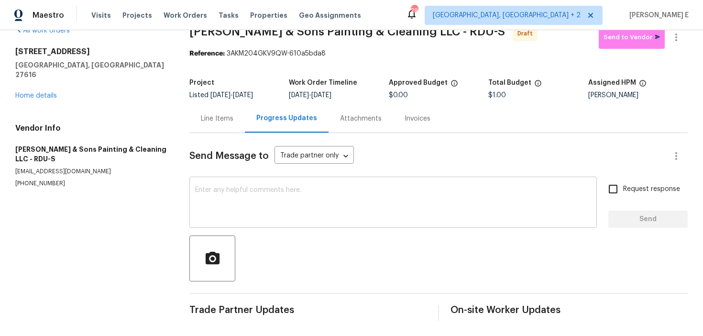
click at [384, 187] on textarea at bounding box center [393, 202] width 396 height 33
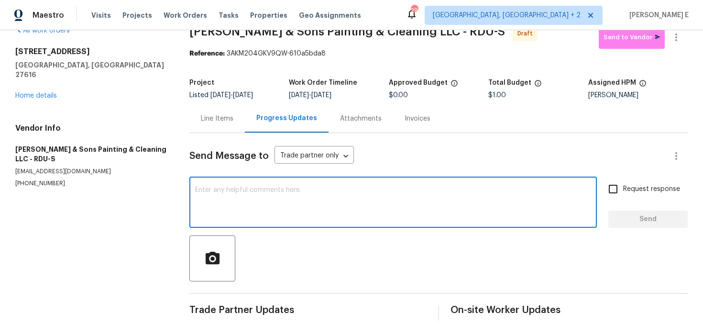
paste textarea "Hi this is Keerthana with Opendoor. I’m confirming you received the WO for the …"
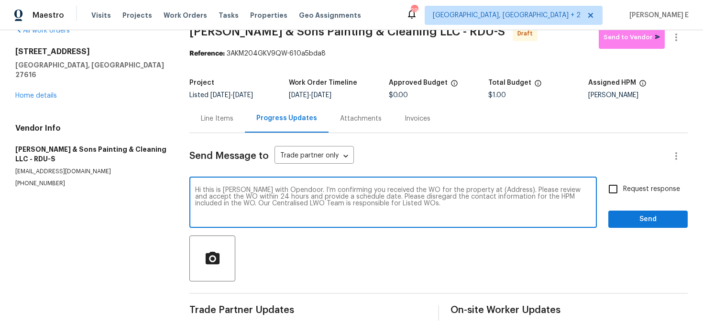
scroll to position [0, 0]
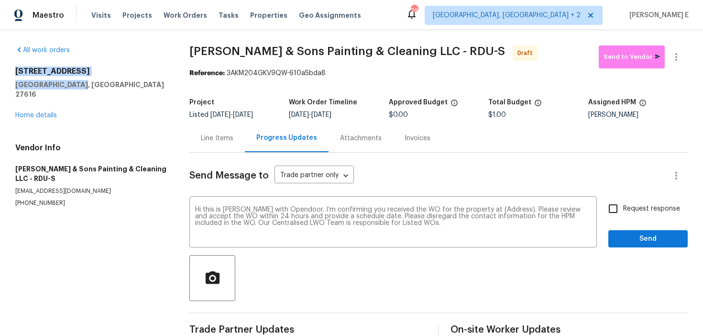
drag, startPoint x: 11, startPoint y: 69, endPoint x: 82, endPoint y: 85, distance: 72.9
click at [82, 85] on div "All work orders 3321 Beech Bluff Ln Raleigh, NC 27616 Home details Vendor Info …" at bounding box center [351, 192] width 703 height 325
copy div "3321 Beech Bluff Ln Raleigh, NC 27616"
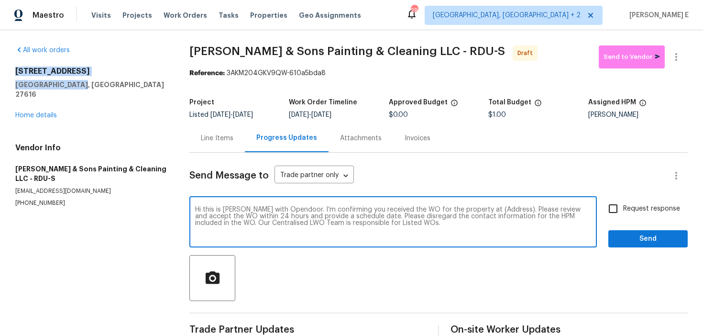
click at [500, 213] on textarea "Hi this is Keerthana with Opendoor. I’m confirming you received the WO for the …" at bounding box center [393, 222] width 396 height 33
click at [505, 209] on textarea "Hi this is Keerthana with Opendoor. I’m confirming you received the WO for the …" at bounding box center [393, 222] width 396 height 33
paste textarea "3321 Beech Bluff Ln Raleigh, NC 27616"
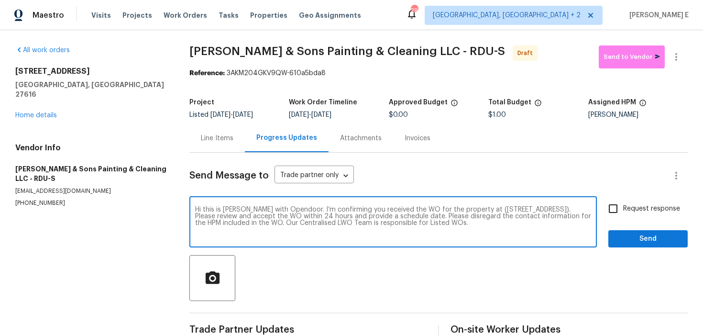
type textarea "Hi this is Keerthana with Opendoor. I’m confirming you received the WO for the …"
click at [660, 204] on span "Request response" at bounding box center [651, 209] width 57 height 10
click at [623, 204] on input "Request response" at bounding box center [613, 208] width 20 height 20
checkbox input "true"
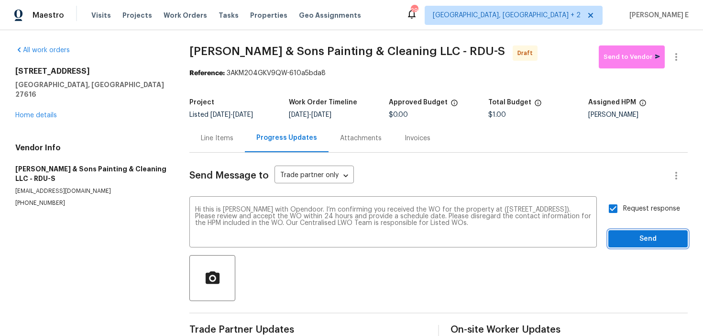
click at [640, 239] on span "Send" at bounding box center [648, 239] width 64 height 12
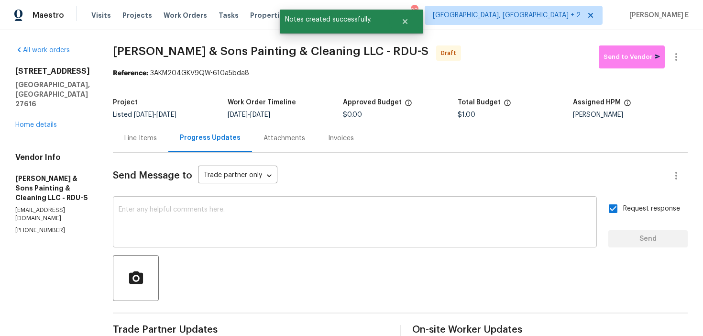
click at [420, 214] on textarea at bounding box center [355, 222] width 472 height 33
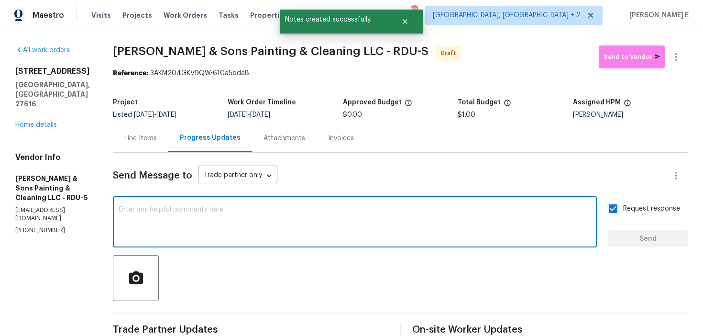
paste textarea "Attention All Work Orders must include before-photos (both close-up and wide-an…"
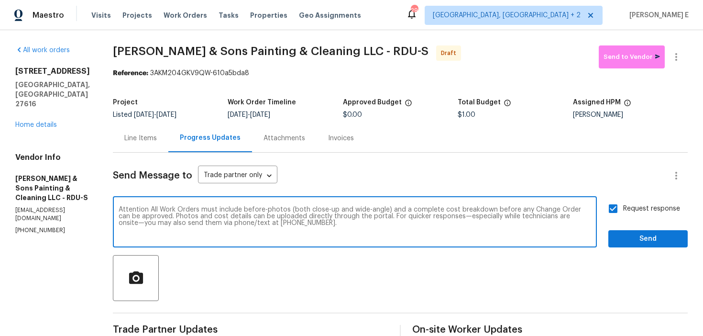
type textarea "Attention All Work Orders must include before-photos (both close-up and wide-an…"
click at [638, 240] on span "Send" at bounding box center [648, 239] width 64 height 12
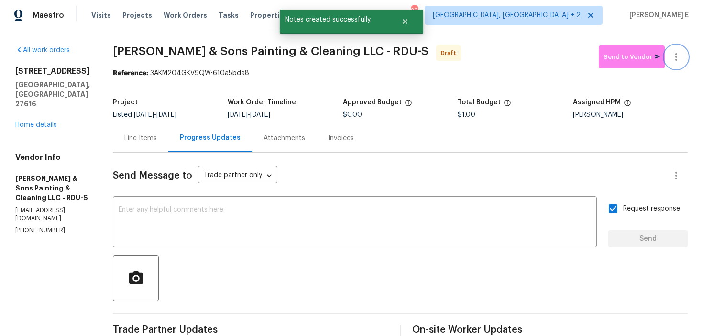
click at [678, 55] on icon "button" at bounding box center [675, 56] width 11 height 11
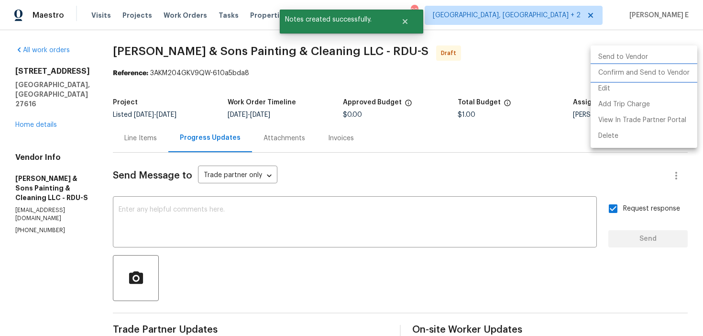
click at [625, 69] on li "Confirm and Send to Vendor" at bounding box center [643, 73] width 107 height 16
click at [396, 106] on div at bounding box center [351, 168] width 703 height 336
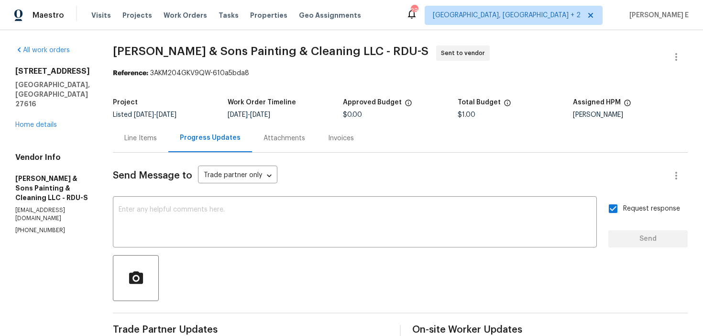
click at [147, 81] on section "Hodge & Sons Painting & Cleaning LLC - RDU-S Sent to vendor Reference: 3AKM204G…" at bounding box center [400, 263] width 575 height 436
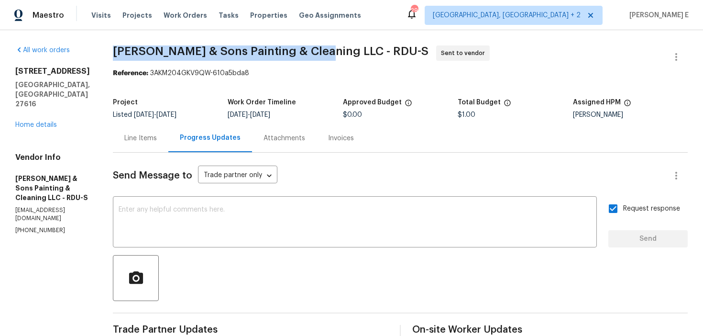
drag, startPoint x: 110, startPoint y: 51, endPoint x: 321, endPoint y: 49, distance: 210.3
click at [321, 49] on span "Hodge & Sons Painting & Cleaning LLC - RDU-S" at bounding box center [270, 50] width 315 height 11
copy span "Hodge & Sons Painting & Cleaning LLC"
click at [51, 121] on link "Home details" at bounding box center [36, 124] width 42 height 7
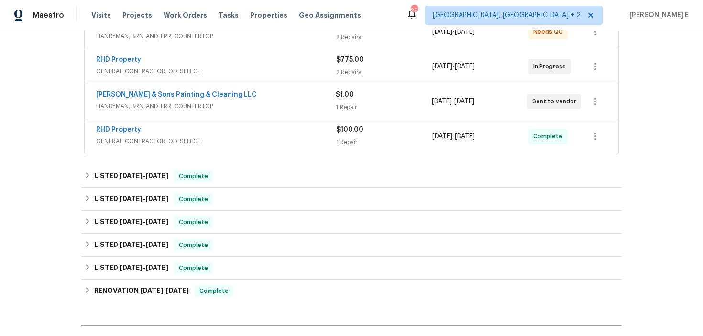
scroll to position [312, 0]
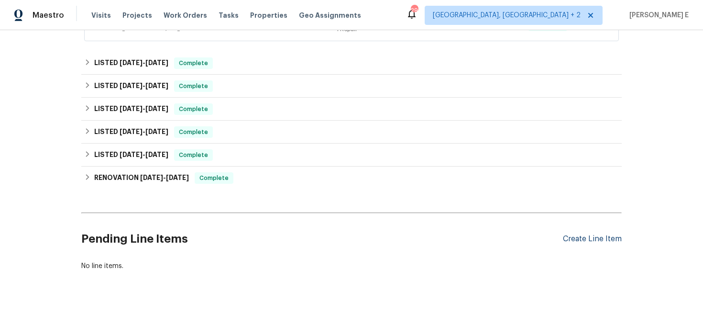
click at [575, 240] on div "Create Line Item" at bounding box center [592, 238] width 59 height 9
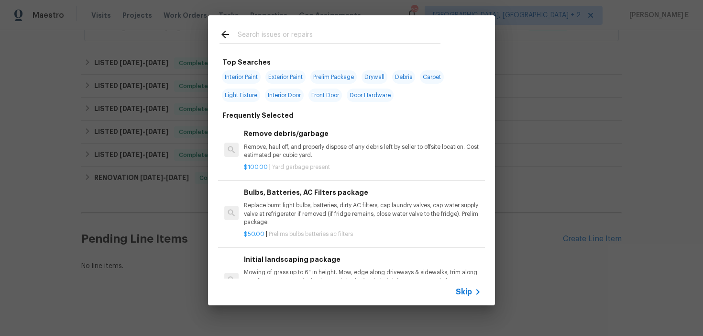
click at [466, 292] on span "Skip" at bounding box center [464, 292] width 16 height 10
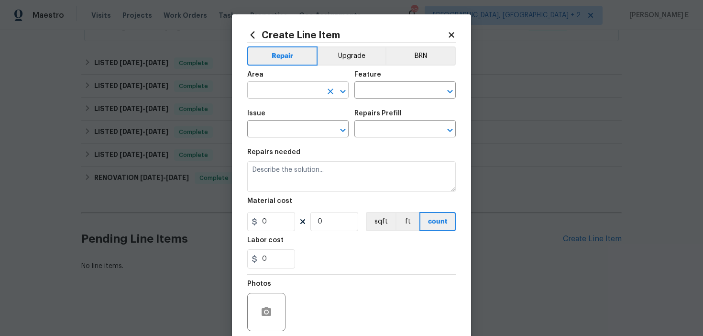
click at [266, 93] on input "text" at bounding box center [284, 91] width 75 height 15
type input "Interior Overall"
type input "m"
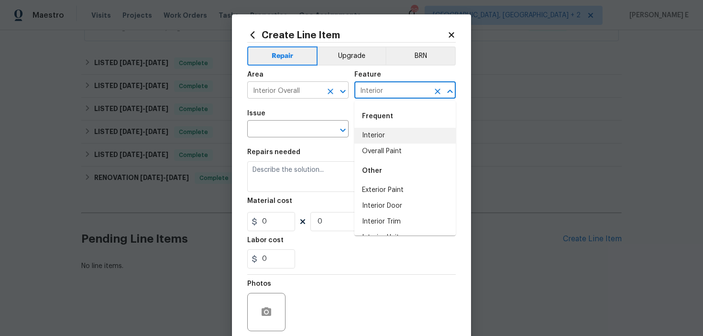
type input "Interior"
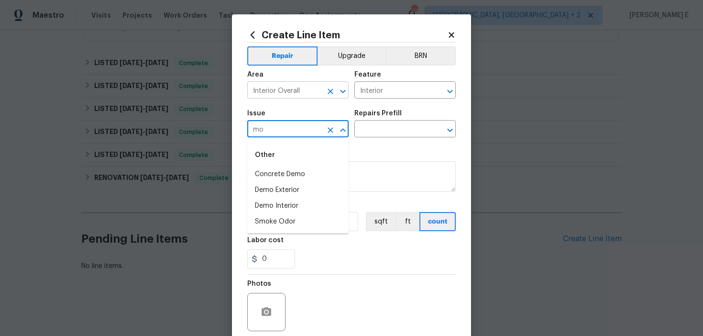
type input "m"
type input "c"
type input "w"
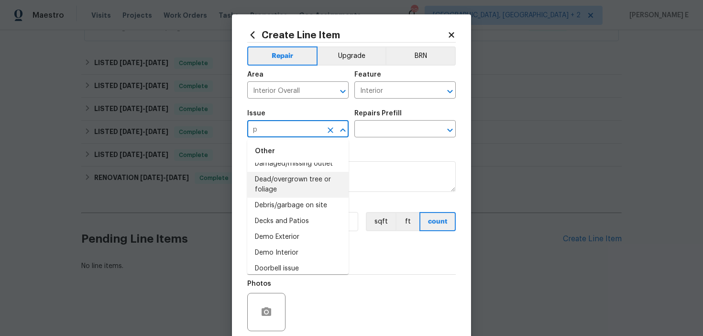
scroll to position [0, 0]
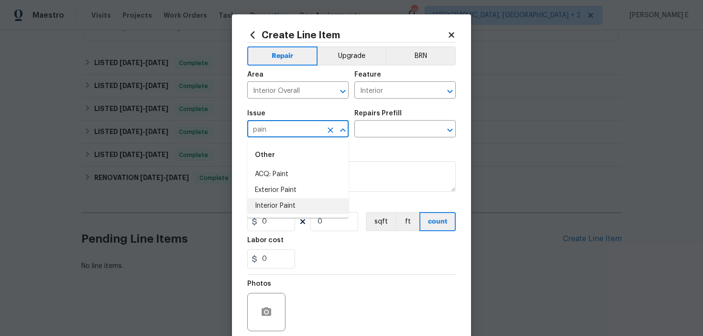
click at [285, 207] on li "Interior Paint" at bounding box center [297, 206] width 101 height 16
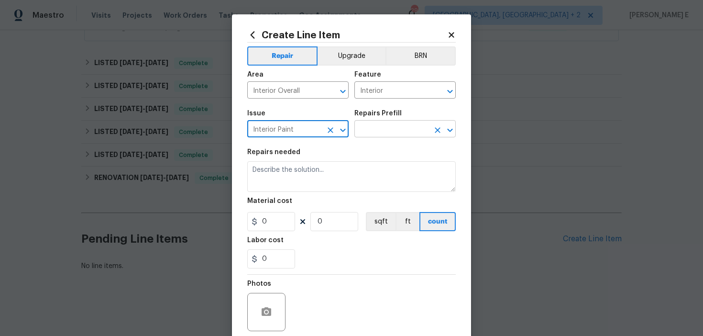
type input "Interior Paint"
click at [373, 134] on input "text" at bounding box center [391, 129] width 75 height 15
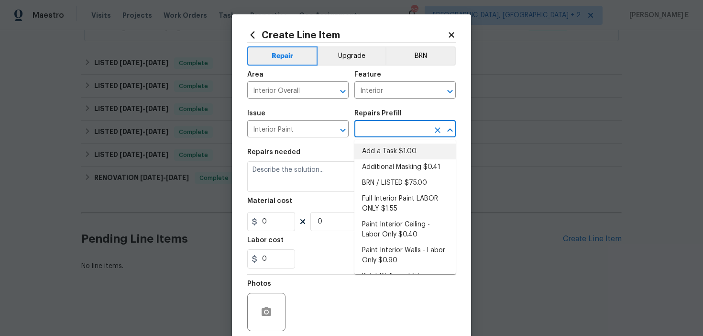
click at [371, 143] on li "Add a Task $1.00" at bounding box center [404, 151] width 101 height 16
type input "Overall Paint"
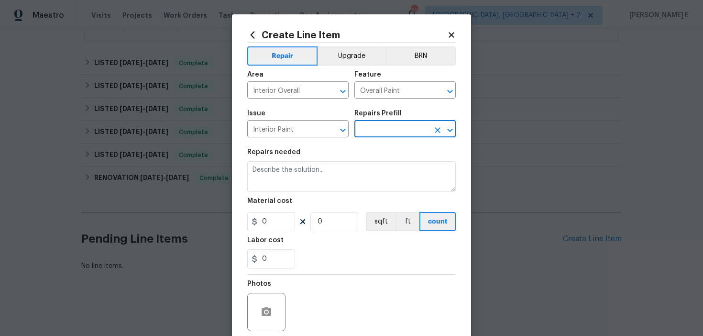
type input "Add a Task $1.00"
type textarea "HPM to detail"
type input "1"
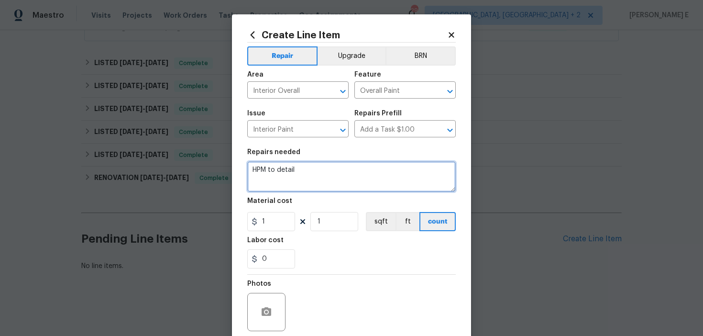
click at [336, 169] on textarea "HPM to detail" at bounding box center [351, 176] width 208 height 31
paste textarea "Feedback received that there appears to be mold on the ceiling in the downstair…"
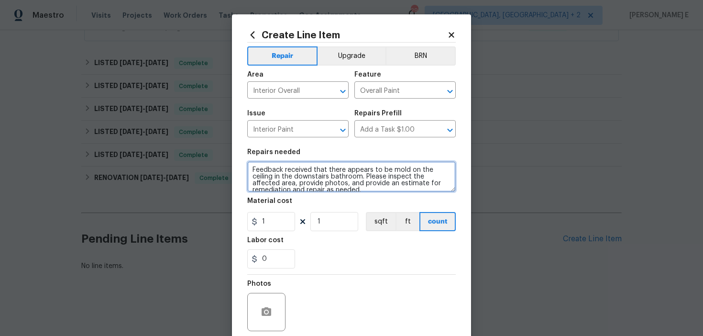
scroll to position [2, 0]
type textarea "Feedback received that there appears to be mold on the ceiling in the downstair…"
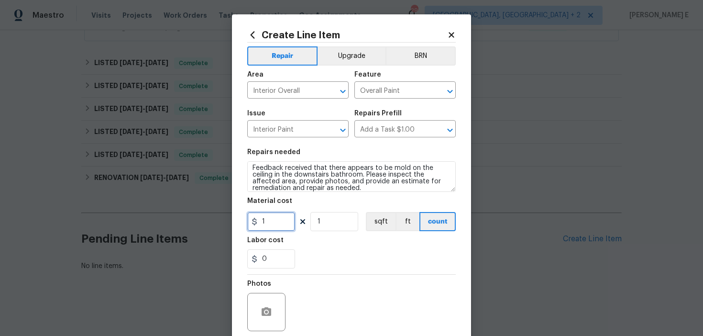
drag, startPoint x: 271, startPoint y: 220, endPoint x: 242, endPoint y: 220, distance: 28.2
click at [243, 220] on div "Create Line Item Repair Upgrade BRN Area Interior Overall ​ Feature Overall Pai…" at bounding box center [351, 205] width 239 height 383
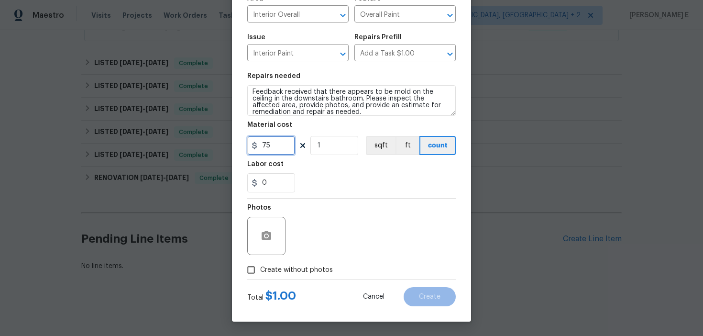
type input "75"
click at [285, 272] on span "Create without photos" at bounding box center [296, 270] width 73 height 10
click at [260, 272] on input "Create without photos" at bounding box center [251, 270] width 18 height 18
checkbox input "true"
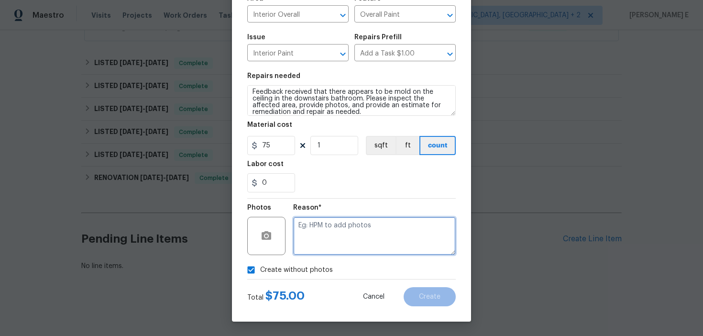
click at [335, 235] on textarea at bounding box center [374, 236] width 163 height 38
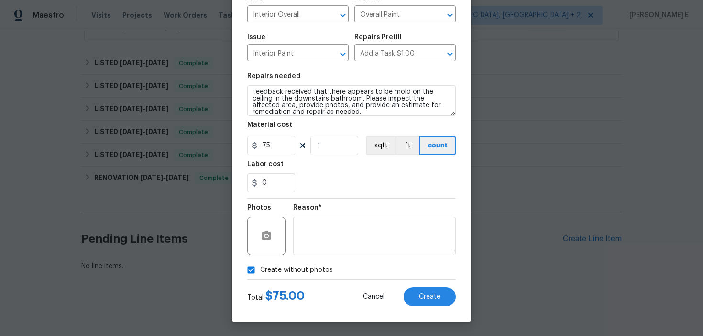
click at [416, 284] on div "Total $ 75.00 Cancel Create" at bounding box center [351, 292] width 208 height 27
click at [420, 297] on span "Create" at bounding box center [430, 296] width 22 height 7
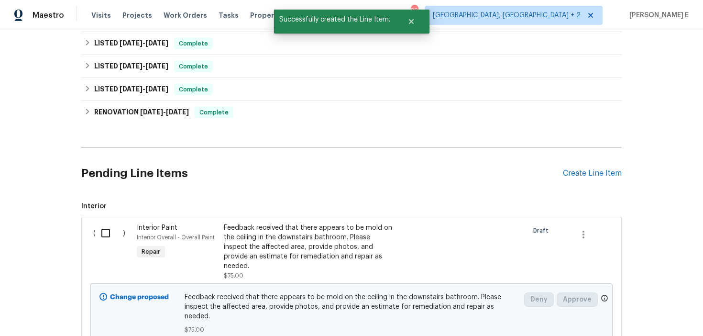
scroll to position [450, 0]
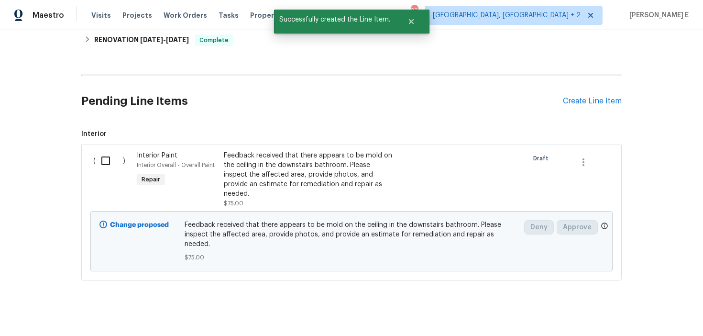
click at [113, 164] on input "checkbox" at bounding box center [109, 161] width 27 height 20
checkbox input "true"
click at [618, 315] on button "Create Work Order" at bounding box center [648, 312] width 79 height 18
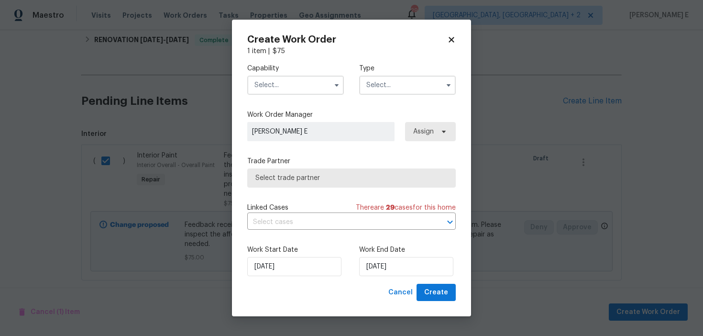
click at [321, 95] on div "Capability Type" at bounding box center [351, 79] width 208 height 46
click at [326, 86] on input "text" at bounding box center [295, 85] width 97 height 19
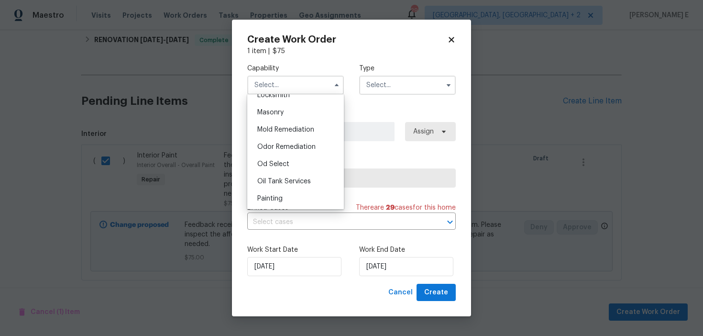
scroll to position [701, 0]
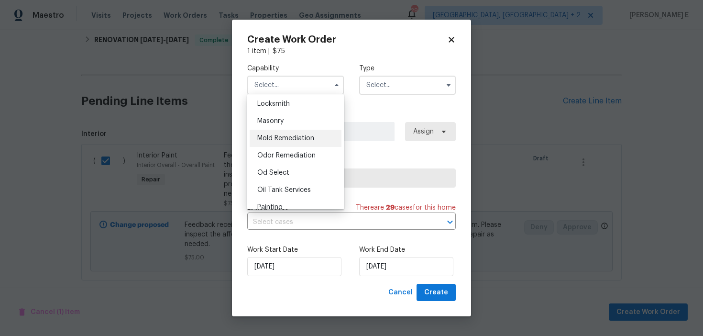
click at [312, 133] on div "Mold Remediation" at bounding box center [296, 138] width 92 height 17
type input "Mold Remediation"
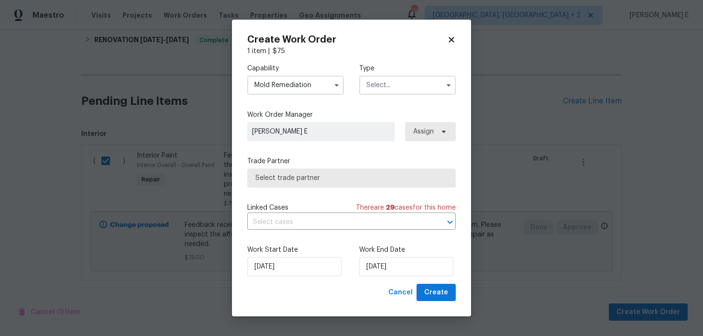
click at [382, 83] on input "text" at bounding box center [407, 85] width 97 height 19
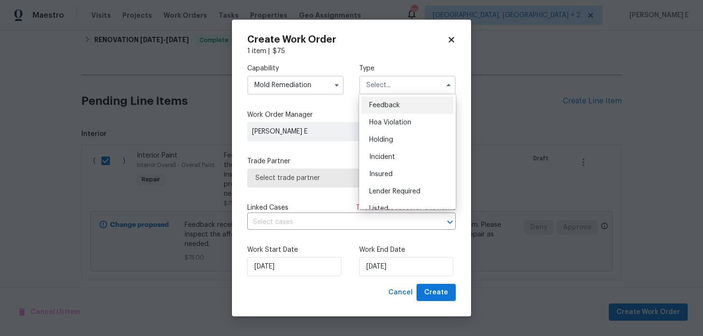
click at [379, 98] on div "Feedback" at bounding box center [407, 105] width 92 height 17
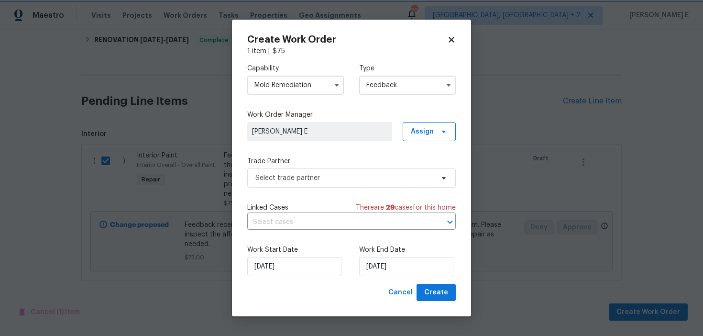
type input "Feedback"
click at [275, 191] on div "Capability Mold Remediation Type Feedback Work Order Manager Keerthana E Assign…" at bounding box center [351, 170] width 208 height 228
click at [289, 175] on span "Select trade partner" at bounding box center [344, 178] width 178 height 10
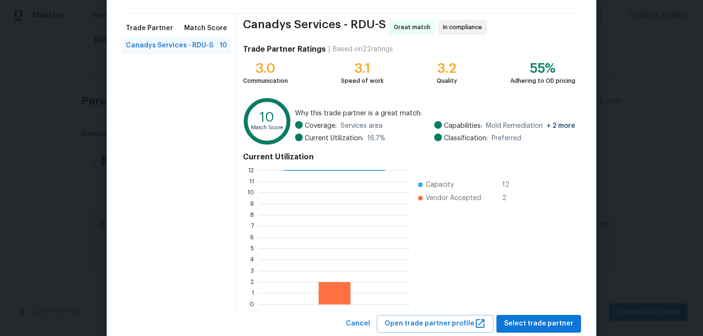
scroll to position [86, 0]
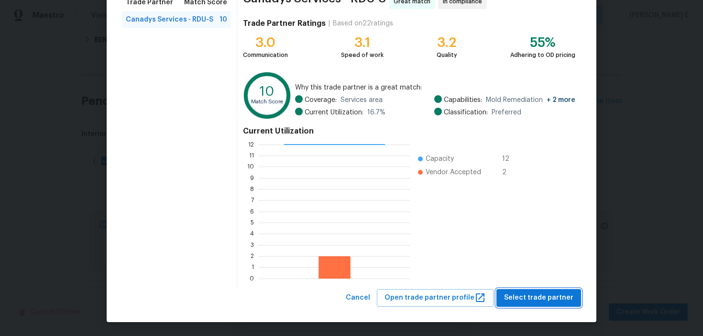
click at [522, 293] on span "Select trade partner" at bounding box center [538, 298] width 69 height 12
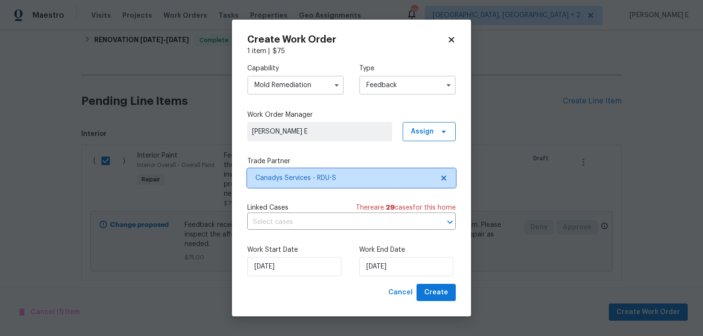
scroll to position [0, 0]
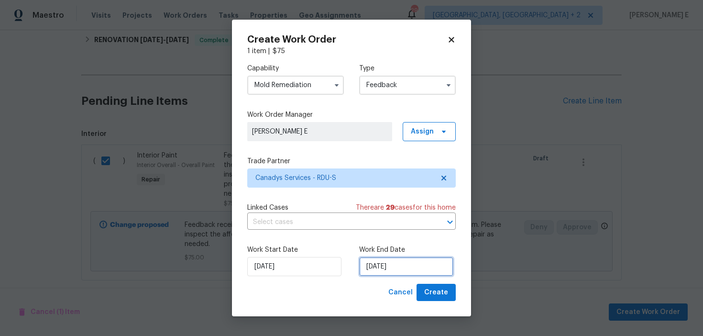
click at [407, 272] on input "05/09/2025" at bounding box center [406, 266] width 94 height 19
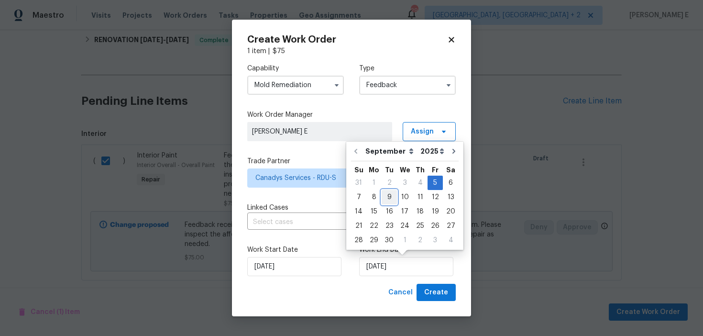
click at [385, 198] on div "9" at bounding box center [388, 196] width 15 height 13
type input "09/09/2025"
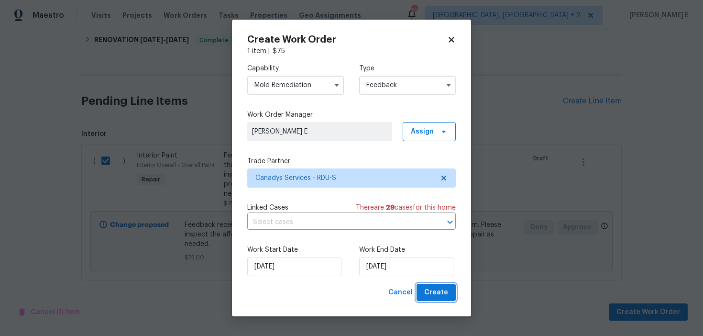
click at [425, 289] on button "Create" at bounding box center [435, 292] width 39 height 18
checkbox input "false"
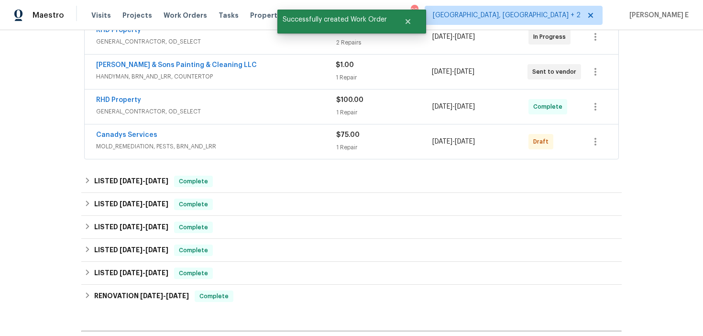
scroll to position [189, 0]
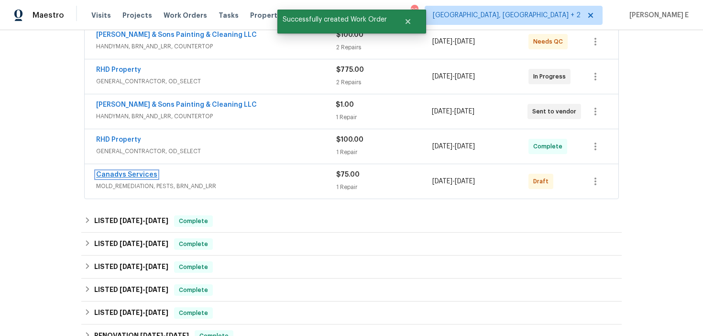
click at [126, 175] on link "Canadys Services" at bounding box center [126, 174] width 61 height 7
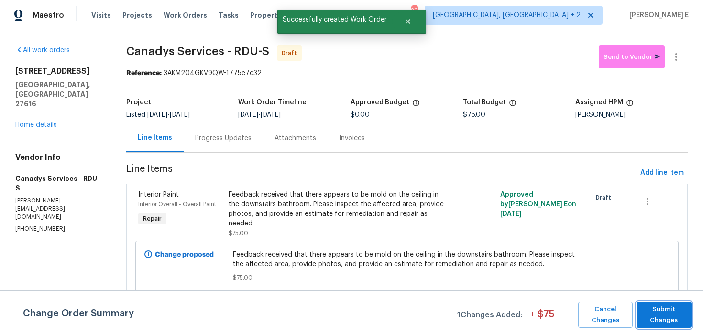
click at [656, 313] on span "Submit Changes" at bounding box center [663, 315] width 45 height 22
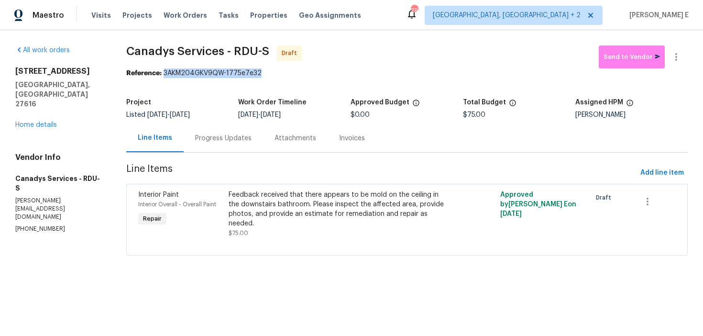
drag, startPoint x: 166, startPoint y: 74, endPoint x: 268, endPoint y: 74, distance: 101.3
click at [268, 74] on div "Reference: 3AKM204GKV9QW-1775e7e32" at bounding box center [406, 73] width 561 height 10
copy div "3AKM204GKV9QW-1775e7e32"
click at [225, 146] on div "Progress Updates" at bounding box center [223, 138] width 79 height 28
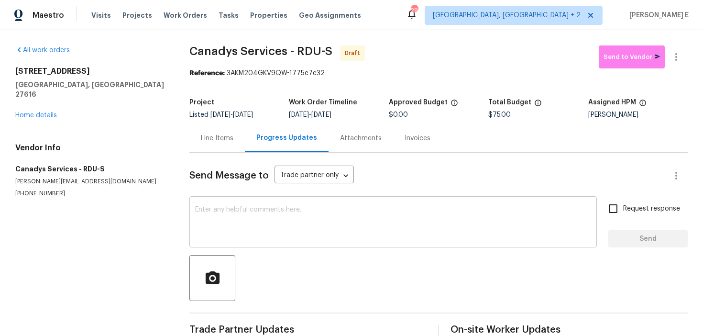
click at [201, 210] on textarea at bounding box center [393, 222] width 396 height 33
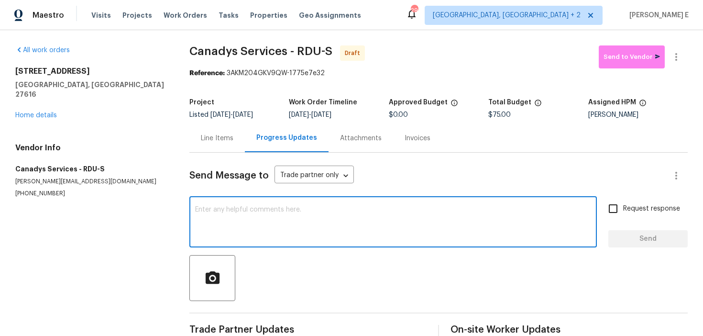
paste textarea "Hi this is Keerthana with Opendoor. I’m confirming you received the WO for the …"
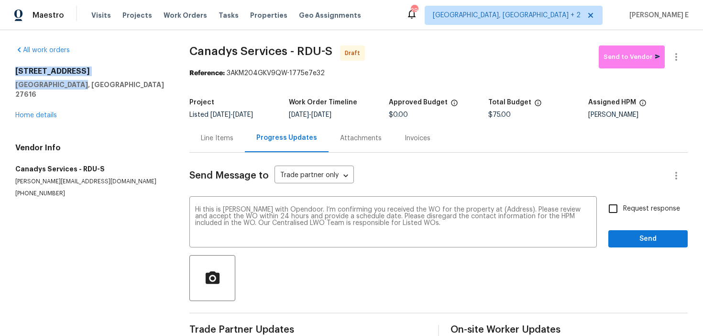
drag, startPoint x: 15, startPoint y: 68, endPoint x: 94, endPoint y: 84, distance: 80.9
click at [94, 84] on div "All work orders 3321 Beech Bluff Ln Raleigh, NC 27616 Home details Vendor Info …" at bounding box center [351, 192] width 703 height 325
copy div "3321 Beech Bluff Ln Raleigh, NC 27616"
click at [493, 211] on textarea "Hi this is Keerthana with Opendoor. I’m confirming you received the WO for the …" at bounding box center [393, 222] width 396 height 33
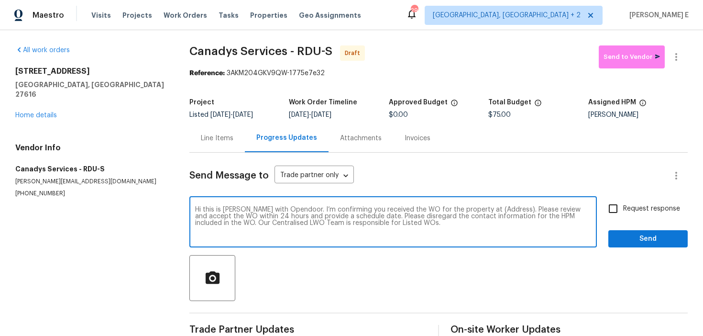
paste textarea "3321 Beech Bluff Ln Raleigh, NC 27616"
type textarea "Hi this is Keerthana with Opendoor. I’m confirming you received the WO for the …"
click at [631, 206] on span "Request response" at bounding box center [651, 209] width 57 height 10
click at [623, 206] on input "Request response" at bounding box center [613, 208] width 20 height 20
checkbox input "true"
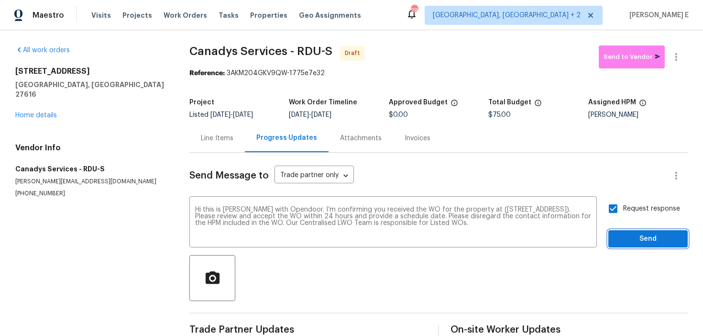
click at [623, 241] on span "Send" at bounding box center [648, 239] width 64 height 12
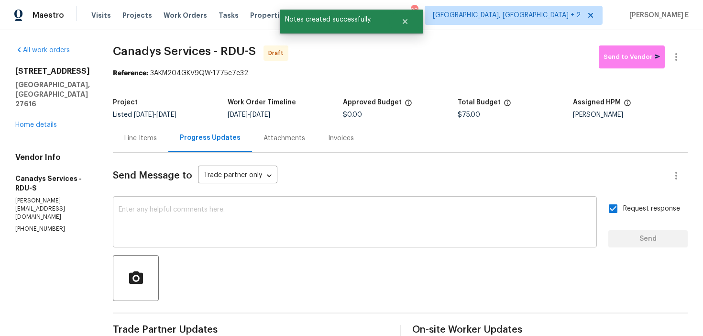
click at [321, 200] on div "x ​" at bounding box center [355, 222] width 484 height 49
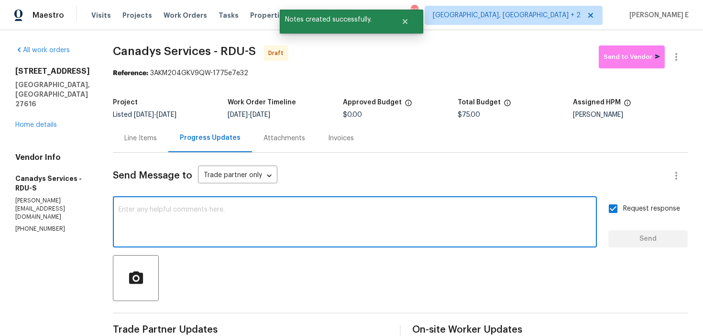
paste textarea "Attention All Work Orders must include before-photos (both close-up and wide-an…"
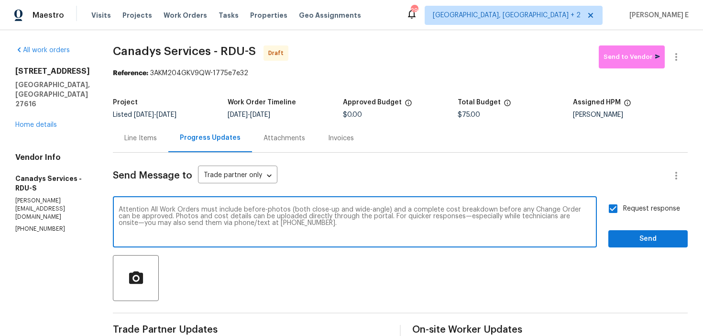
type textarea "Attention All Work Orders must include before-photos (both close-up and wide-an…"
click at [660, 246] on button "Send" at bounding box center [647, 239] width 79 height 18
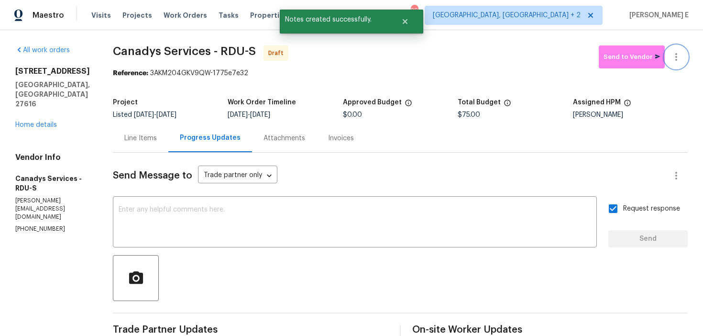
click at [675, 63] on button "button" at bounding box center [675, 56] width 23 height 23
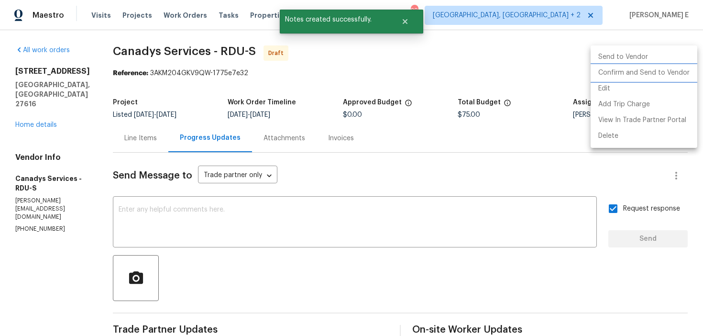
click at [610, 72] on li "Confirm and Send to Vendor" at bounding box center [643, 73] width 107 height 16
click at [331, 95] on div at bounding box center [351, 168] width 703 height 336
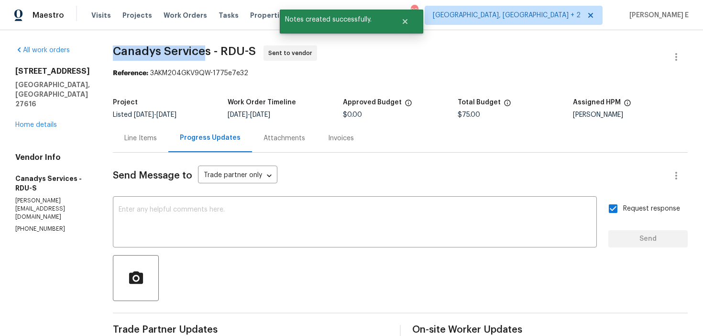
drag, startPoint x: 125, startPoint y: 55, endPoint x: 218, endPoint y: 52, distance: 93.3
click at [218, 52] on span "Canadys Services - RDU-S" at bounding box center [184, 50] width 143 height 11
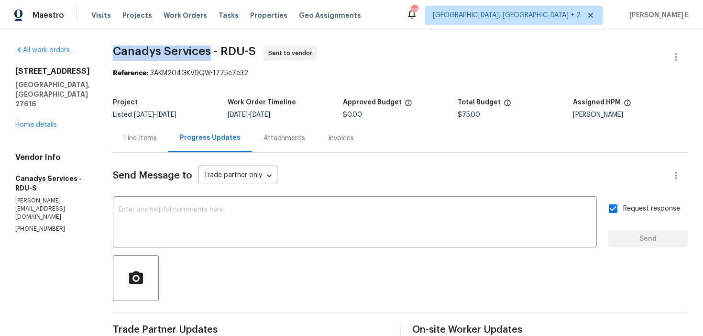
copy span "Canadys Services"
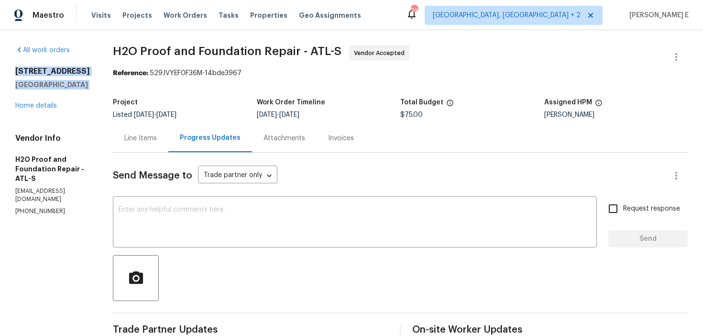
drag, startPoint x: 12, startPoint y: 69, endPoint x: 54, endPoint y: 112, distance: 60.2
click at [54, 112] on div "All work orders [STREET_ADDRESS] Home details Vendor Info H2O Proof and Foundat…" at bounding box center [351, 328] width 703 height 597
copy div "[STREET_ADDRESS][PERSON_NAME]"
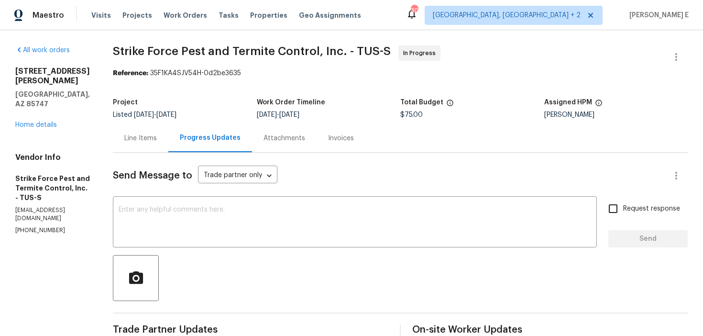
click at [154, 148] on div "Line Items" at bounding box center [140, 138] width 55 height 28
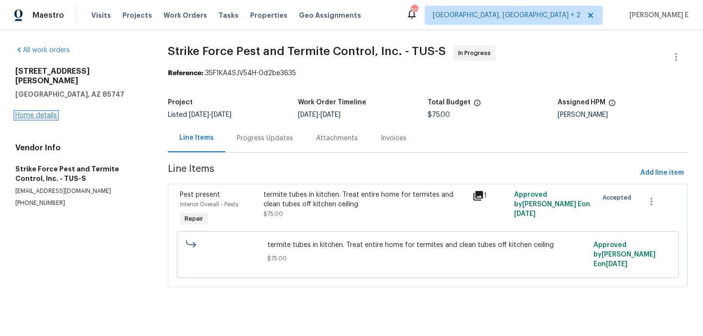
click at [50, 112] on link "Home details" at bounding box center [36, 115] width 42 height 7
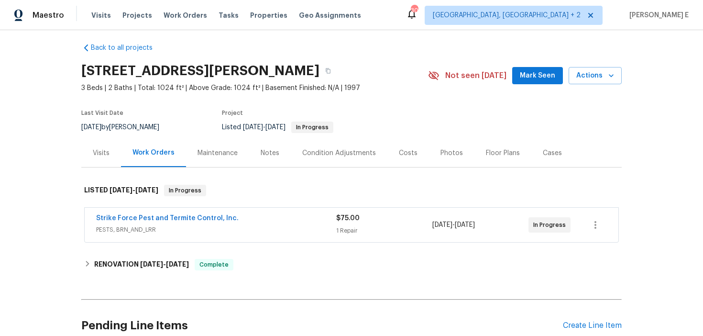
scroll to position [8, 0]
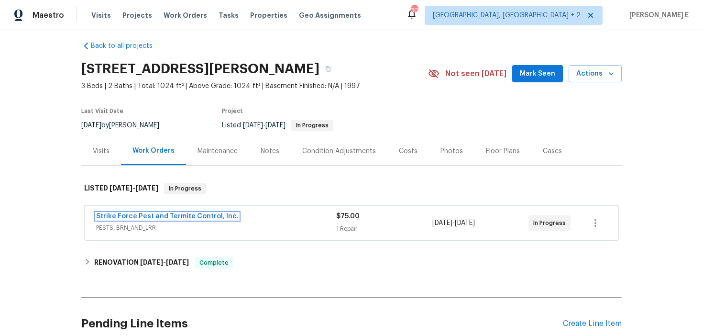
click at [170, 216] on link "Strike Force Pest and Termite Control, Inc." at bounding box center [167, 216] width 142 height 7
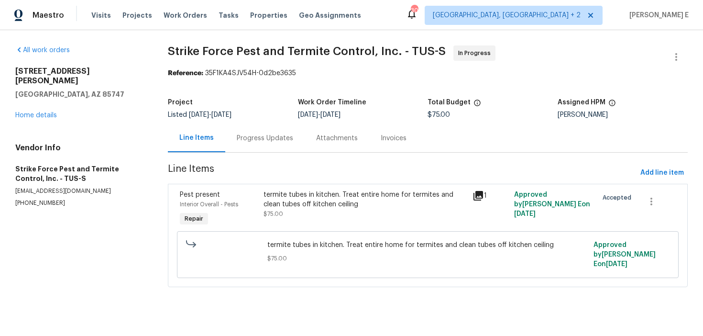
click at [256, 137] on div "Progress Updates" at bounding box center [265, 138] width 56 height 10
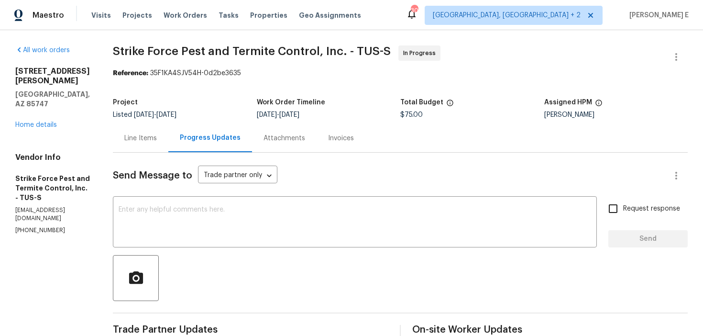
click at [149, 130] on div "Line Items" at bounding box center [140, 138] width 55 height 28
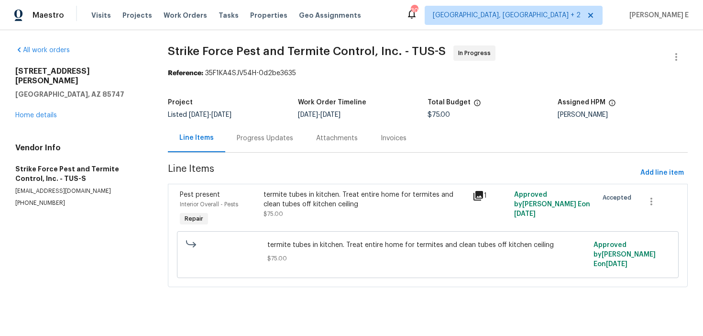
click at [283, 206] on div "termite tubes in kitchen. Treat entire home for termites and clean tubes off ki…" at bounding box center [364, 199] width 203 height 19
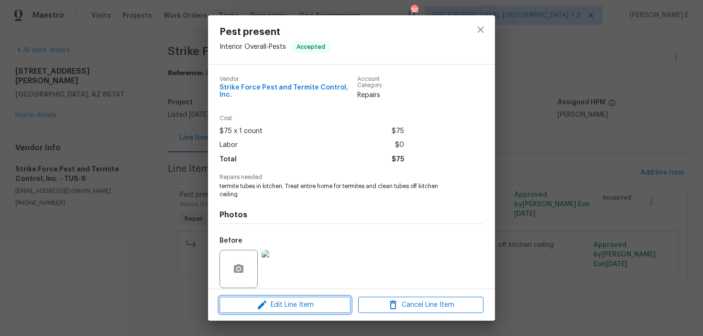
click at [261, 308] on icon "button" at bounding box center [261, 304] width 11 height 11
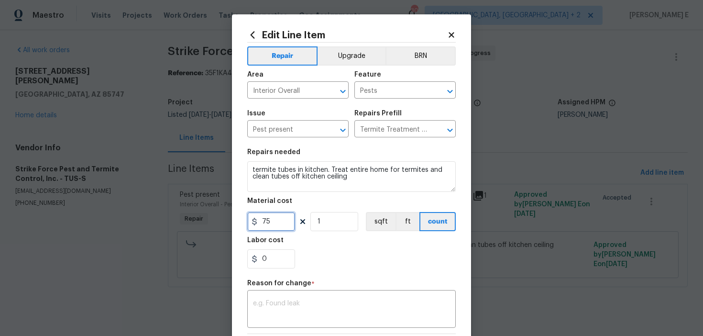
click at [271, 215] on input "75" at bounding box center [271, 221] width 48 height 19
type input "350"
click at [302, 306] on textarea at bounding box center [351, 310] width 197 height 20
paste textarea "(KE) Updated per vendor's final cost."
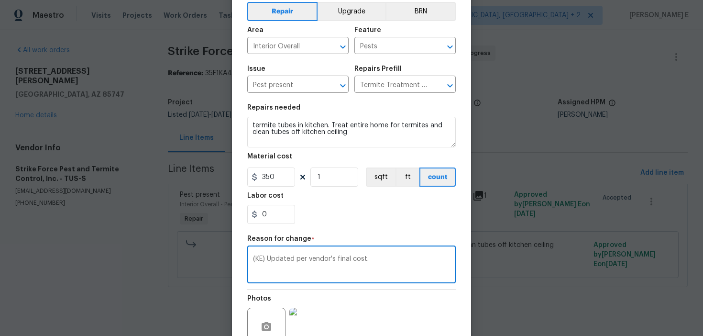
scroll to position [136, 0]
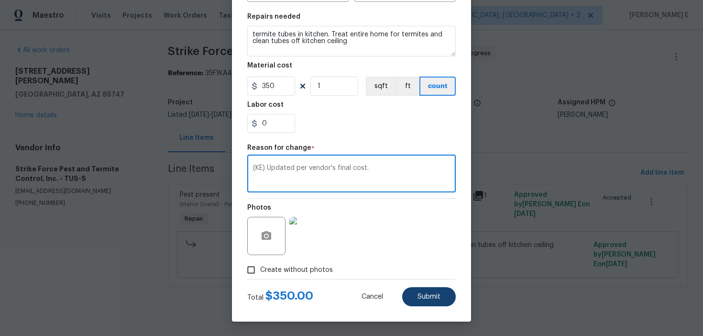
type textarea "(KE) Updated per vendor's final cost."
click at [419, 303] on button "Submit" at bounding box center [429, 296] width 54 height 19
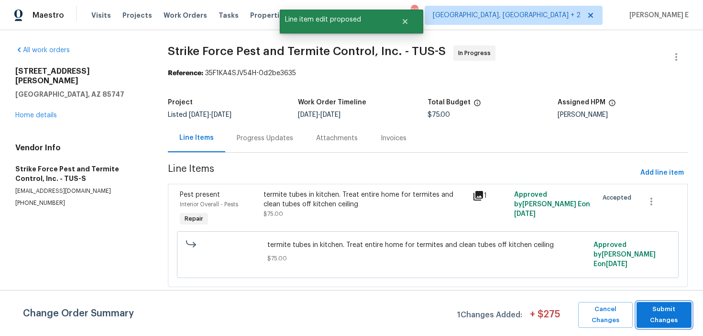
click at [658, 311] on span "Submit Changes" at bounding box center [663, 315] width 45 height 22
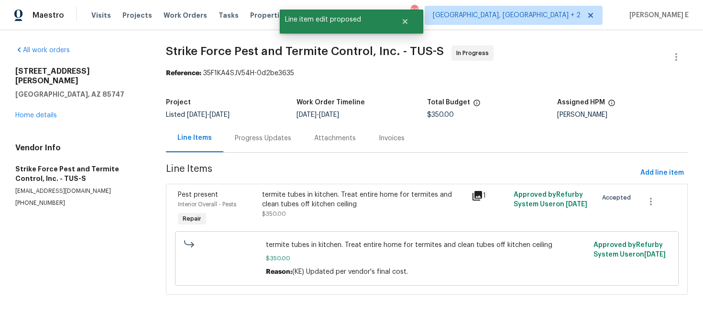
click at [252, 144] on div "Progress Updates" at bounding box center [262, 138] width 79 height 28
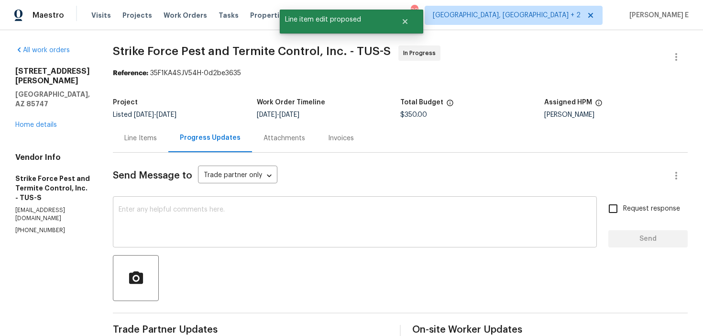
click at [252, 217] on textarea at bounding box center [355, 222] width 472 height 33
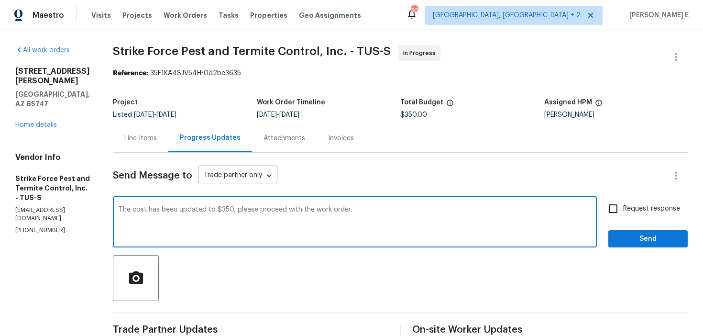
type textarea "The cost has been updated to $350, please proceed with the work order."
click at [618, 211] on input "Request response" at bounding box center [613, 208] width 20 height 20
checkbox input "true"
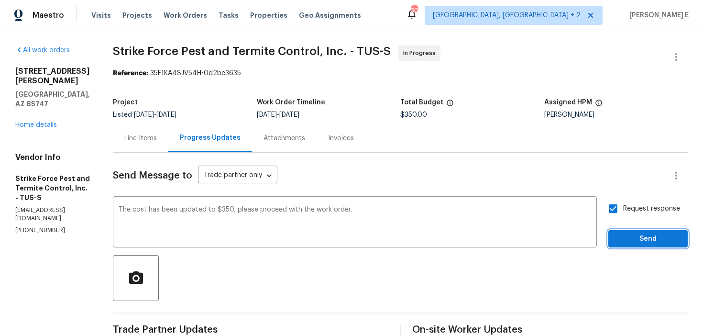
click at [627, 237] on span "Send" at bounding box center [648, 239] width 64 height 12
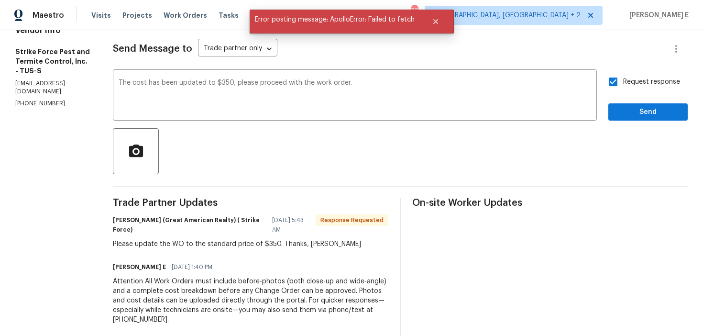
scroll to position [128, 0]
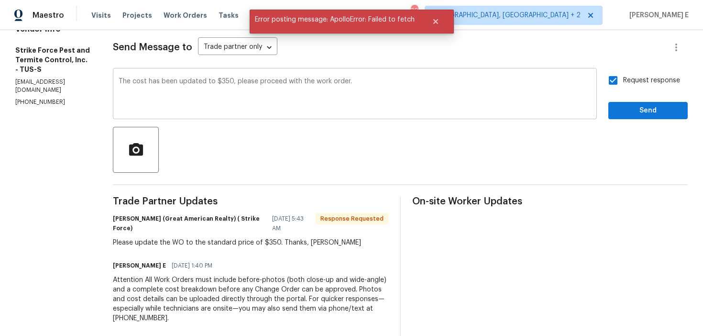
click at [254, 91] on textarea "The cost has been updated to $350, please proceed with the work order." at bounding box center [355, 94] width 472 height 33
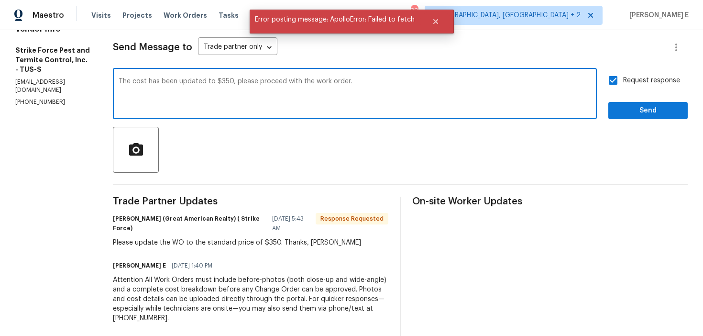
click at [254, 91] on textarea "The cost has been updated to $350, please proceed with the work order." at bounding box center [355, 94] width 472 height 33
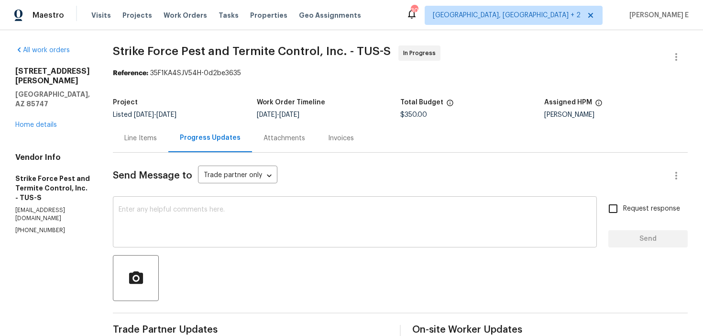
click at [342, 224] on textarea at bounding box center [355, 222] width 472 height 33
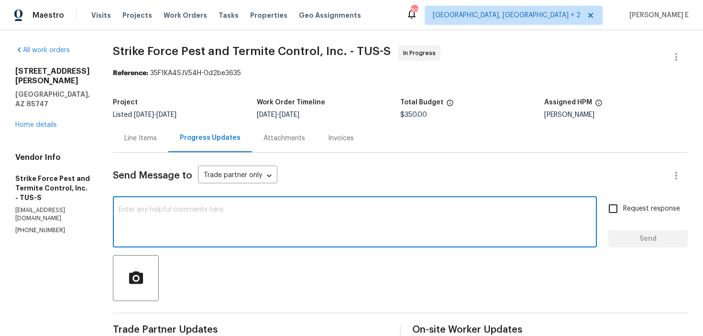
paste textarea "The cost has been updated to $350, please proceed with the work order."
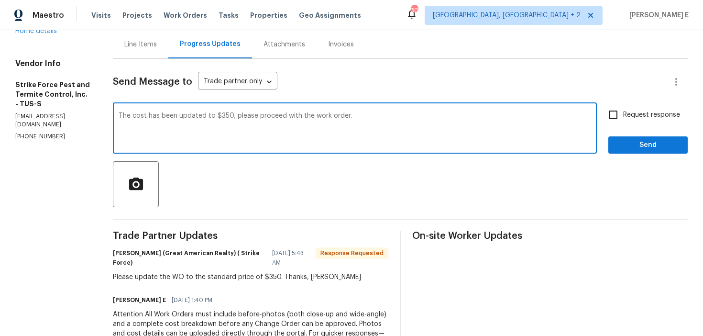
scroll to position [95, 0]
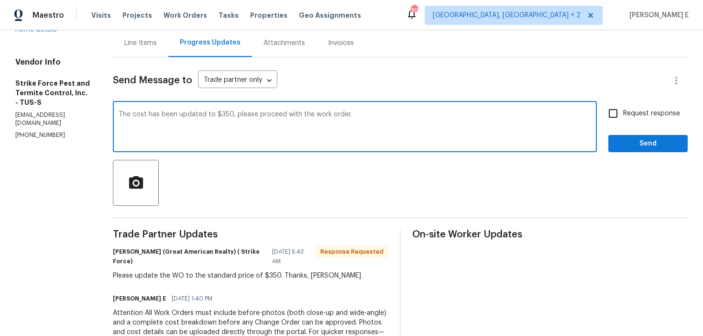
type textarea "The cost has been updated to $350, please proceed with the work order."
click at [627, 111] on span "Request response" at bounding box center [651, 114] width 57 height 10
click at [623, 111] on input "Request response" at bounding box center [613, 113] width 20 height 20
checkbox input "true"
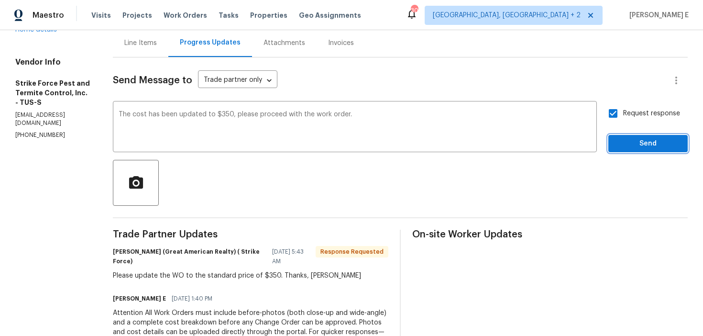
click at [627, 139] on span "Send" at bounding box center [648, 144] width 64 height 12
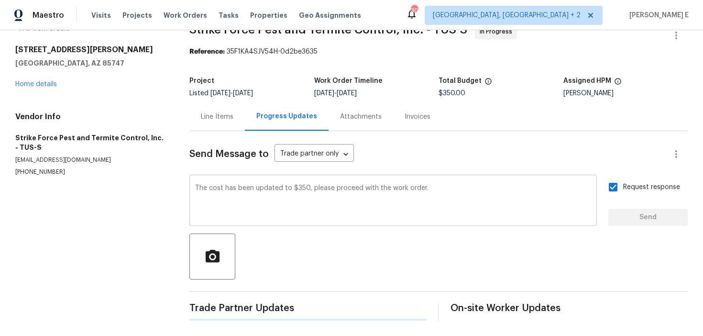
scroll to position [0, 0]
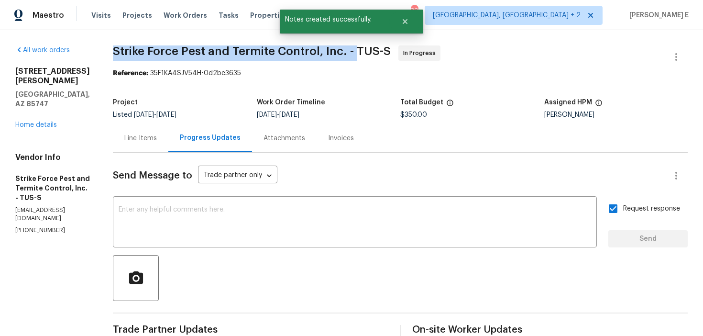
drag, startPoint x: 119, startPoint y: 54, endPoint x: 358, endPoint y: 53, distance: 239.5
click at [358, 53] on div "All work orders [STREET_ADDRESS][PERSON_NAME] Home details Vendor Info Strike F…" at bounding box center [351, 305] width 703 height 551
copy span "Strike Force Pest and Termite Control, Inc. -"
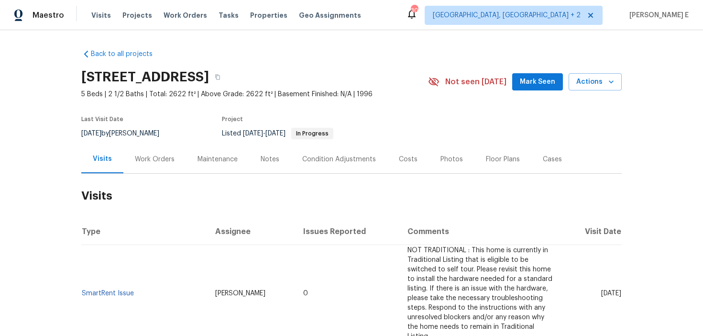
click at [168, 162] on div "Work Orders" at bounding box center [155, 159] width 40 height 10
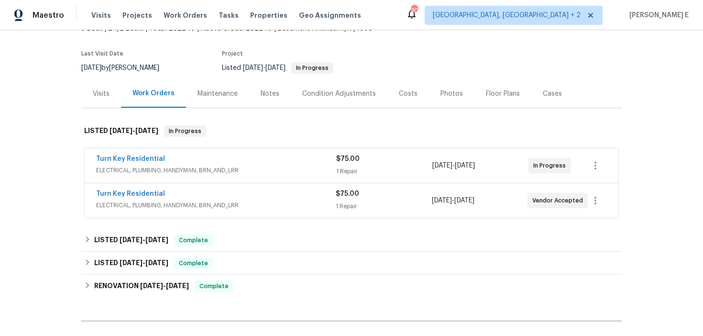
scroll to position [67, 0]
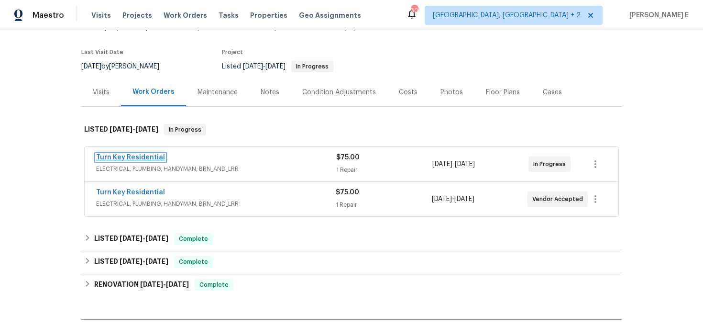
click at [145, 160] on link "Turn Key Residential" at bounding box center [130, 157] width 69 height 7
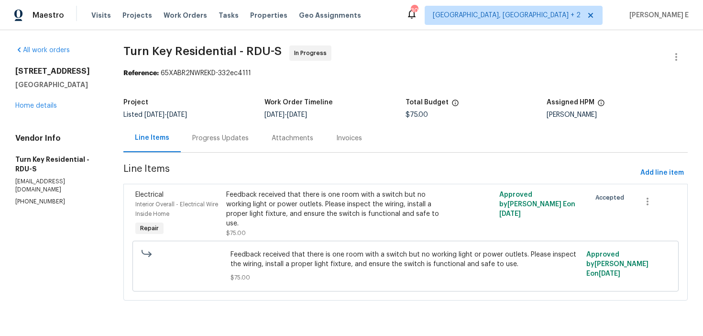
click at [249, 141] on div "Progress Updates" at bounding box center [220, 138] width 56 height 10
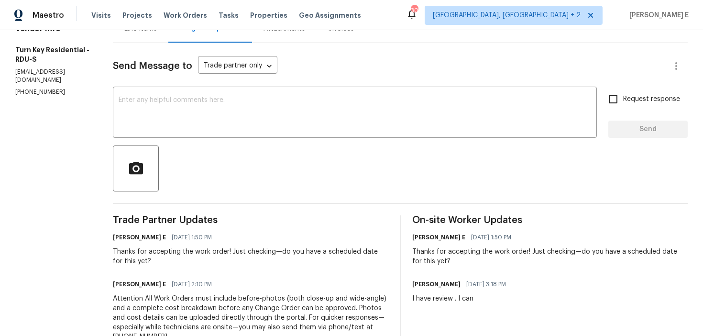
scroll to position [102, 0]
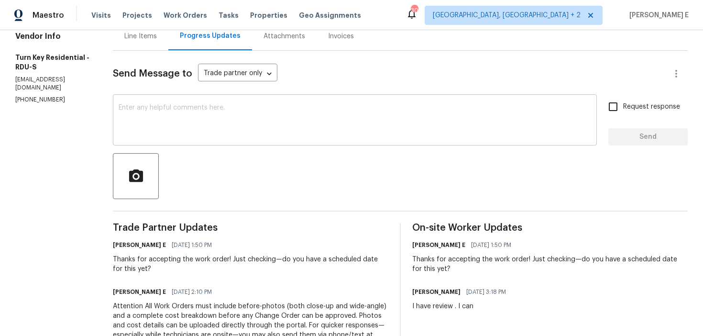
click at [320, 107] on textarea at bounding box center [355, 120] width 472 height 33
paste textarea "Has a date been confirmed for this yet?"
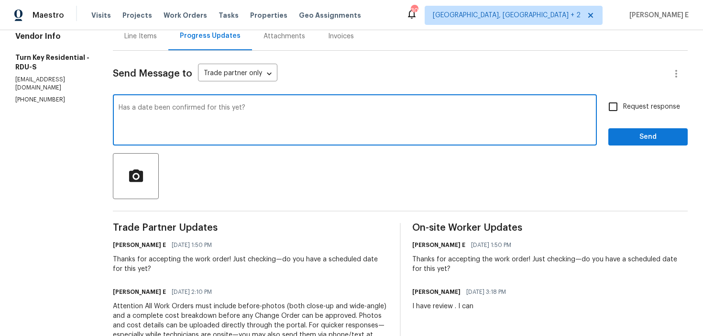
type textarea "Has a date been confirmed for this yet?"
click at [630, 110] on span "Request response" at bounding box center [651, 107] width 57 height 10
click at [623, 110] on input "Request response" at bounding box center [613, 107] width 20 height 20
checkbox input "true"
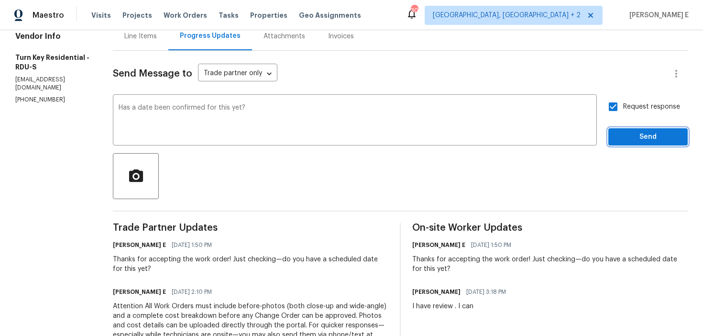
click at [623, 139] on span "Send" at bounding box center [648, 137] width 64 height 12
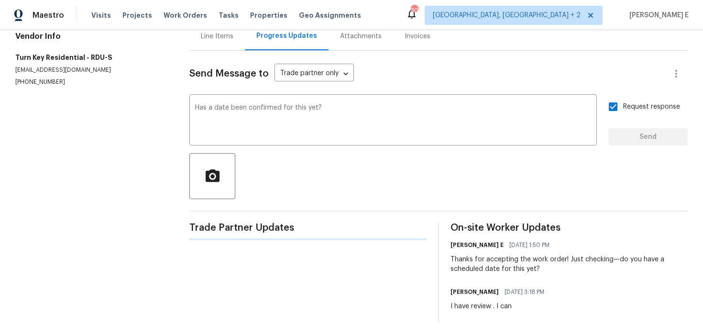
scroll to position [0, 0]
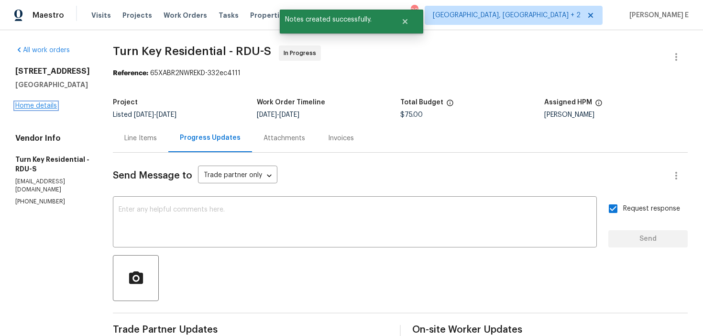
click at [33, 106] on link "Home details" at bounding box center [36, 105] width 42 height 7
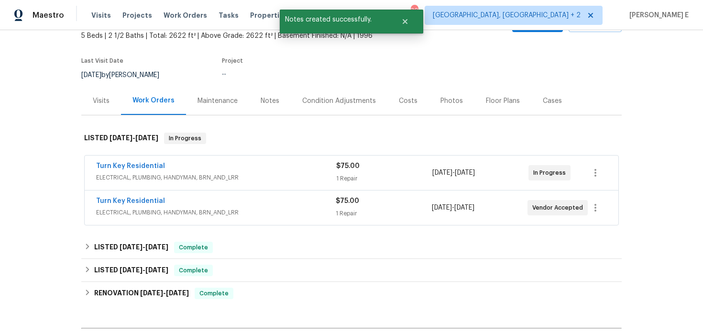
scroll to position [64, 0]
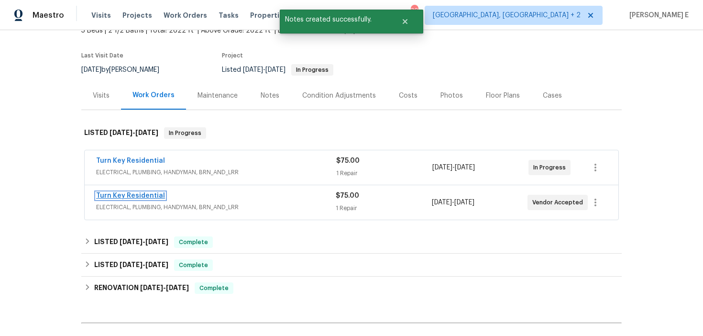
click at [139, 194] on link "Turn Key Residential" at bounding box center [130, 195] width 69 height 7
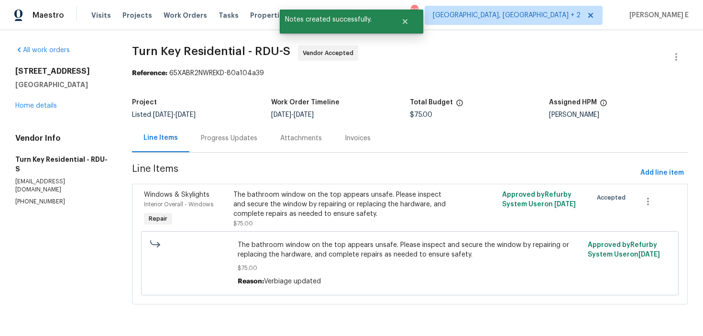
click at [250, 142] on div "Progress Updates" at bounding box center [229, 138] width 56 height 10
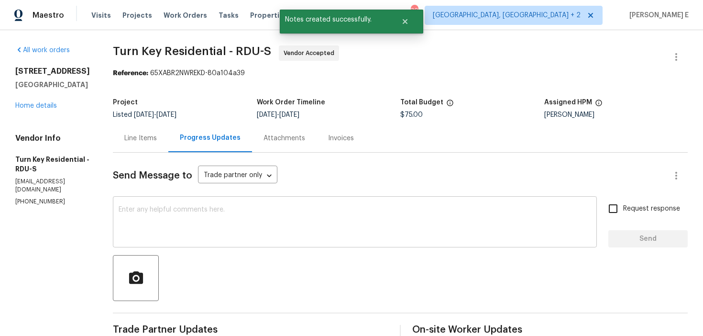
click at [231, 216] on textarea at bounding box center [355, 222] width 472 height 33
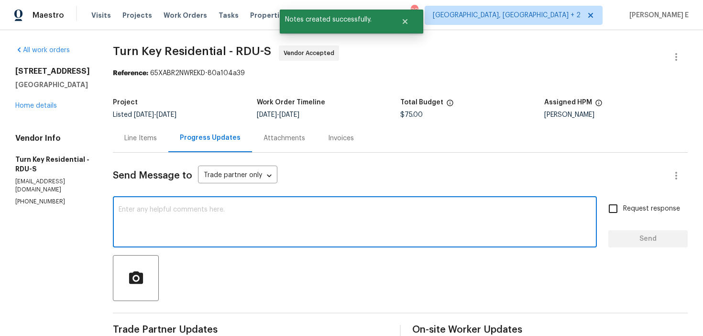
paste textarea "Has a date been confirmed for this yet?"
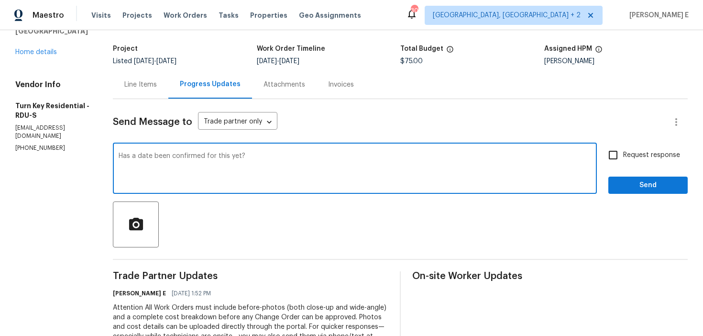
scroll to position [60, 0]
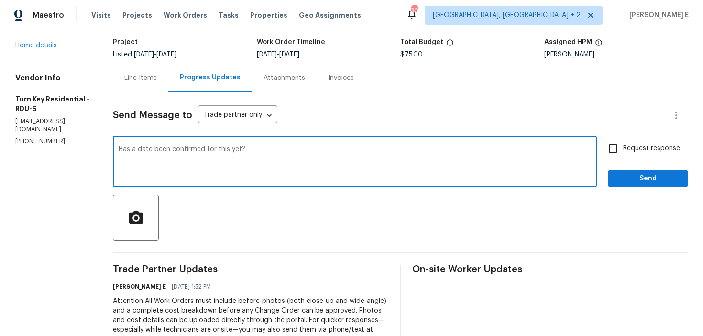
type textarea "Has a date been confirmed for this yet?"
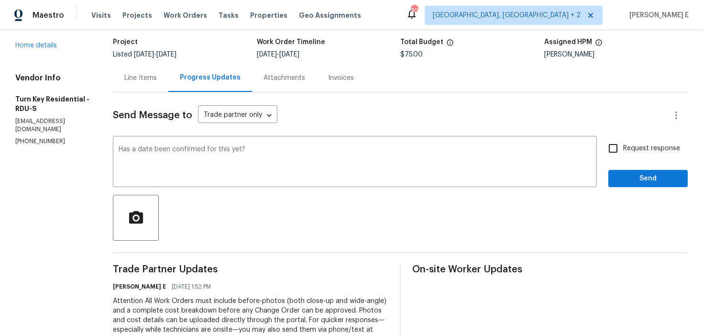
click at [612, 135] on div "Send Message to Trade partner only Trade partner only ​ Has a date been confirm…" at bounding box center [400, 256] width 575 height 329
click at [612, 146] on input "Request response" at bounding box center [613, 148] width 20 height 20
checkbox input "true"
click at [616, 177] on button "Send" at bounding box center [647, 179] width 79 height 18
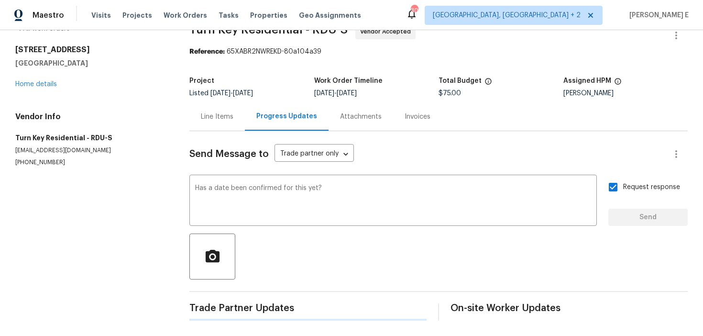
scroll to position [0, 0]
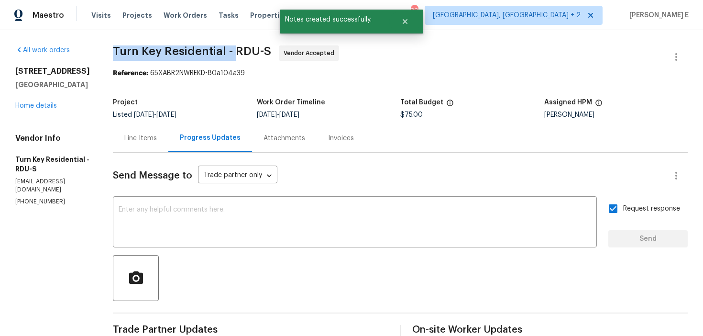
drag, startPoint x: 134, startPoint y: 50, endPoint x: 256, endPoint y: 49, distance: 121.9
click at [256, 49] on div "All work orders [STREET_ADDRESS] Home details Vendor Info Turn Key Residential …" at bounding box center [351, 282] width 703 height 504
copy span "Turn Key Residential -"
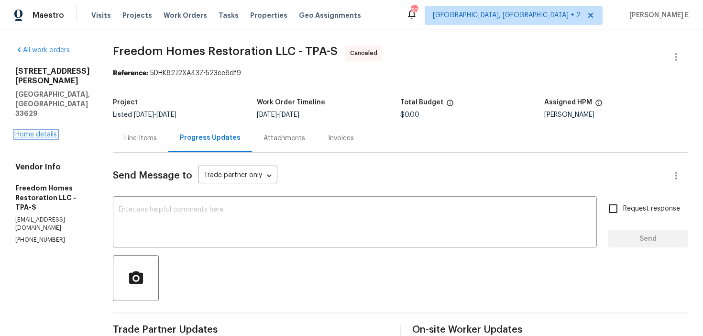
click at [34, 131] on link "Home details" at bounding box center [36, 134] width 42 height 7
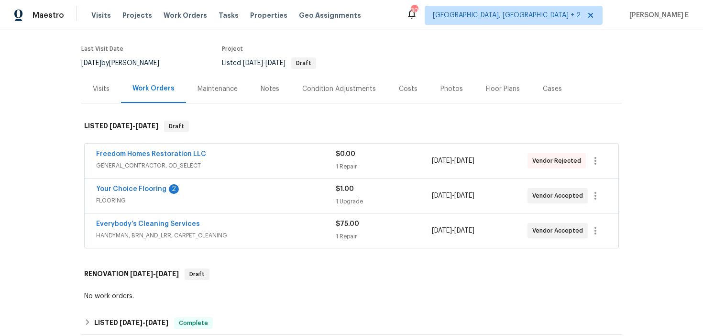
scroll to position [74, 0]
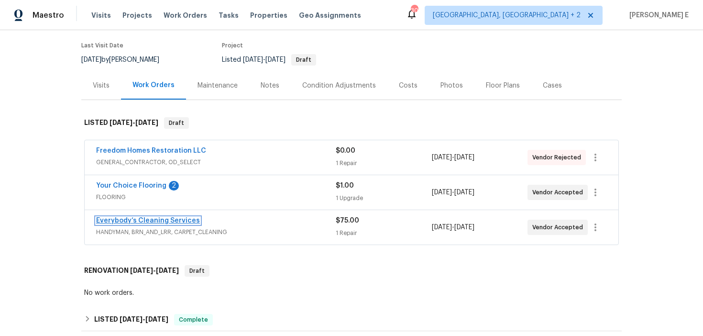
click at [149, 221] on link "Everybody’s Cleaning Services" at bounding box center [148, 220] width 104 height 7
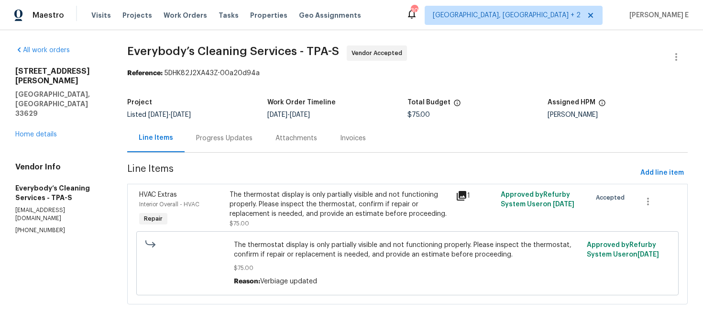
click at [244, 148] on div "Progress Updates" at bounding box center [224, 138] width 79 height 28
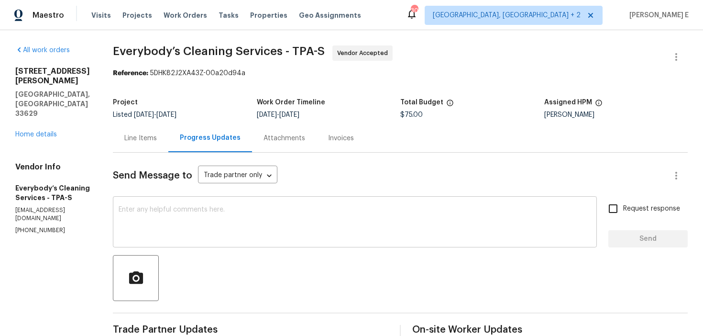
click at [309, 205] on div "x ​" at bounding box center [355, 222] width 484 height 49
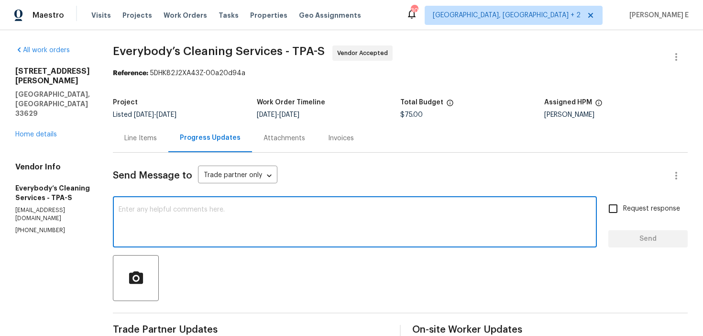
paste textarea "Thanks for accepting the work order! Just checking—do you have a scheduled date…"
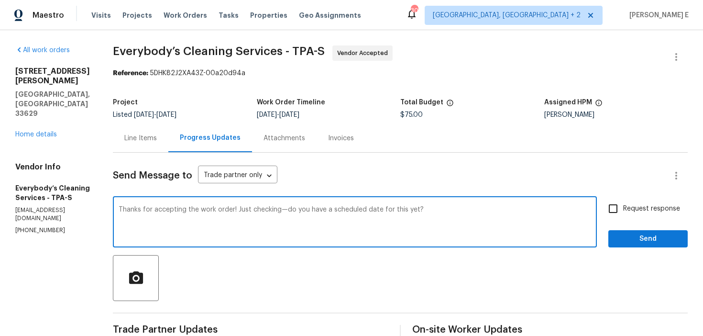
type textarea "Thanks for accepting the work order! Just checking—do you have a scheduled date…"
click at [614, 206] on input "Request response" at bounding box center [613, 208] width 20 height 20
checkbox input "true"
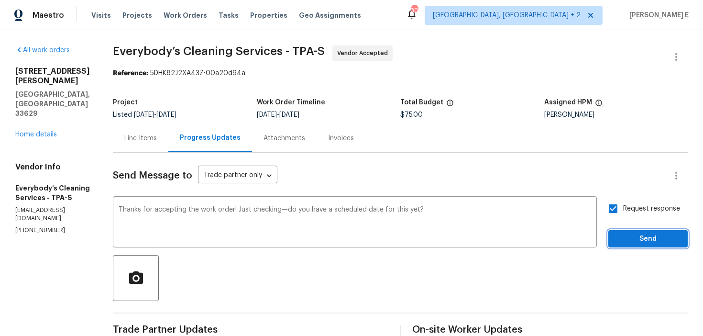
click at [623, 238] on span "Send" at bounding box center [648, 239] width 64 height 12
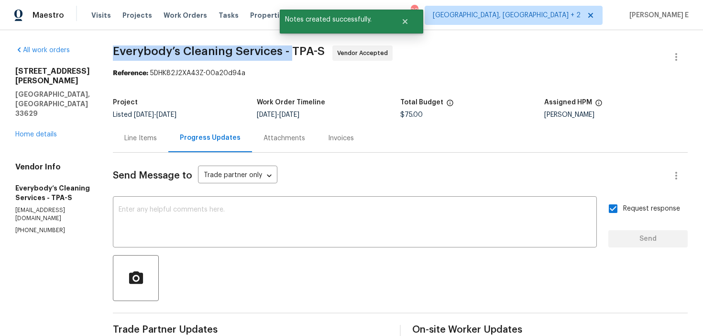
drag, startPoint x: 141, startPoint y: 45, endPoint x: 326, endPoint y: 47, distance: 186.0
click at [326, 47] on div "All work orders [STREET_ADDRESS][PERSON_NAME] Home details Vendor Info Everybod…" at bounding box center [351, 291] width 703 height 523
copy span "Everybody’s Cleaning Services -"
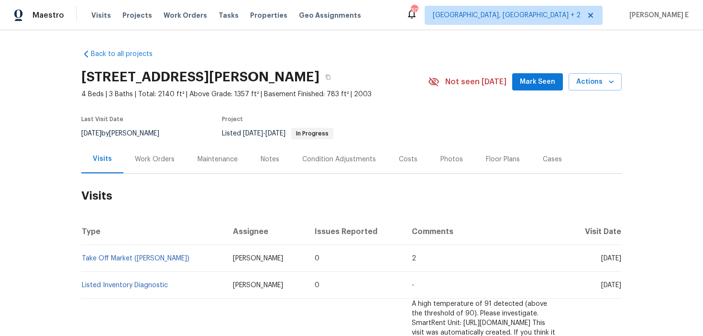
click at [150, 152] on div "Work Orders" at bounding box center [154, 159] width 63 height 28
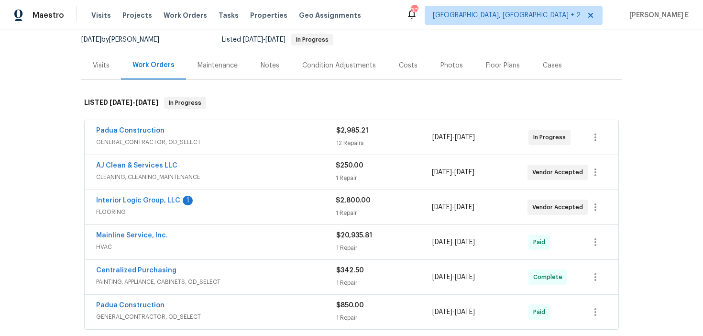
scroll to position [95, 0]
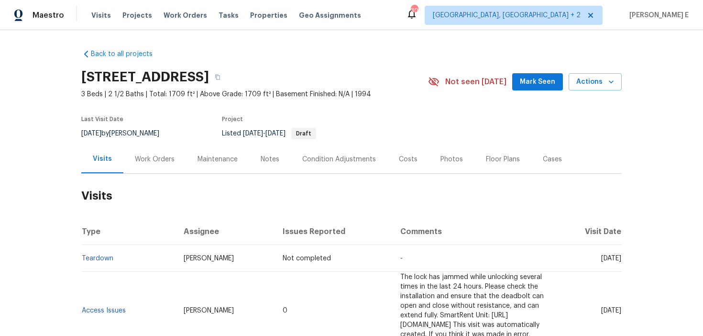
click at [137, 166] on div "Work Orders" at bounding box center [154, 159] width 63 height 28
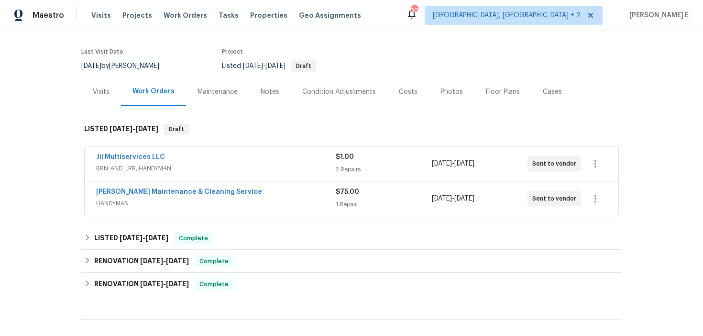
scroll to position [68, 0]
click at [151, 159] on link "Jil Multiservices LLC" at bounding box center [130, 156] width 69 height 7
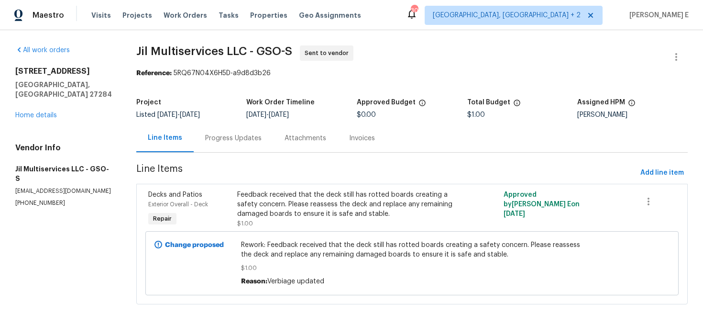
click at [218, 147] on div "Progress Updates" at bounding box center [233, 138] width 79 height 28
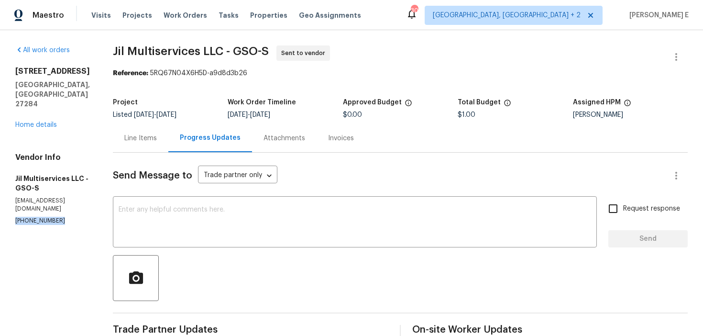
drag, startPoint x: 14, startPoint y: 205, endPoint x: 68, endPoint y: 205, distance: 54.5
click at [68, 205] on div "All work orders [STREET_ADDRESS] Home details Vendor Info Jil Multiservices LLC…" at bounding box center [351, 291] width 703 height 522
copy p "[PHONE_NUMBER]"
click at [140, 141] on div "Line Items" at bounding box center [140, 138] width 33 height 10
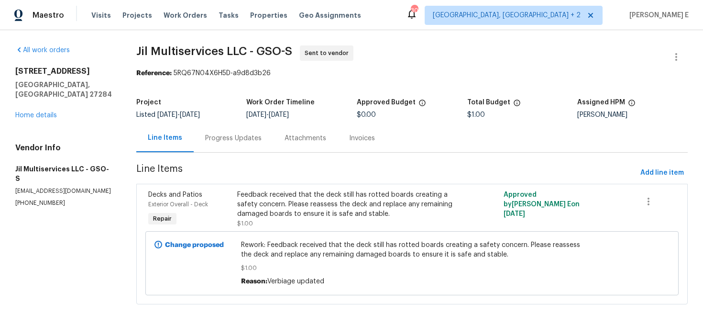
click at [232, 144] on div "Progress Updates" at bounding box center [233, 138] width 79 height 28
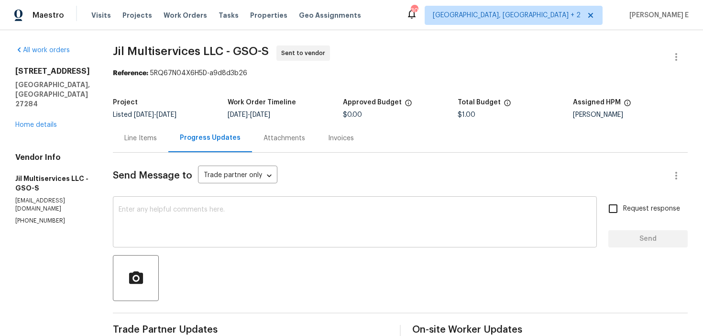
click at [171, 235] on textarea at bounding box center [355, 222] width 472 height 33
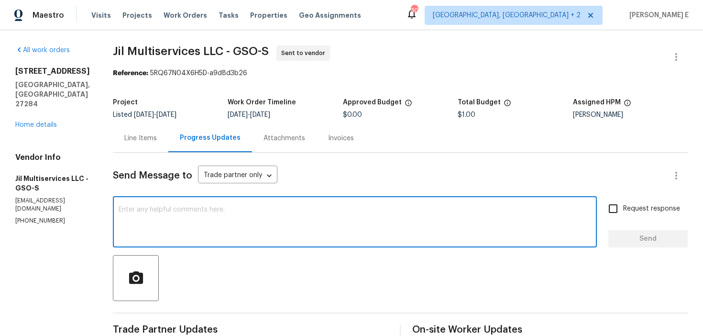
click at [171, 235] on textarea at bounding box center [355, 222] width 472 height 33
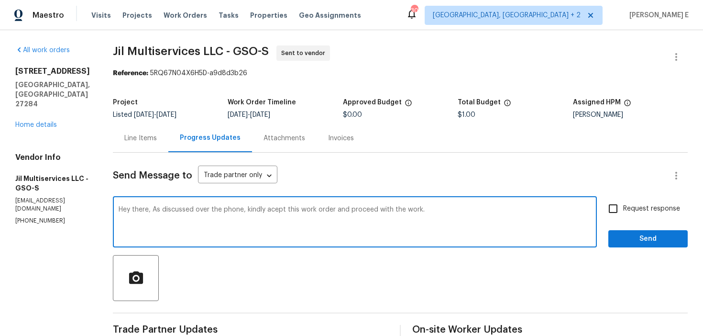
scroll to position [60, 0]
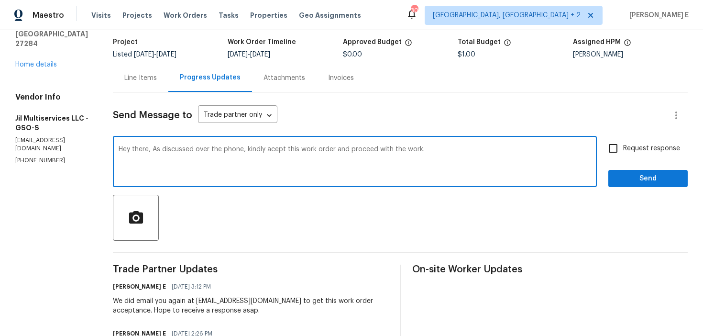
click at [278, 151] on textarea "Hey there, As discussed over the phone, kindly acept this work order and procee…" at bounding box center [355, 162] width 472 height 33
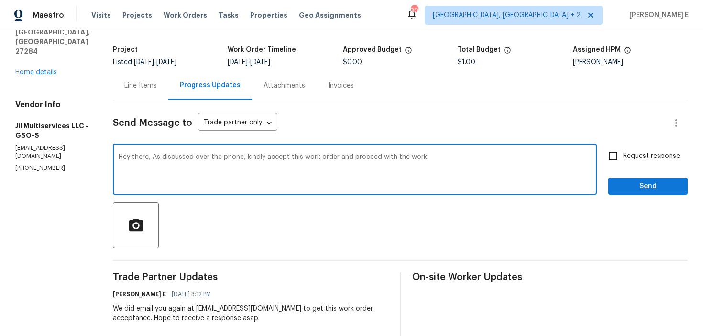
scroll to position [40, 0]
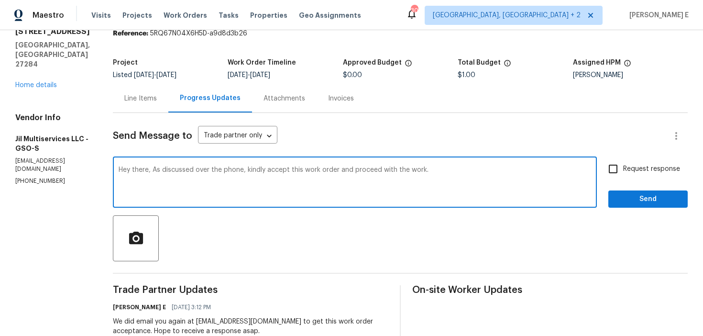
type textarea "Hey there, As discussed over the phone, kindly accept this work order and proce…"
click at [644, 172] on span "Request response" at bounding box center [651, 169] width 57 height 10
click at [623, 172] on input "Request response" at bounding box center [613, 169] width 20 height 20
checkbox input "true"
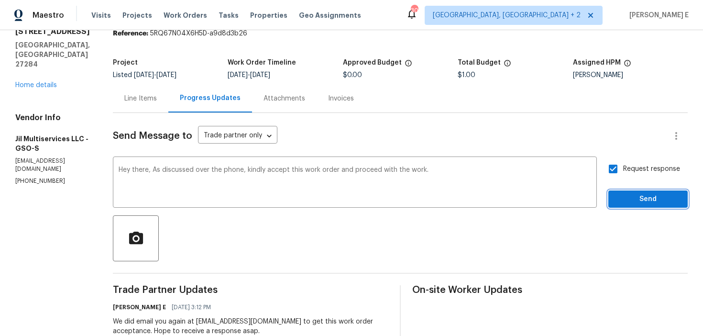
click at [636, 200] on span "Send" at bounding box center [648, 199] width 64 height 12
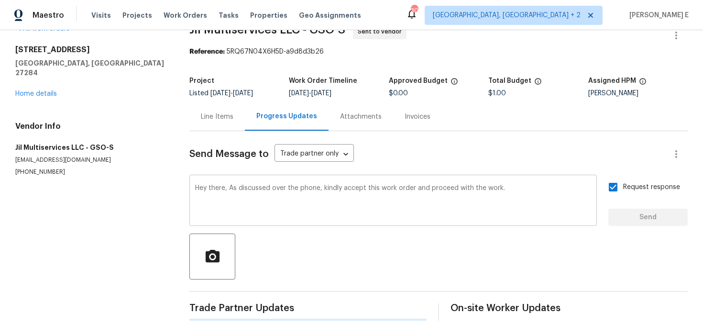
scroll to position [0, 0]
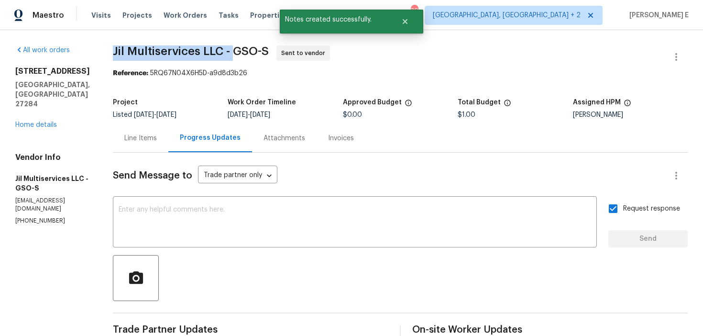
drag, startPoint x: 118, startPoint y: 54, endPoint x: 238, endPoint y: 54, distance: 120.5
click at [238, 54] on span "Jil Multiservices LLC - GSO-S" at bounding box center [191, 50] width 156 height 11
copy span "Jil Multiservices LLC -"
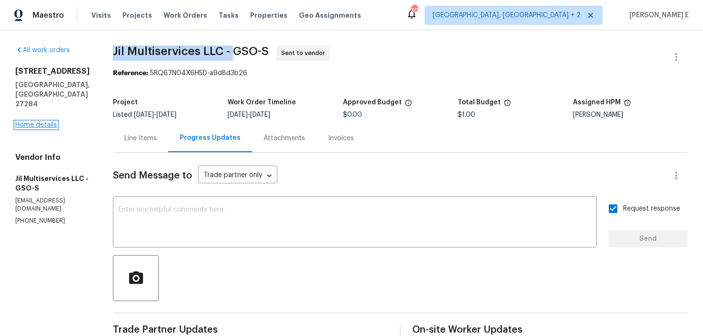
click at [48, 121] on link "Home details" at bounding box center [36, 124] width 42 height 7
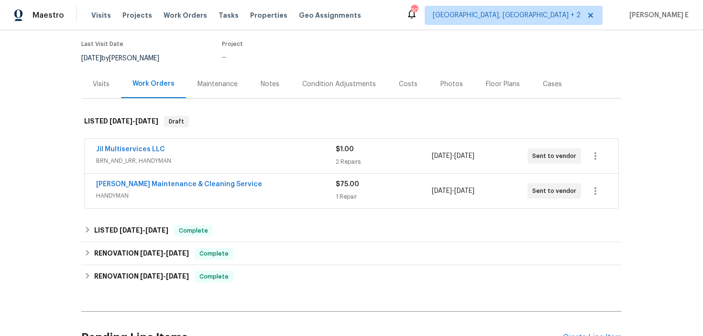
scroll to position [76, 0]
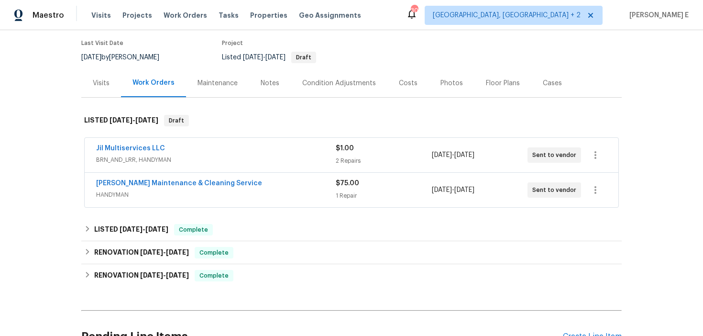
click at [145, 186] on span "Baker's Maintenance & Cleaning Service" at bounding box center [179, 183] width 166 height 10
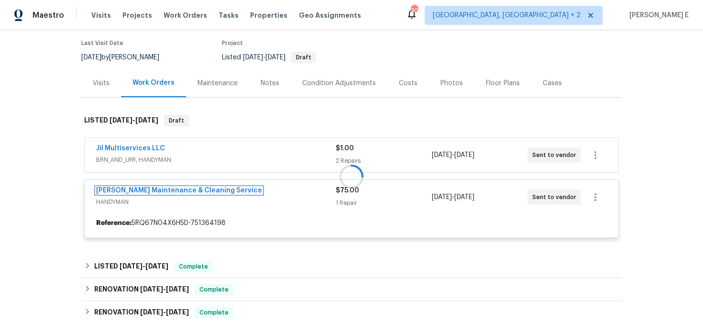
click at [145, 187] on link "Baker's Maintenance & Cleaning Service" at bounding box center [179, 190] width 166 height 7
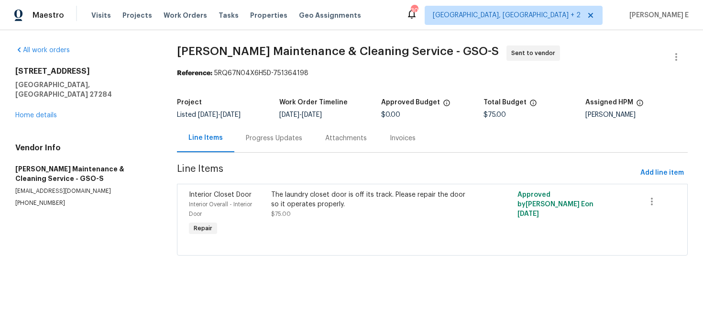
click at [273, 130] on div "Progress Updates" at bounding box center [273, 138] width 79 height 28
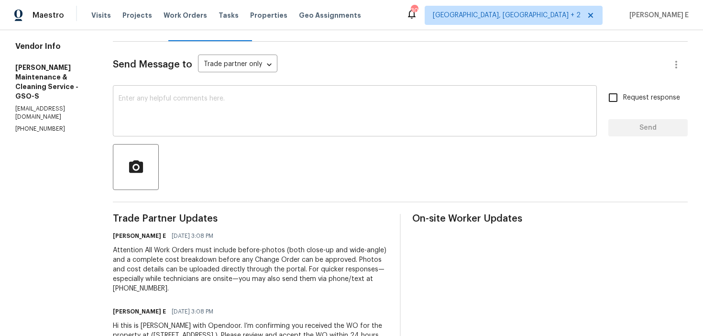
scroll to position [30, 0]
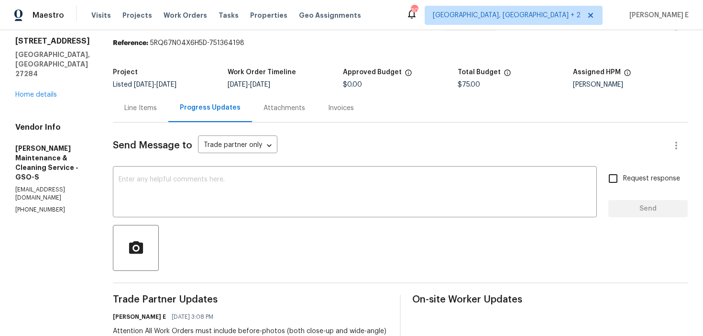
click at [163, 165] on div "Send Message to Trade partner only Trade partner only ​ x ​ Request response Se…" at bounding box center [400, 286] width 575 height 329
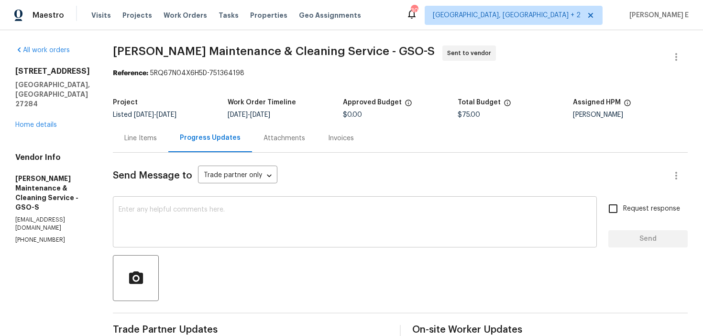
click at [262, 223] on textarea at bounding box center [355, 222] width 472 height 33
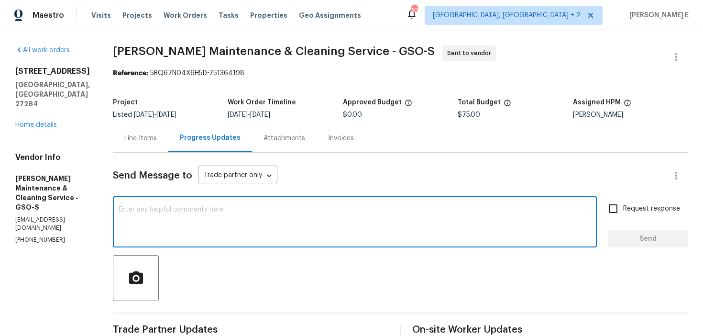
paste textarea "Please accept the work order and share the schedule to meet the deadline, or it…"
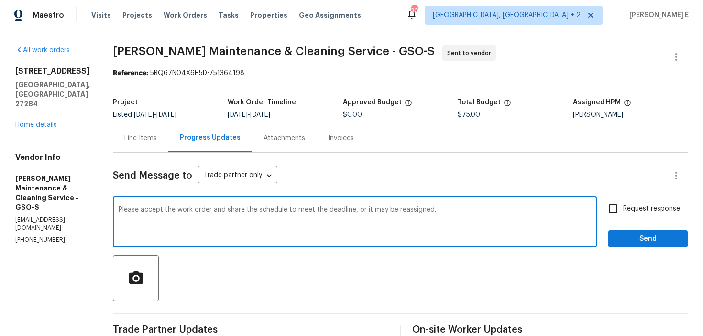
type textarea "Please accept the work order and share the schedule to meet the deadline, or it…"
click at [624, 212] on span "Request response" at bounding box center [651, 209] width 57 height 10
click at [623, 212] on input "Request response" at bounding box center [613, 208] width 20 height 20
checkbox input "true"
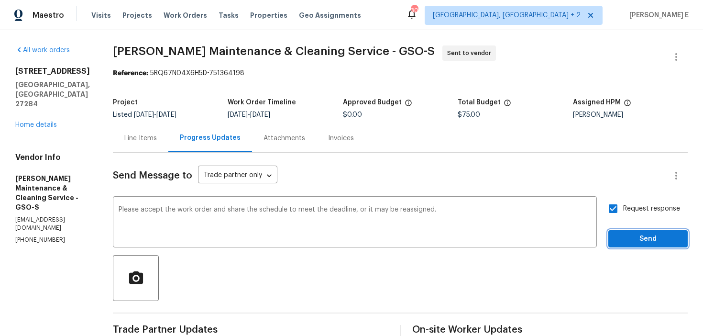
click at [638, 240] on span "Send" at bounding box center [648, 239] width 64 height 12
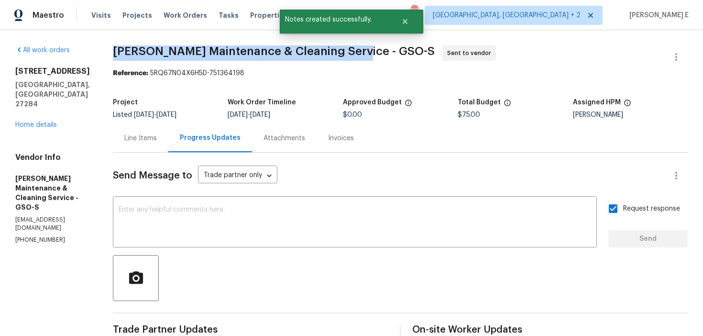
drag, startPoint x: 124, startPoint y: 50, endPoint x: 354, endPoint y: 53, distance: 229.5
click at [354, 53] on div "All work orders 1200 Salem Crossing Rd Kernersville, NC 27284 Home details Vend…" at bounding box center [351, 286] width 703 height 513
copy span "Baker's Maintenance & Cleaning Service -"
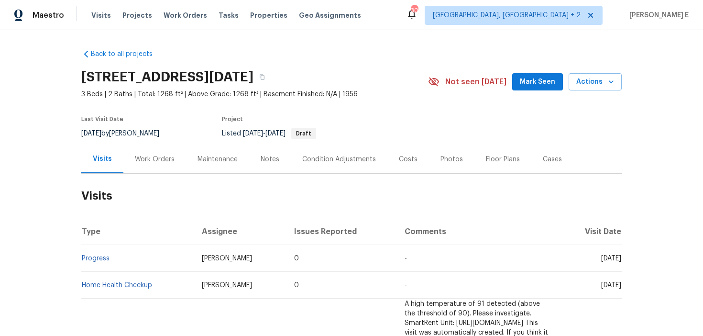
click at [123, 161] on div "Work Orders" at bounding box center [154, 159] width 63 height 28
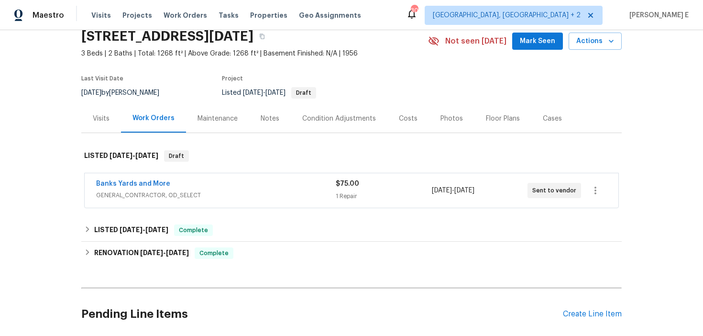
scroll to position [47, 0]
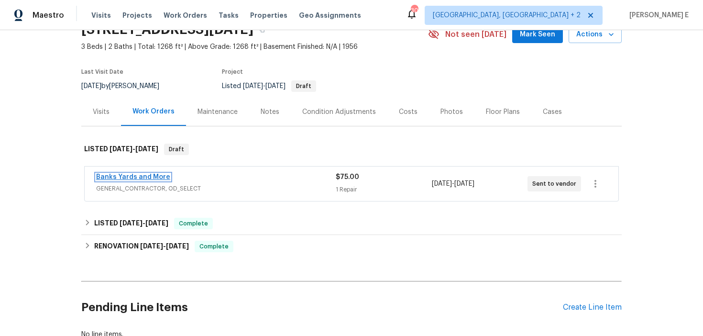
click at [149, 178] on link "Banks Yards and More" at bounding box center [133, 177] width 74 height 7
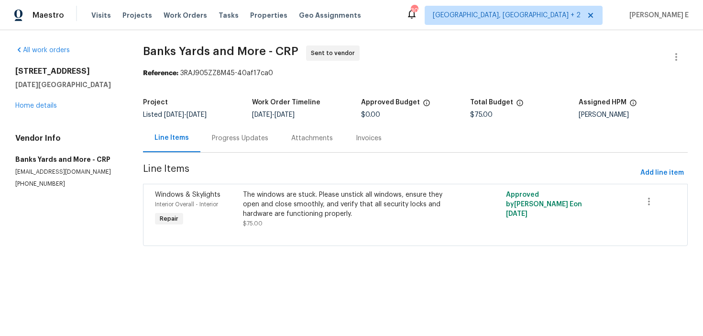
click at [247, 139] on div "Progress Updates" at bounding box center [240, 138] width 56 height 10
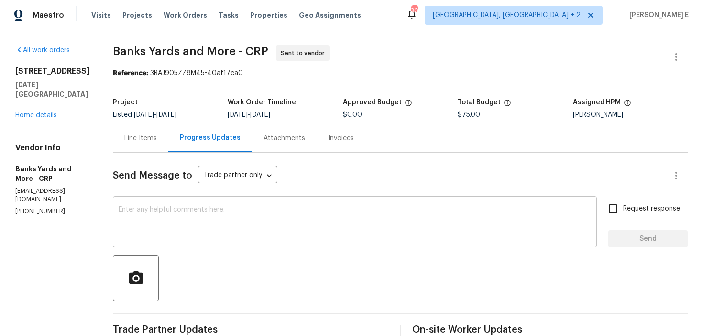
click at [300, 226] on textarea at bounding box center [355, 222] width 472 height 33
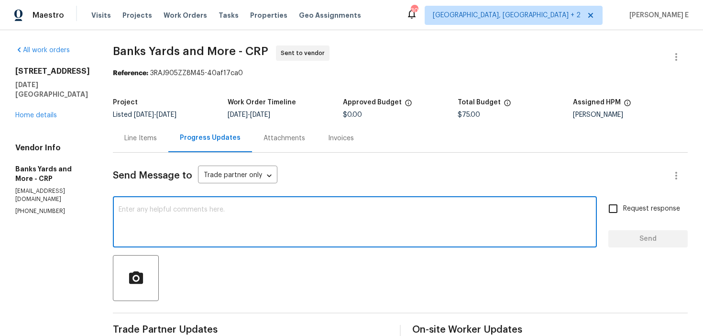
click at [300, 226] on textarea at bounding box center [355, 222] width 472 height 33
click at [256, 227] on textarea at bounding box center [355, 222] width 472 height 33
paste textarea "Please accept the work order and share the schedule to meet the deadline, or it…"
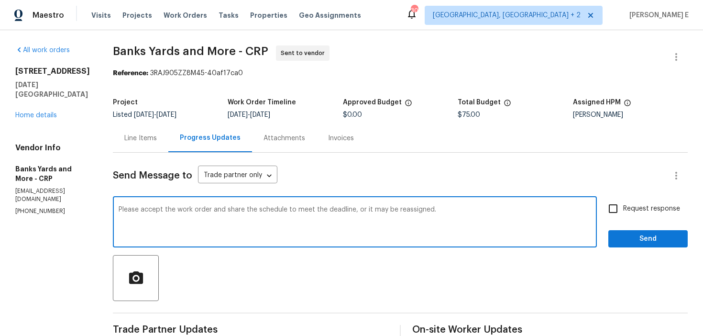
type textarea "Please accept the work order and share the schedule to meet the deadline, or it…"
click at [609, 206] on input "Request response" at bounding box center [613, 208] width 20 height 20
checkbox input "true"
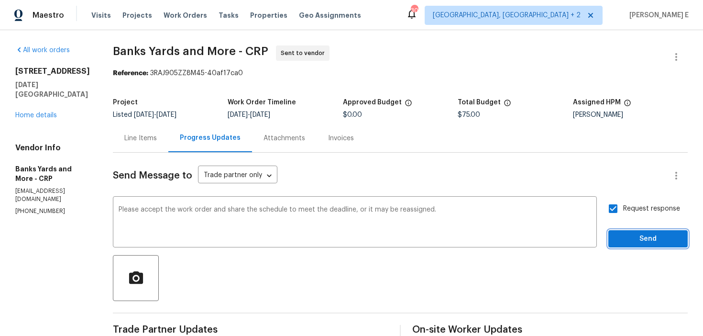
click at [625, 237] on span "Send" at bounding box center [648, 239] width 64 height 12
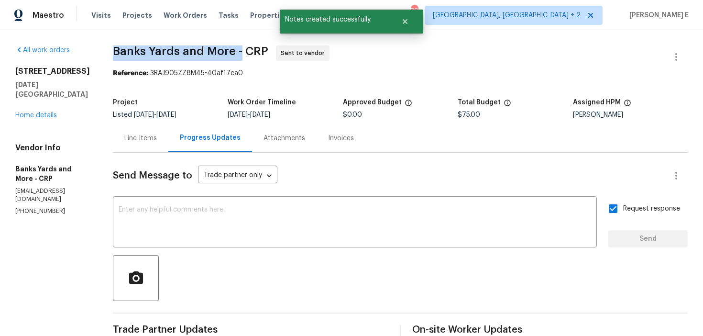
drag, startPoint x: 111, startPoint y: 54, endPoint x: 240, endPoint y: 52, distance: 128.6
click at [240, 52] on div "All work orders [STREET_ADDRESS][DATE] Home details Vendor Info Banks Yards and…" at bounding box center [351, 286] width 703 height 513
copy span "Banks Yards and More -"
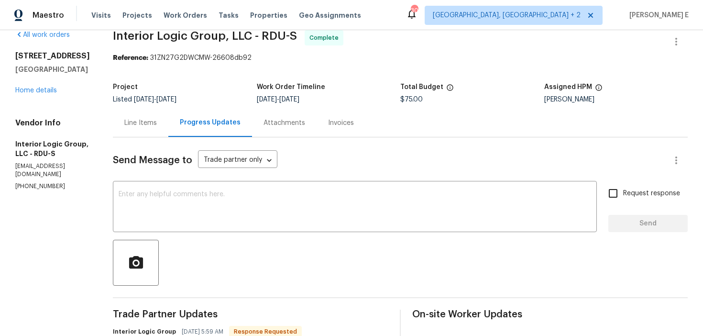
scroll to position [6, 0]
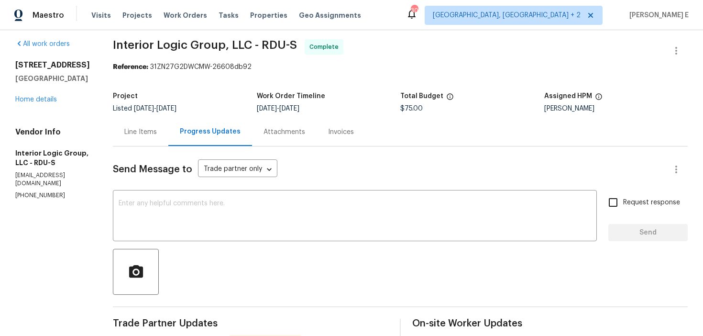
click at [163, 122] on div "Line Items" at bounding box center [140, 132] width 55 height 28
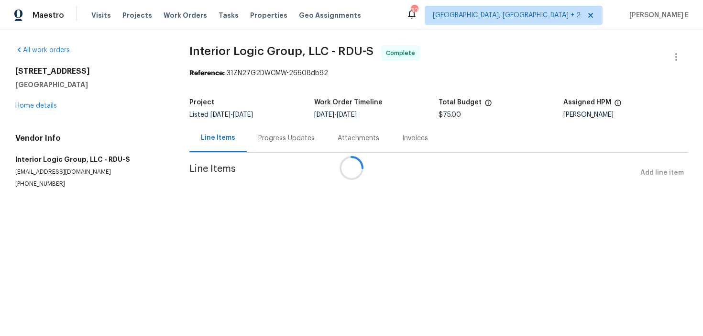
scroll to position [15, 0]
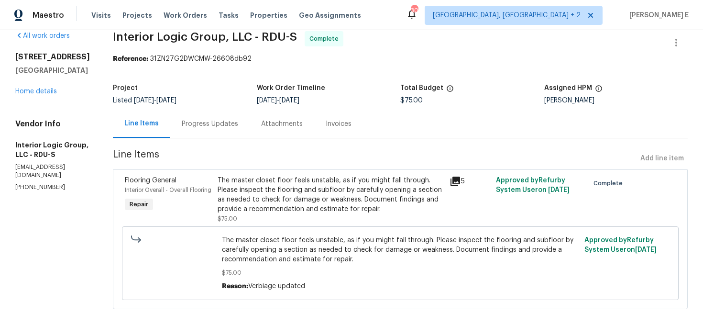
click at [221, 141] on section "Interior Logic Group, LLC - RDU-S Complete Reference: 31ZN27G2DWCMW-26608db92 P…" at bounding box center [400, 175] width 575 height 289
click at [232, 130] on div "Progress Updates" at bounding box center [209, 123] width 79 height 28
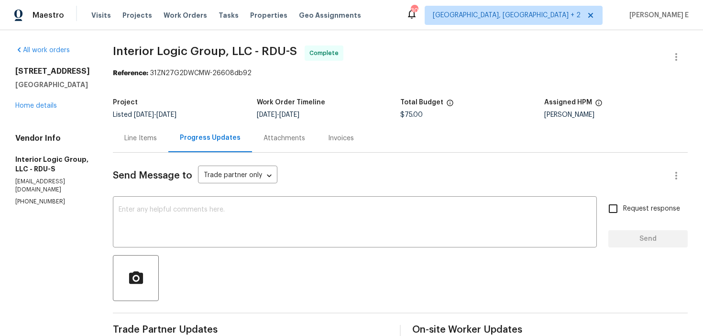
click at [49, 101] on div "[STREET_ADDRESS][PERSON_NAME] Home details" at bounding box center [52, 88] width 75 height 44
click at [48, 102] on link "Home details" at bounding box center [36, 105] width 42 height 7
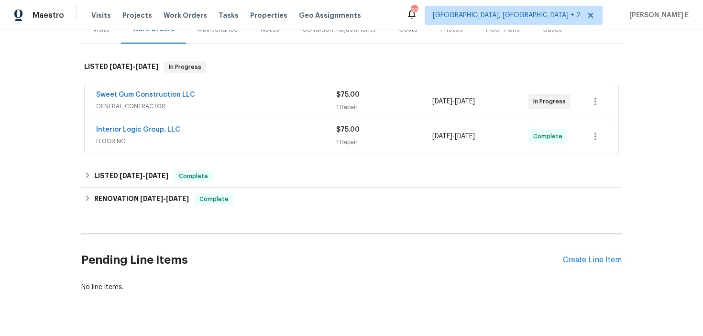
scroll to position [131, 0]
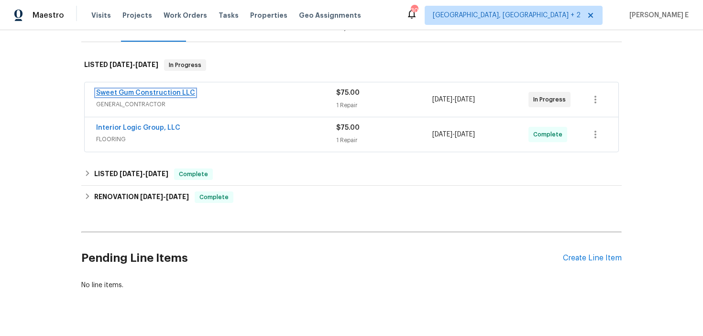
click at [170, 92] on link "Sweet Gum Construction LLC" at bounding box center [145, 92] width 99 height 7
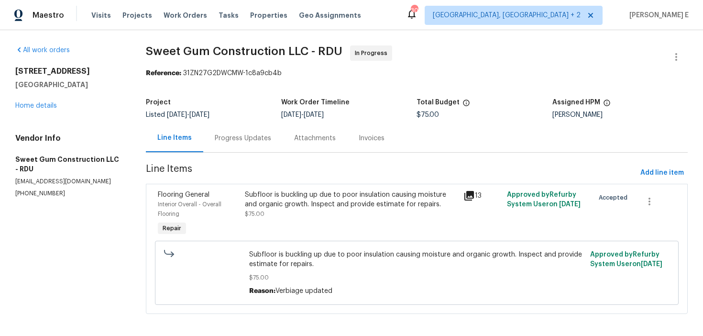
click at [231, 131] on div "Progress Updates" at bounding box center [242, 138] width 79 height 28
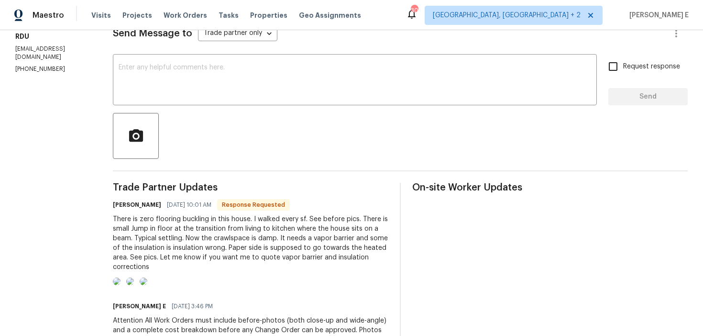
scroll to position [74, 0]
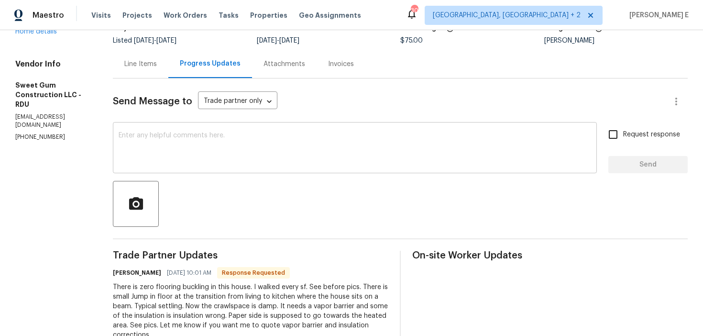
click at [244, 145] on textarea at bounding box center [355, 148] width 472 height 33
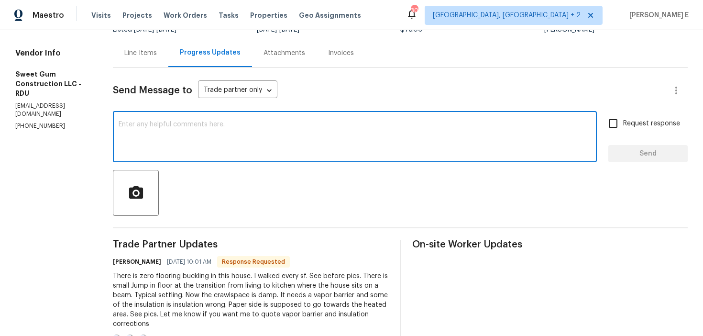
scroll to position [87, 0]
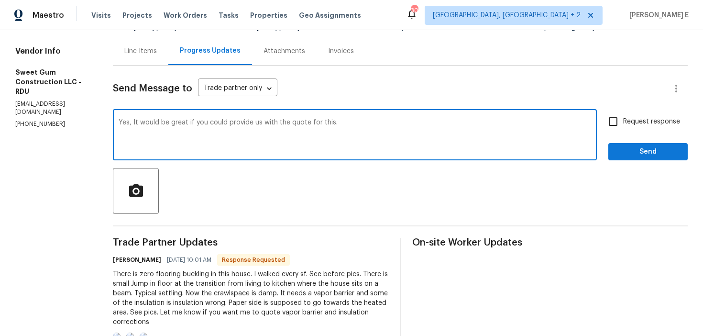
type textarea "Yes, It would be great if you could provide us with the quote for this."
click at [609, 127] on input "Request response" at bounding box center [613, 121] width 20 height 20
checkbox input "true"
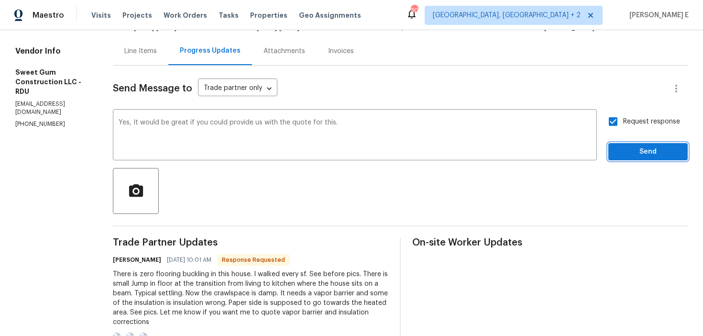
click at [623, 156] on span "Send" at bounding box center [648, 152] width 64 height 12
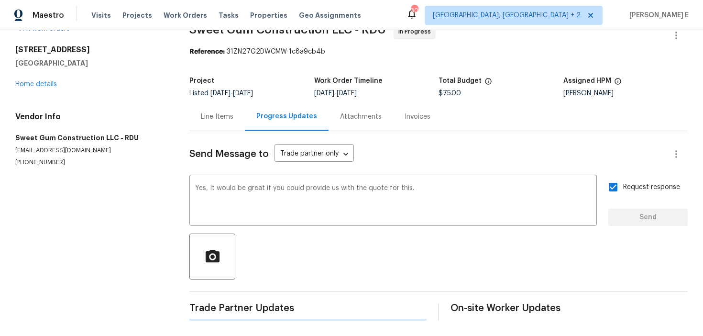
scroll to position [0, 0]
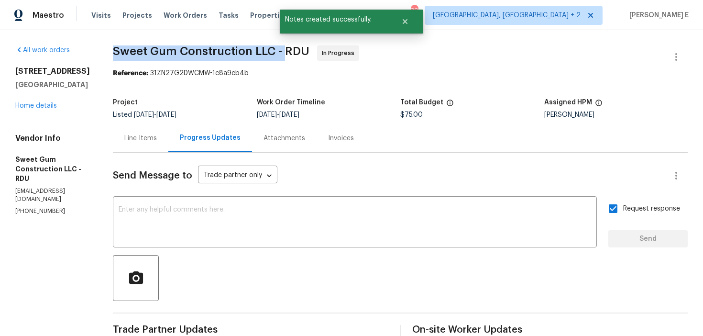
drag, startPoint x: 131, startPoint y: 50, endPoint x: 307, endPoint y: 56, distance: 176.5
click at [307, 56] on div "All work orders [STREET_ADDRESS][PERSON_NAME] Home details Vendor Info Sweet Gu…" at bounding box center [351, 337] width 703 height 615
copy span "Sweet Gum Construction LLC -"
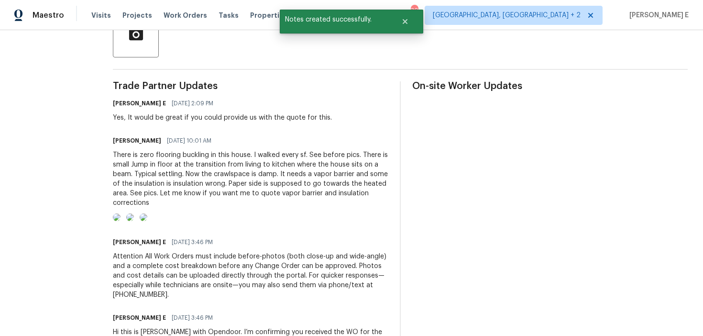
scroll to position [280, 0]
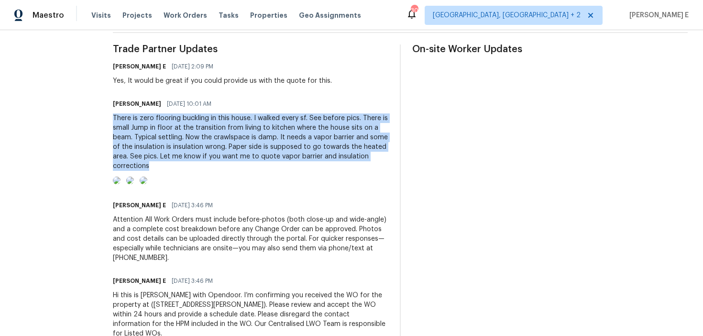
drag, startPoint x: 132, startPoint y: 118, endPoint x: 241, endPoint y: 166, distance: 119.0
click at [241, 166] on div "All work orders [STREET_ADDRESS][PERSON_NAME] Home details Vendor Info Sweet Gu…" at bounding box center [351, 57] width 703 height 615
copy div "There is zero flooring buckling in this house. I walked every sf. See before pi…"
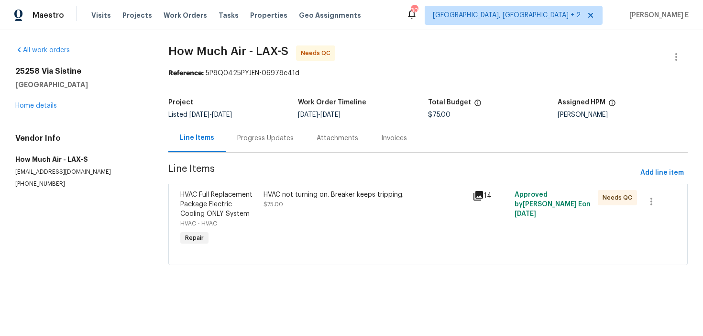
click at [250, 131] on div "Progress Updates" at bounding box center [265, 138] width 79 height 28
